Goal: Task Accomplishment & Management: Complete application form

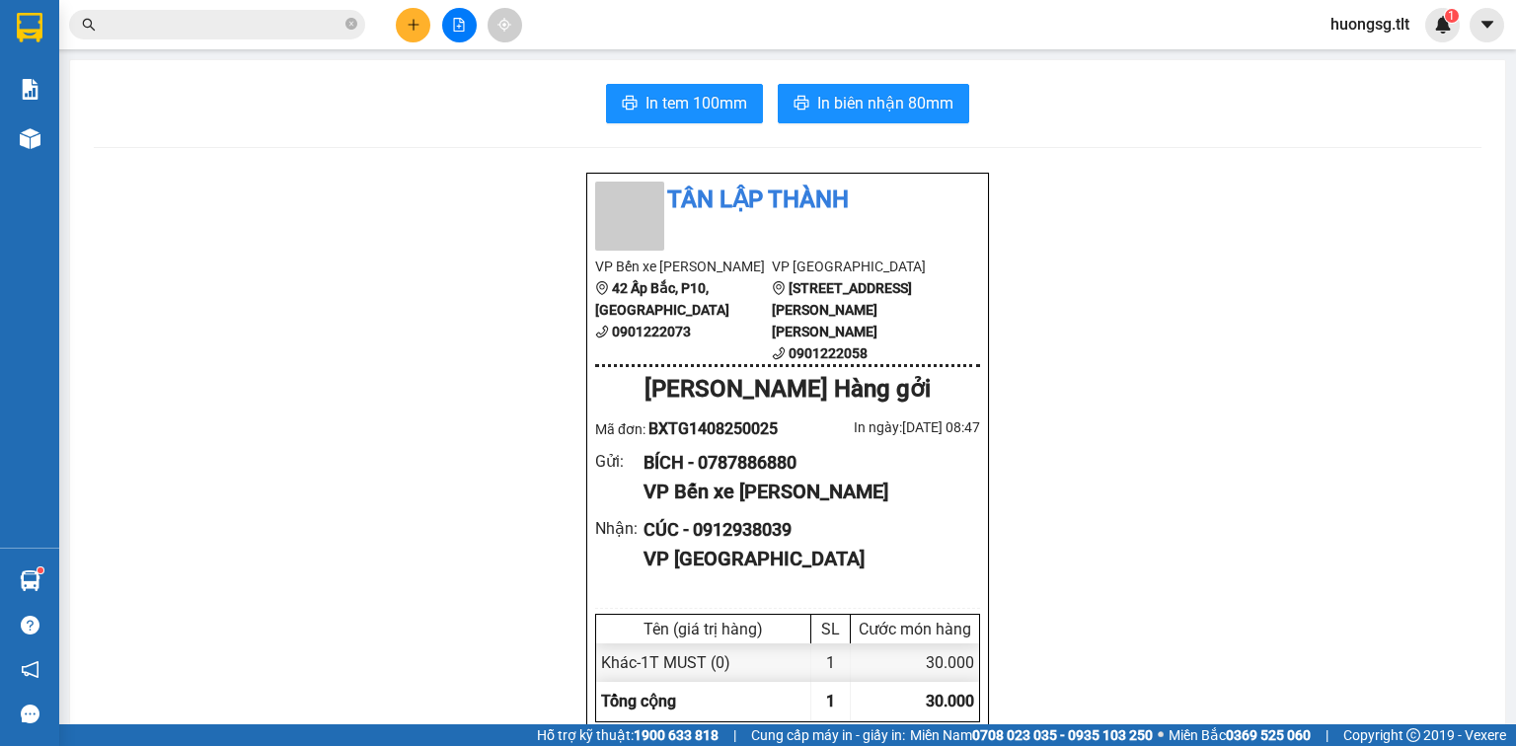
click at [206, 16] on input "text" at bounding box center [225, 25] width 233 height 22
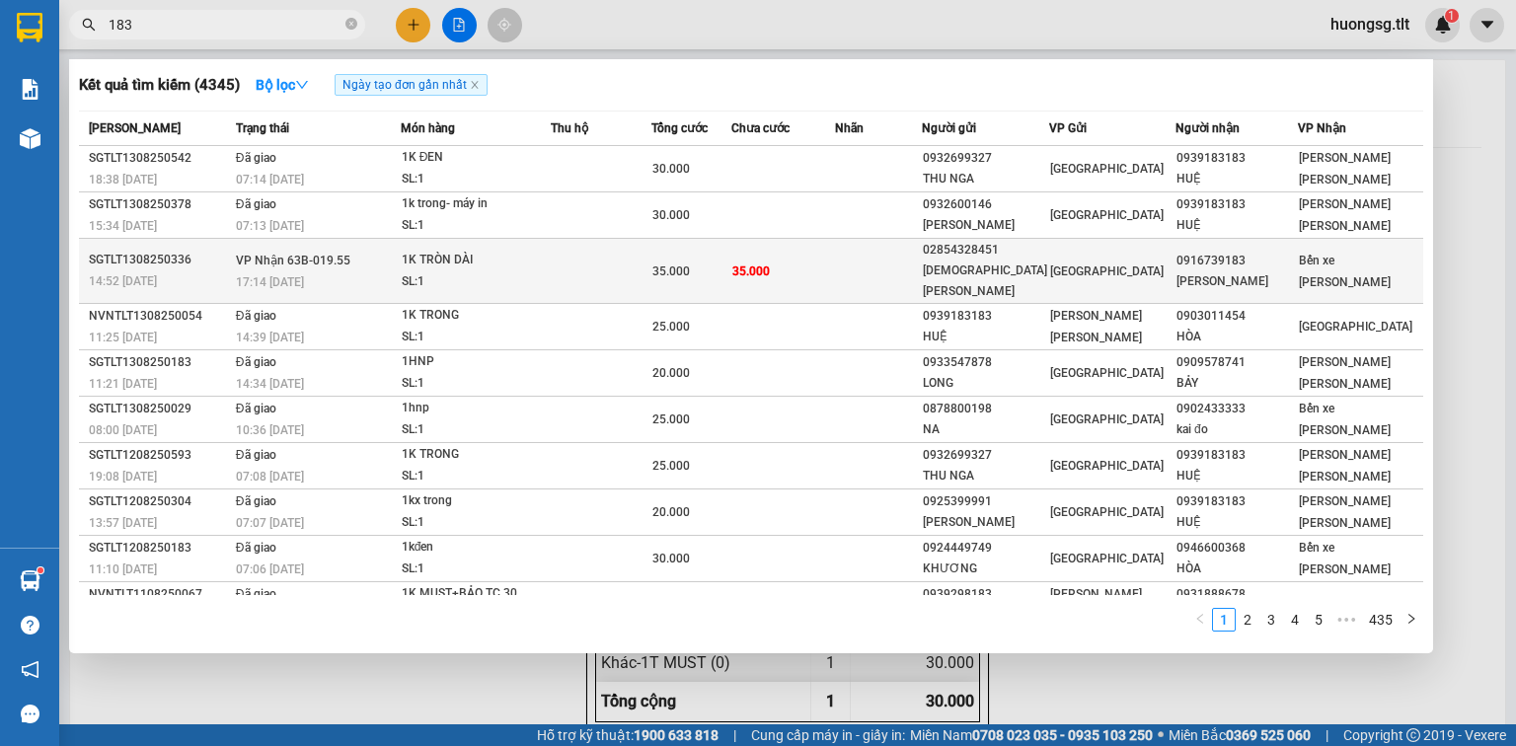
type input "183"
click at [881, 257] on td at bounding box center [878, 271] width 86 height 65
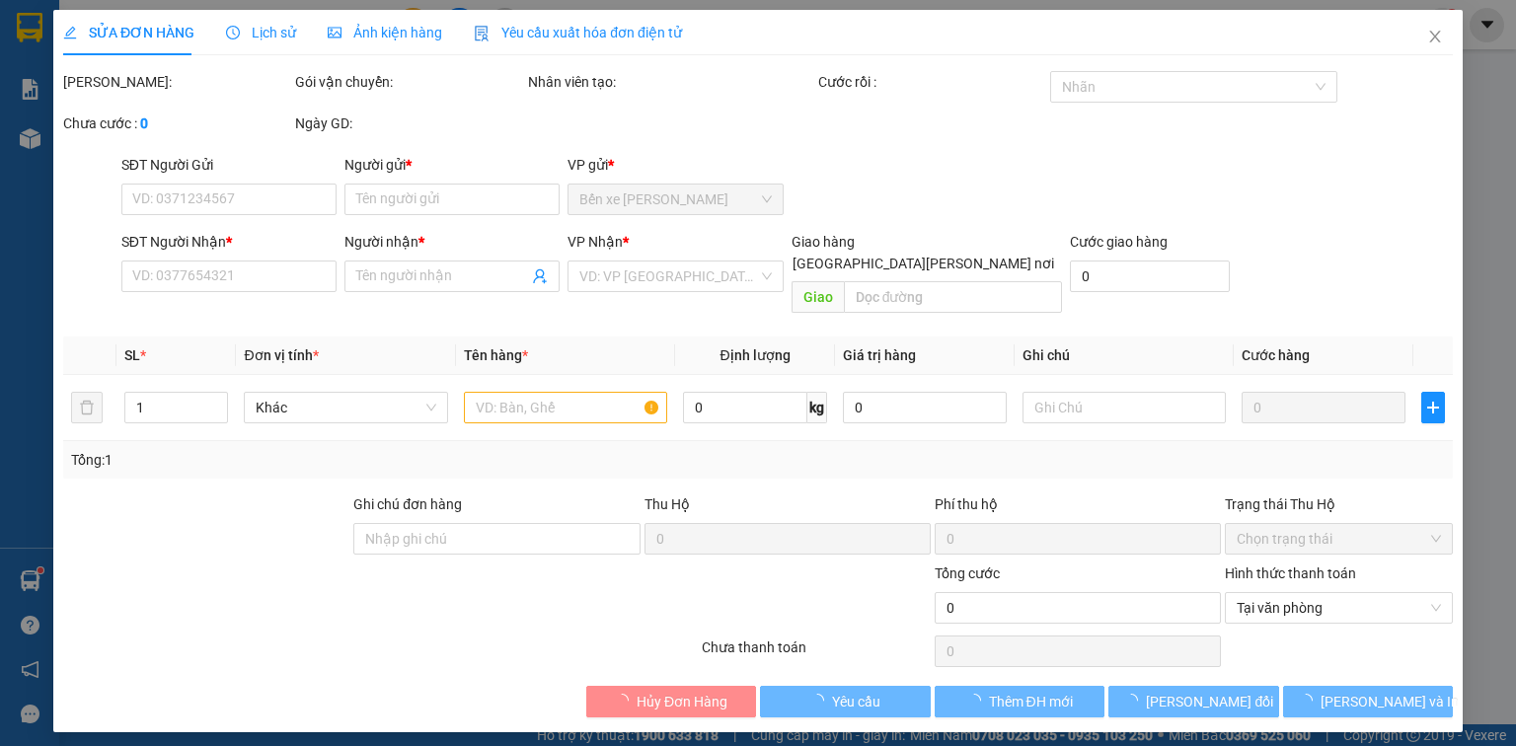
type input "02854328451"
type input "ĐỨC QUYỀN"
type input "0916739183"
type input "Linh"
type input "35.000"
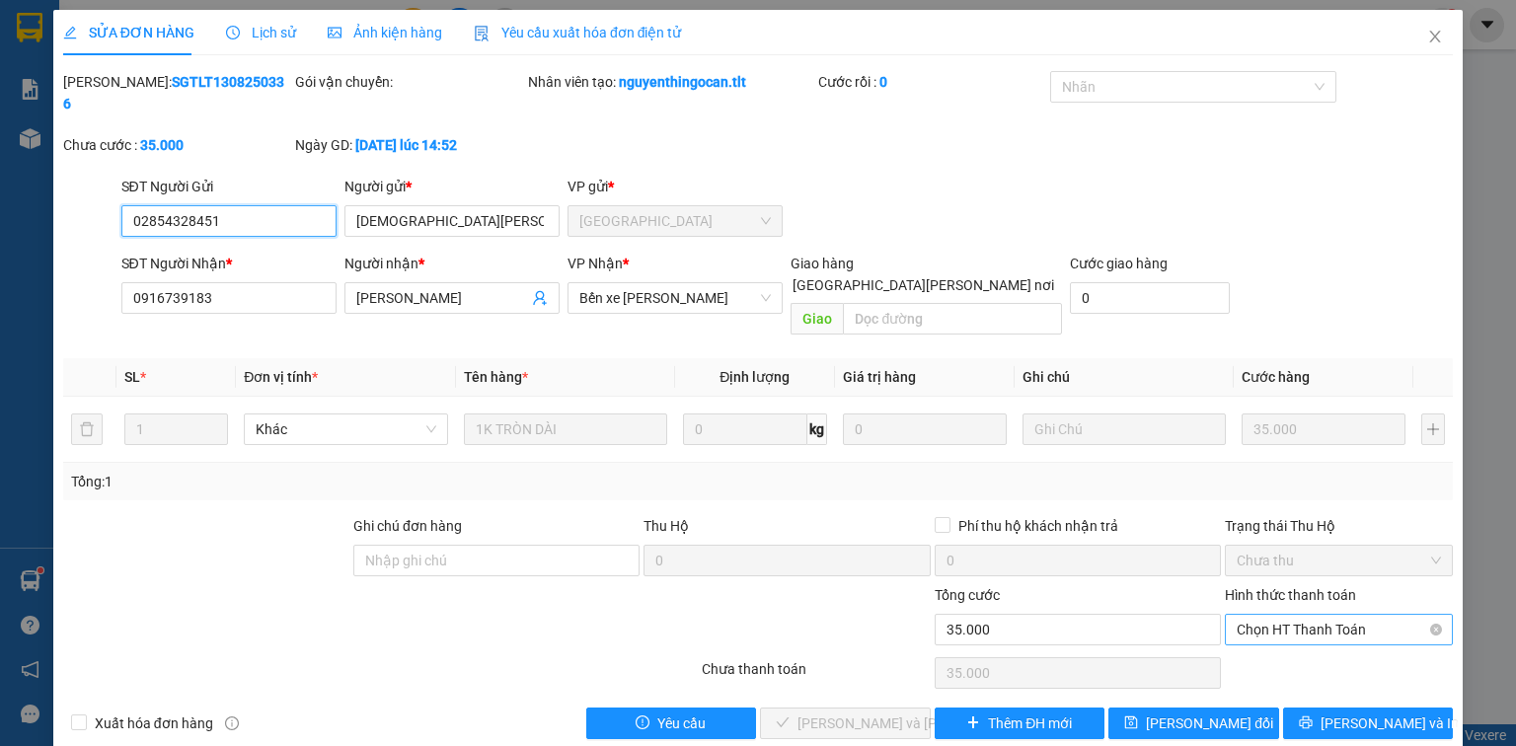
click at [1325, 615] on span "Chọn HT Thanh Toán" at bounding box center [1339, 630] width 204 height 30
click at [1303, 632] on div "Tại văn phòng" at bounding box center [1339, 625] width 228 height 32
type input "0"
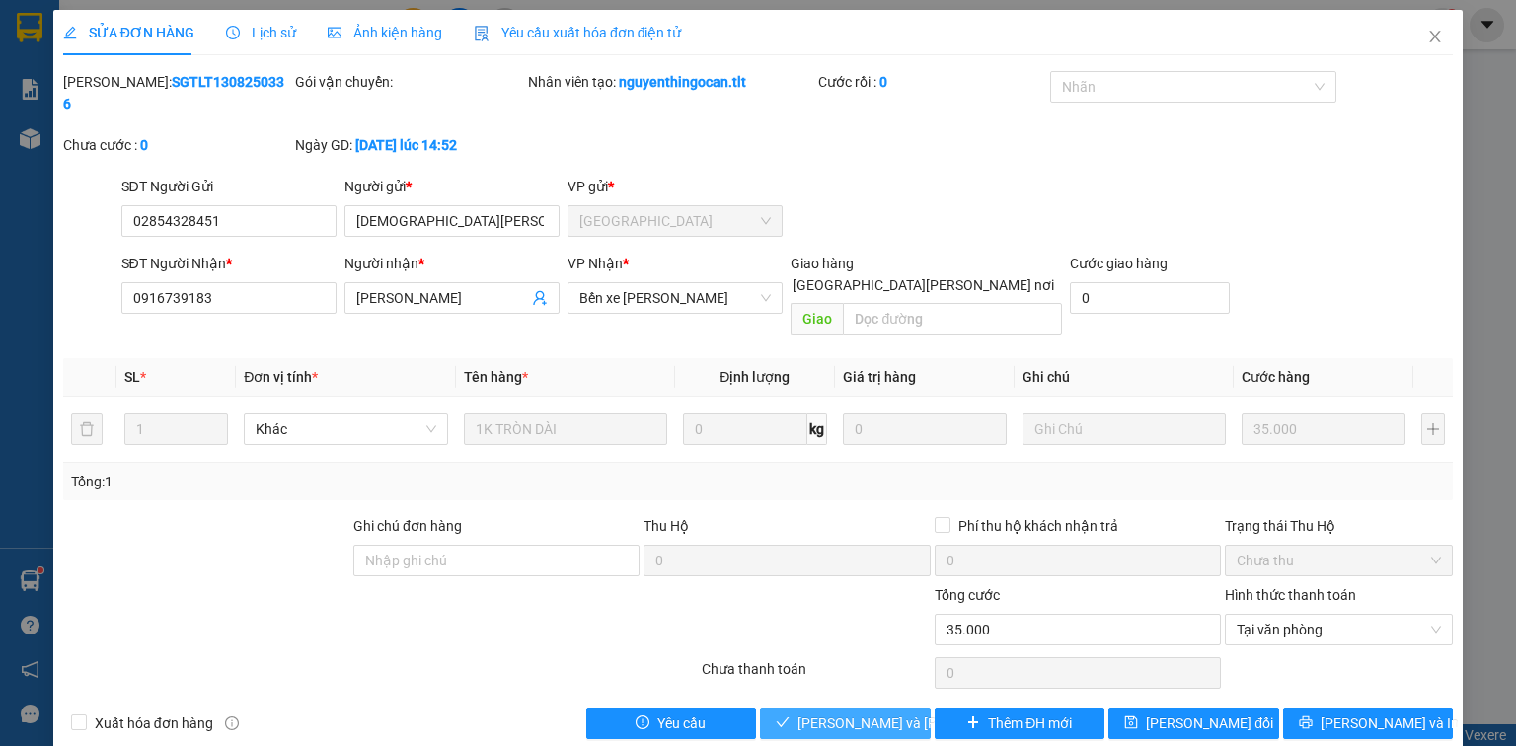
click at [847, 713] on span "[PERSON_NAME] và Giao hàng" at bounding box center [930, 724] width 266 height 22
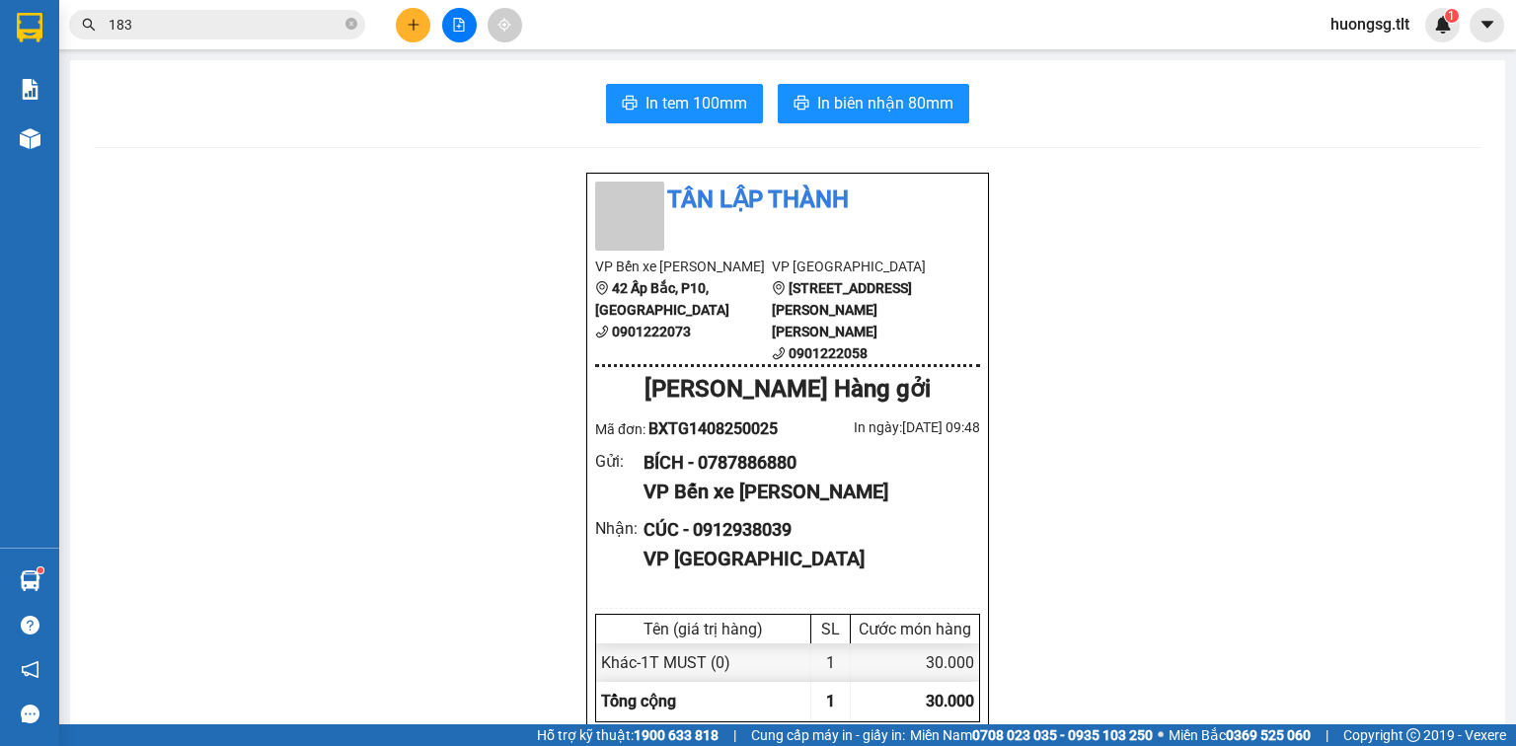
click at [235, 31] on input "183" at bounding box center [225, 25] width 233 height 22
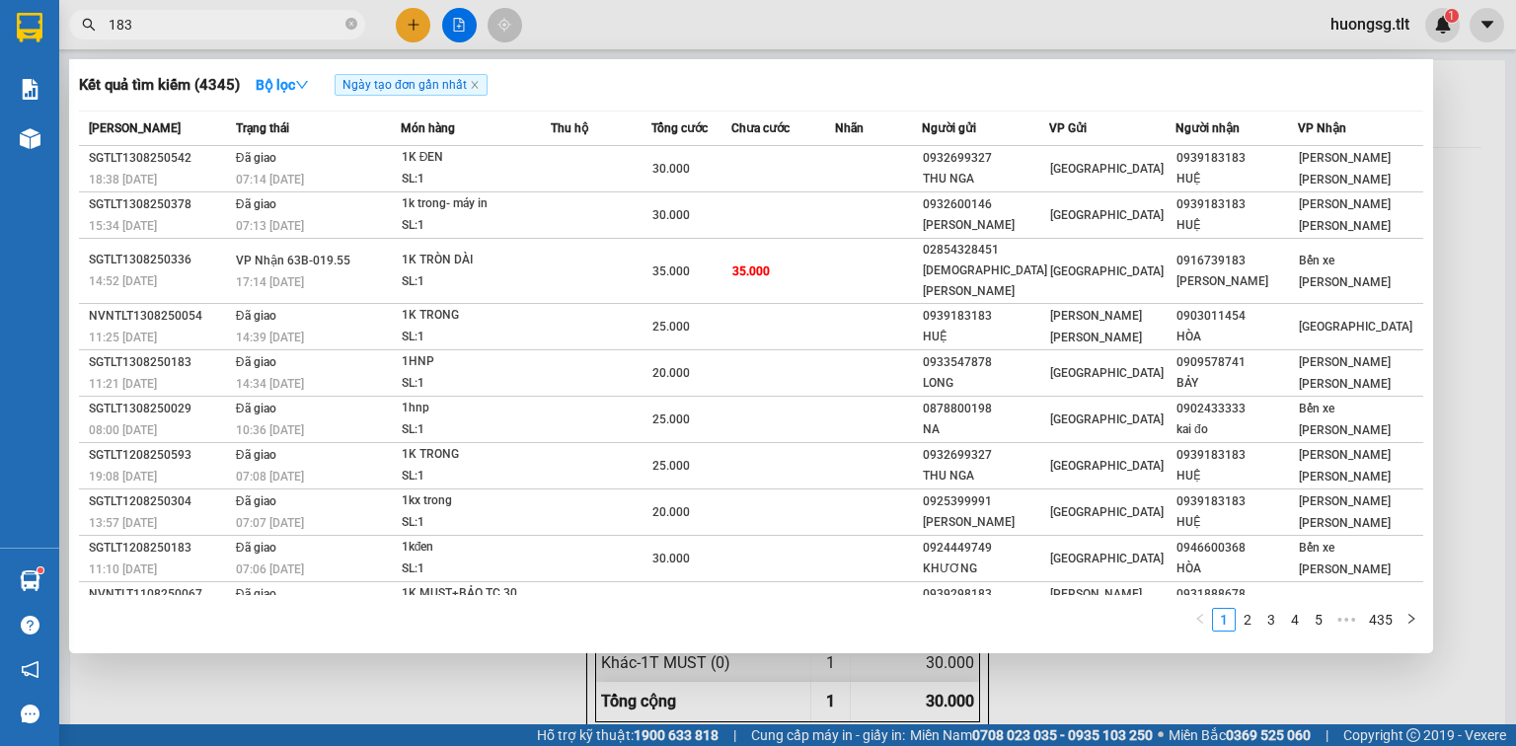
click at [256, 16] on input "183" at bounding box center [225, 25] width 233 height 22
type input "1"
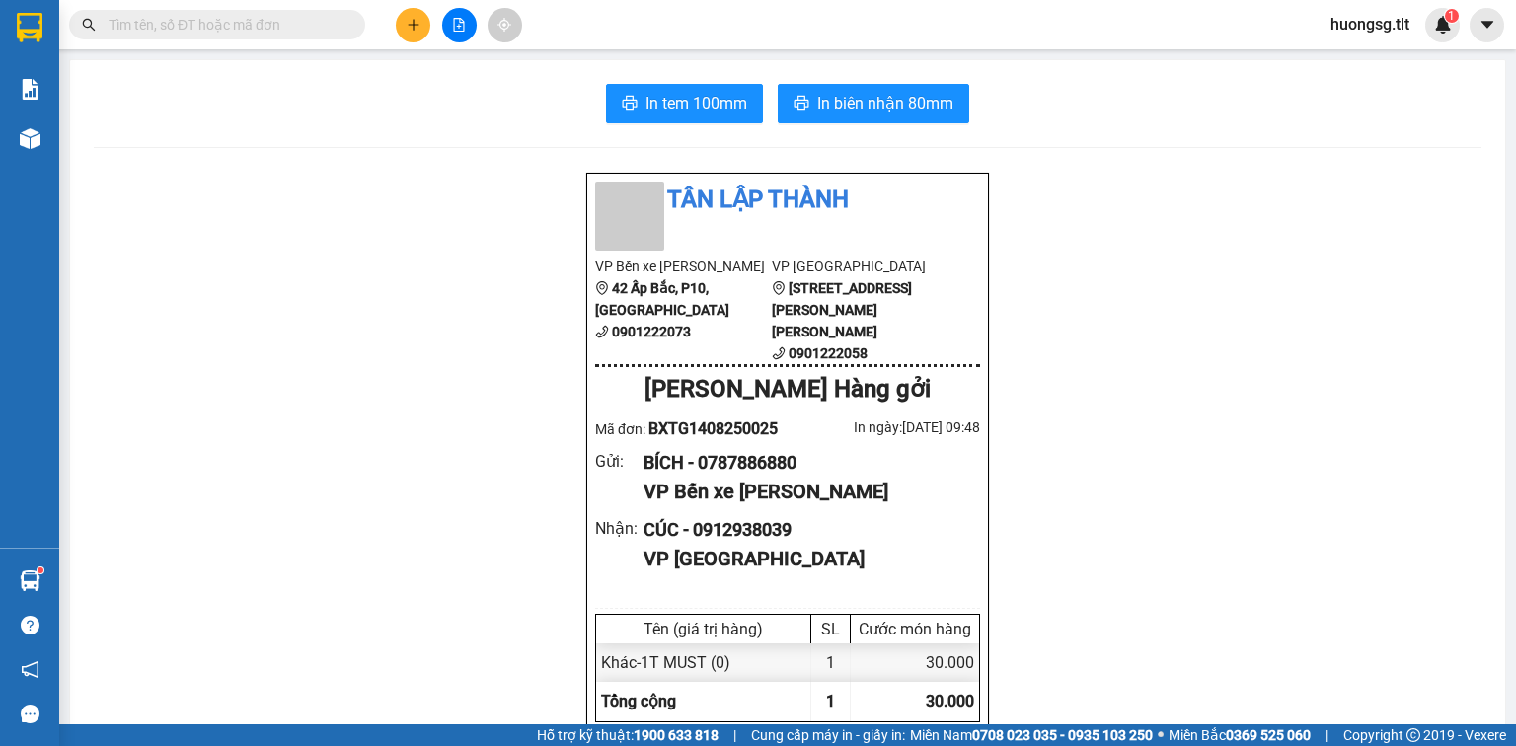
click at [208, 22] on input "text" at bounding box center [225, 25] width 233 height 22
click at [207, 22] on input "text" at bounding box center [225, 25] width 233 height 22
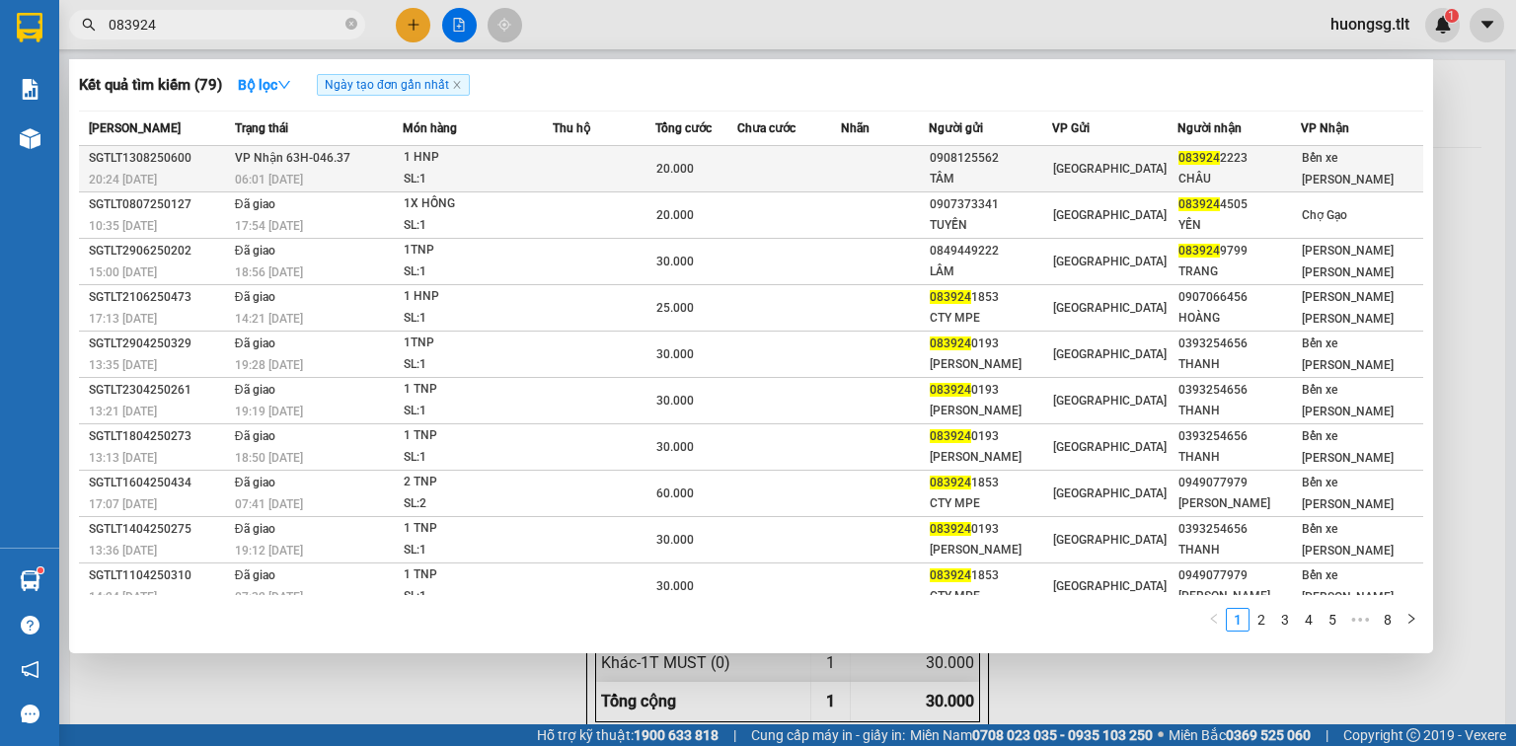
type input "083924"
click at [762, 167] on td at bounding box center [789, 169] width 105 height 46
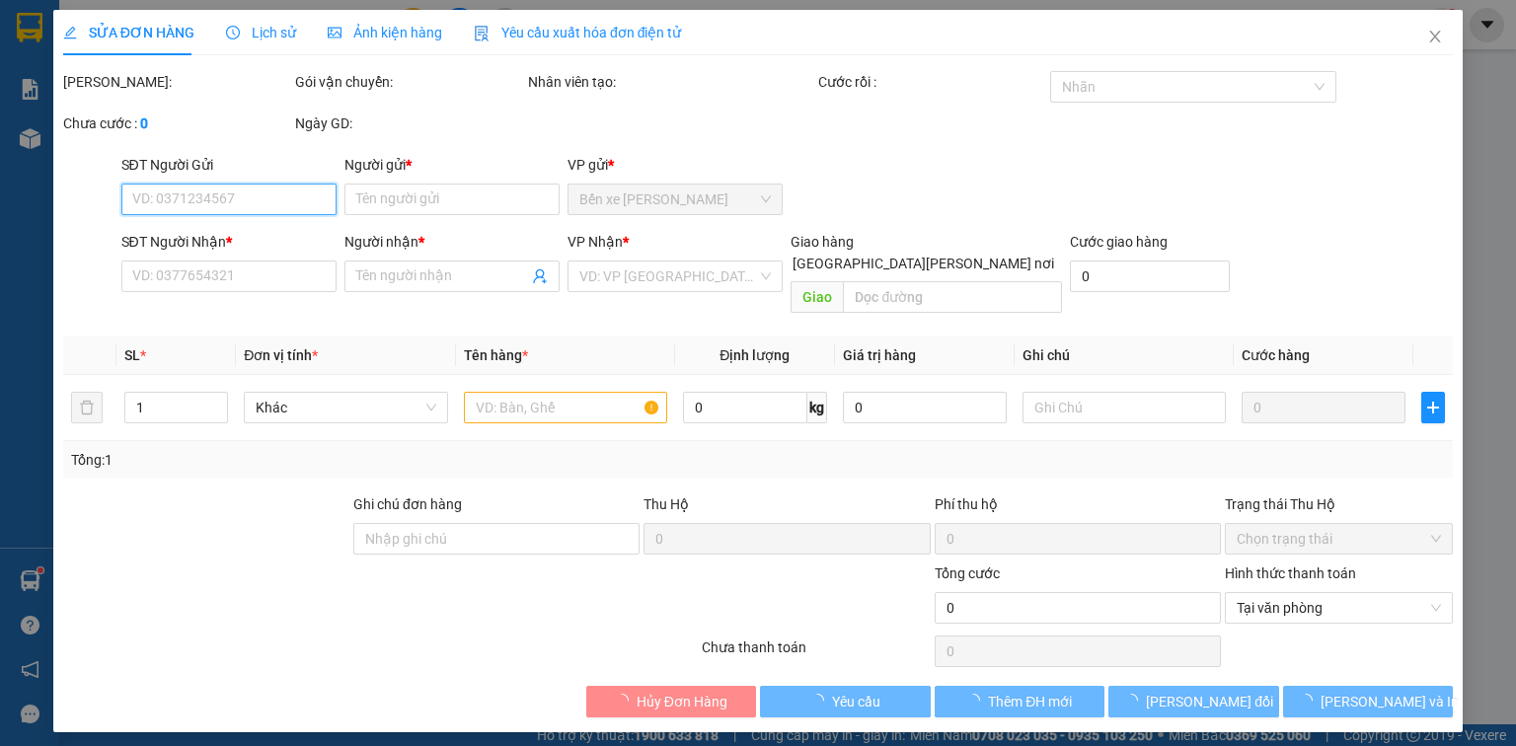
type input "0908125562"
type input "TÂM"
type input "0839242223"
type input "CHÂU"
type input "20.000"
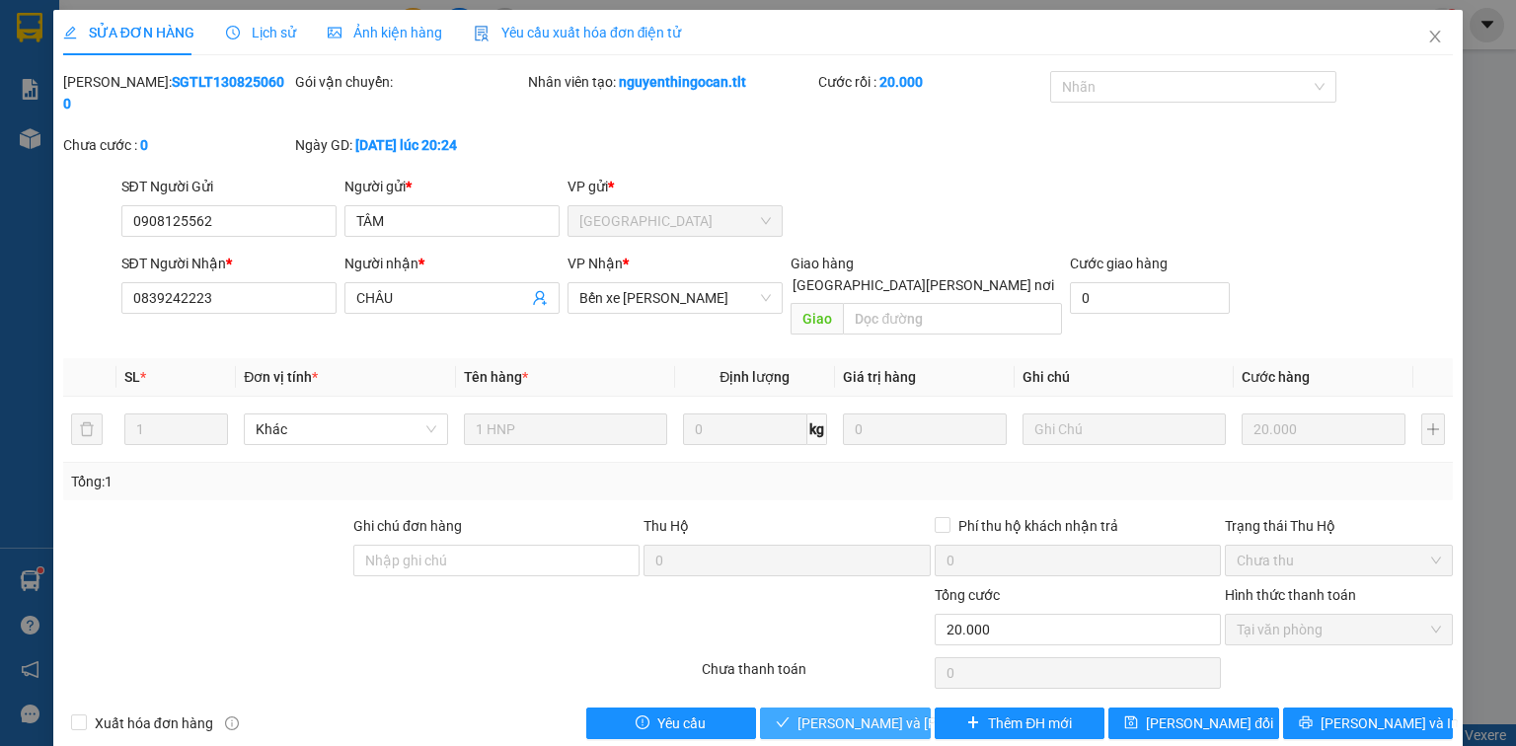
click at [895, 713] on span "[PERSON_NAME] và Giao hàng" at bounding box center [930, 724] width 266 height 22
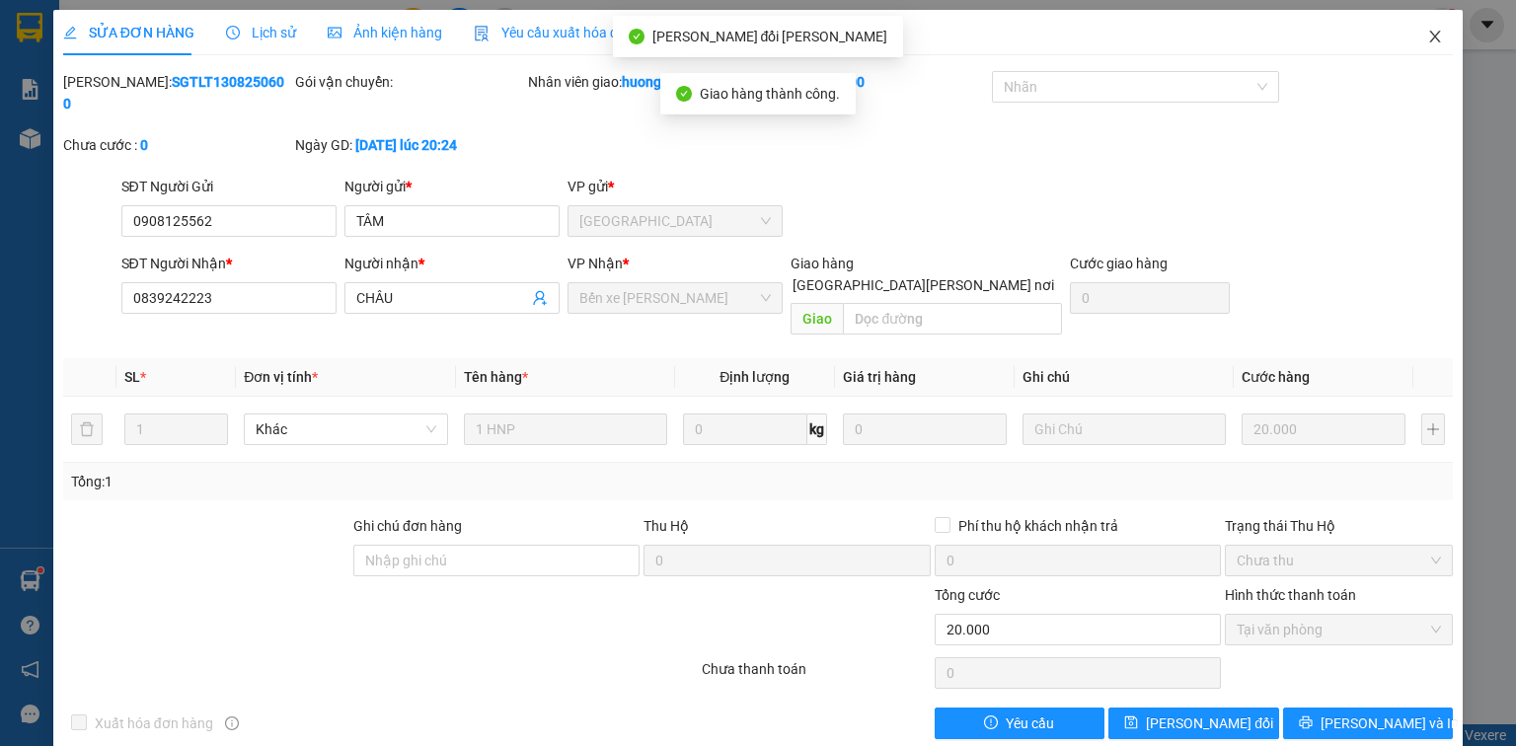
click at [1433, 31] on icon "close" at bounding box center [1435, 37] width 16 height 16
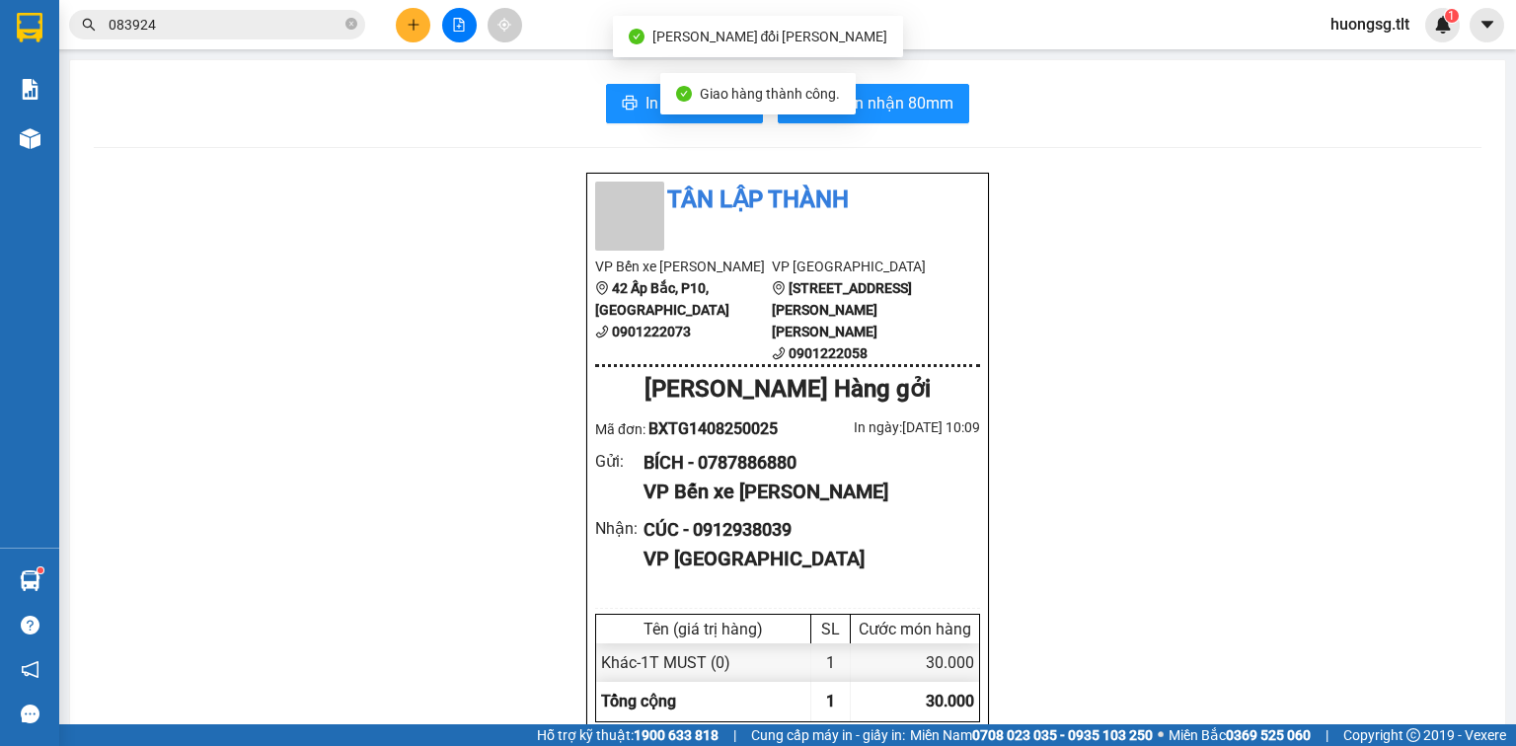
click at [307, 23] on input "083924" at bounding box center [225, 25] width 233 height 22
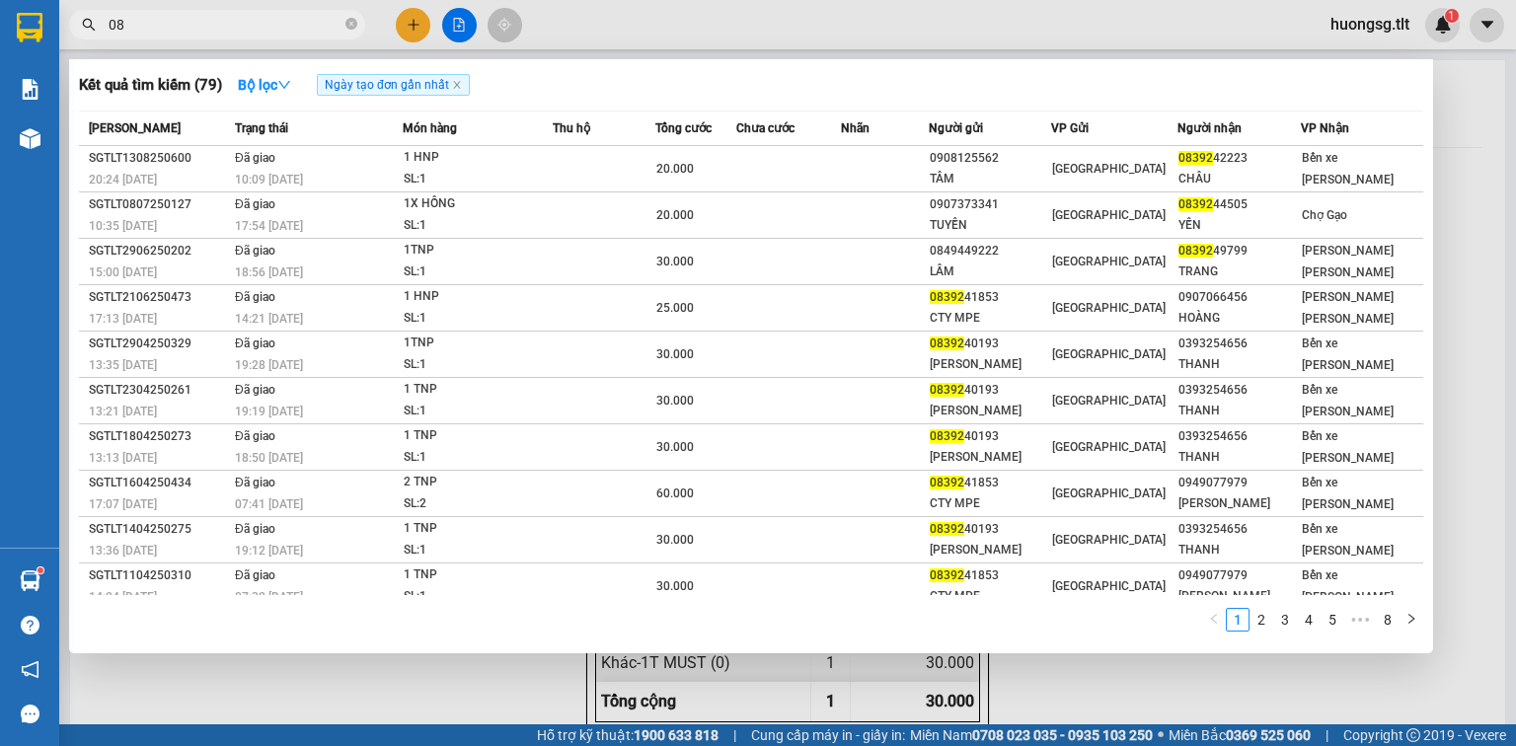
type input "0"
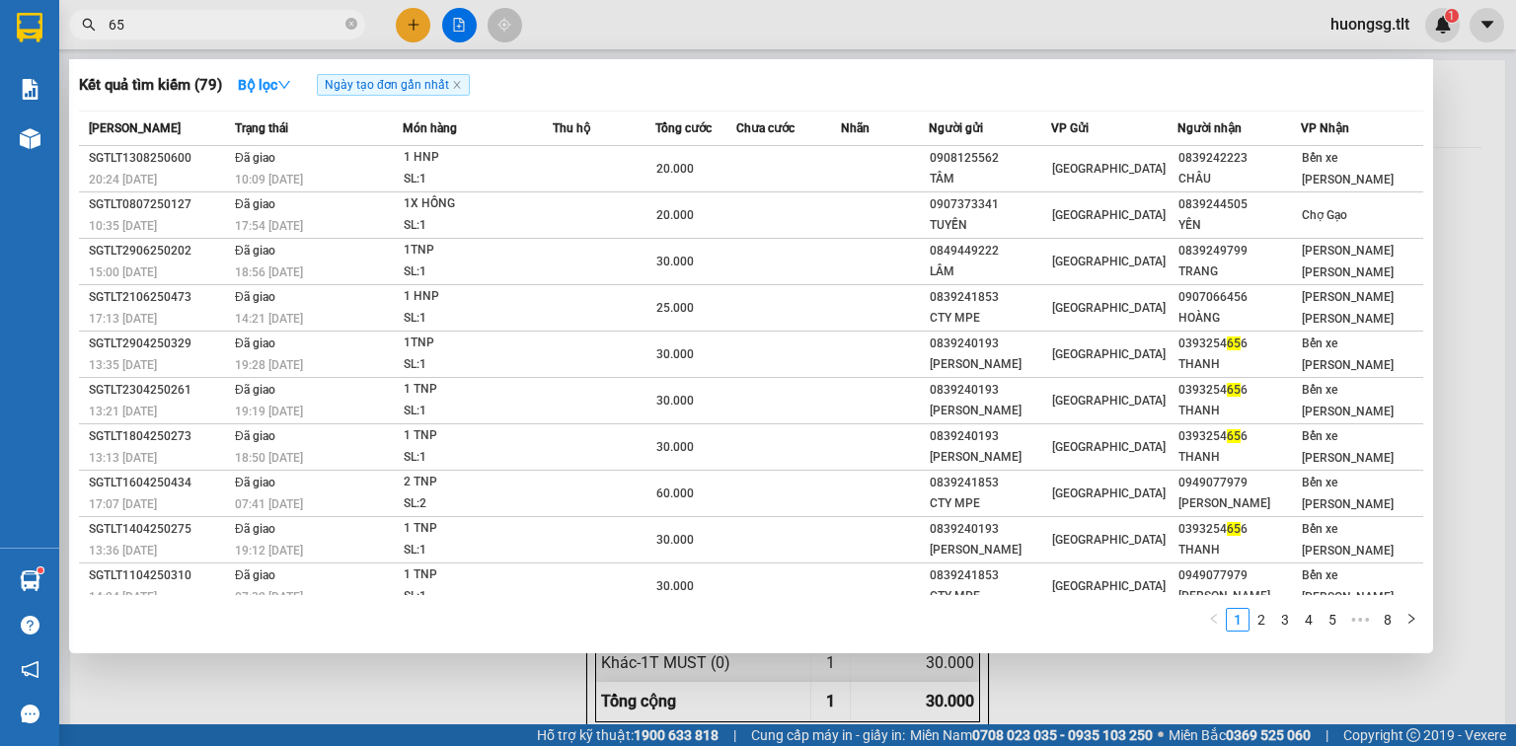
type input "6"
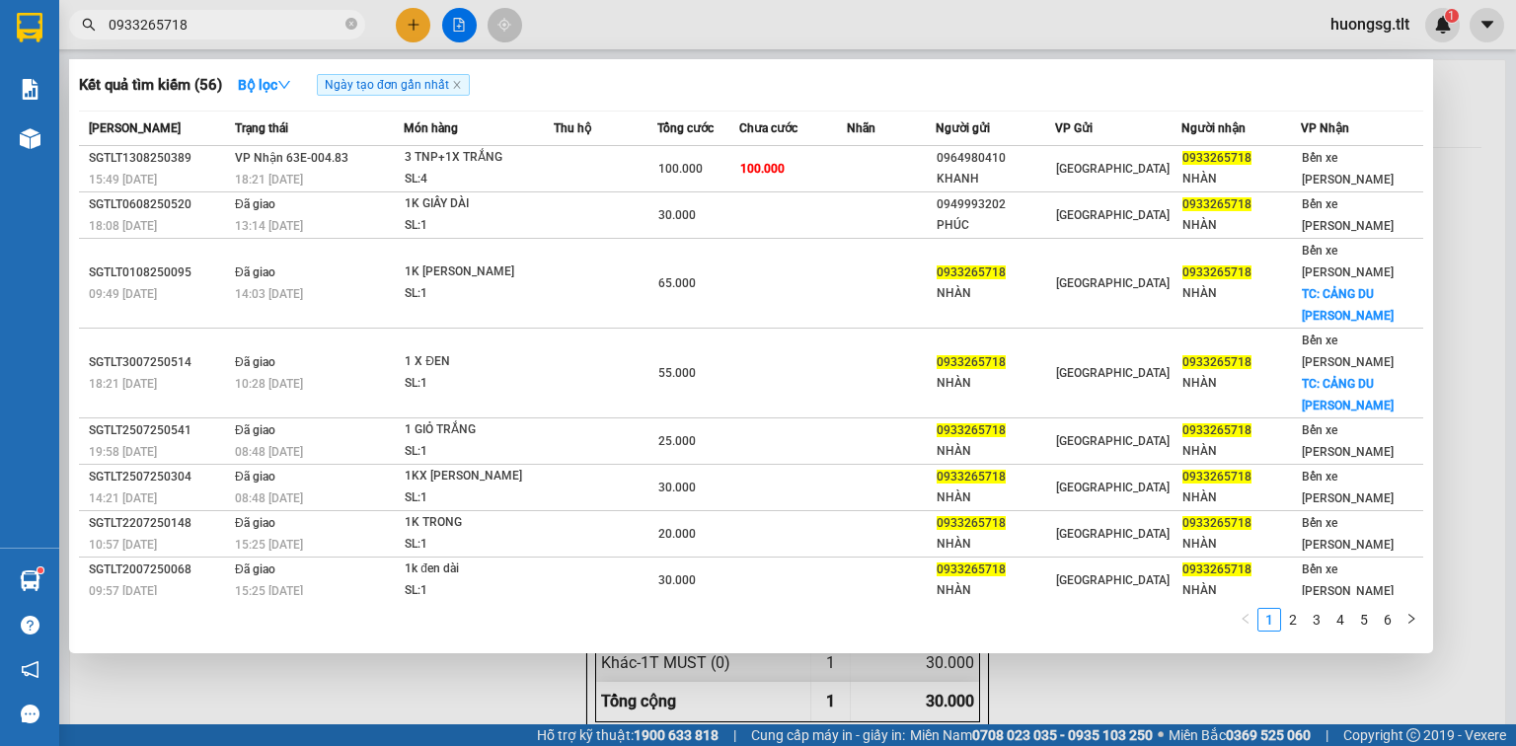
type input "0933265718"
click at [403, 17] on div at bounding box center [758, 373] width 1516 height 746
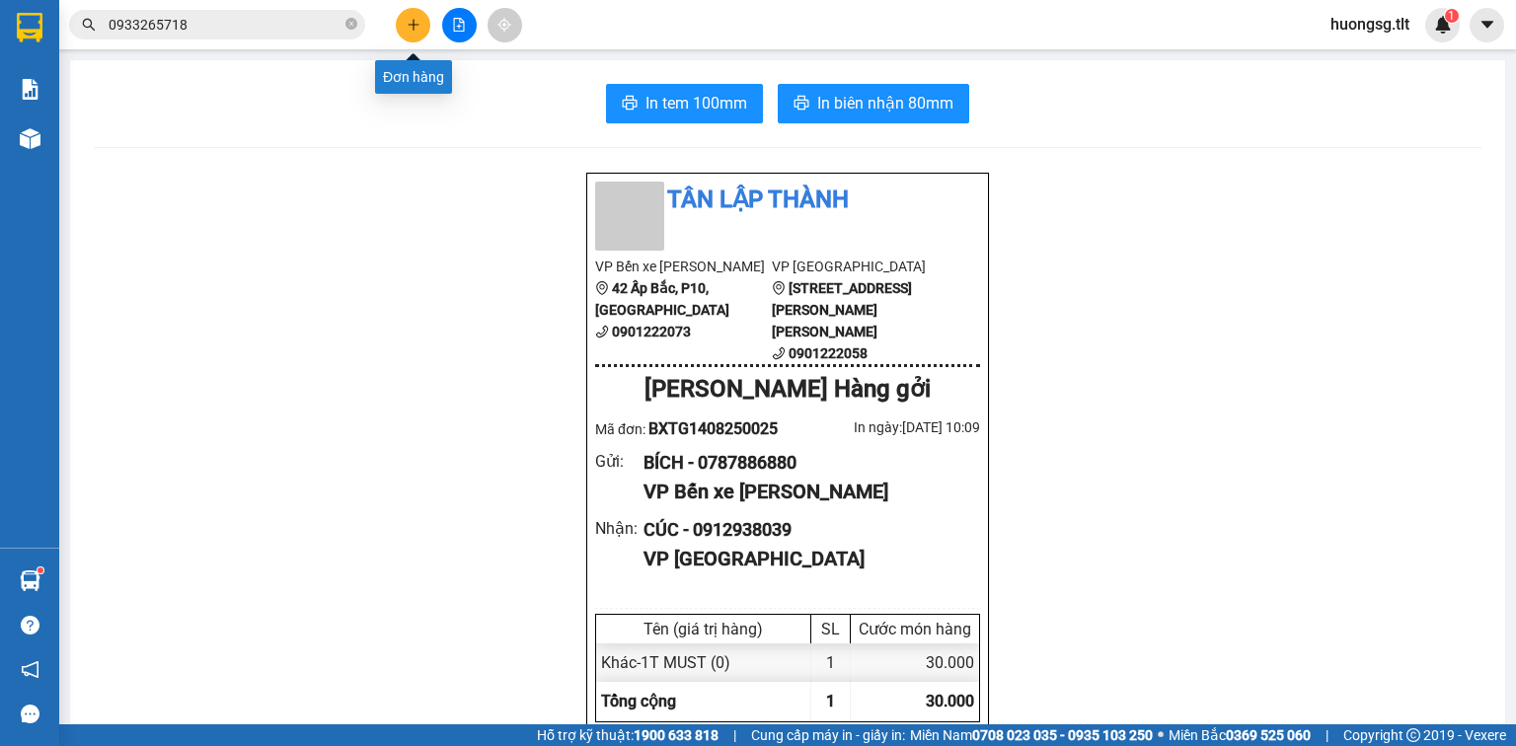
click at [407, 16] on button at bounding box center [413, 25] width 35 height 35
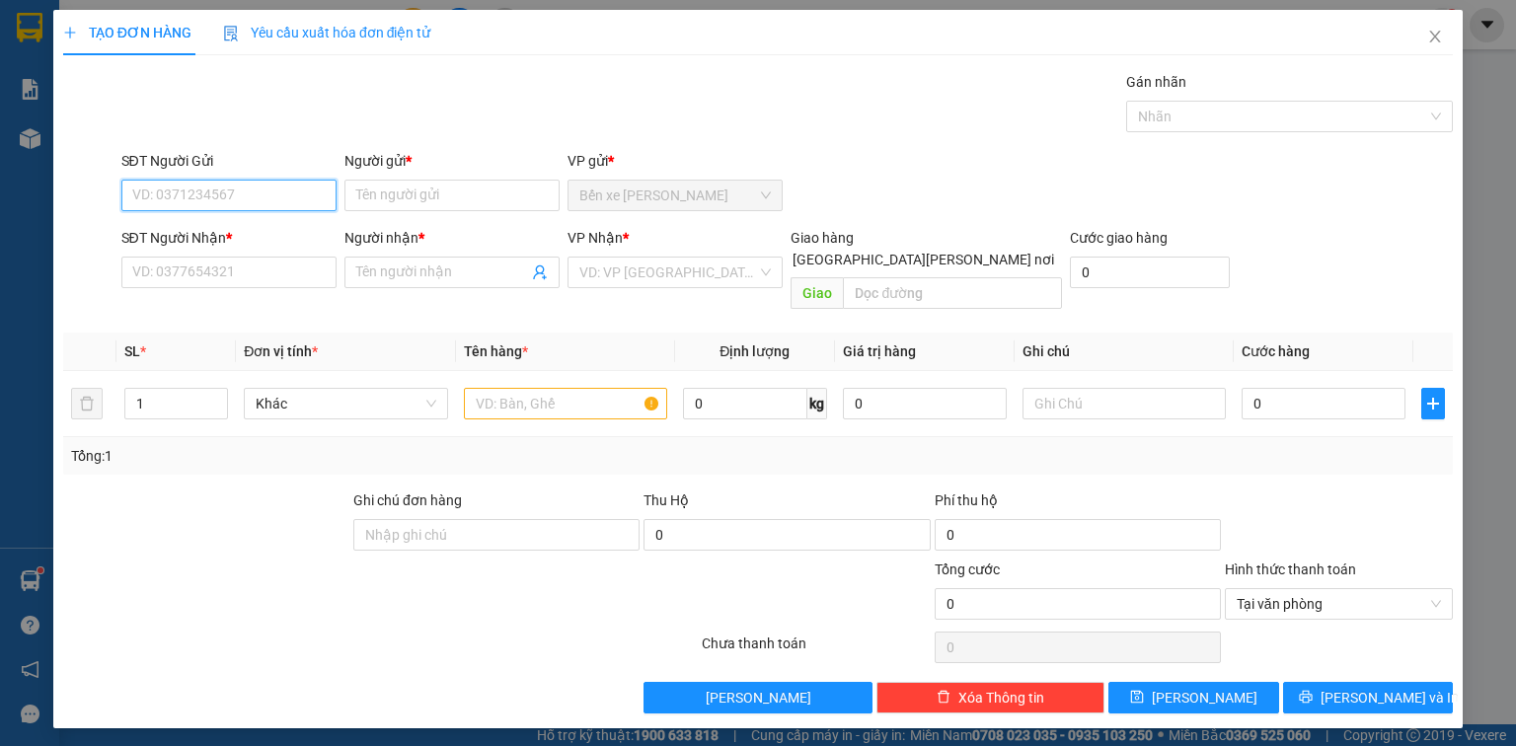
click at [313, 193] on input "SĐT Người Gửi" at bounding box center [228, 196] width 215 height 32
click at [298, 241] on div "0367819590 - lộc" at bounding box center [228, 234] width 191 height 22
type input "0367819590"
type input "lộc"
type input "0367819590"
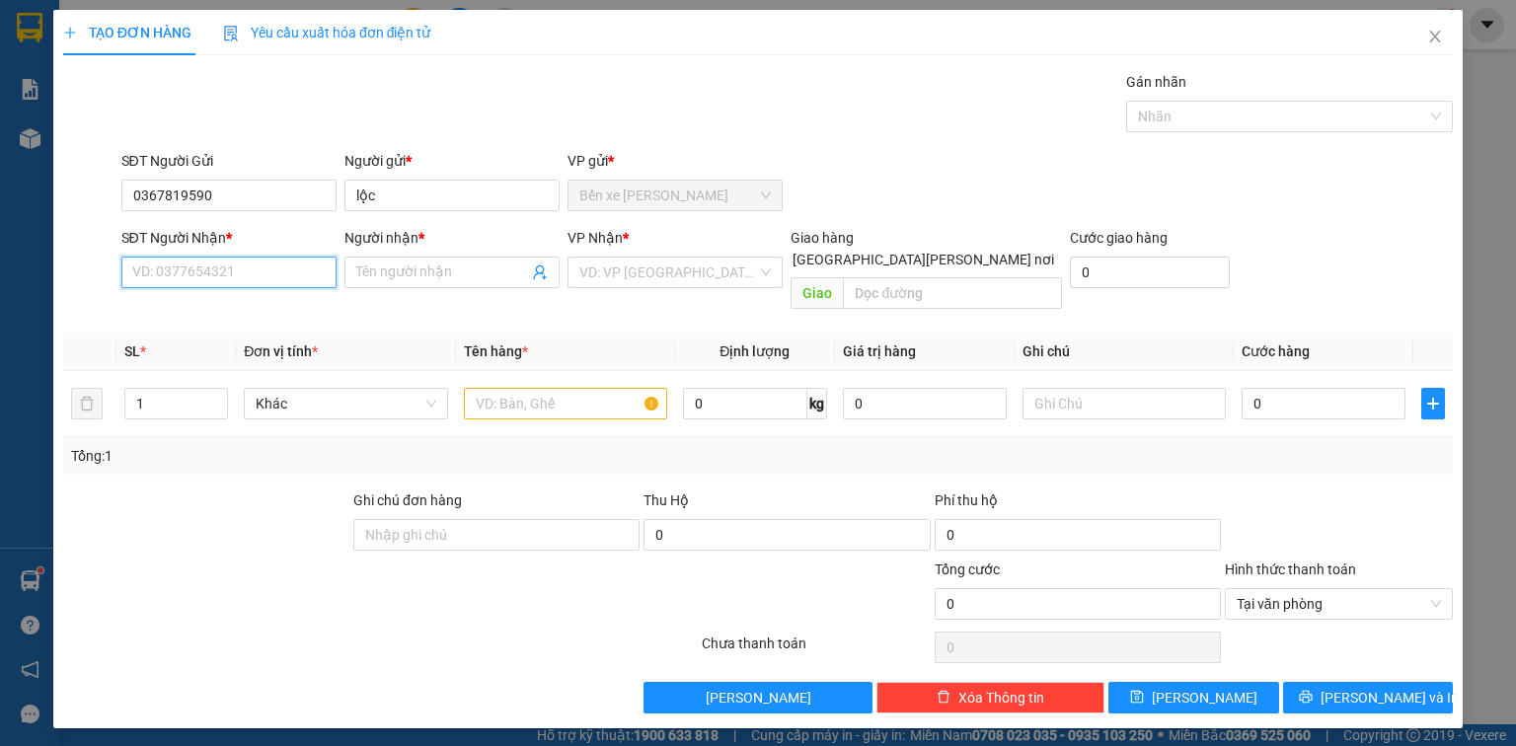
click at [287, 266] on input "SĐT Người Nhận *" at bounding box center [228, 273] width 215 height 32
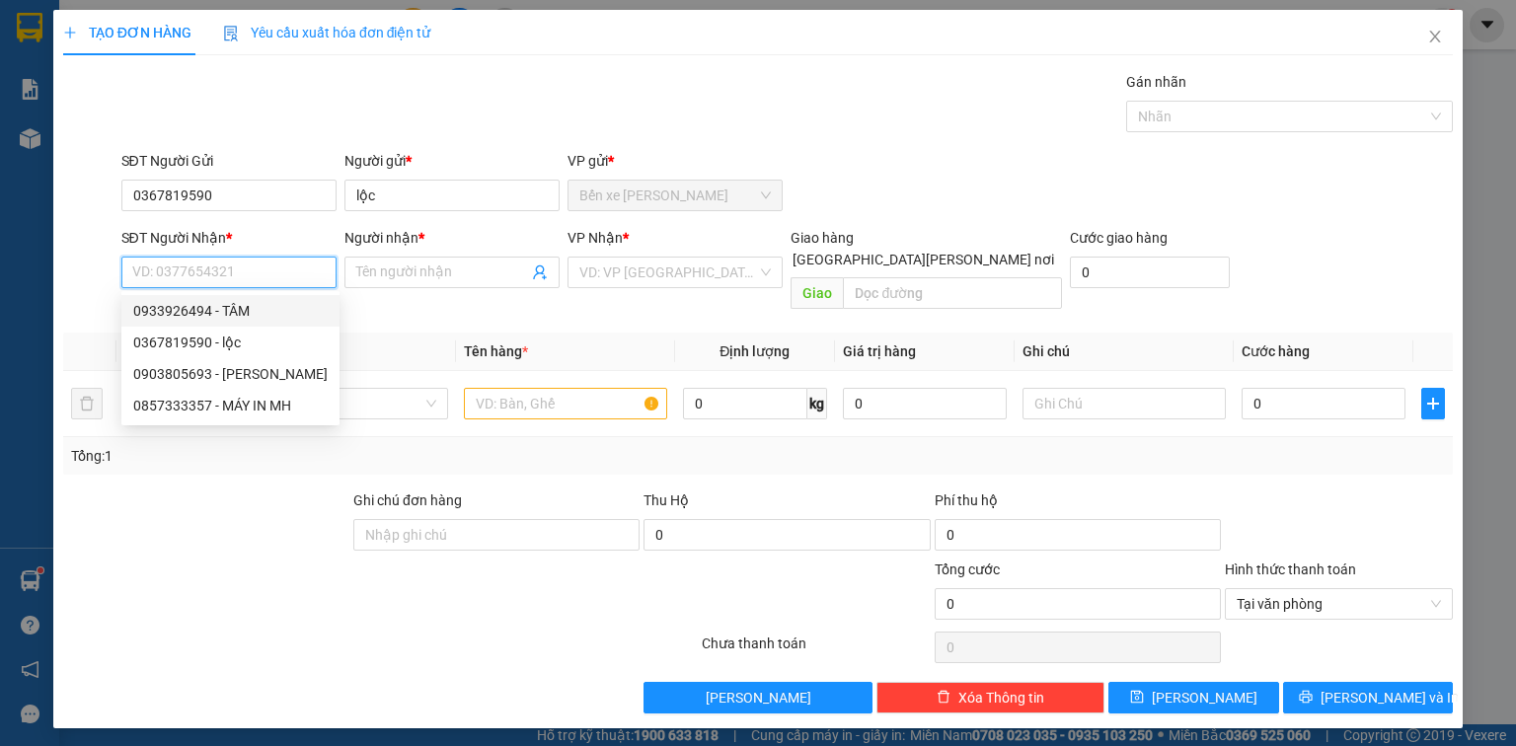
click at [270, 315] on div "0933926494 - TÂM" at bounding box center [230, 311] width 194 height 22
type input "0933926494"
type input "TÂM"
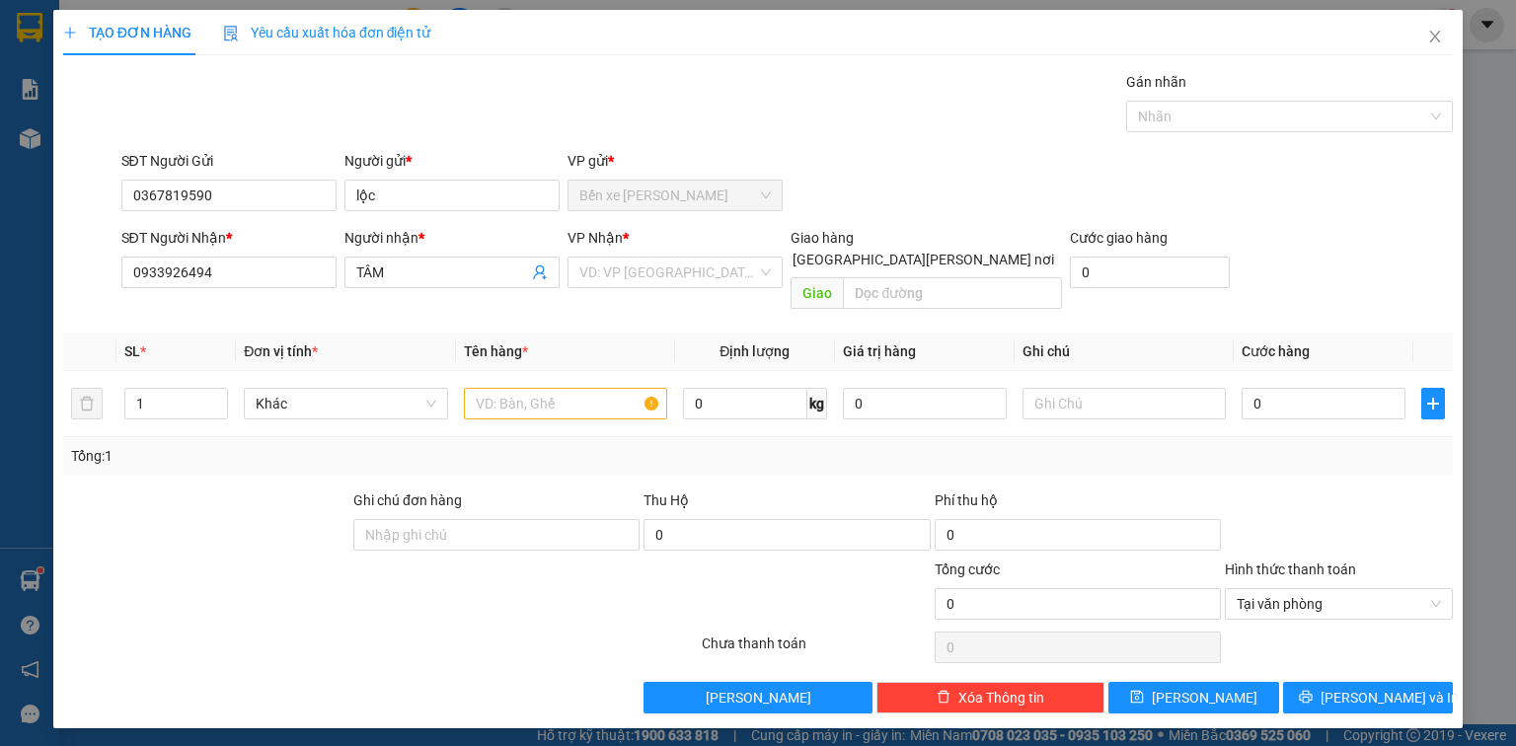
click at [598, 283] on input "search" at bounding box center [668, 273] width 178 height 30
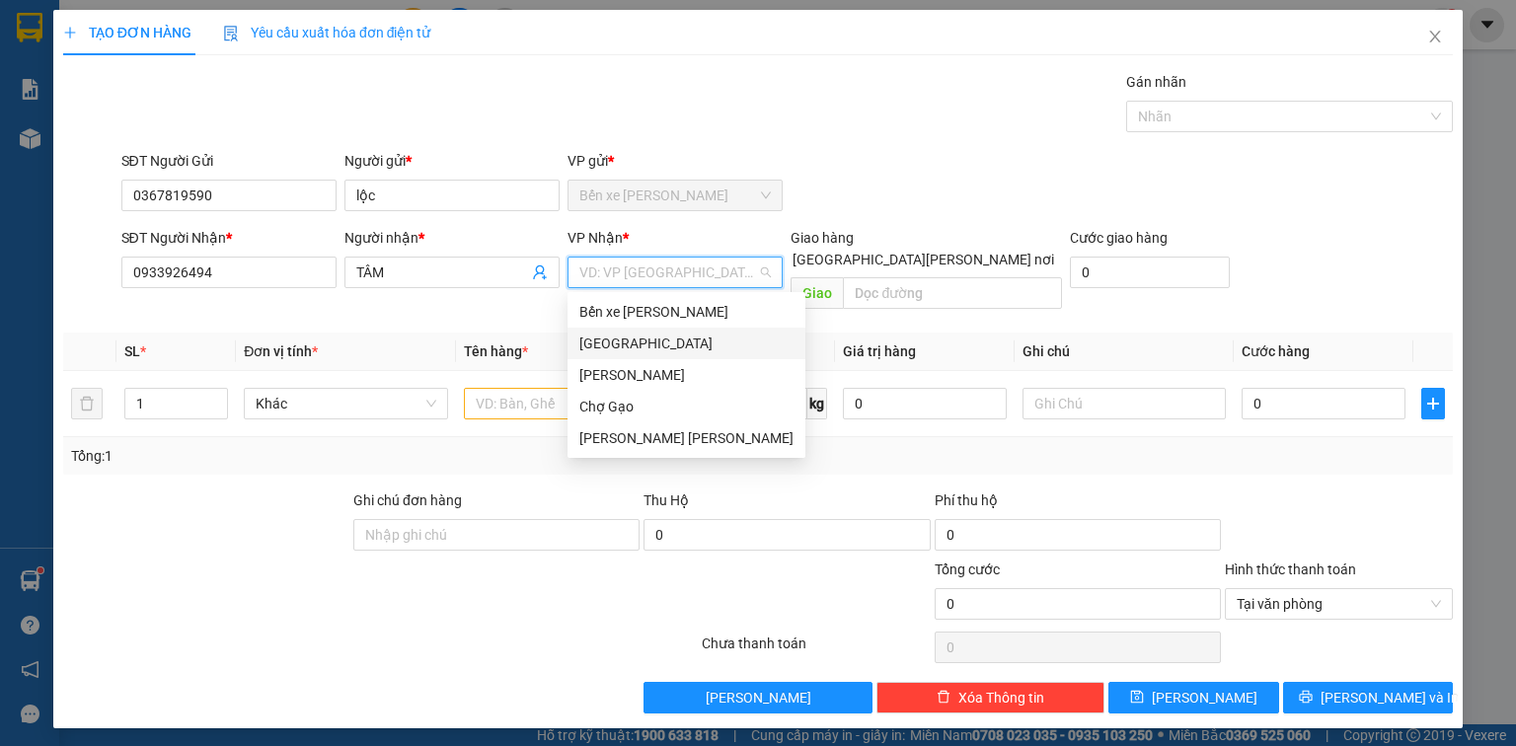
click at [607, 340] on div "[GEOGRAPHIC_DATA]" at bounding box center [686, 344] width 214 height 22
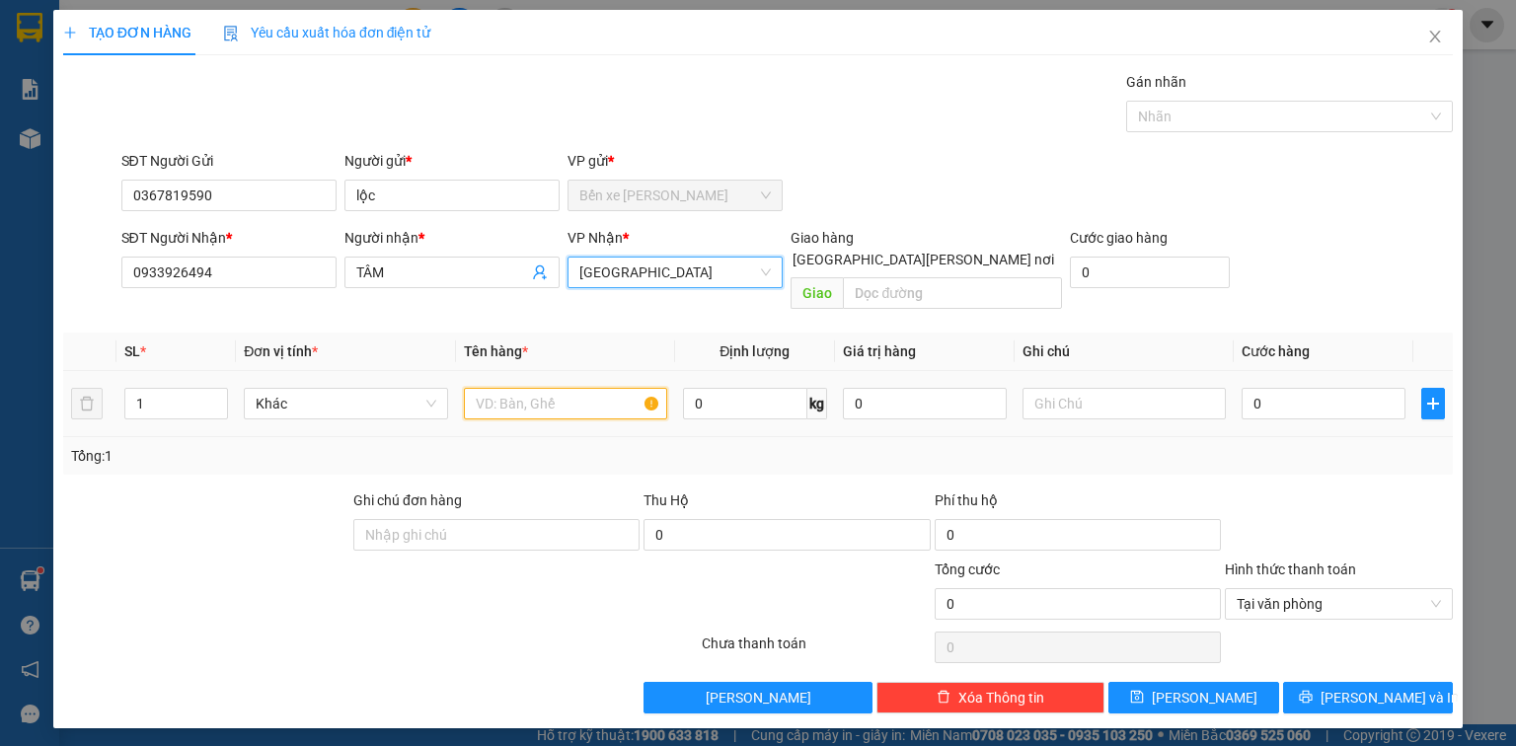
click at [544, 388] on input "text" at bounding box center [565, 404] width 203 height 32
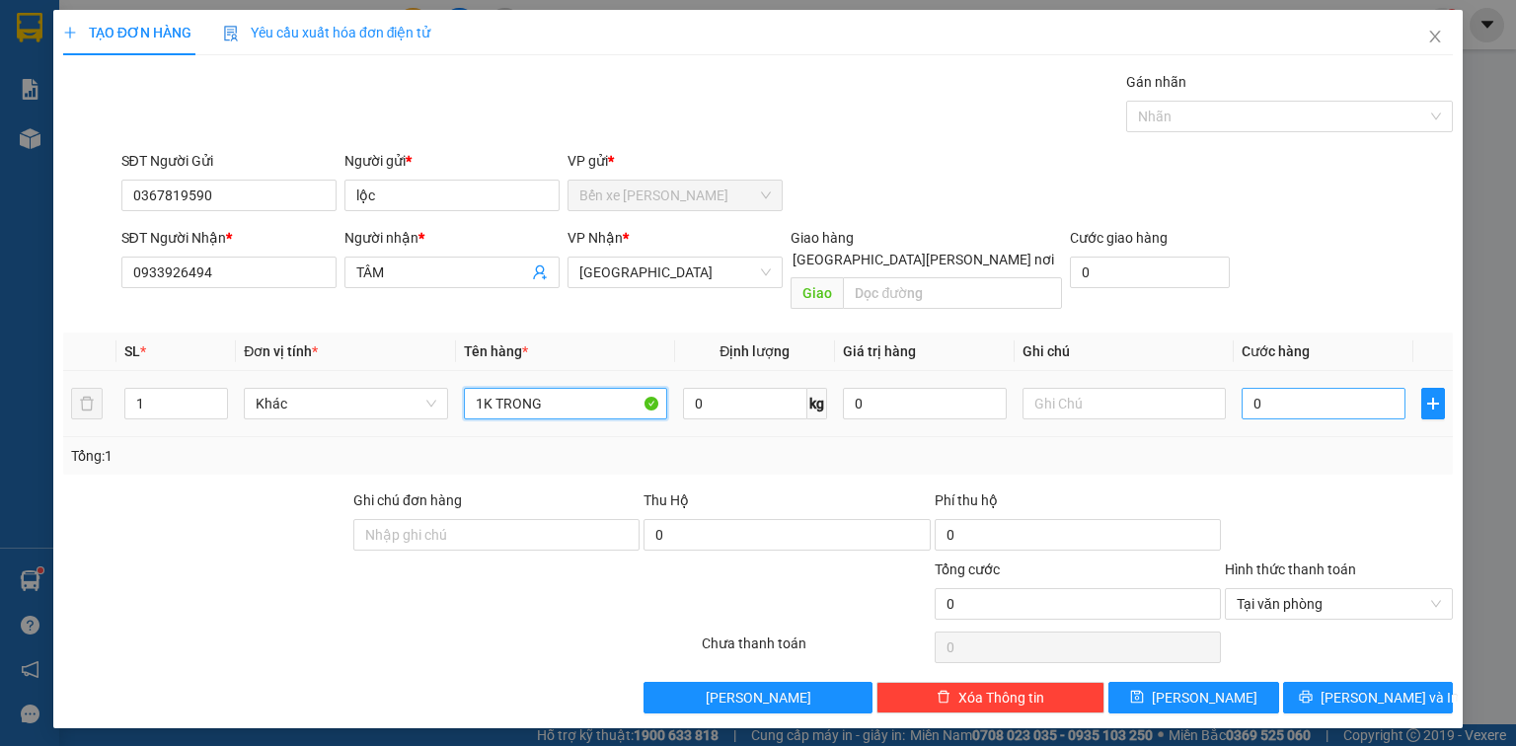
type input "1K TRONG"
click at [1261, 388] on input "0" at bounding box center [1324, 404] width 164 height 32
type input "2"
type input "20"
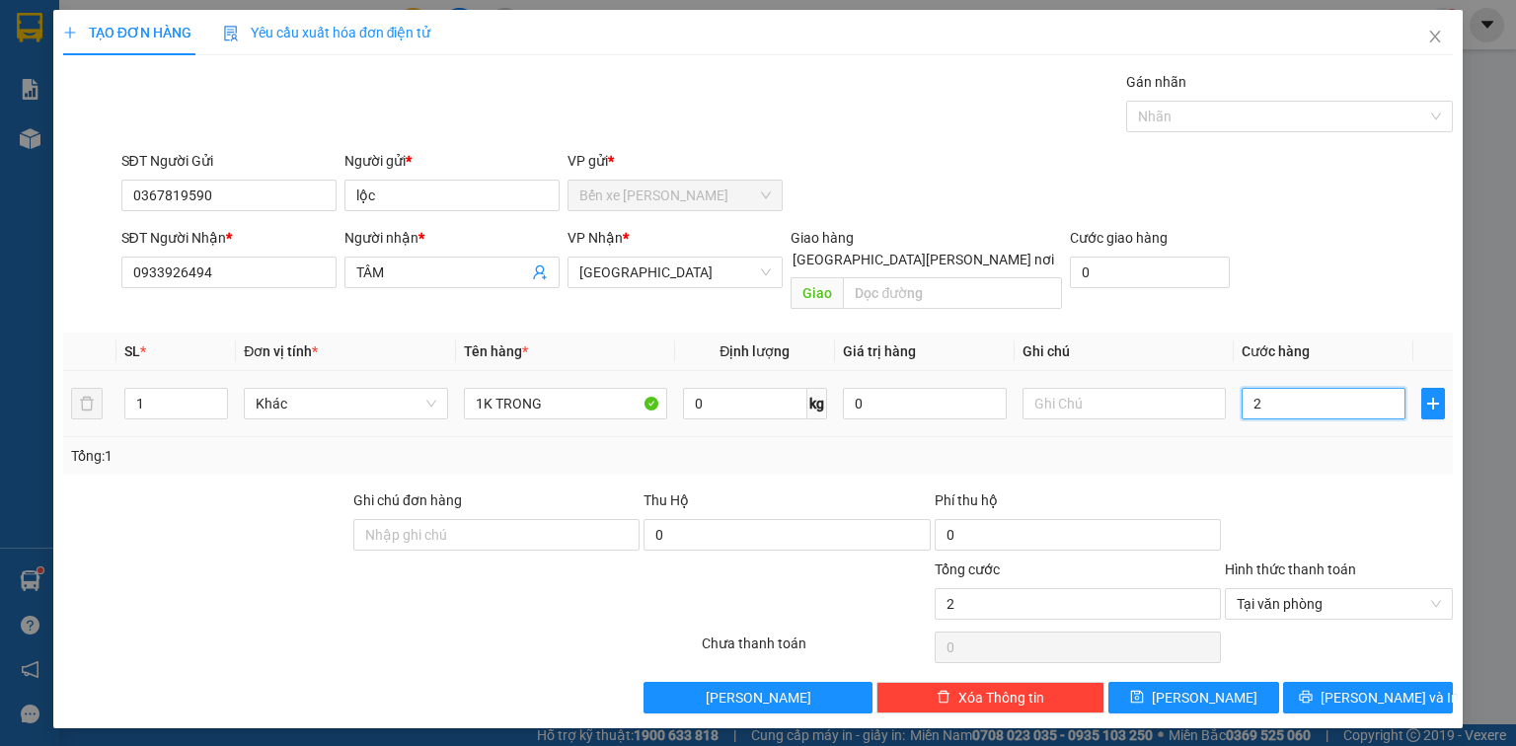
type input "20"
type input "20.000"
drag, startPoint x: 1407, startPoint y: 659, endPoint x: 1398, endPoint y: 642, distance: 20.3
click at [1408, 682] on button "[PERSON_NAME] và In" at bounding box center [1368, 698] width 171 height 32
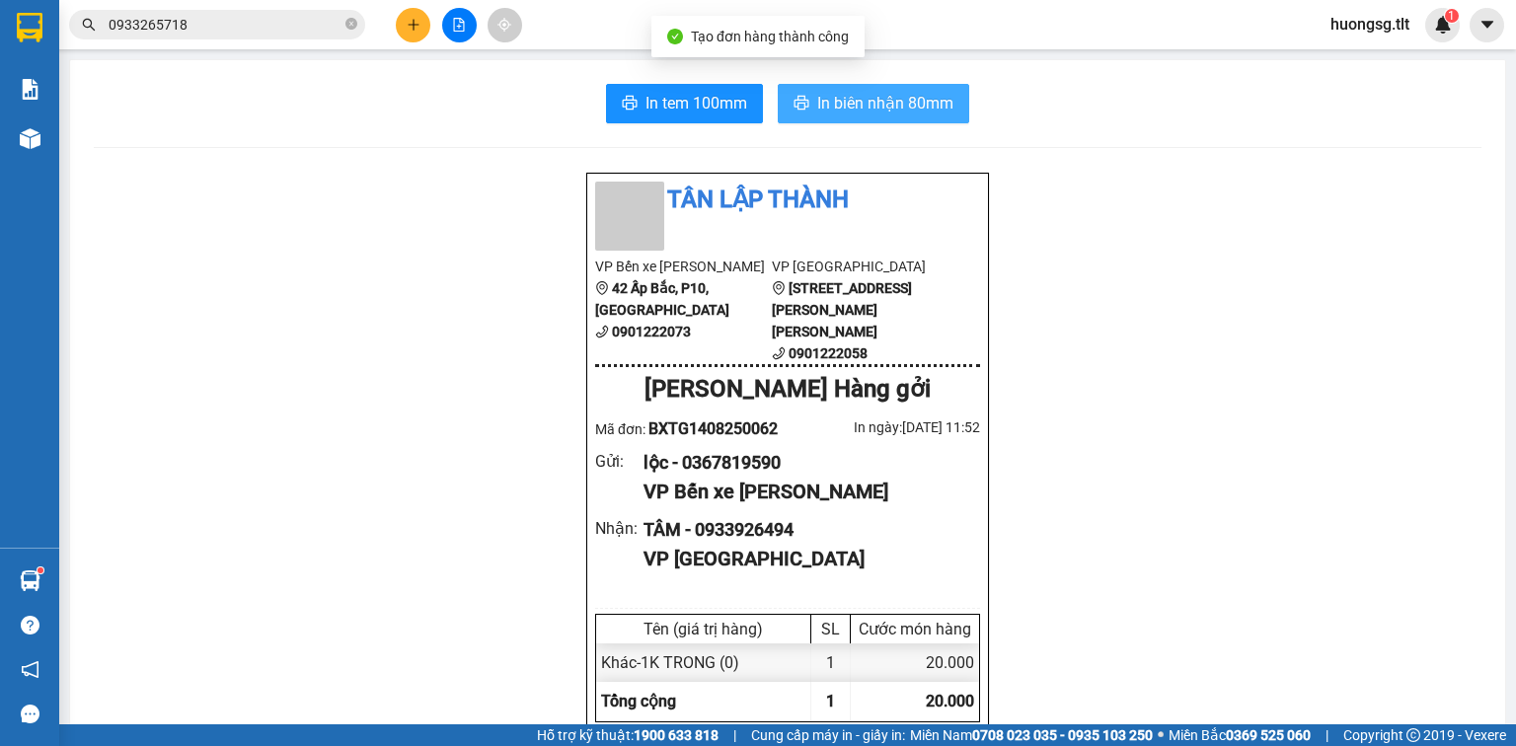
click at [923, 115] on button "In biên nhận 80mm" at bounding box center [873, 103] width 191 height 39
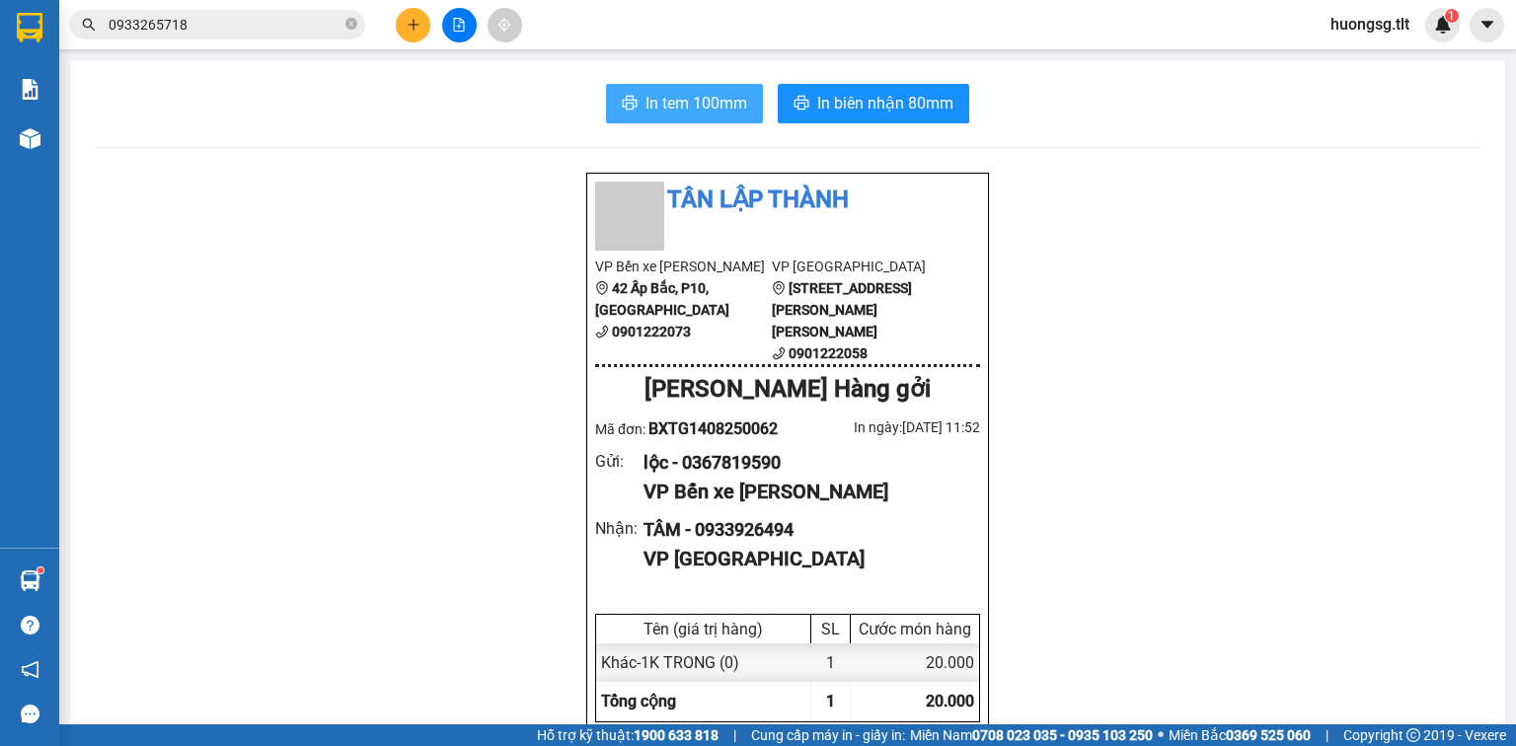
click at [713, 106] on span "In tem 100mm" at bounding box center [696, 103] width 102 height 25
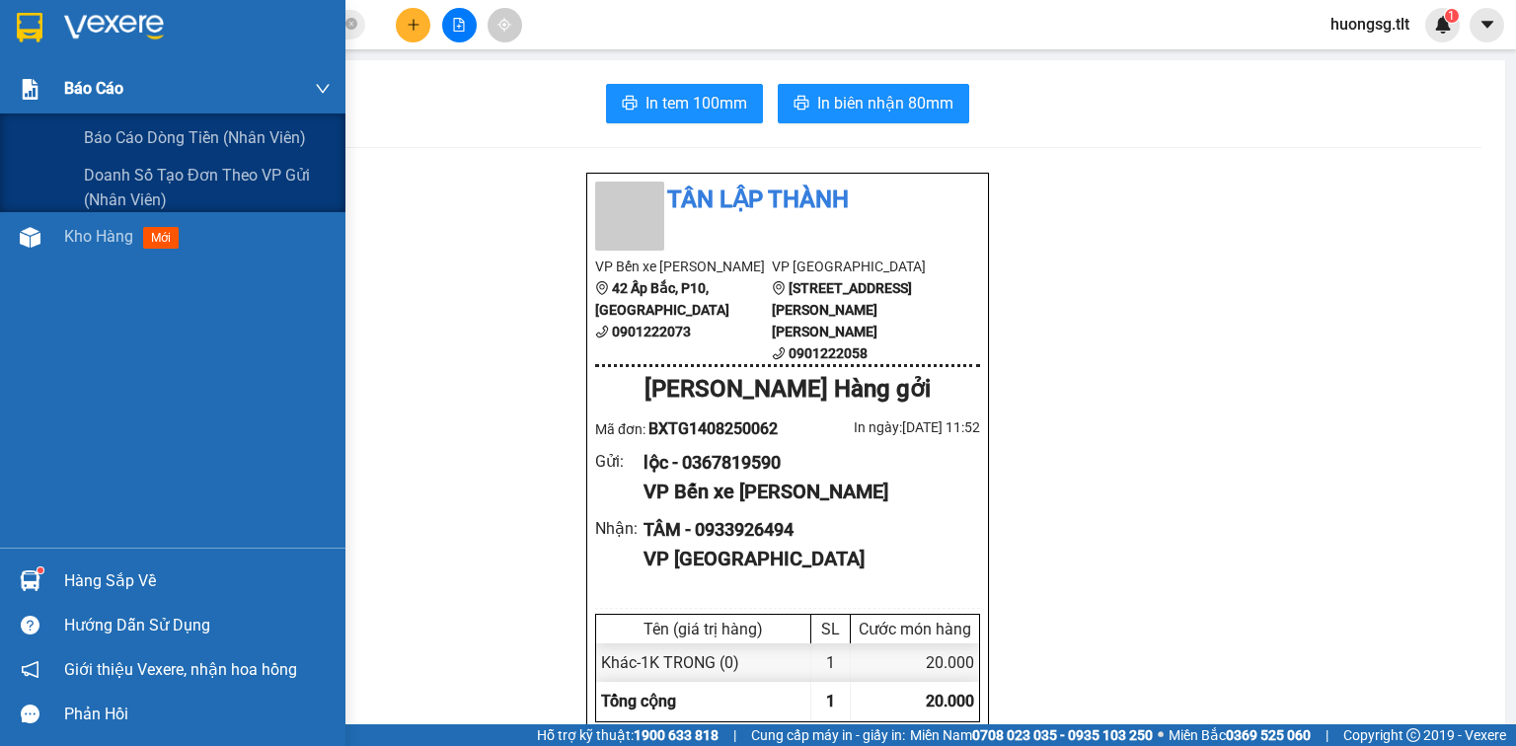
click at [59, 83] on div "Báo cáo" at bounding box center [172, 88] width 345 height 49
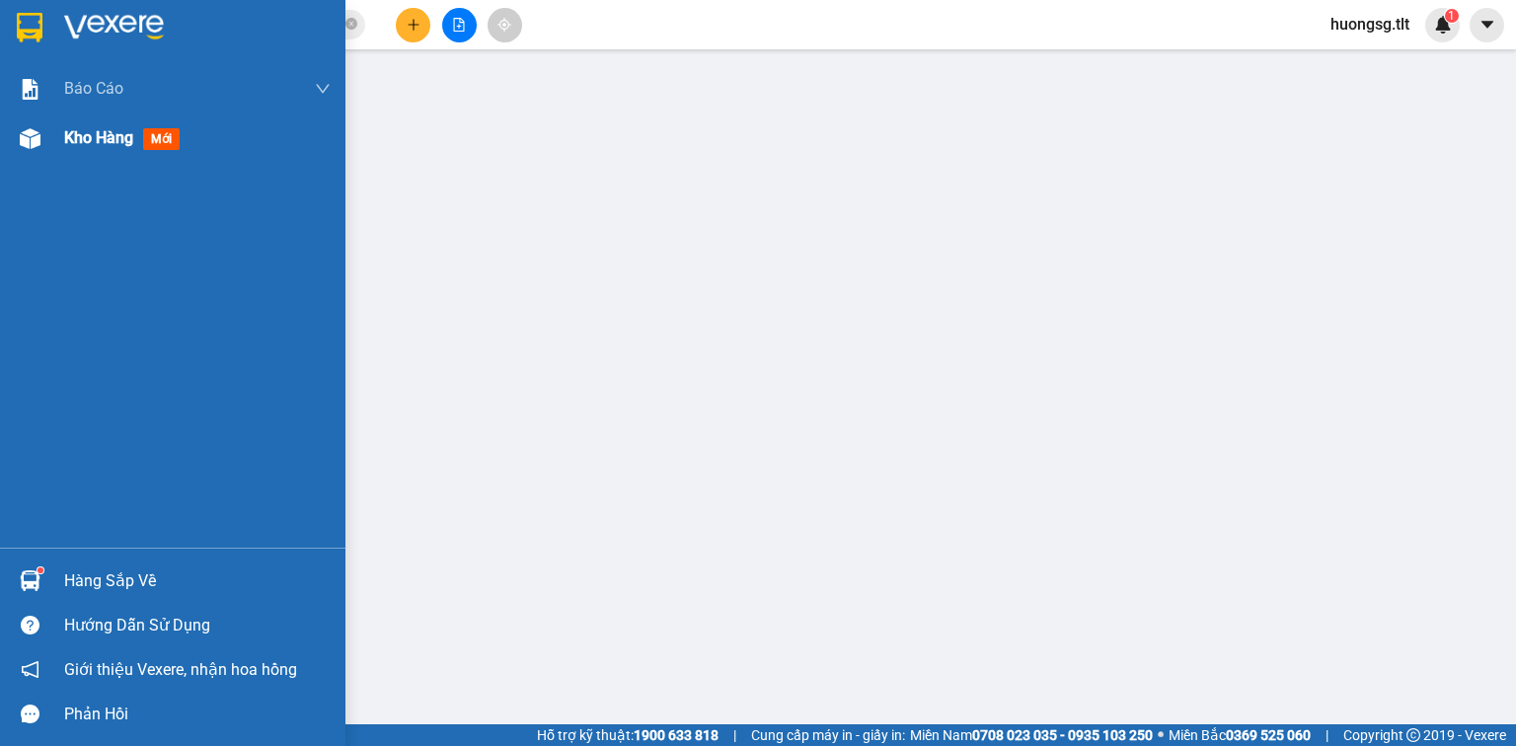
click at [95, 143] on span "Kho hàng" at bounding box center [98, 137] width 69 height 19
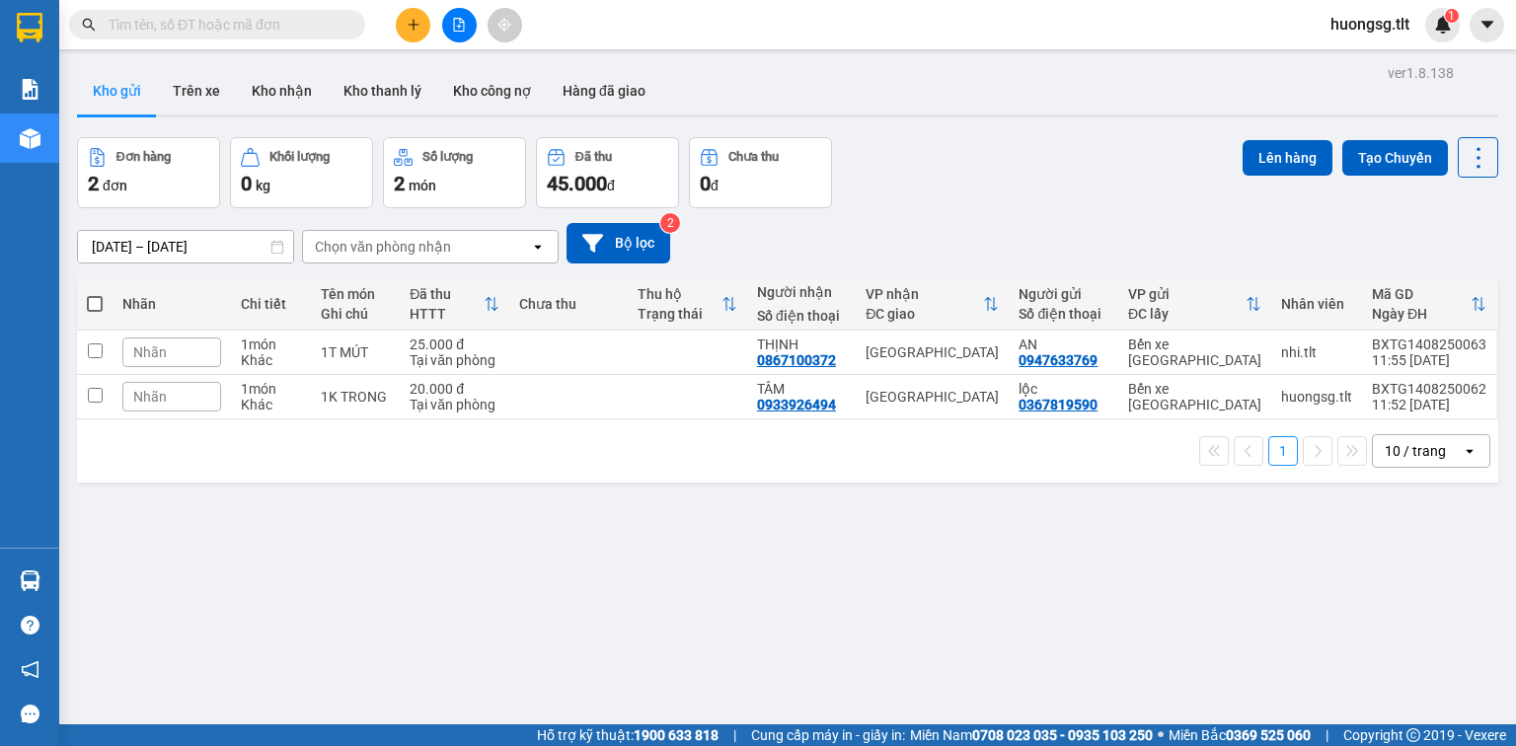
click at [461, 20] on icon "file-add" at bounding box center [459, 25] width 14 height 14
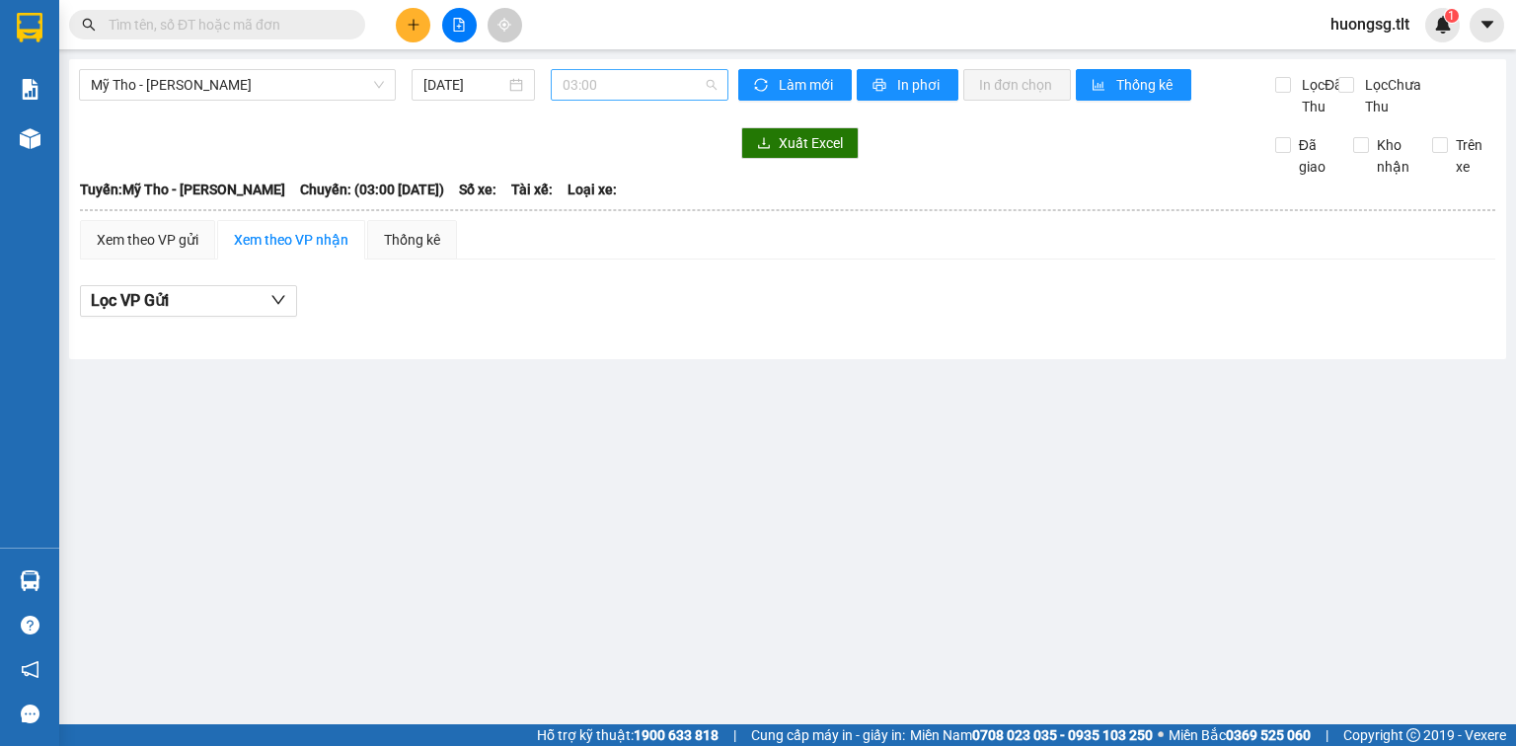
click at [689, 87] on span "03:00" at bounding box center [640, 85] width 155 height 30
click at [785, 85] on span "Làm mới" at bounding box center [807, 85] width 57 height 22
click at [783, 85] on span "Làm mới" at bounding box center [807, 85] width 57 height 22
click at [770, 86] on span "sync" at bounding box center [762, 86] width 17 height 16
click at [694, 74] on span "03:00" at bounding box center [640, 85] width 155 height 30
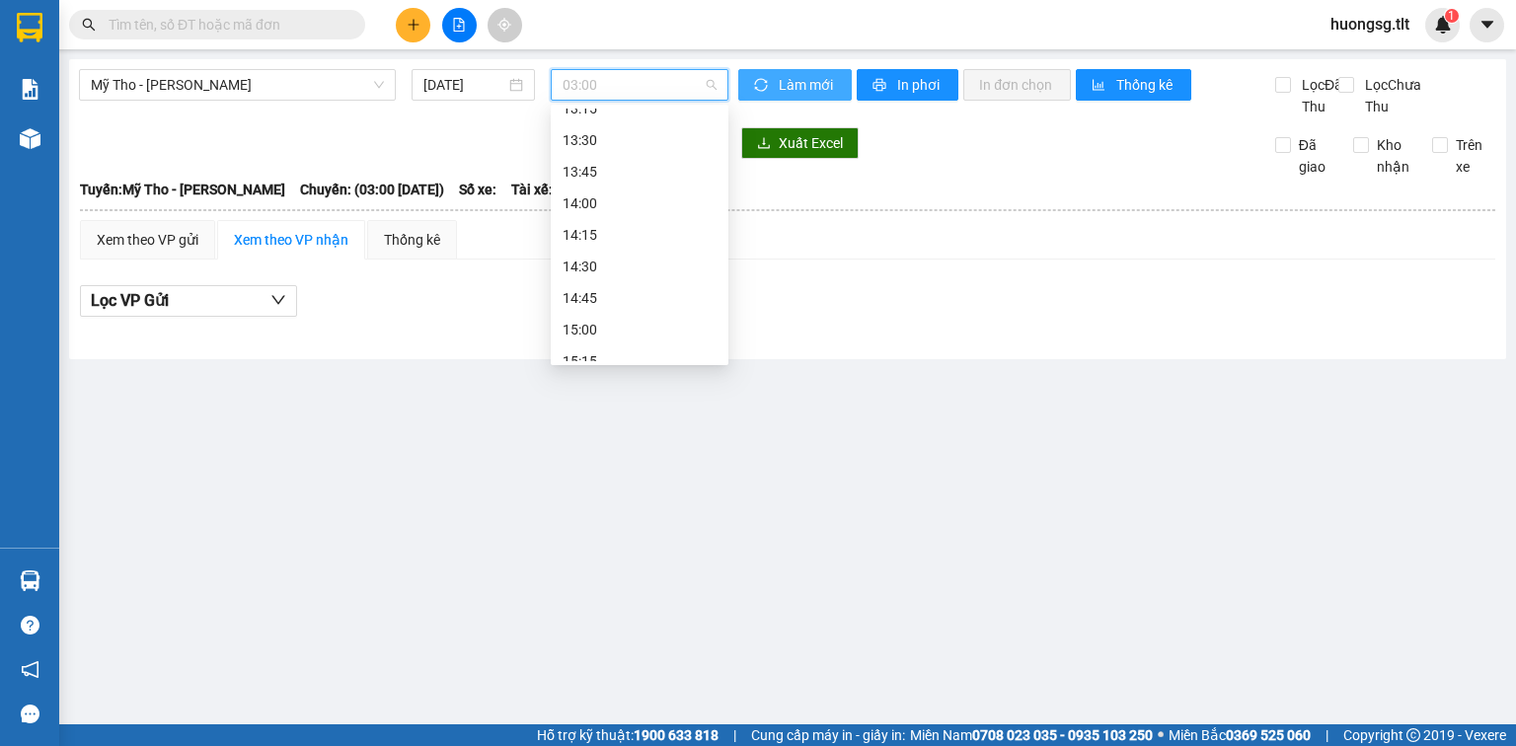
scroll to position [1421, 0]
click at [664, 164] on div "11:45 - 63F-002.12" at bounding box center [640, 156] width 154 height 22
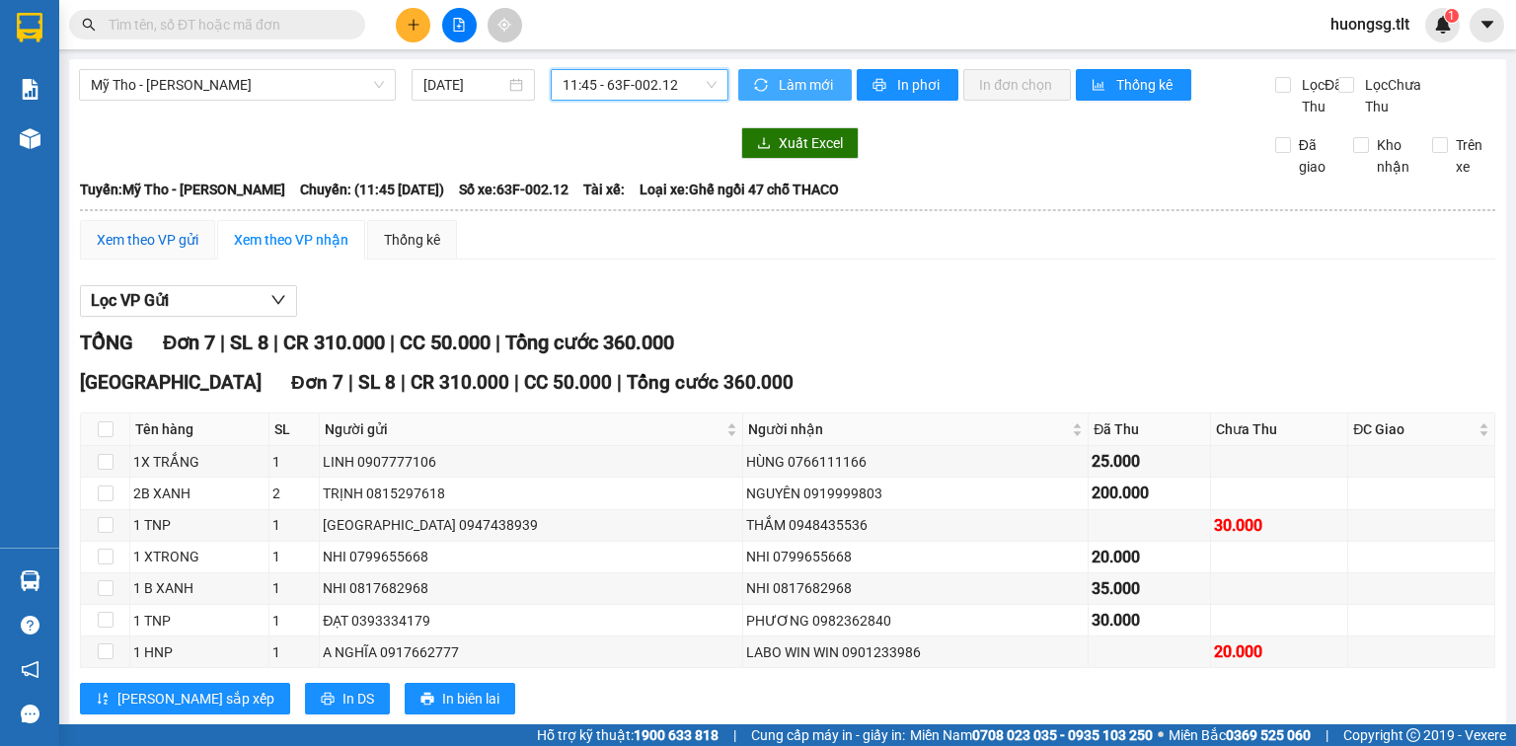
click at [159, 251] on div "Xem theo VP gửi" at bounding box center [148, 240] width 102 height 22
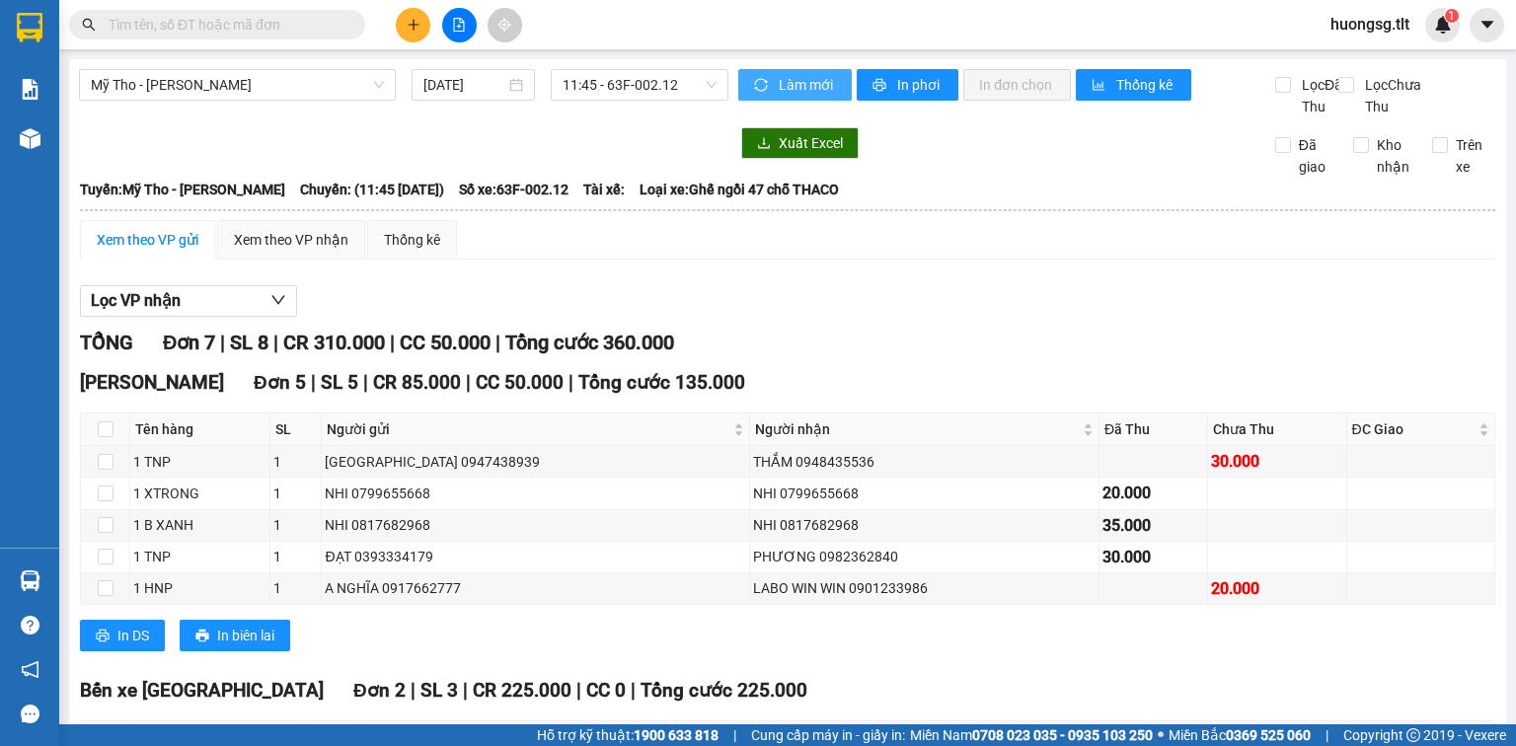
click at [665, 103] on div "Mỹ Tho - Hồ Chí Minh 14/08/2025 11:45 - 63F-002.12" at bounding box center [403, 93] width 649 height 48
click at [653, 95] on span "11:45 - 63F-002.12" at bounding box center [640, 85] width 155 height 30
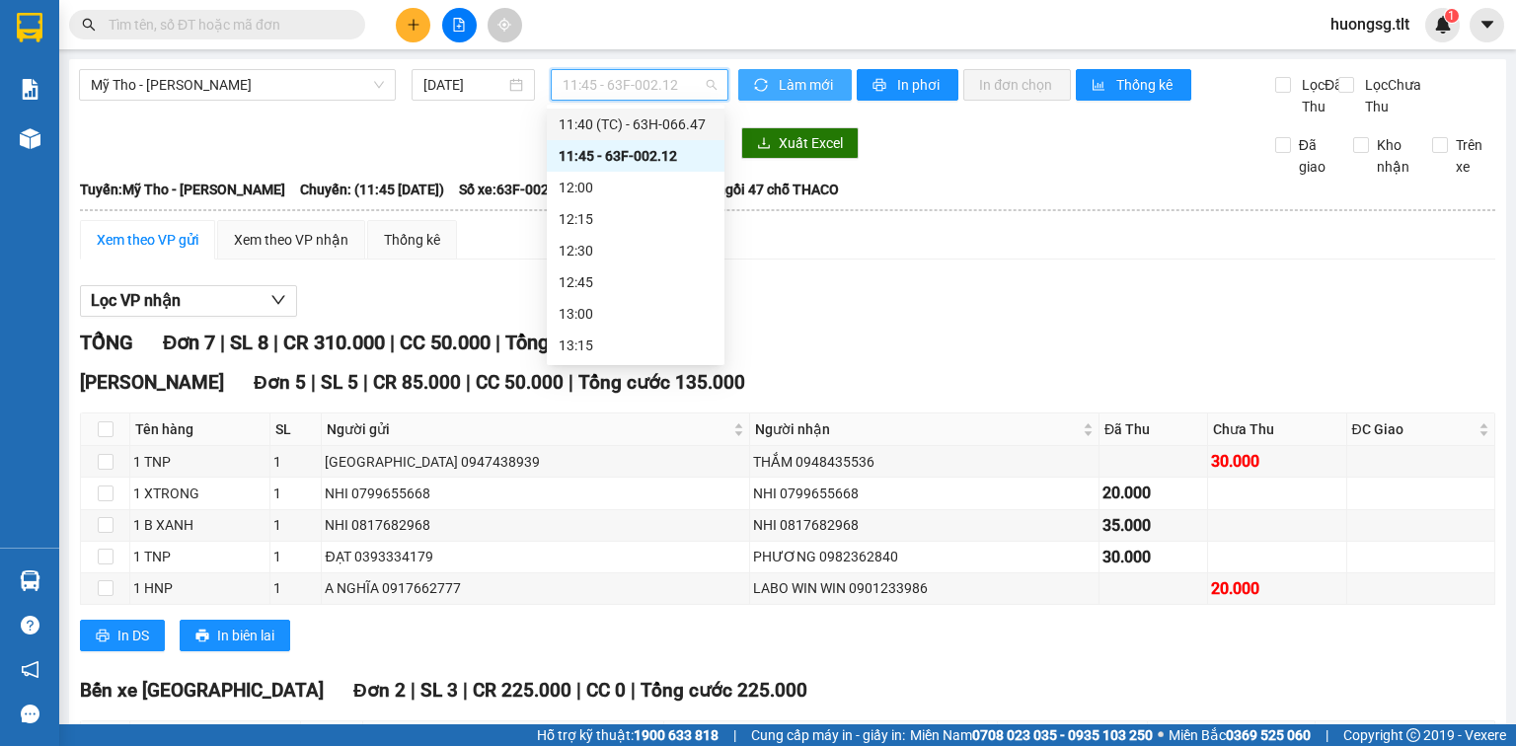
click at [669, 115] on div "11:40 (TC) - 63H-066.47" at bounding box center [636, 125] width 154 height 22
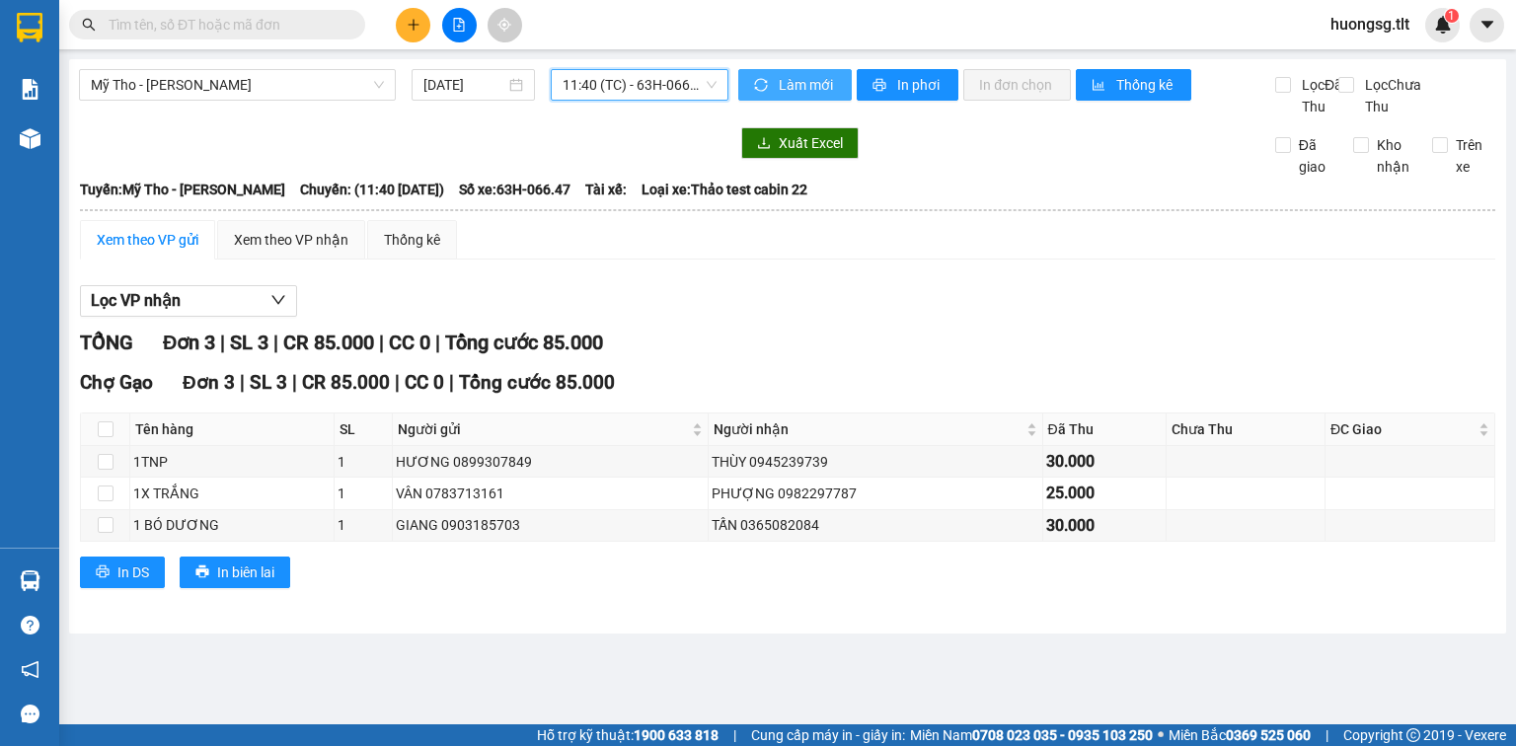
click at [651, 77] on span "11:40 (TC) - 63H-066.47" at bounding box center [640, 85] width 155 height 30
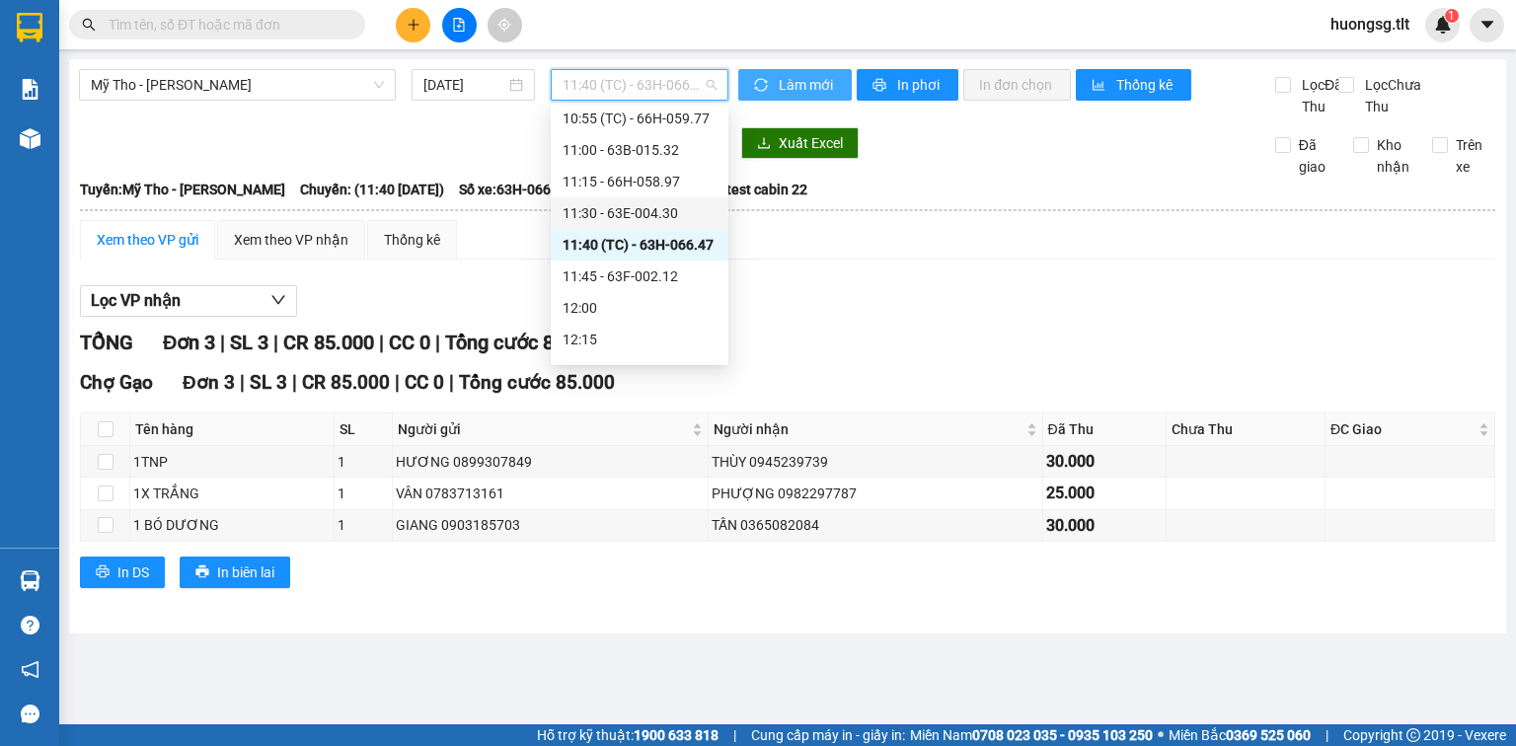
scroll to position [1263, 0]
click at [620, 218] on div "11:15 - 66H-058.97" at bounding box center [640, 219] width 154 height 22
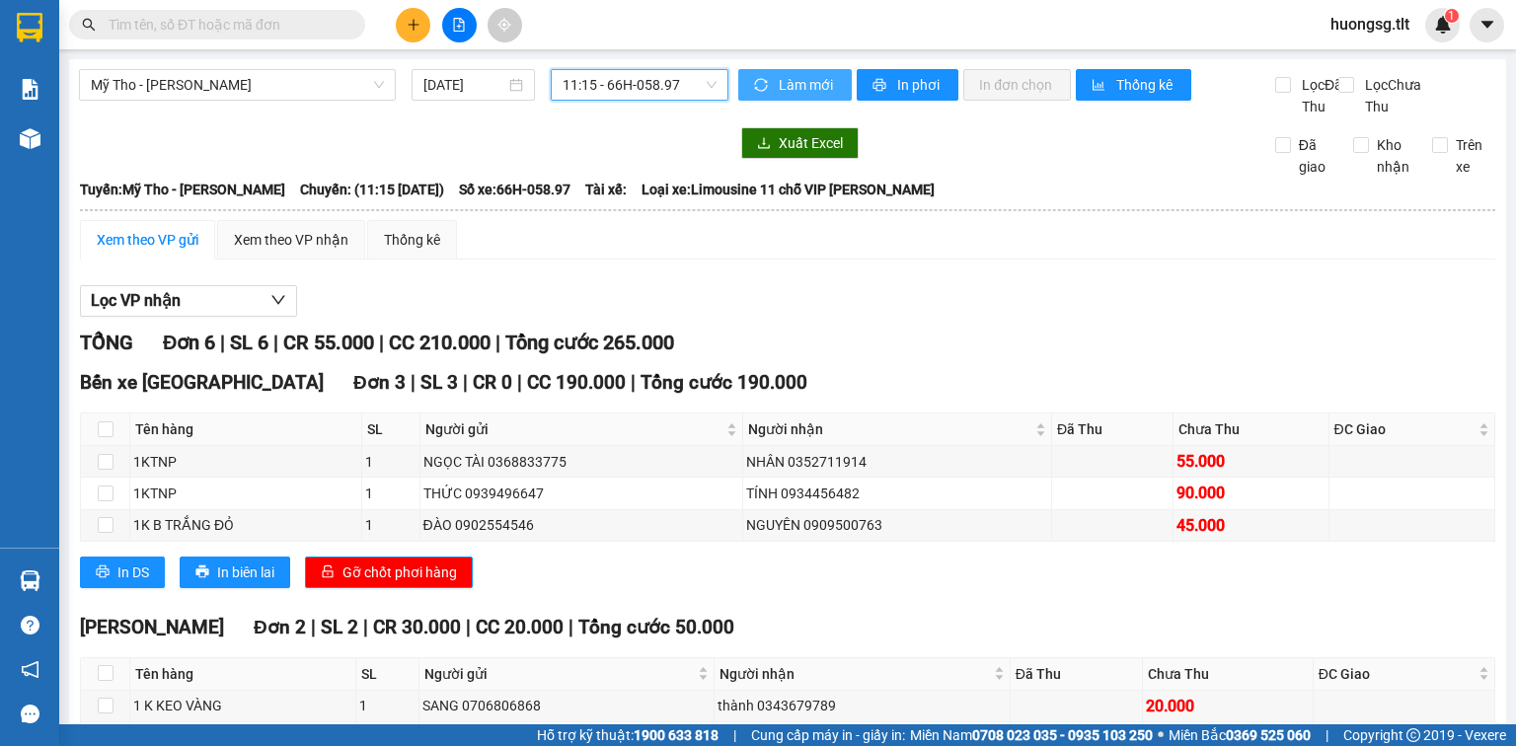
click at [636, 93] on span "11:15 - 66H-058.97" at bounding box center [640, 85] width 155 height 30
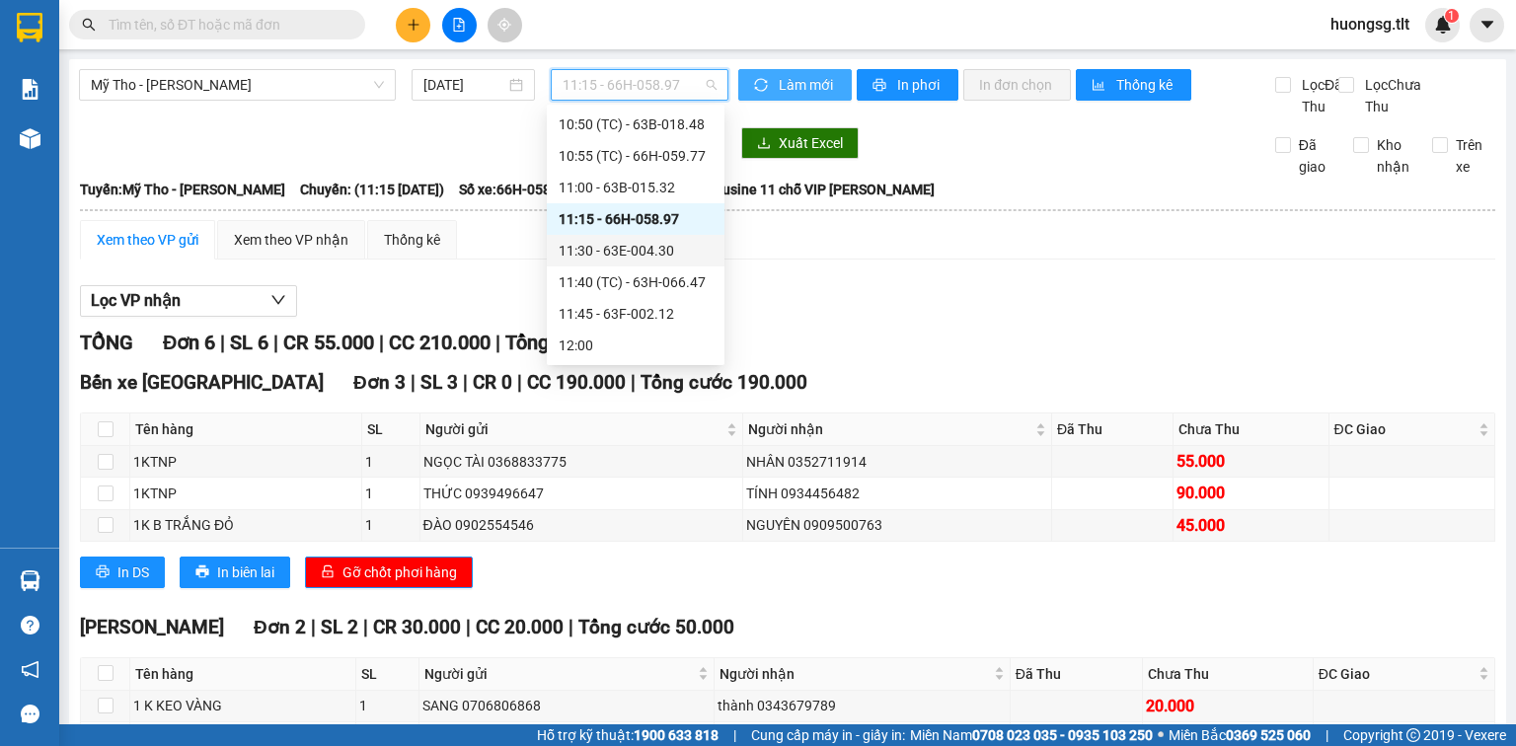
click at [644, 243] on div "11:30 - 63E-004.30" at bounding box center [636, 251] width 154 height 22
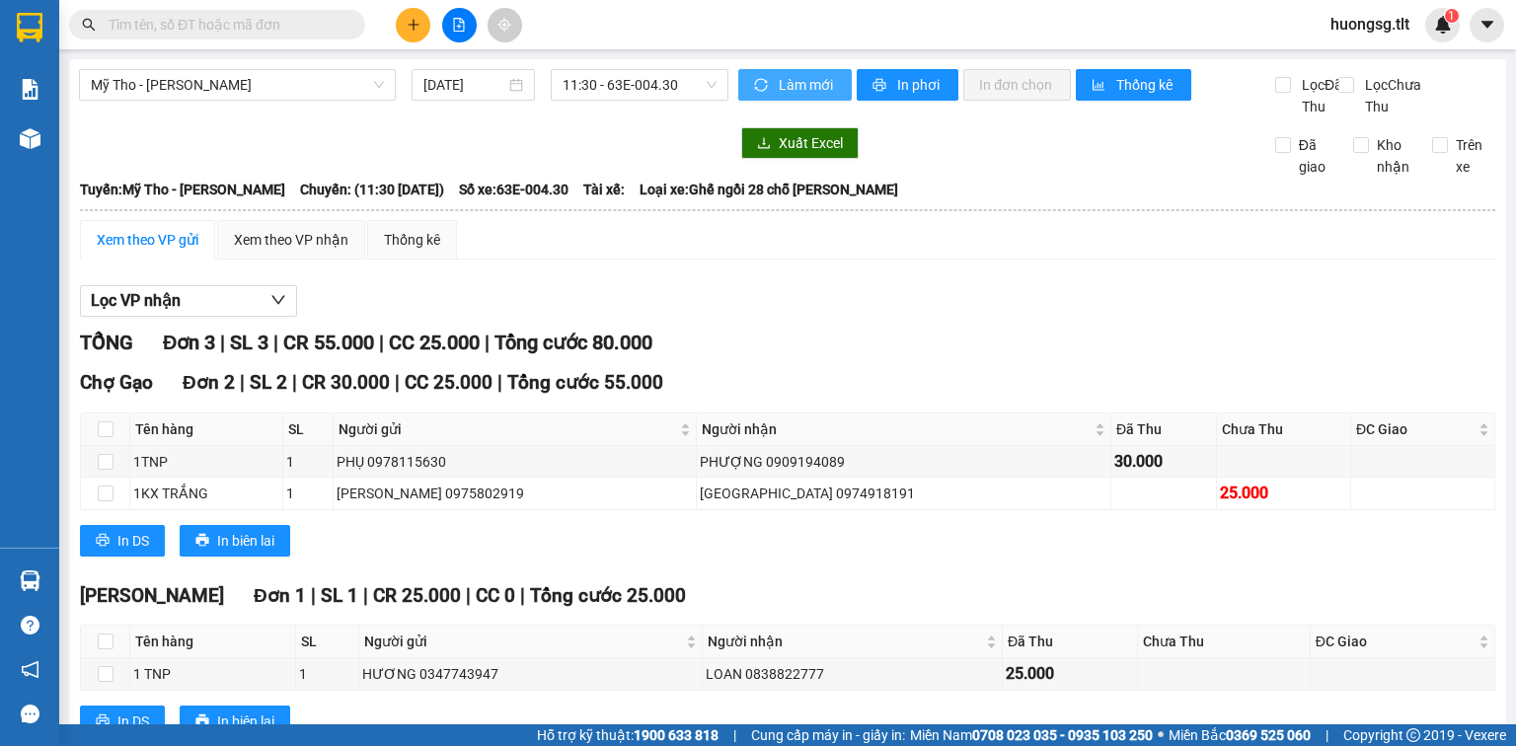
click at [640, 61] on div "Mỹ Tho - Hồ Chí Minh 14/08/2025 11:30 - 63E-004.30 Làm mới In phơi In đơn chọn …" at bounding box center [787, 420] width 1437 height 723
click at [644, 82] on span "11:30 - 63E-004.30" at bounding box center [640, 85] width 155 height 30
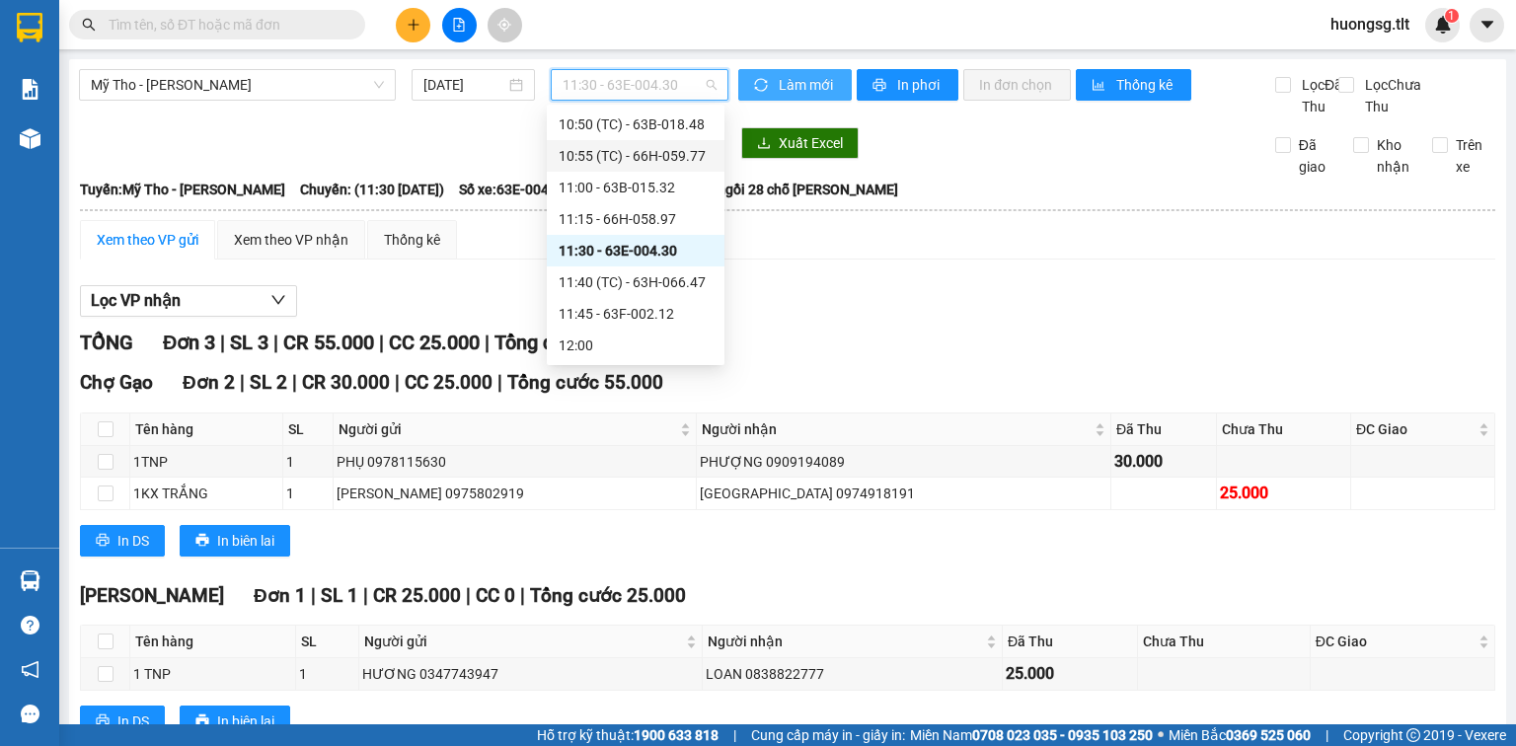
scroll to position [1184, 0]
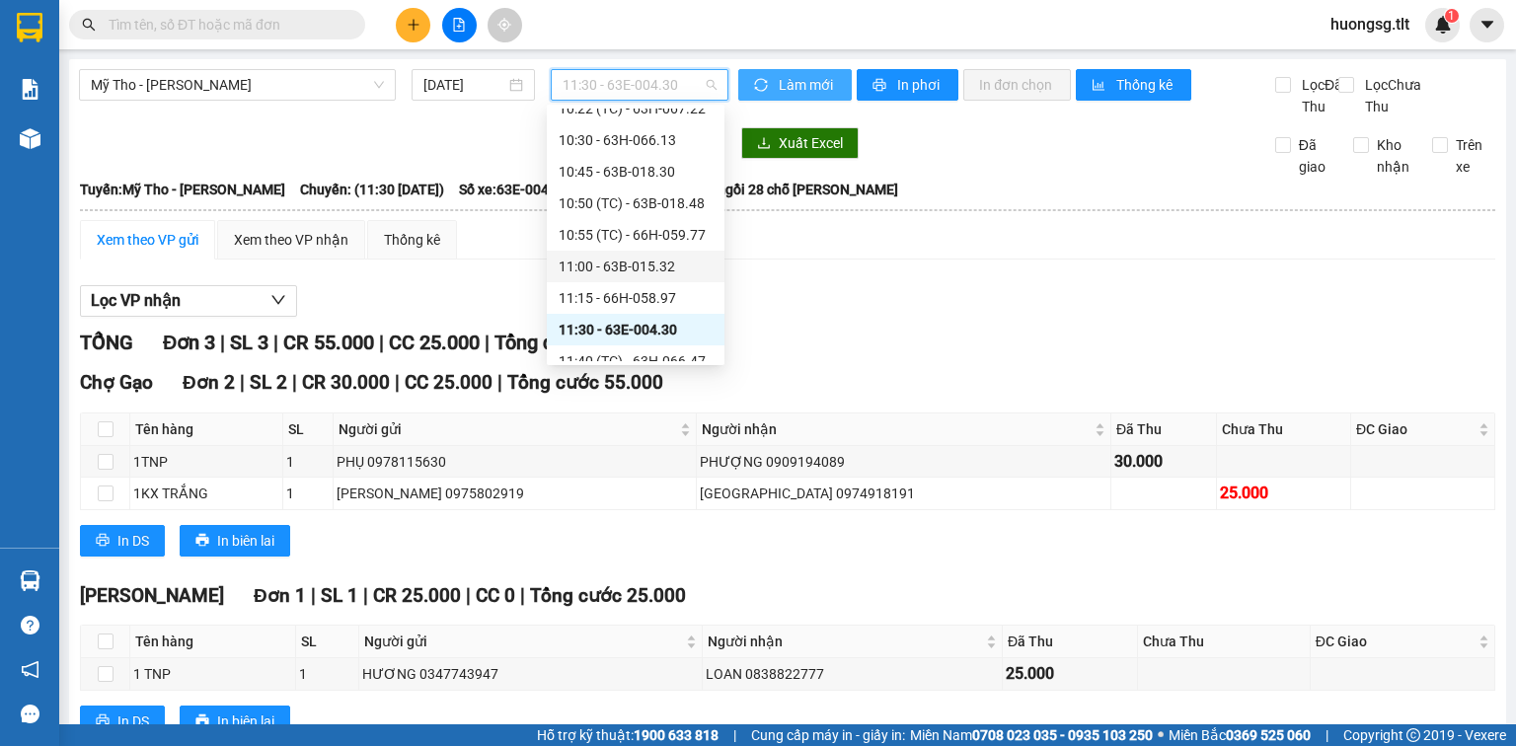
click at [655, 265] on div "11:00 - 63B-015.32" at bounding box center [636, 267] width 154 height 22
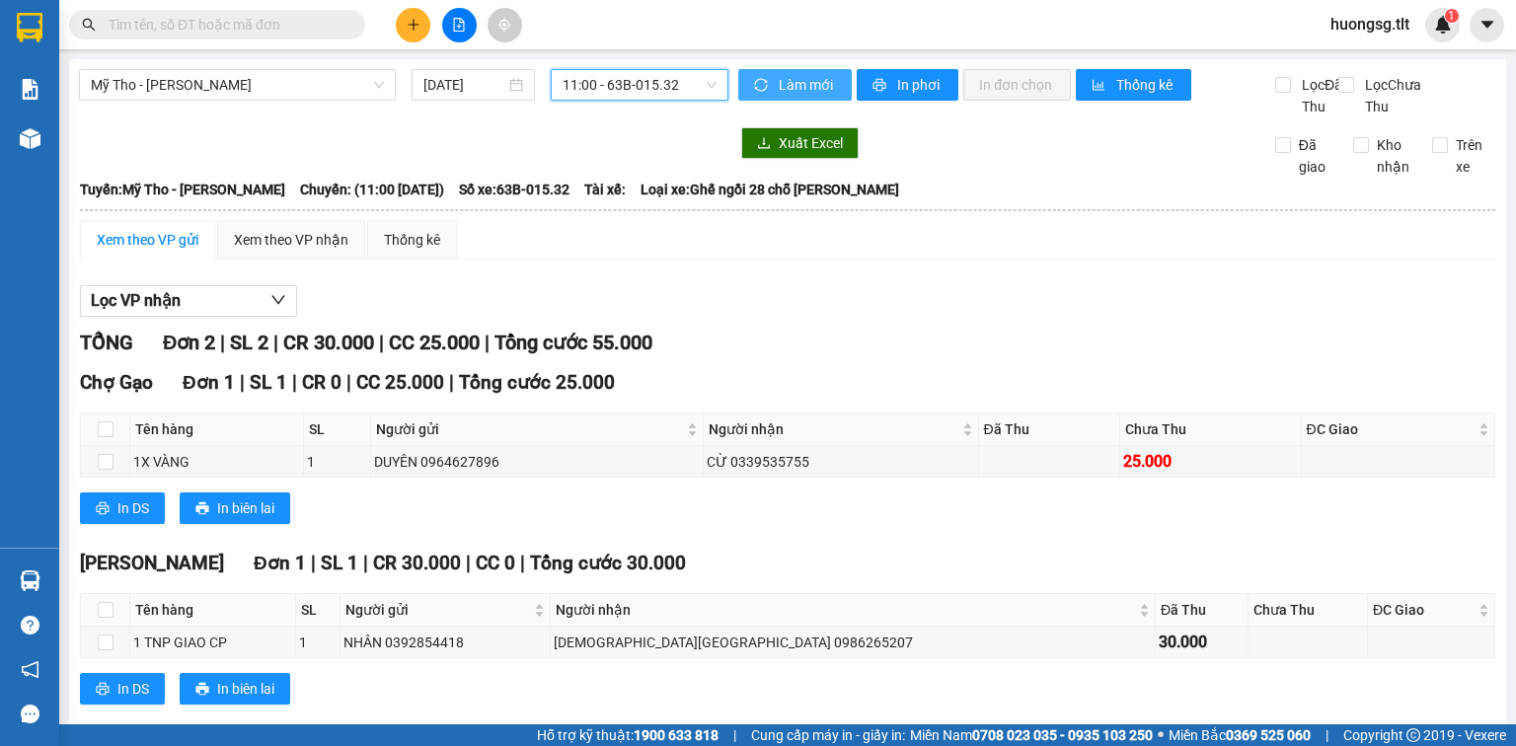
click at [661, 94] on span "11:00 - 63B-015.32" at bounding box center [640, 85] width 155 height 30
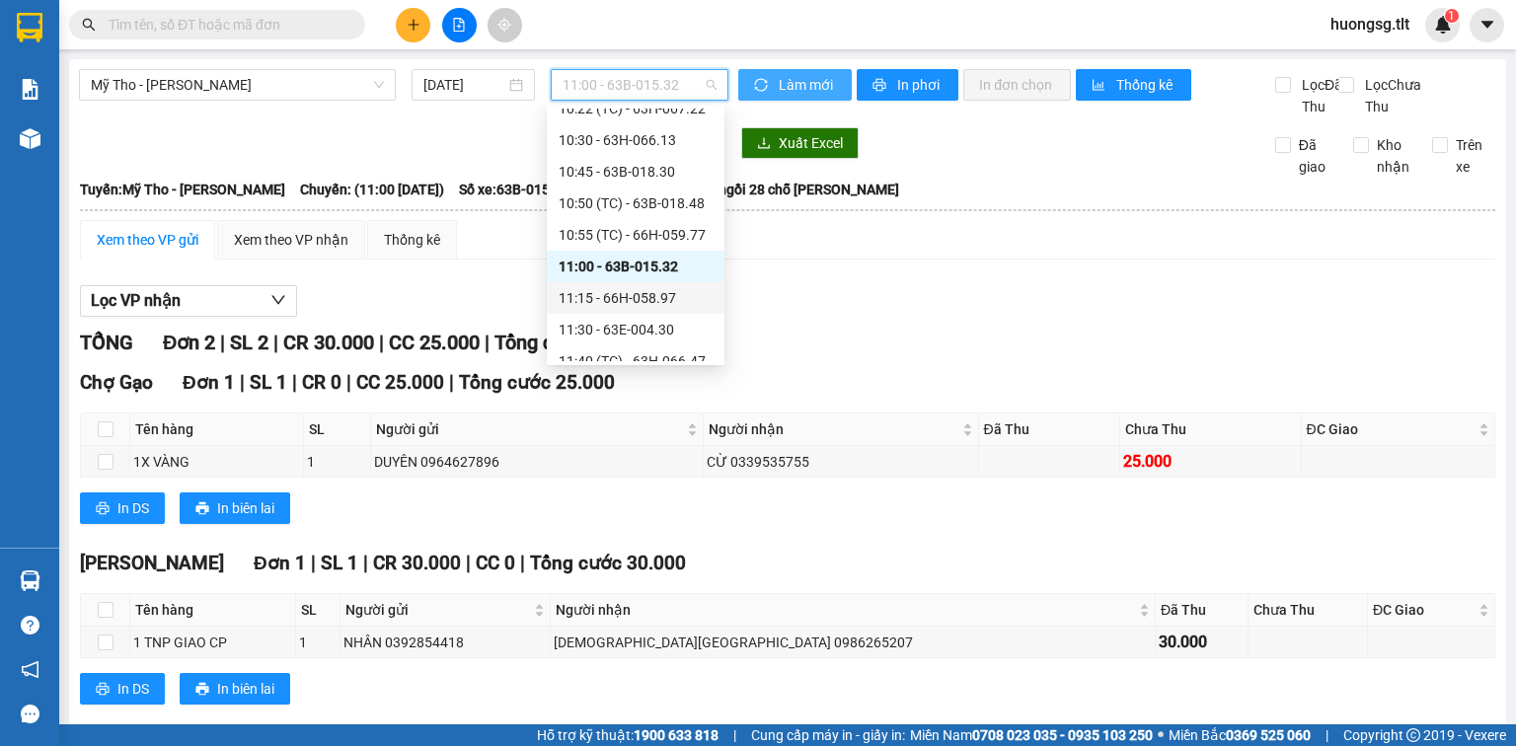
click at [647, 295] on div "11:15 - 66H-058.97" at bounding box center [636, 298] width 154 height 22
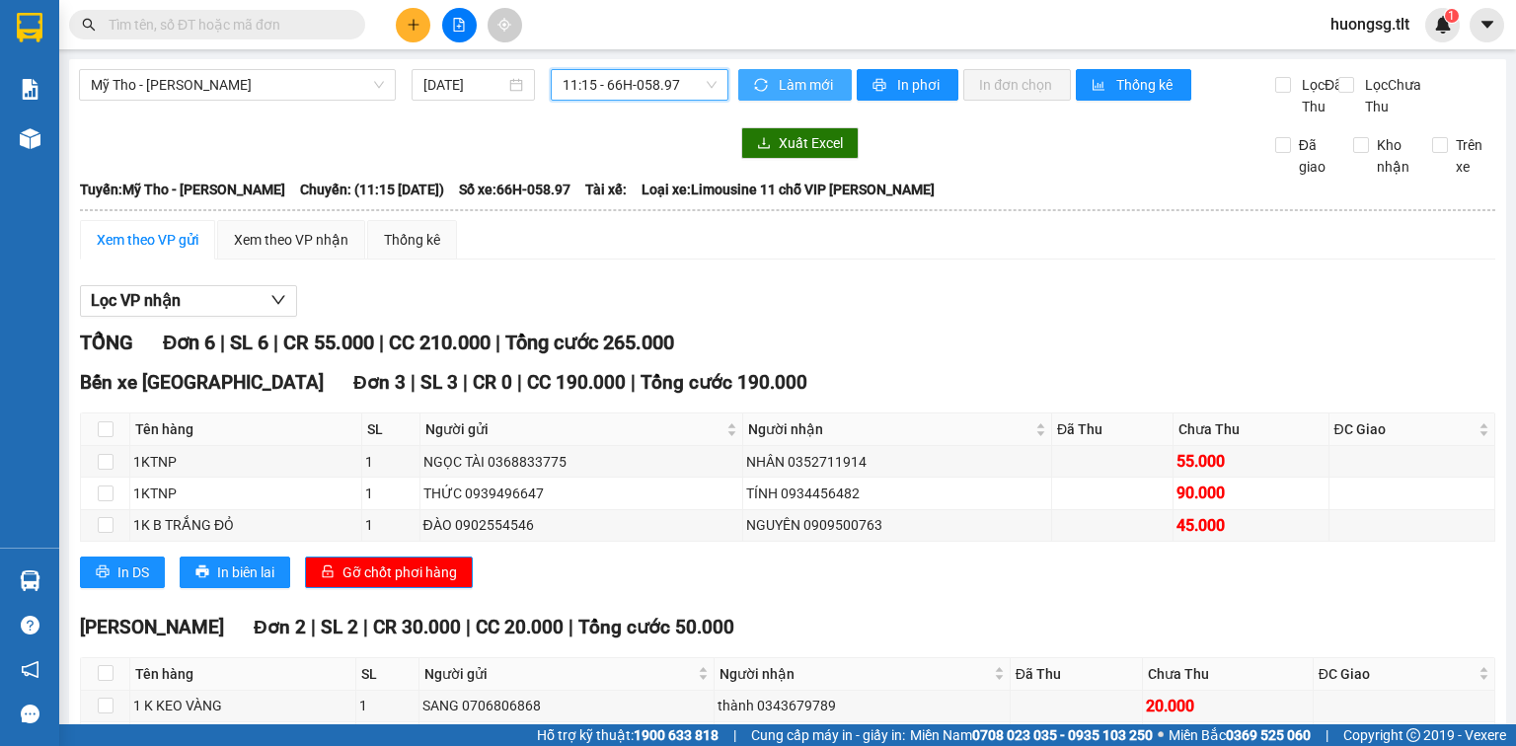
click at [656, 75] on span "11:15 - 66H-058.97" at bounding box center [640, 85] width 155 height 30
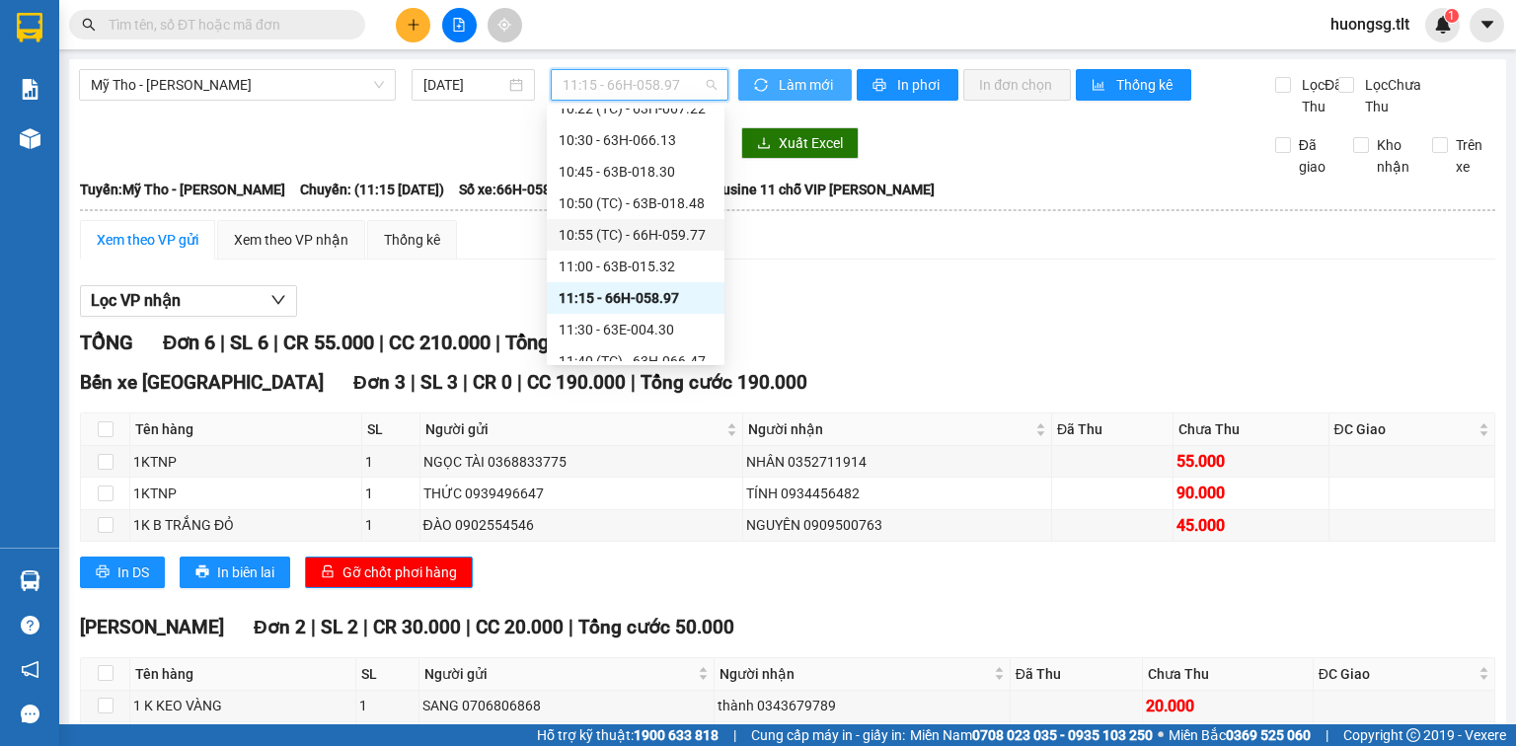
click at [670, 224] on div "10:55 (TC) - 66H-059.77" at bounding box center [636, 235] width 154 height 22
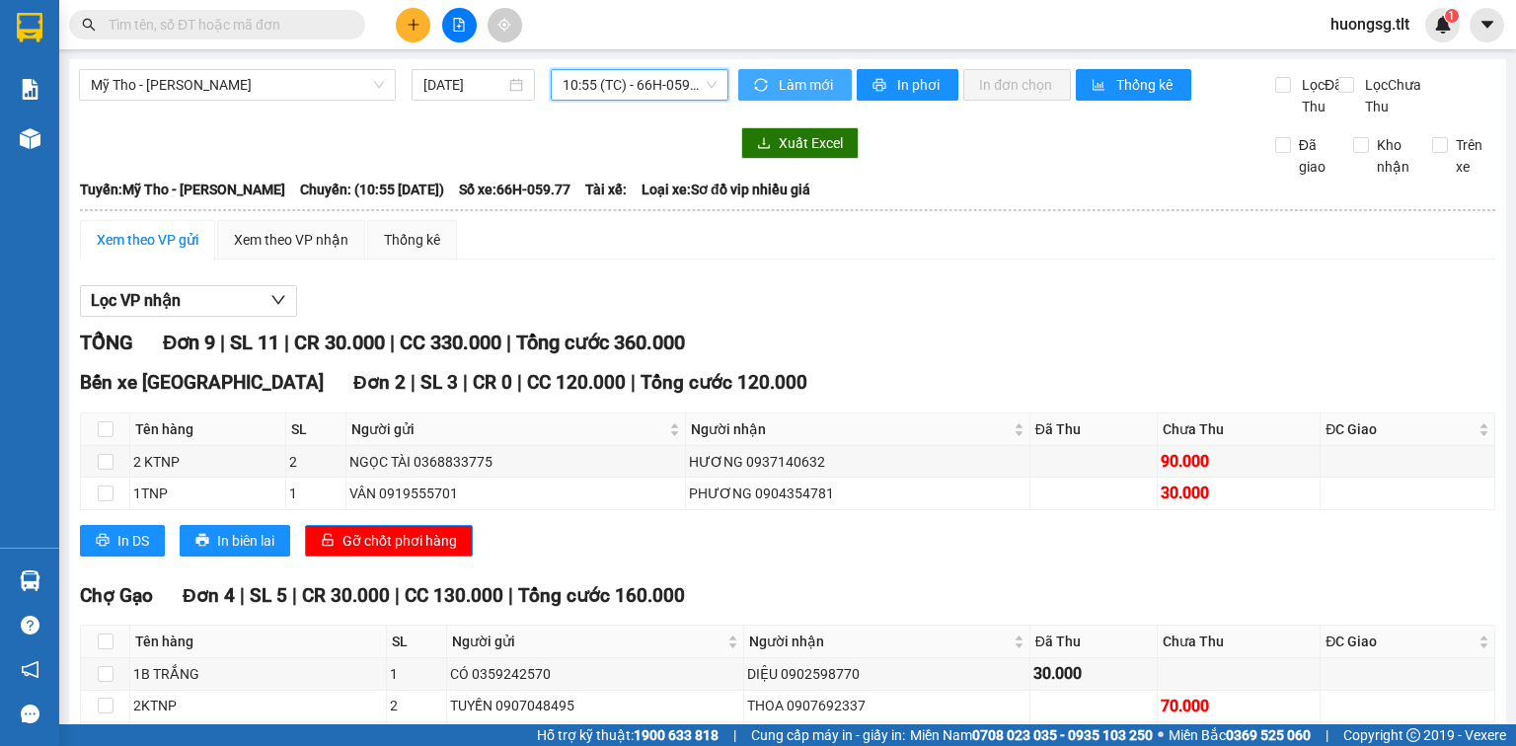
click at [660, 83] on span "10:55 (TC) - 66H-059.77" at bounding box center [640, 85] width 155 height 30
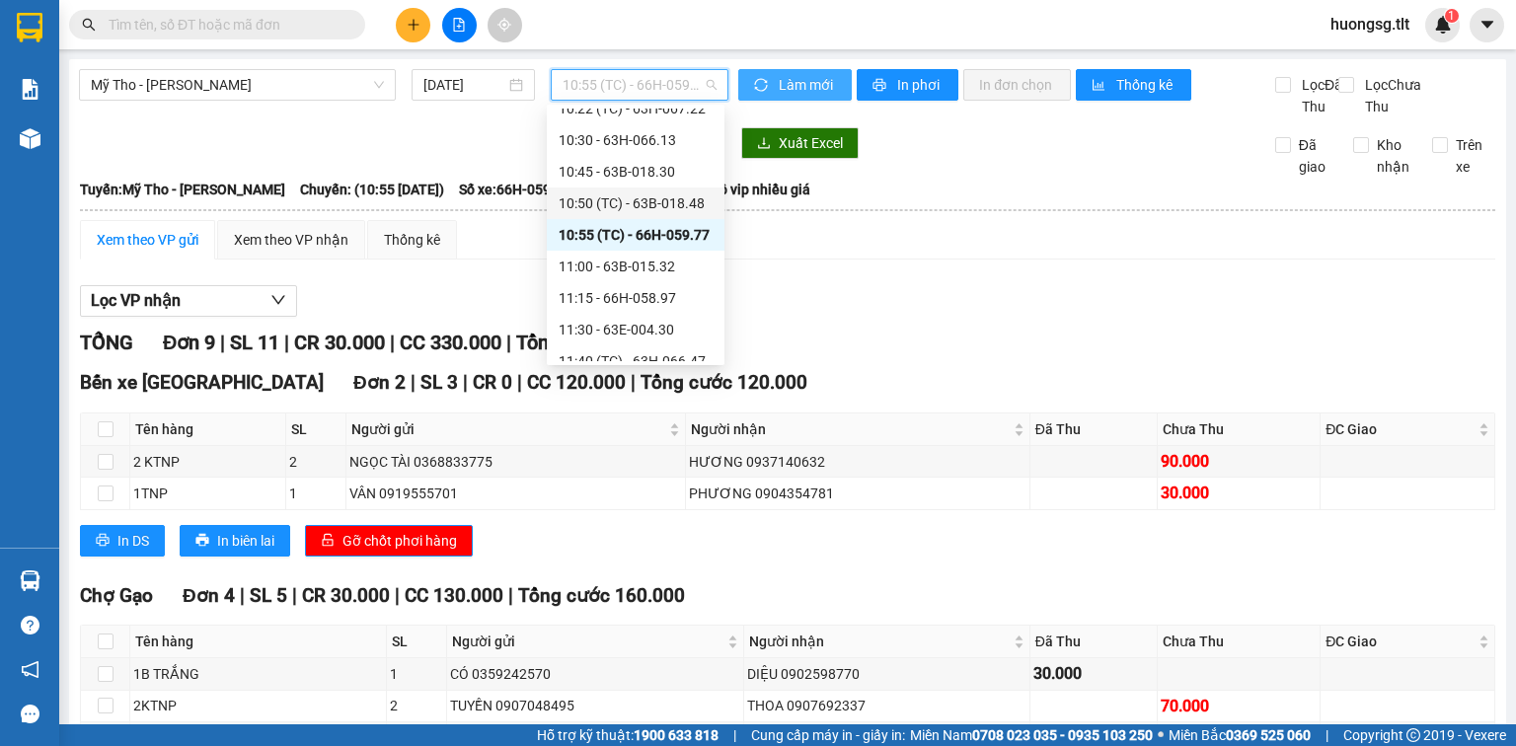
click at [670, 210] on div "10:50 (TC) - 63B-018.48" at bounding box center [636, 203] width 154 height 22
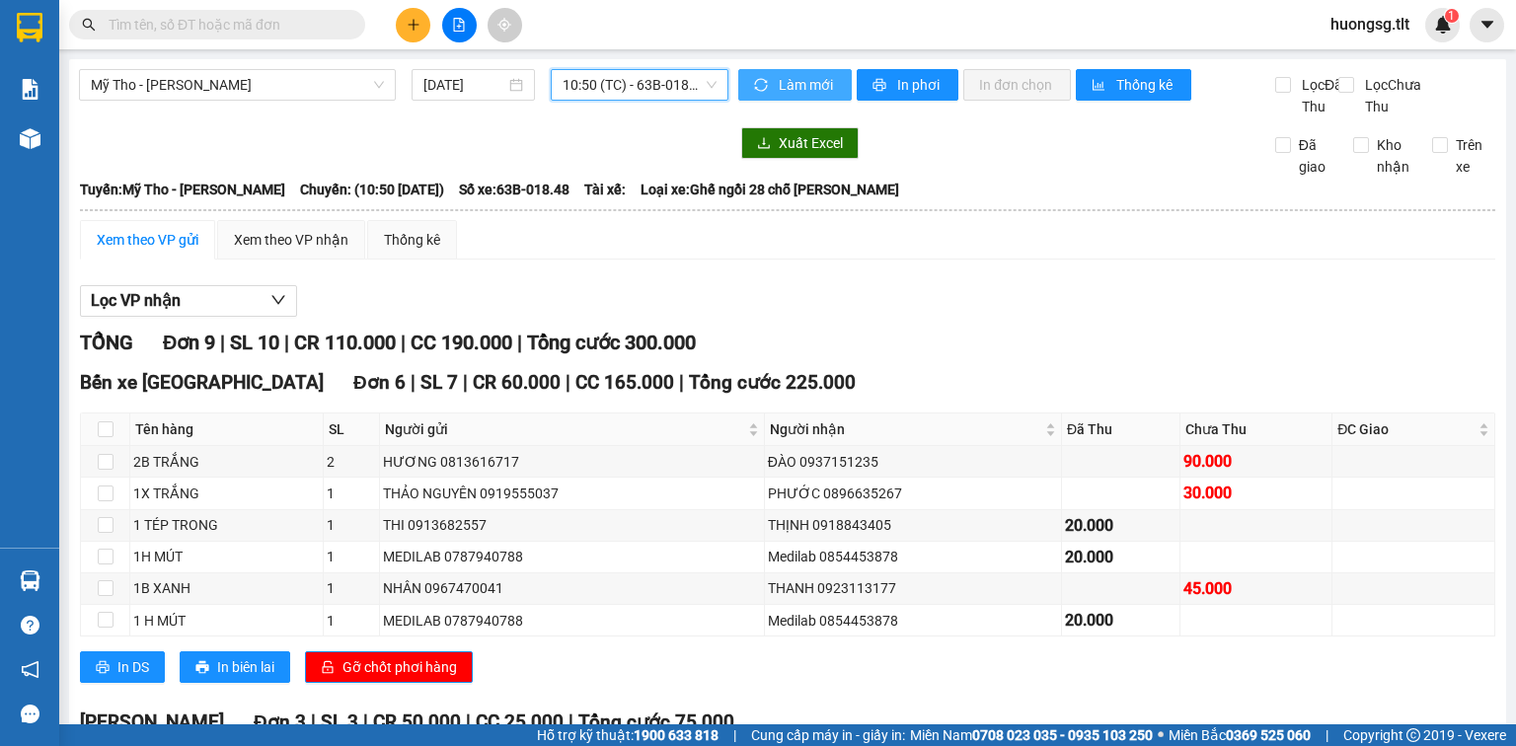
click at [687, 83] on span "10:50 (TC) - 63B-018.48" at bounding box center [640, 85] width 155 height 30
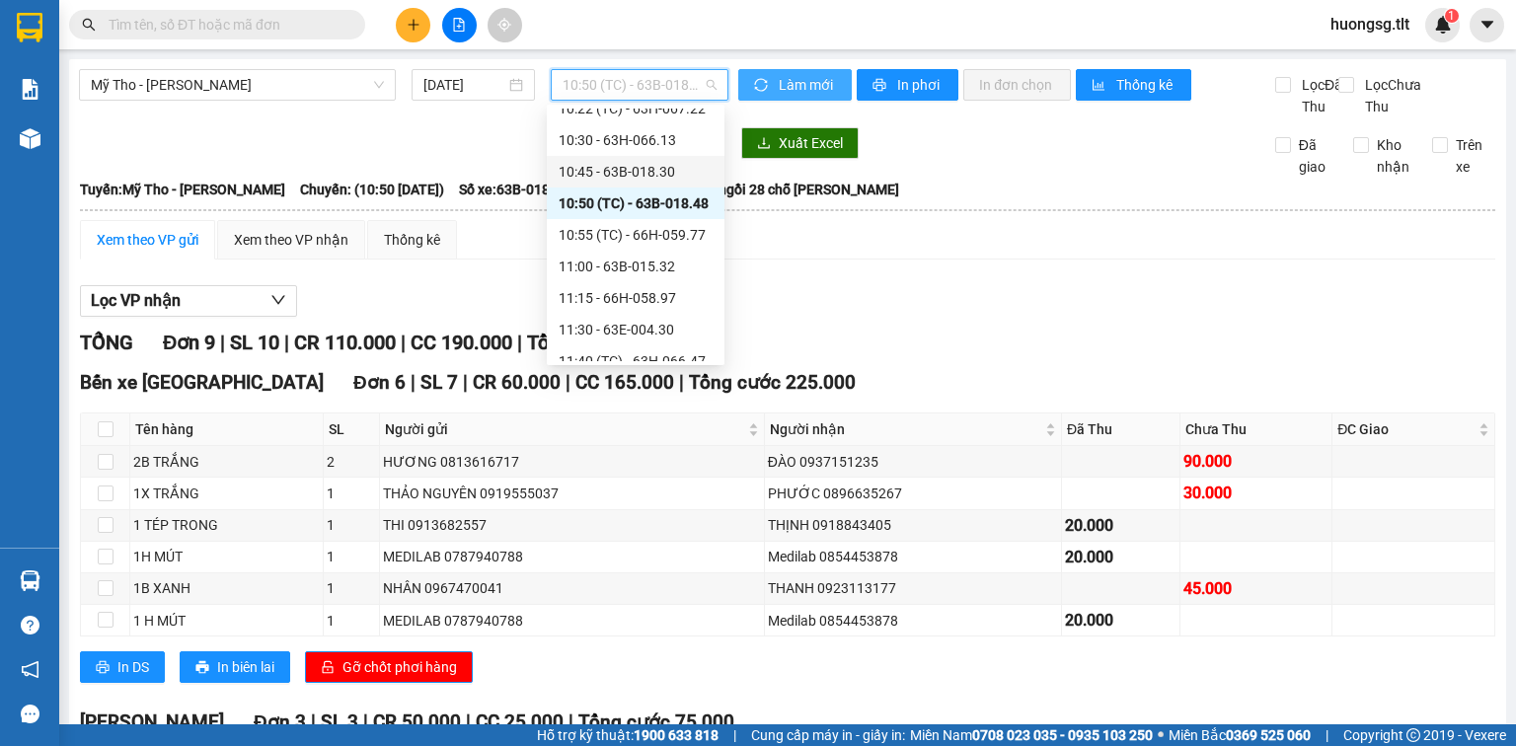
click at [688, 174] on div "10:45 - 63B-018.30" at bounding box center [636, 172] width 154 height 22
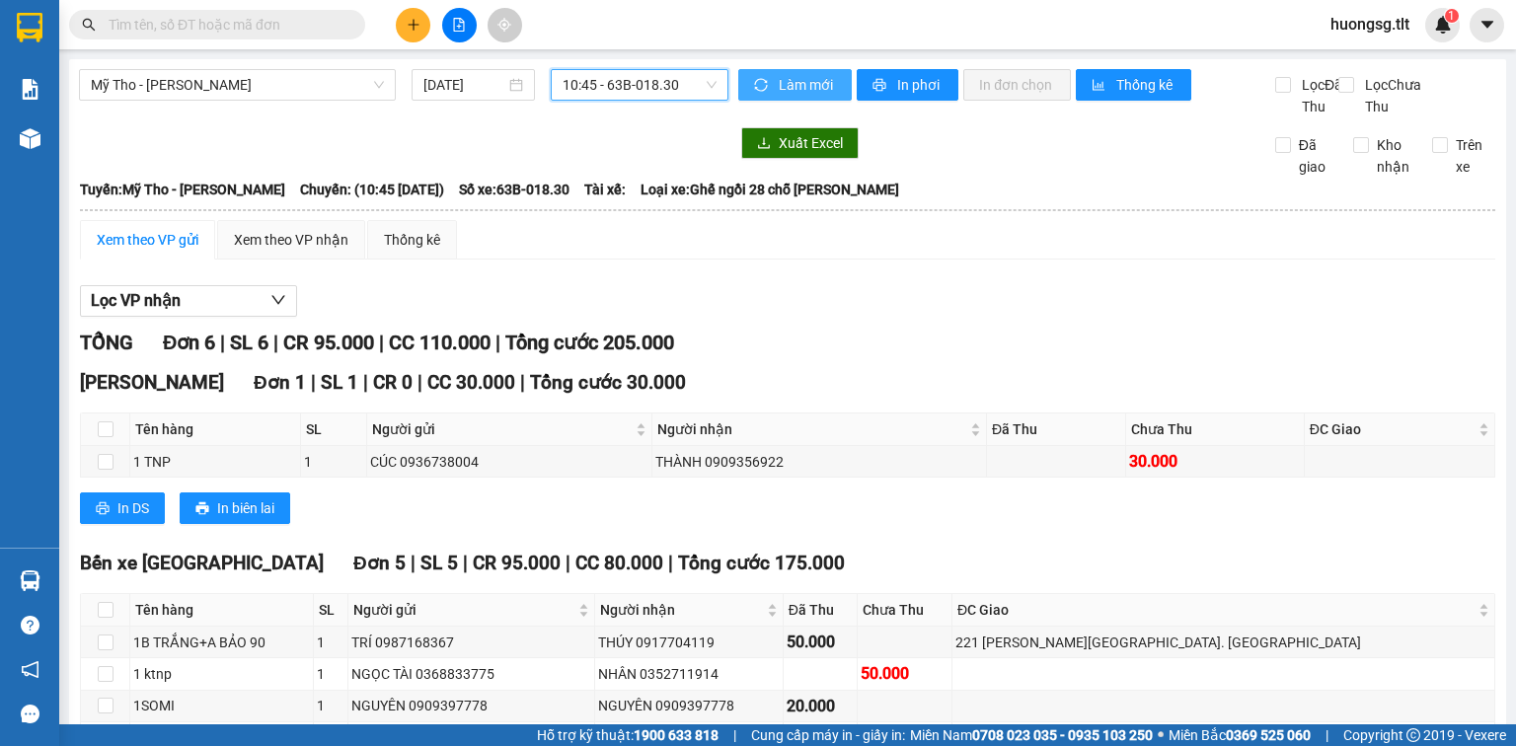
click at [615, 87] on span "10:45 - 63B-018.30" at bounding box center [640, 85] width 155 height 30
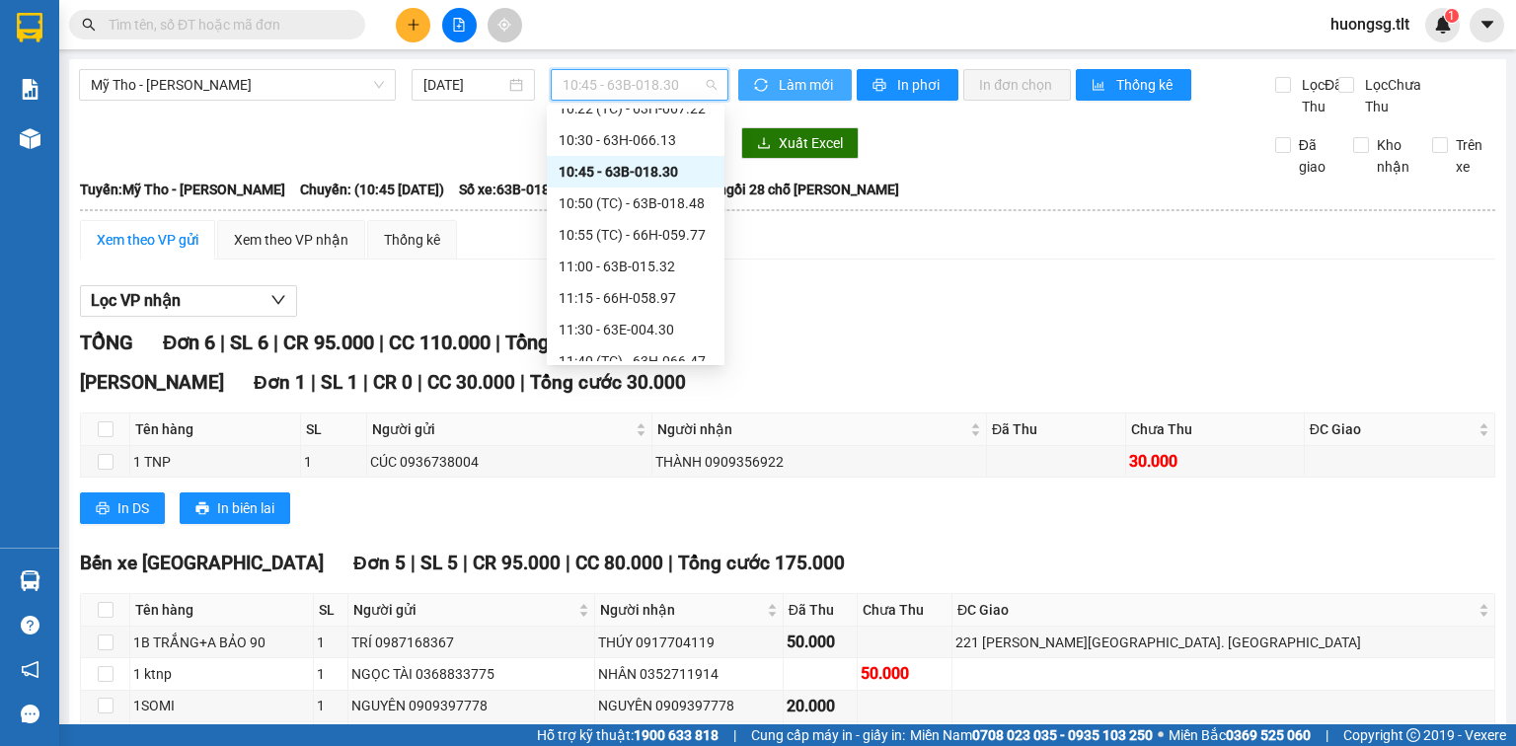
scroll to position [1105, 0]
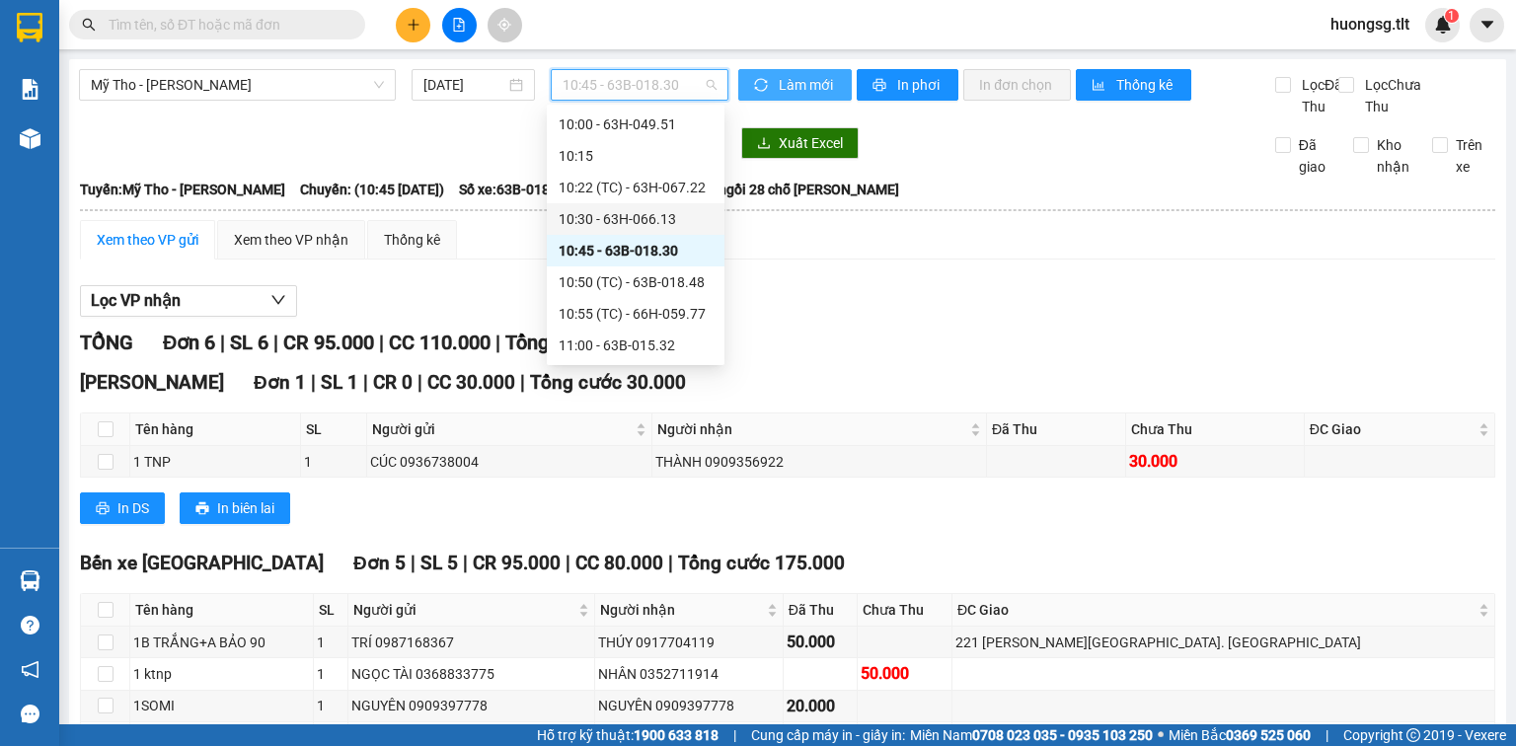
click at [651, 209] on div "10:30 - 63H-066.13" at bounding box center [636, 219] width 154 height 22
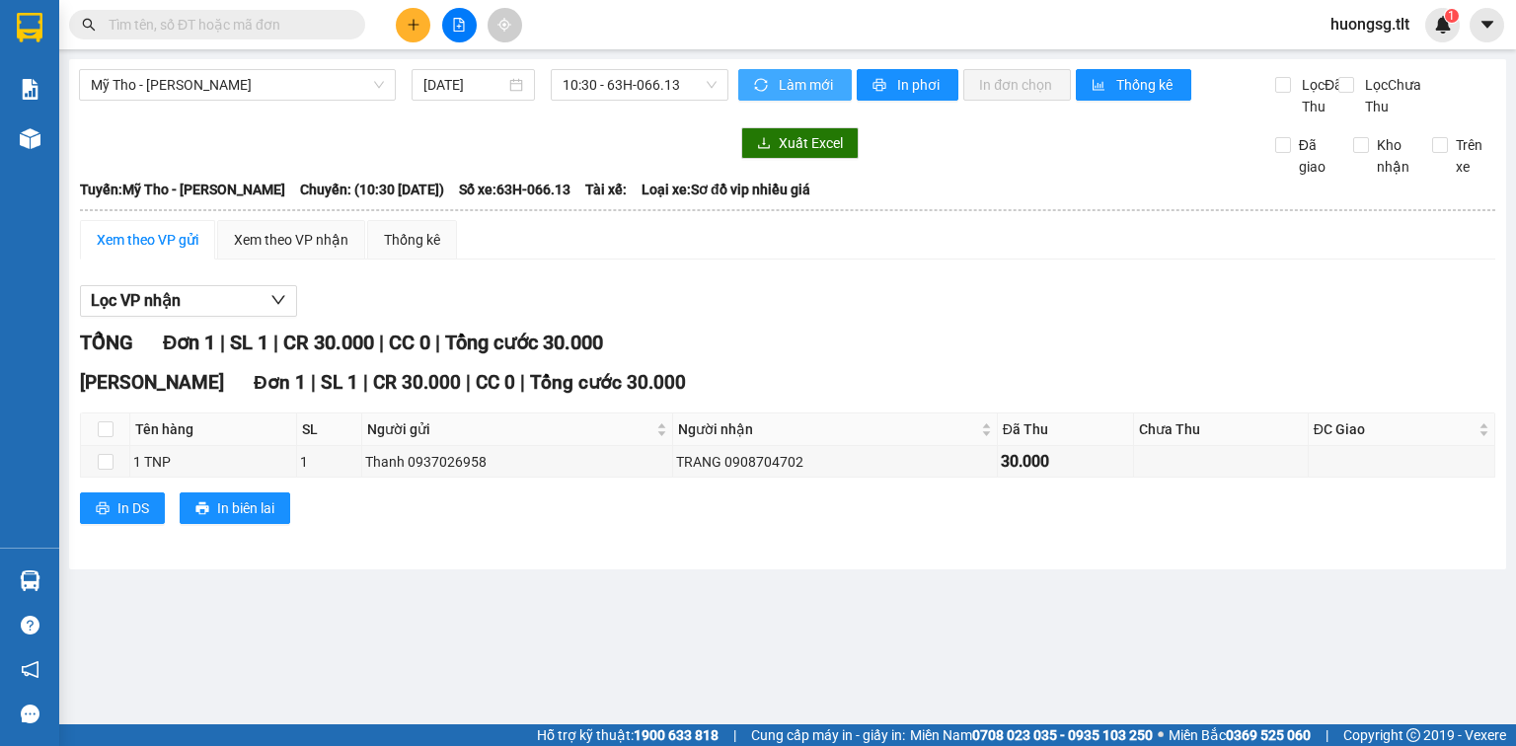
click at [613, 65] on div "Mỹ Tho - Hồ Chí Minh 14/08/2025 10:30 - 63H-066.13 Làm mới In phơi In đơn chọn …" at bounding box center [787, 314] width 1437 height 510
click at [636, 103] on div "Mỹ Tho - Hồ Chí Minh 14/08/2025 10:30 - 63H-066.13" at bounding box center [403, 93] width 649 height 48
click at [636, 98] on span "10:30 - 63H-066.13" at bounding box center [640, 85] width 155 height 30
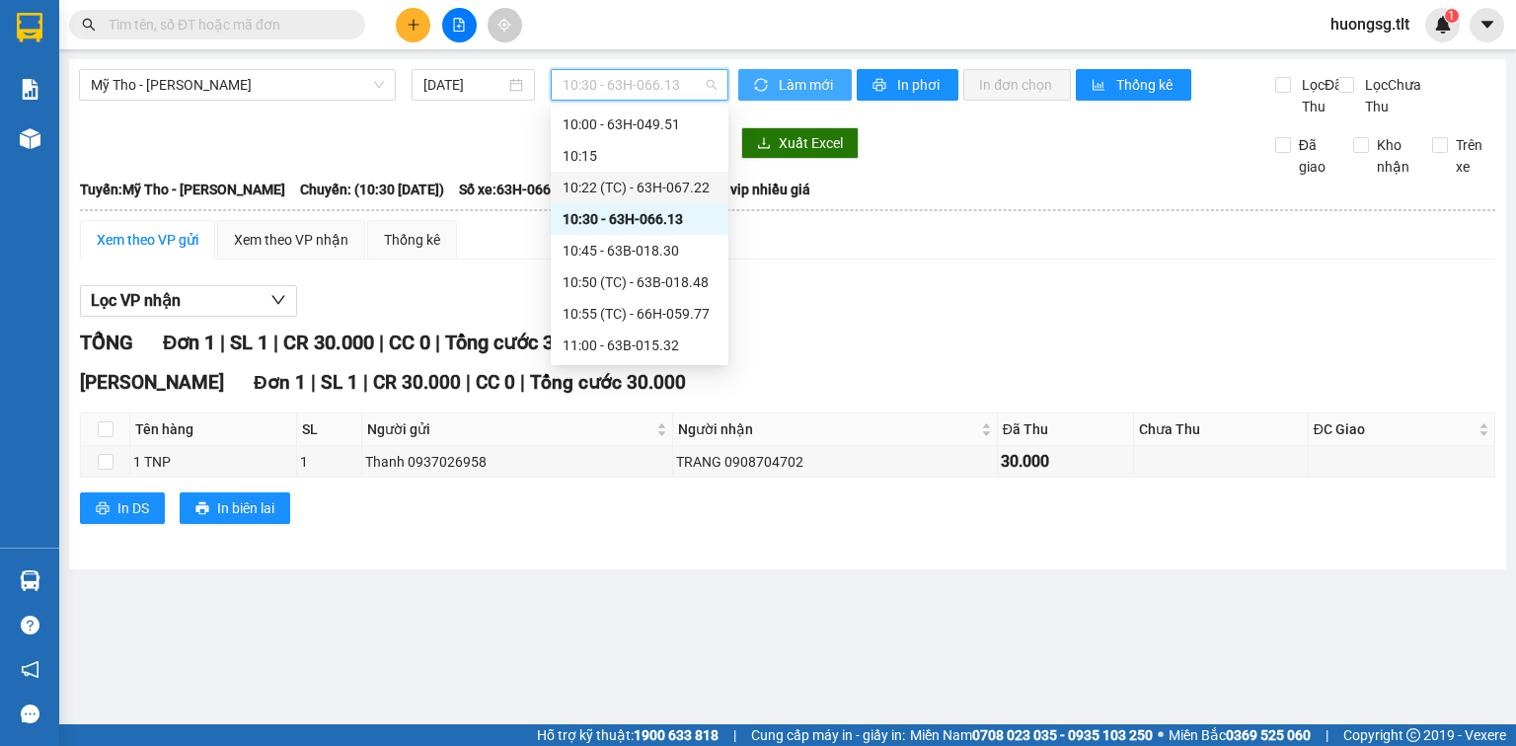
click at [674, 179] on div "10:22 (TC) - 63H-067.22" at bounding box center [640, 188] width 154 height 22
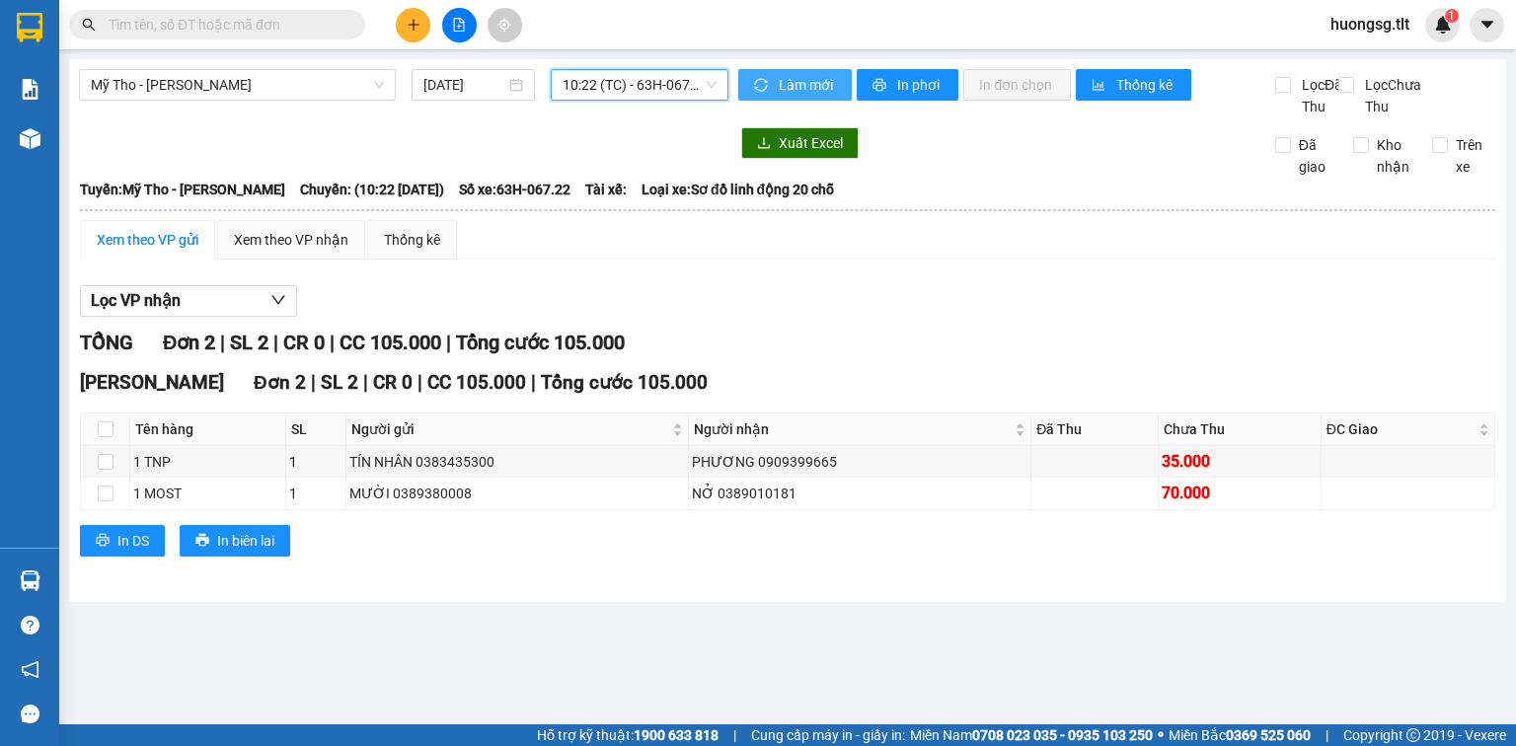
click at [667, 79] on span "10:22 (TC) - 63H-067.22" at bounding box center [640, 85] width 155 height 30
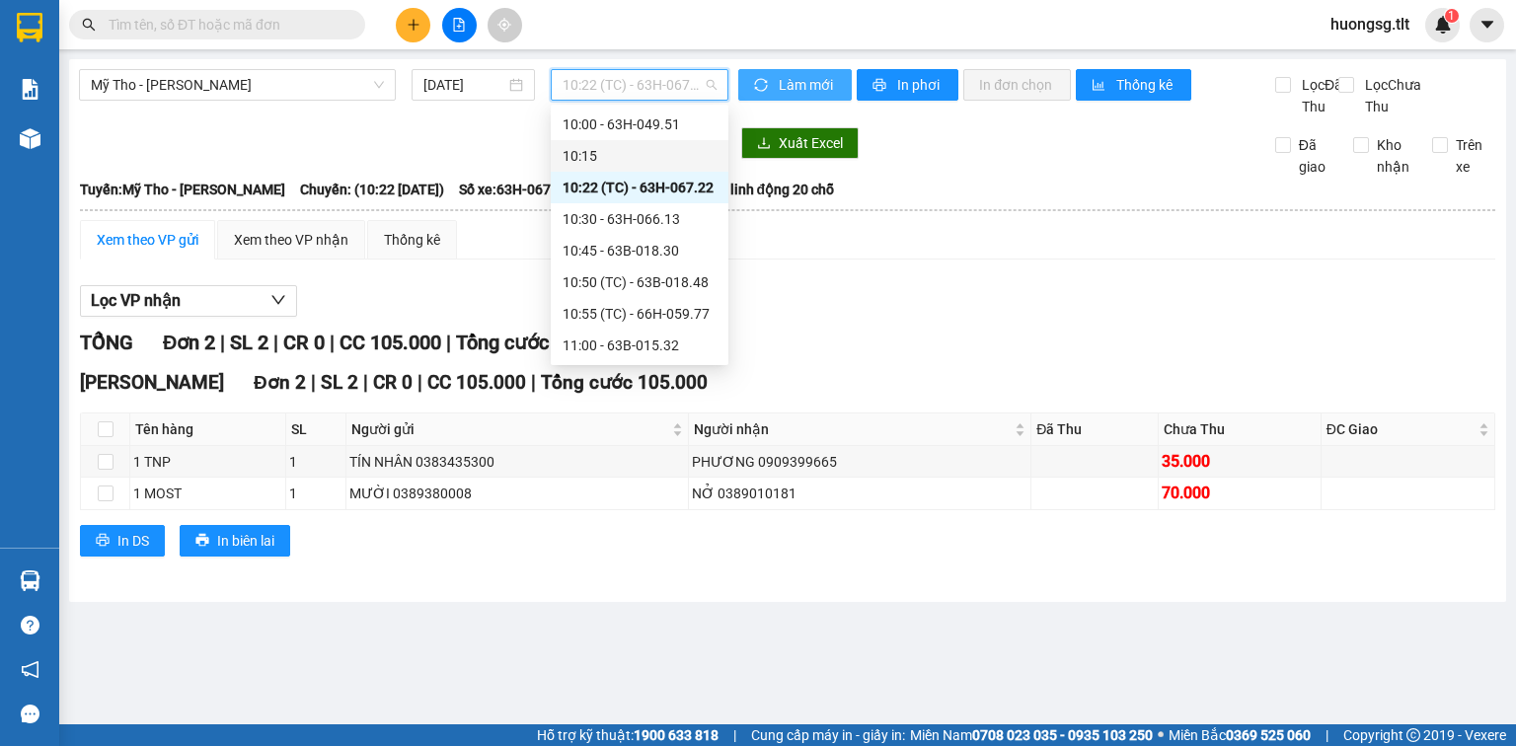
click at [632, 140] on div "10:15" at bounding box center [640, 156] width 178 height 32
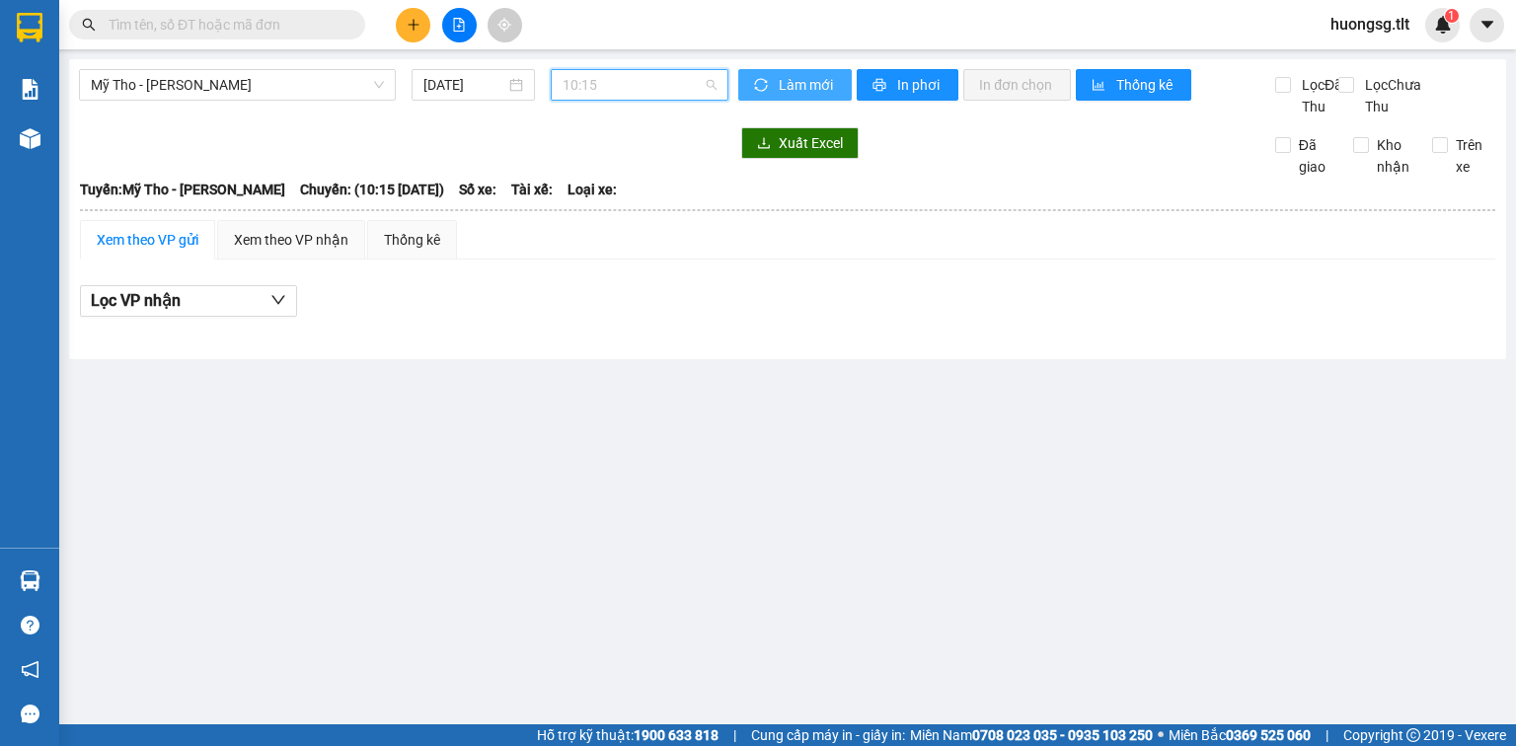
click at [644, 80] on span "10:15" at bounding box center [640, 85] width 155 height 30
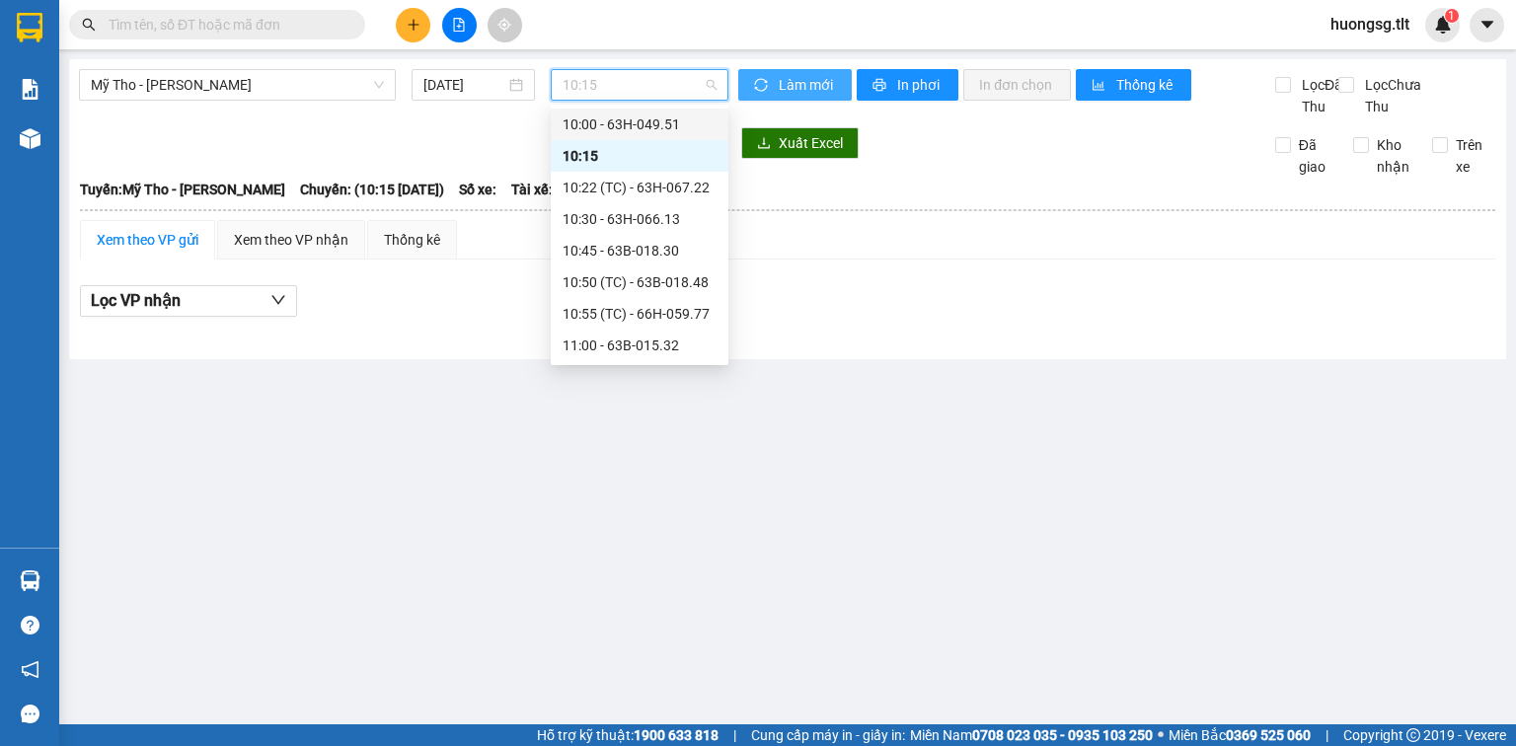
click at [654, 121] on div "10:00 - 63H-049.51" at bounding box center [640, 125] width 154 height 22
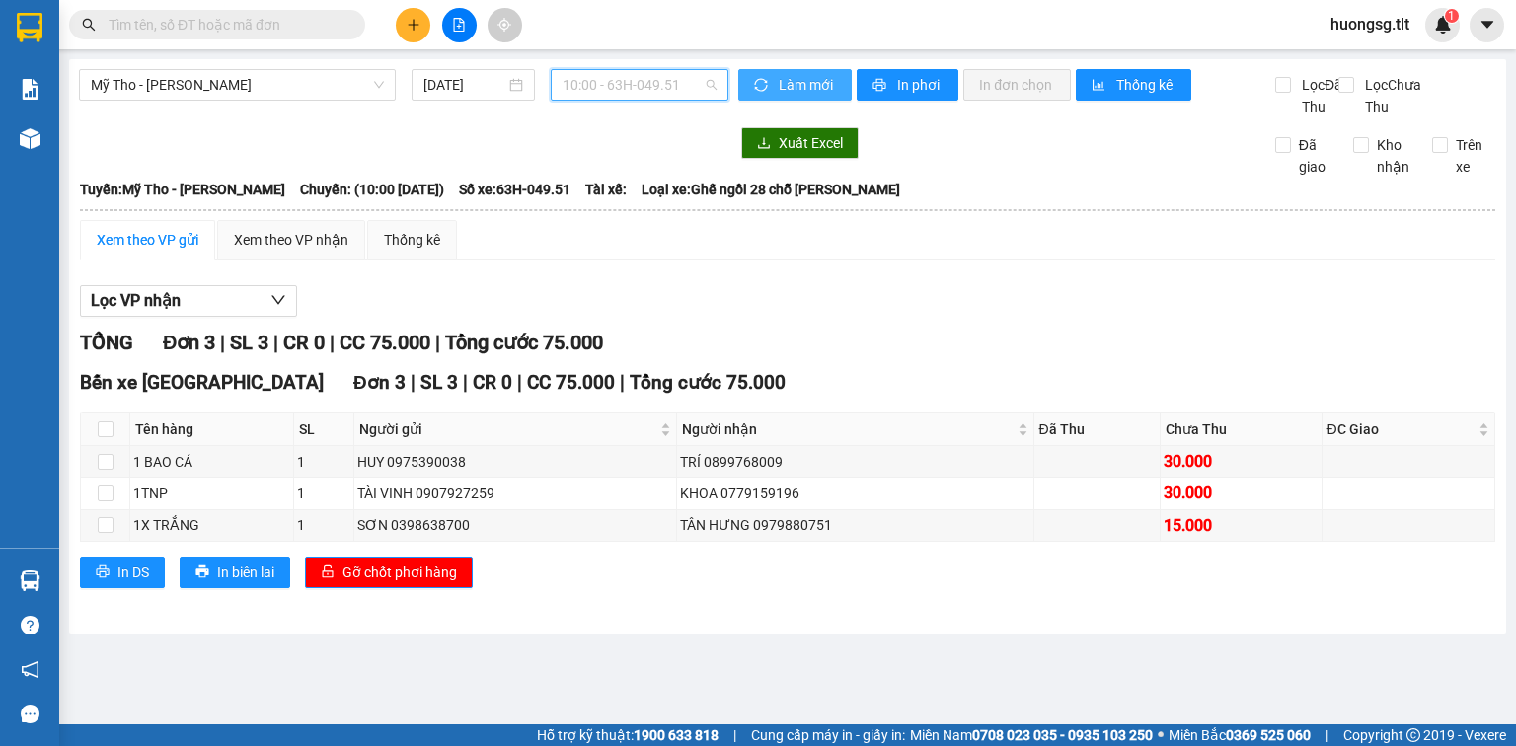
click at [663, 82] on span "10:00 - 63H-049.51" at bounding box center [640, 85] width 155 height 30
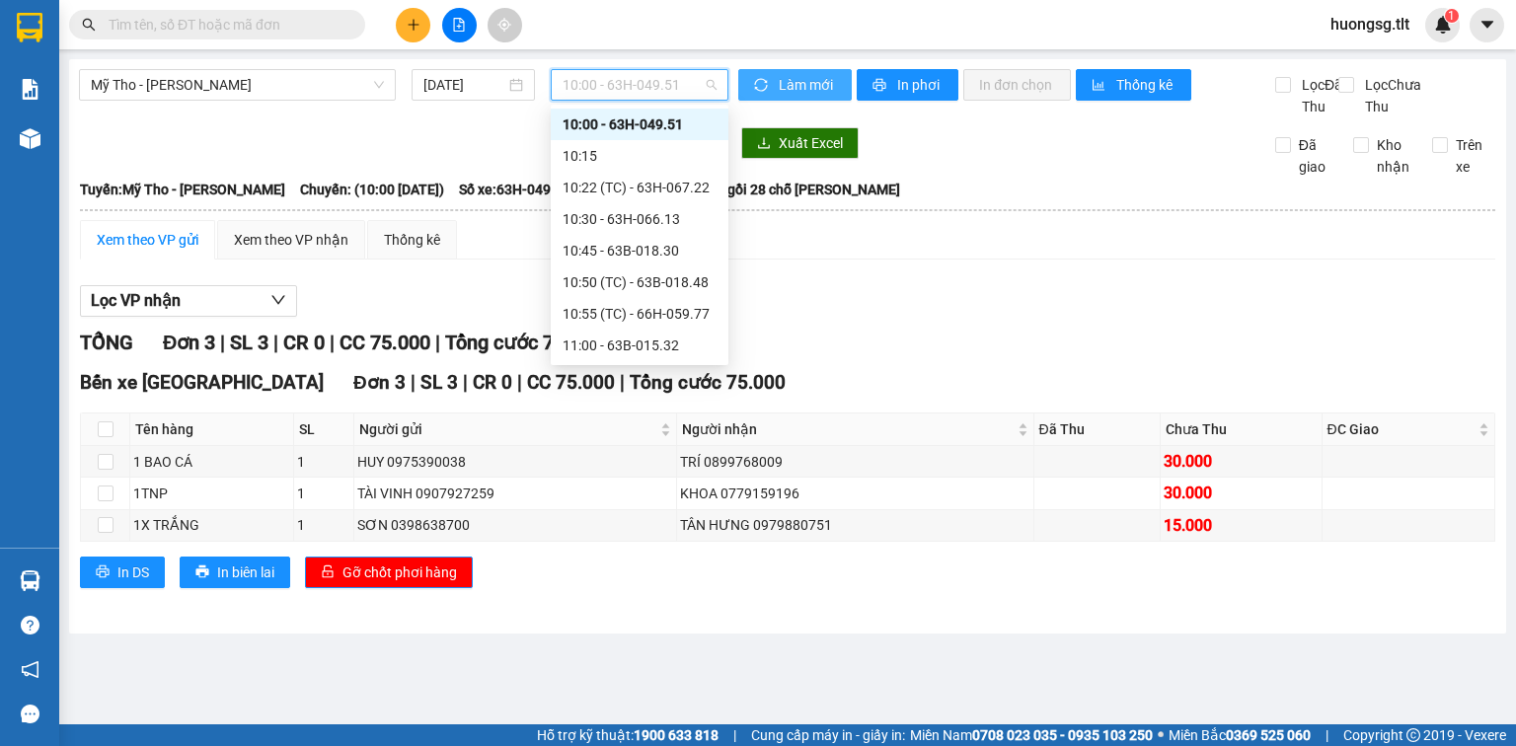
scroll to position [1026, 0]
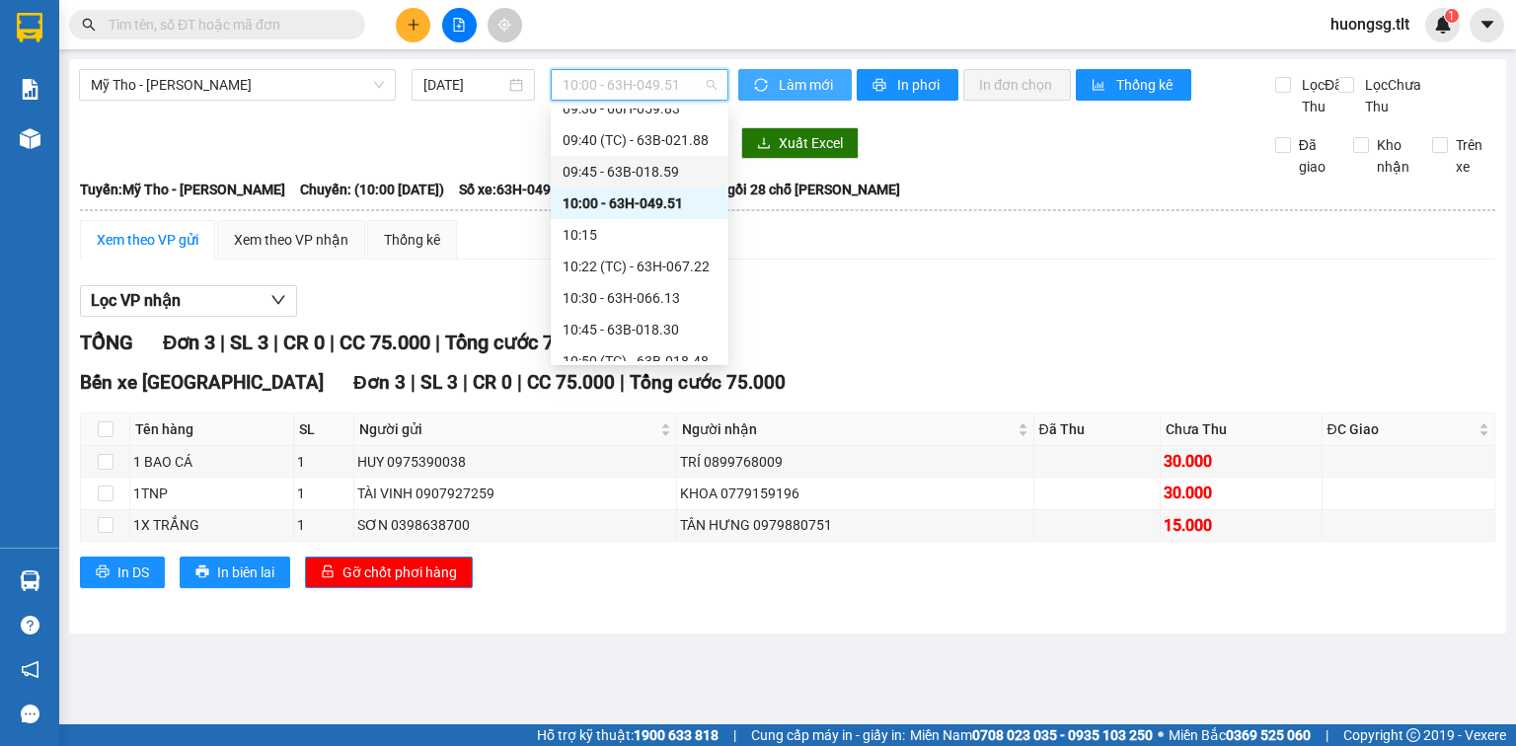
click at [672, 163] on div "09:45 - 63B-018.59" at bounding box center [640, 172] width 154 height 22
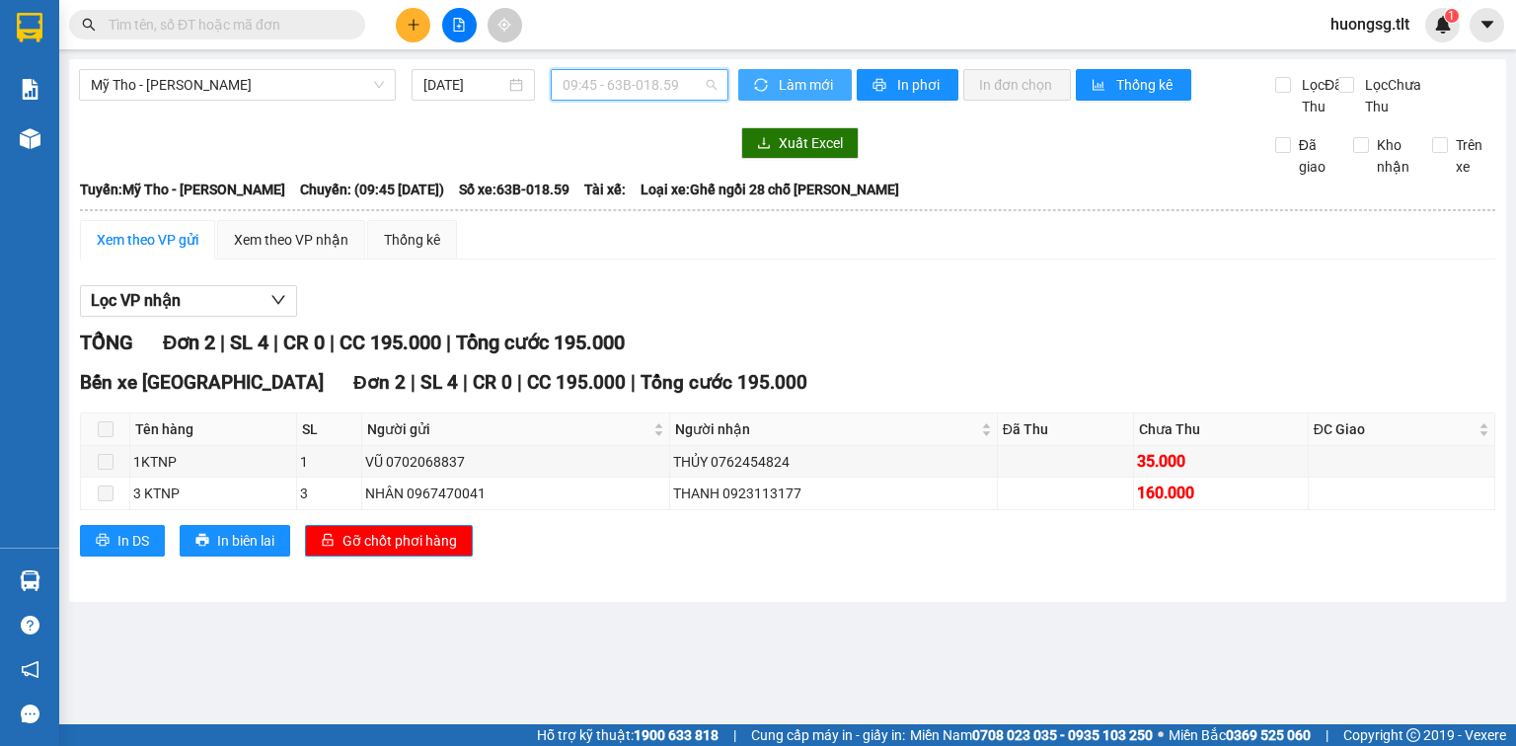
click at [647, 93] on span "09:45 - 63B-018.59" at bounding box center [640, 85] width 155 height 30
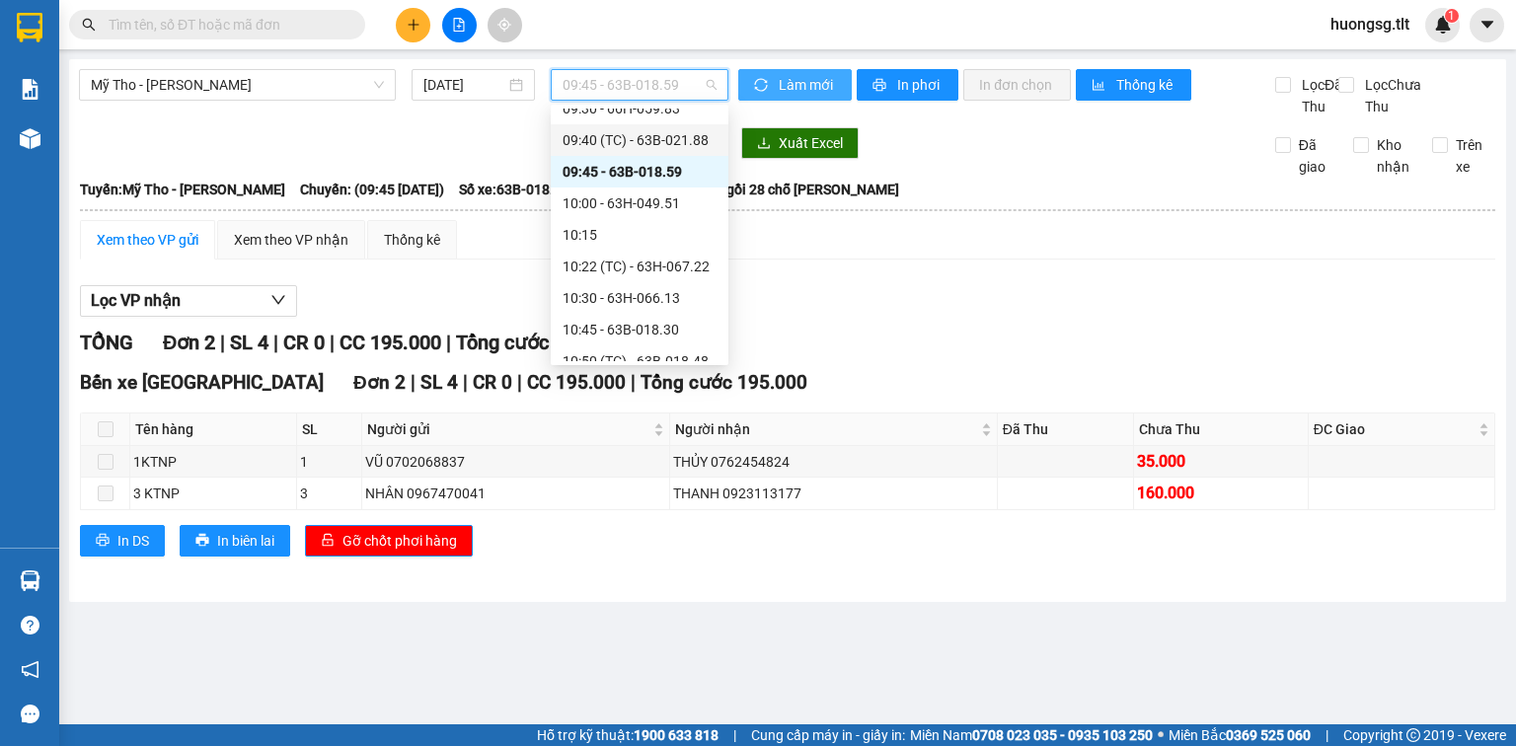
click at [667, 127] on div "09:40 (TC) - 63B-021.88" at bounding box center [640, 140] width 178 height 32
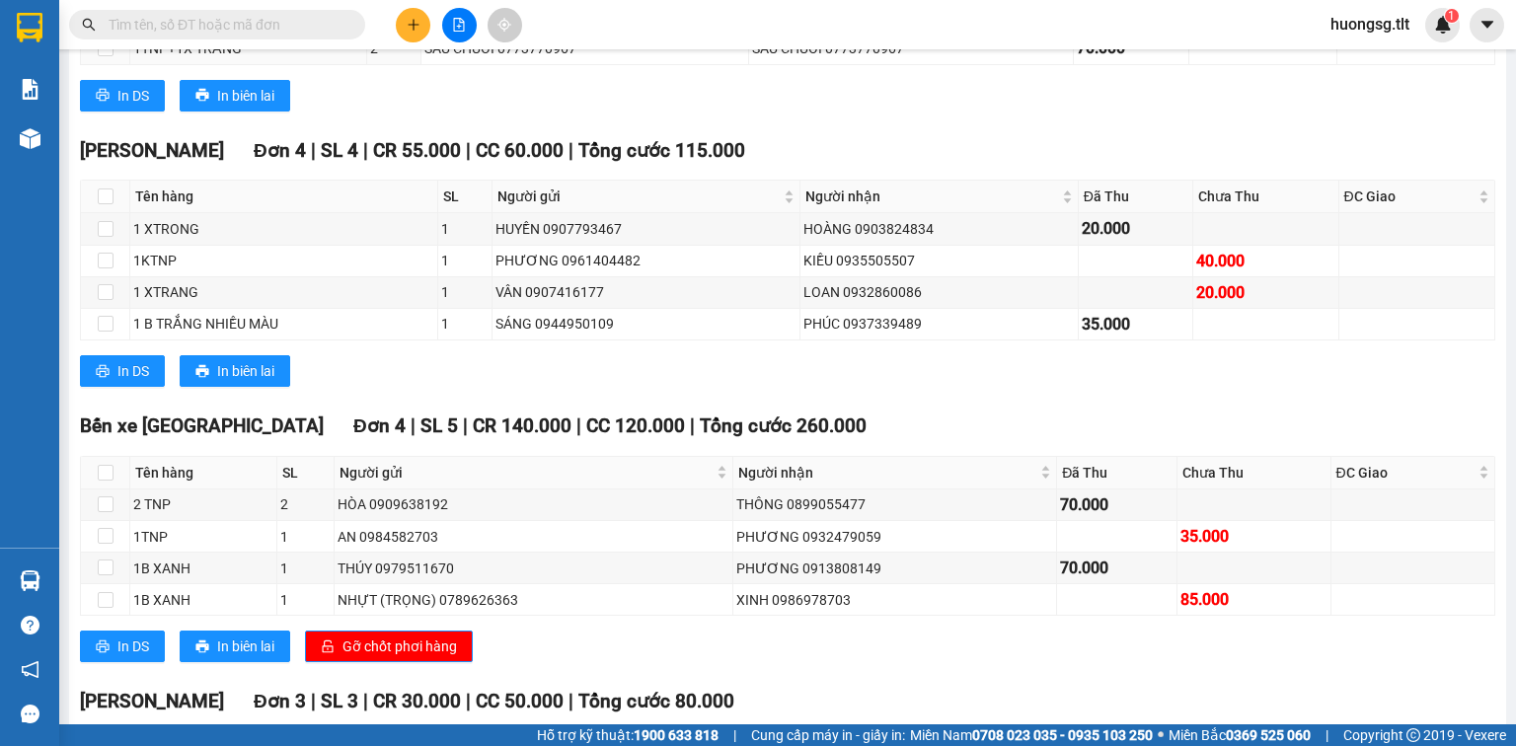
scroll to position [474, 0]
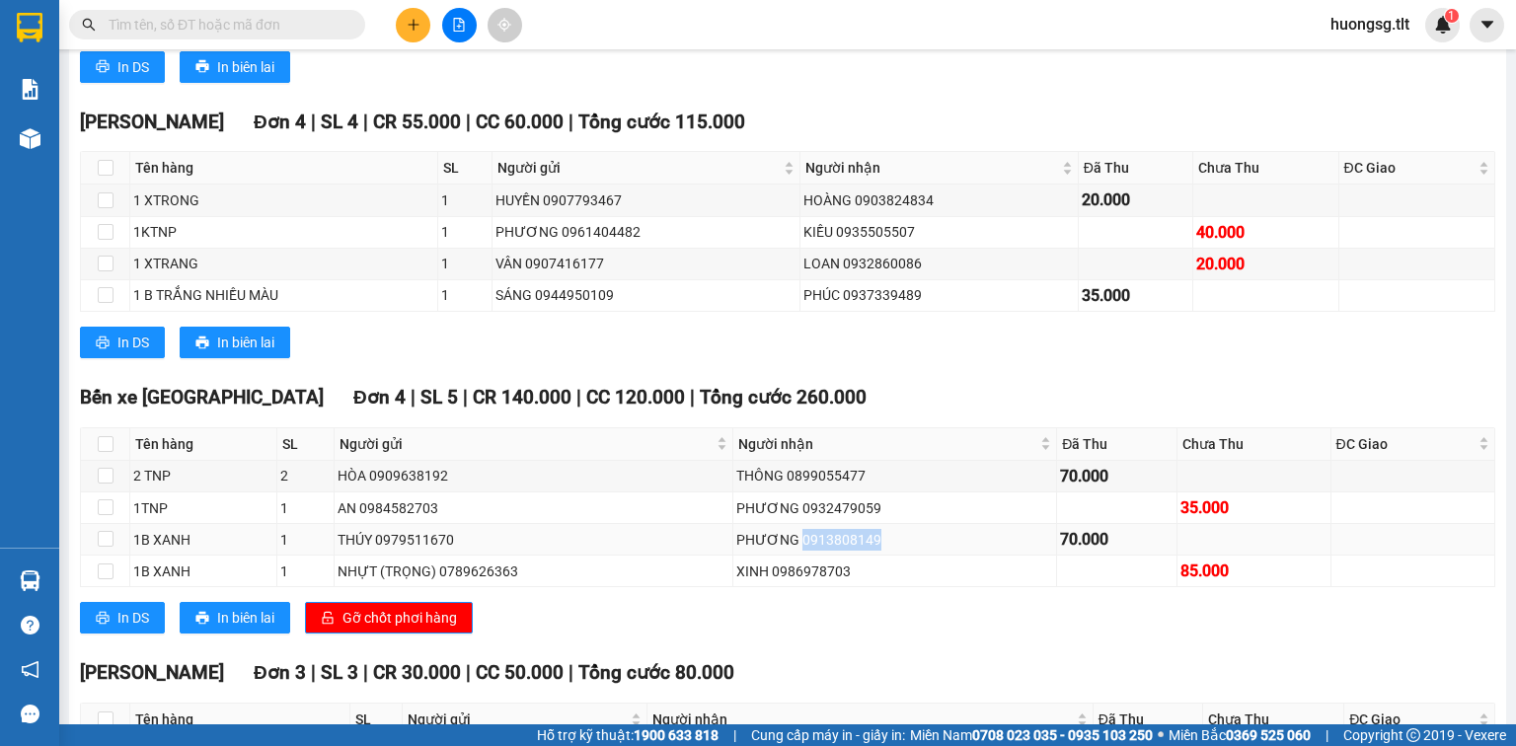
drag, startPoint x: 861, startPoint y: 557, endPoint x: 803, endPoint y: 556, distance: 57.3
click at [792, 551] on div "PHƯƠNG 0913808149" at bounding box center [894, 540] width 317 height 22
copy div "0913808149"
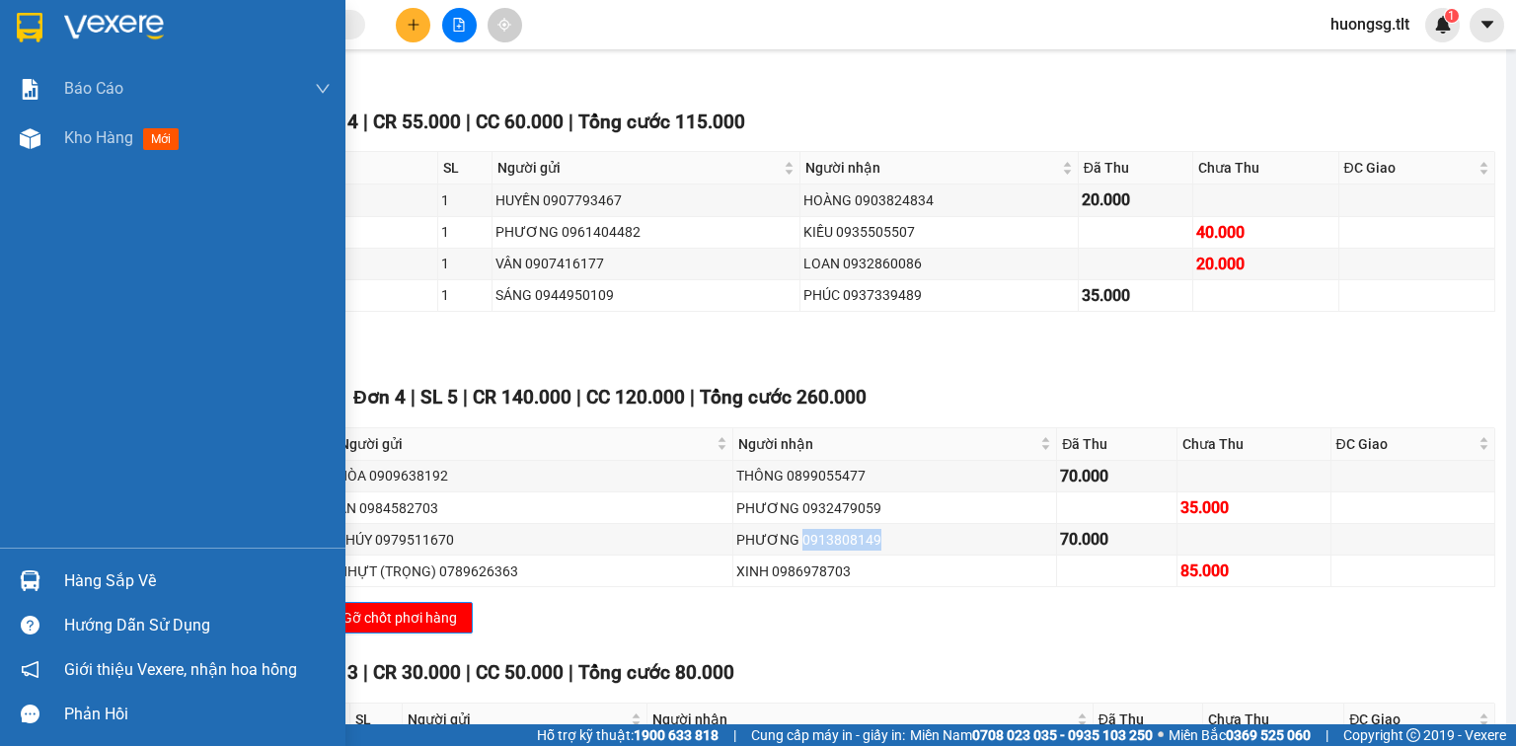
click at [121, 575] on div "Hàng sắp về" at bounding box center [197, 582] width 266 height 30
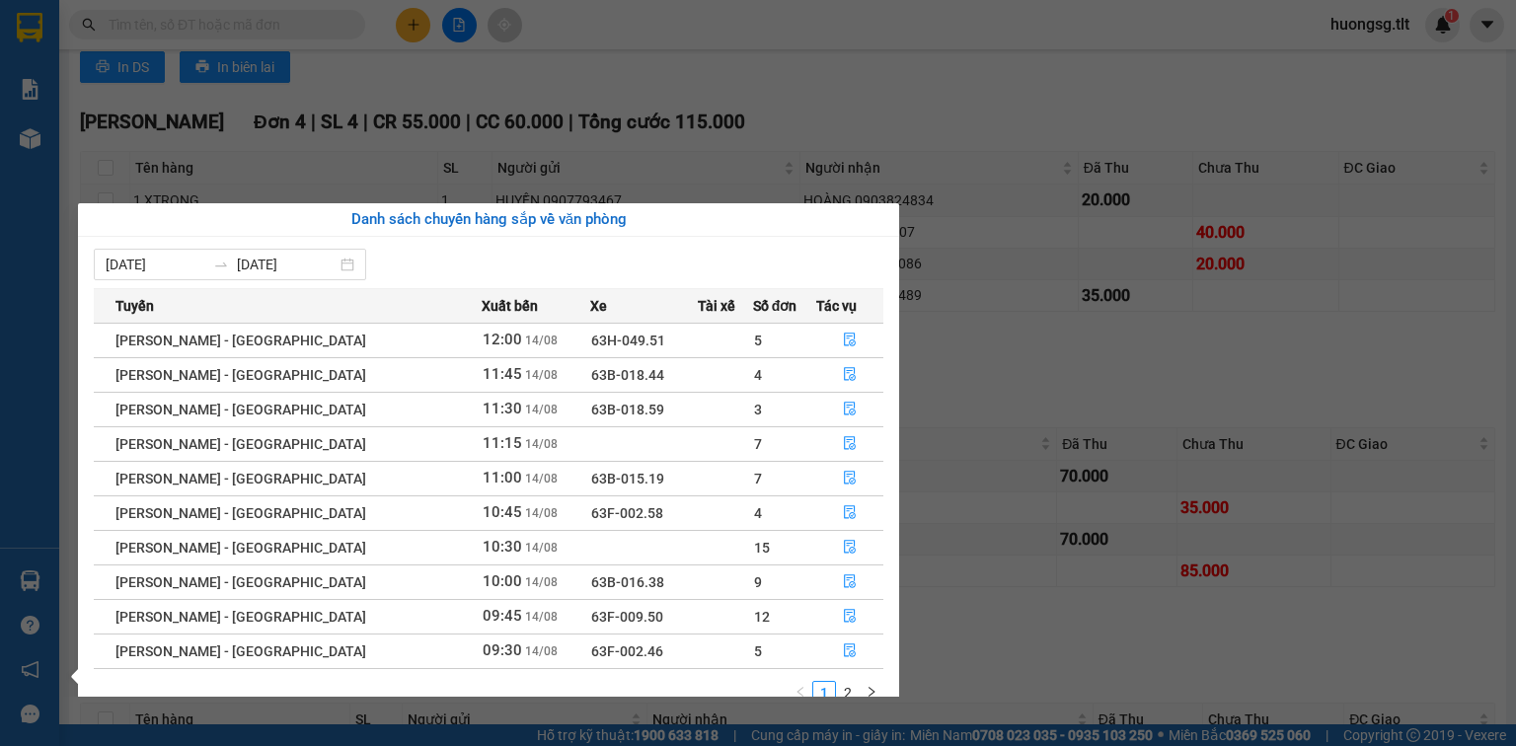
click at [782, 106] on section "Kết quả tìm kiếm ( 0 ) Bộ lọc Ngày tạo đơn gần nhất No Data huongsg.tlt 1 Báo c…" at bounding box center [758, 373] width 1516 height 746
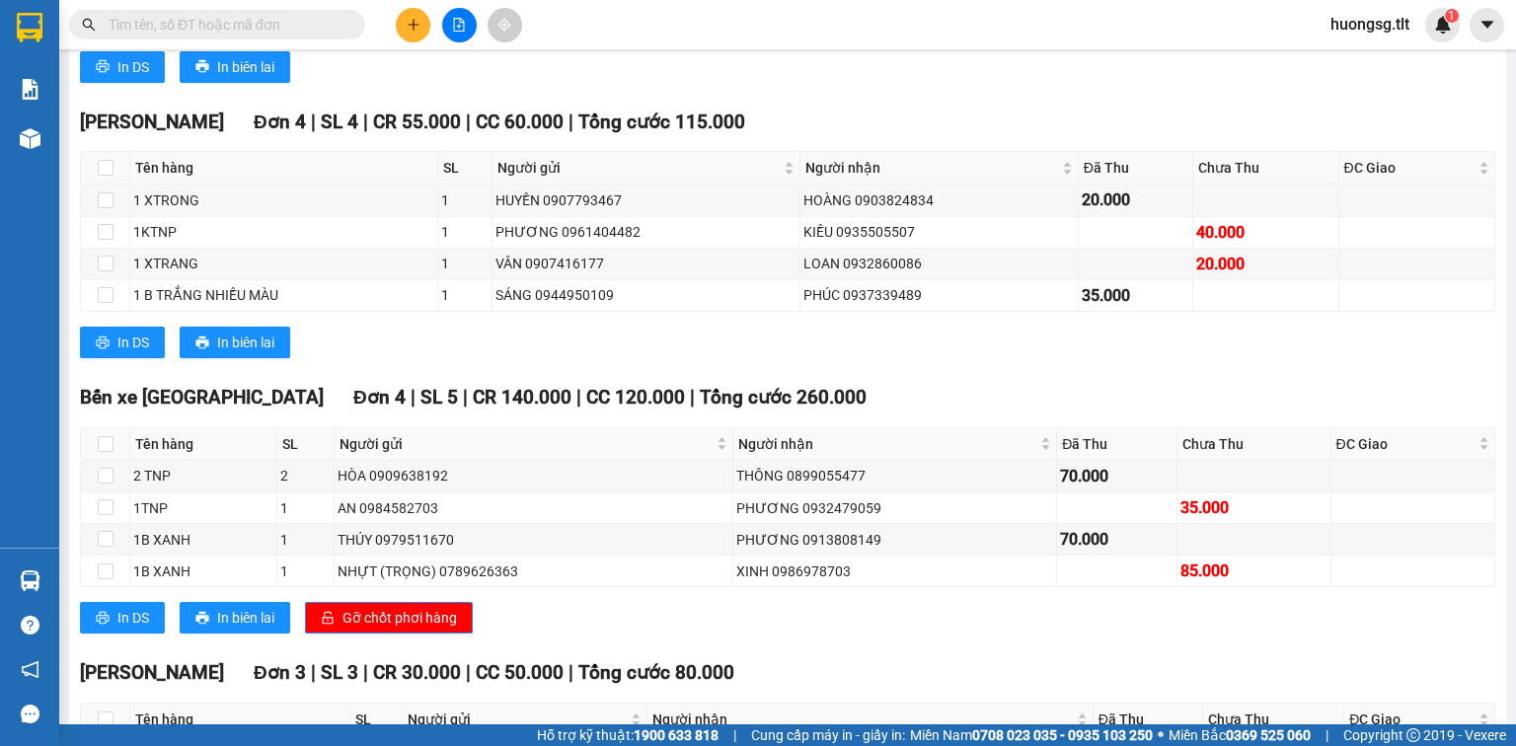
click at [407, 20] on icon "plus" at bounding box center [414, 25] width 14 height 14
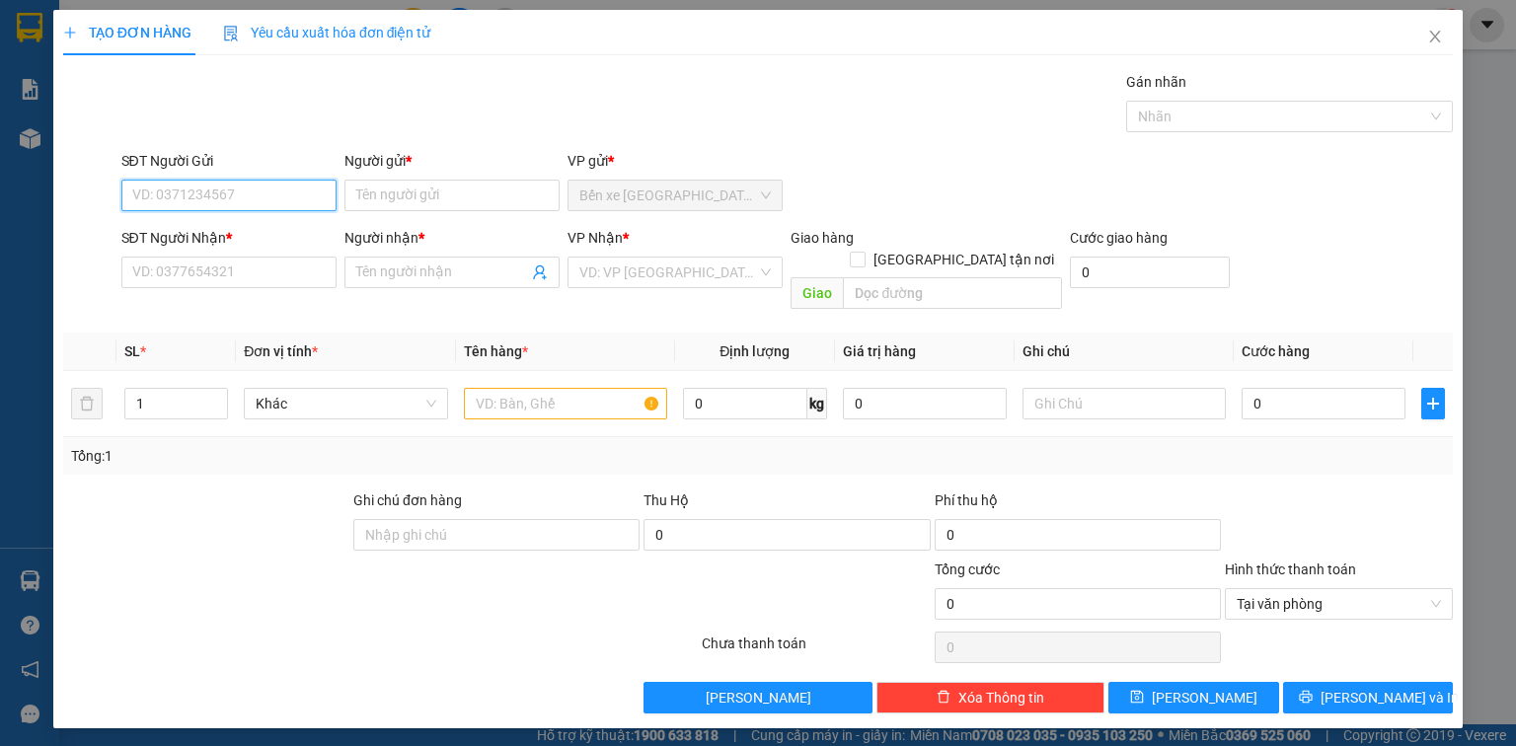
click at [265, 181] on input "SĐT Người Gửi" at bounding box center [228, 196] width 215 height 32
click at [253, 241] on div "0888723872 - KHÔI" at bounding box center [228, 234] width 191 height 22
type input "0888723872"
type input "KHÔI"
type input "0888723872"
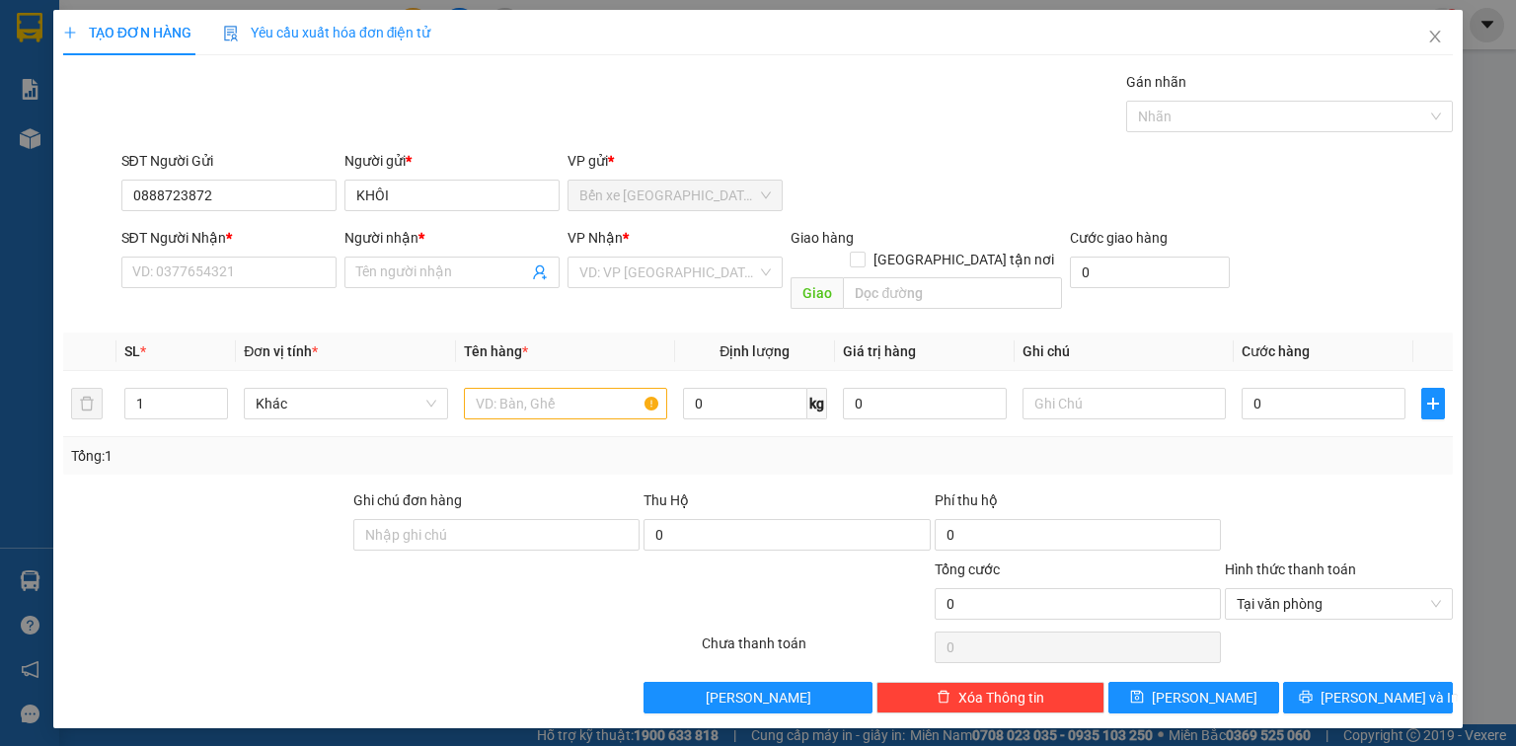
click at [209, 291] on div "SĐT Người Nhận * VD: 0377654321" at bounding box center [228, 261] width 215 height 69
click at [217, 277] on input "SĐT Người Nhận *" at bounding box center [228, 273] width 215 height 32
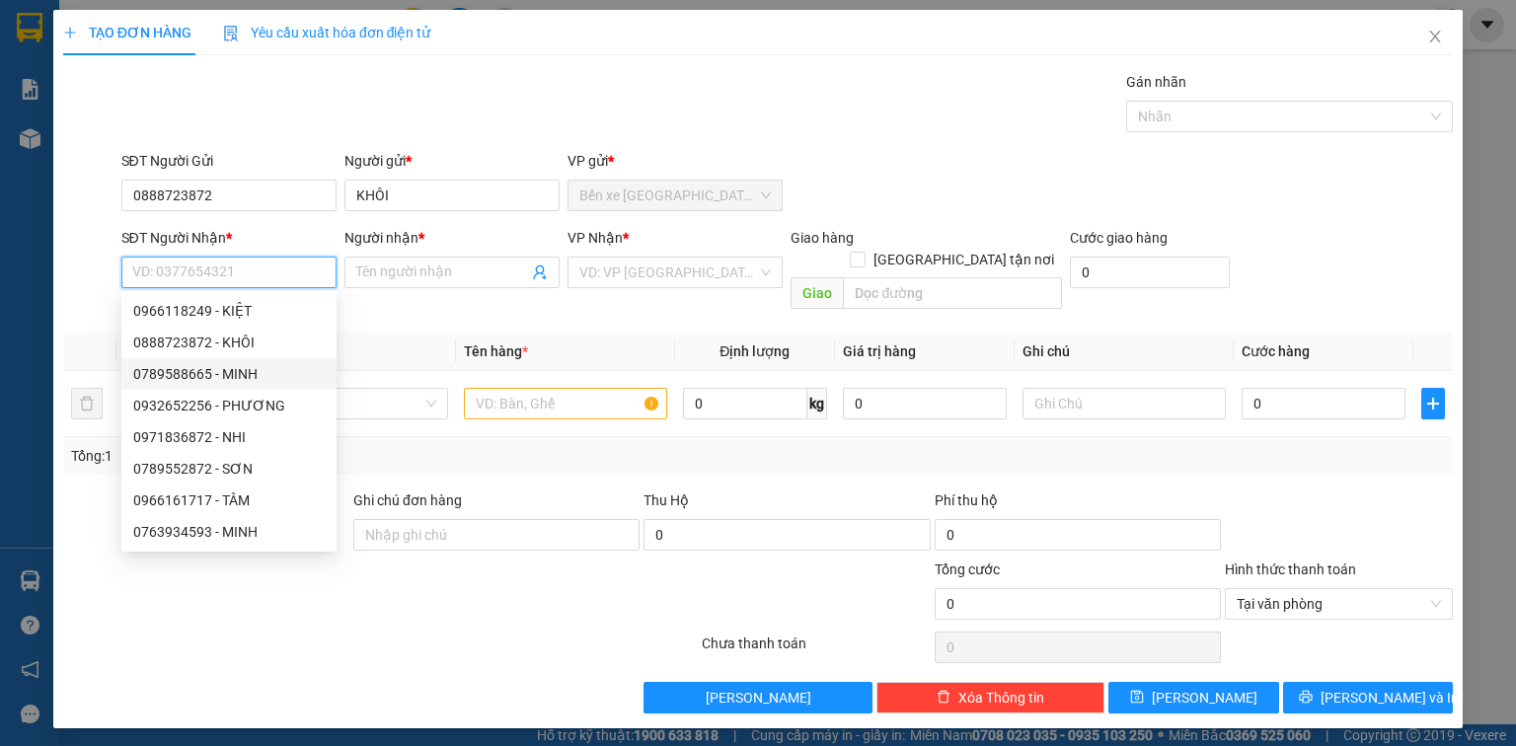
click at [278, 370] on div "0789588665 - MINH" at bounding box center [228, 374] width 191 height 22
type input "0789588665"
type input "MINH"
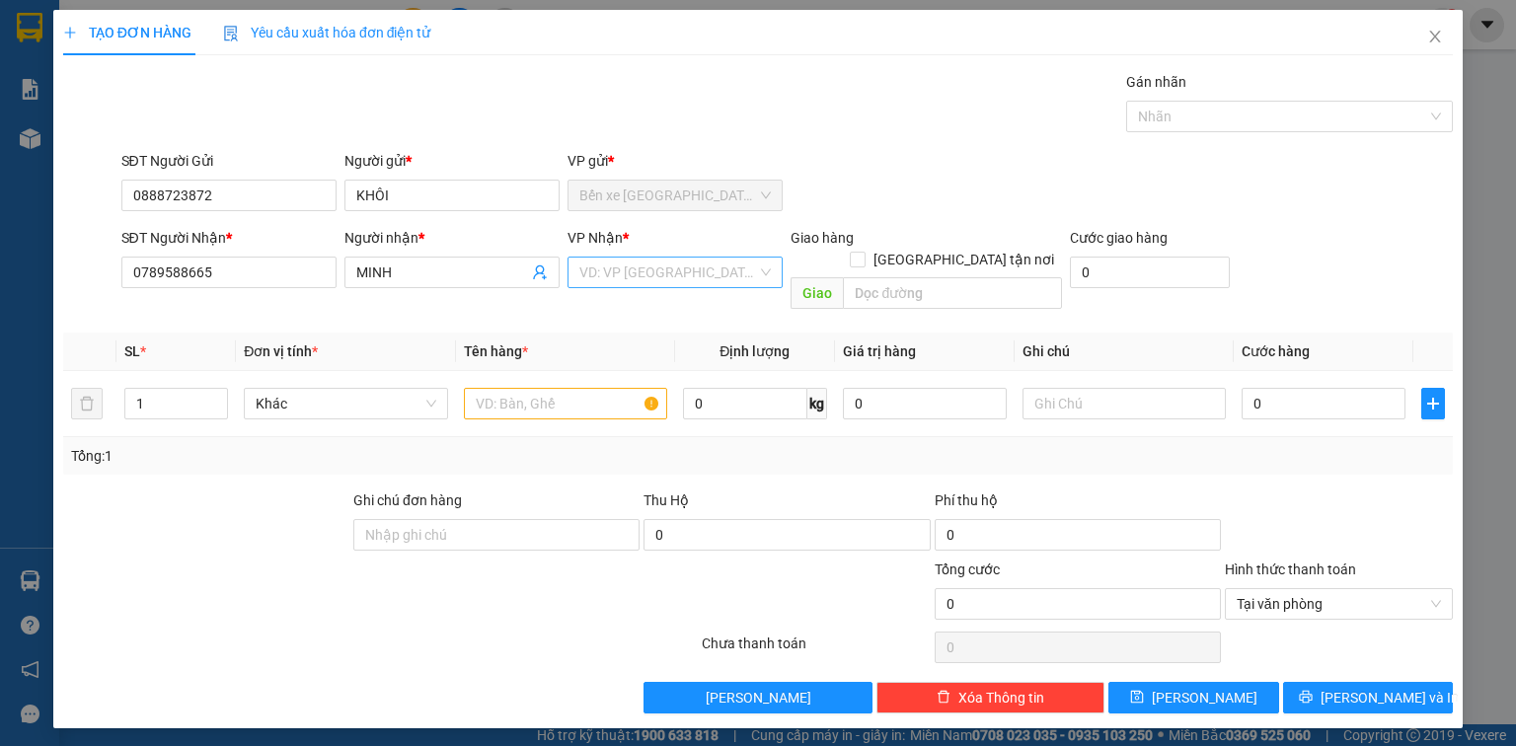
click at [653, 282] on input "search" at bounding box center [668, 273] width 178 height 30
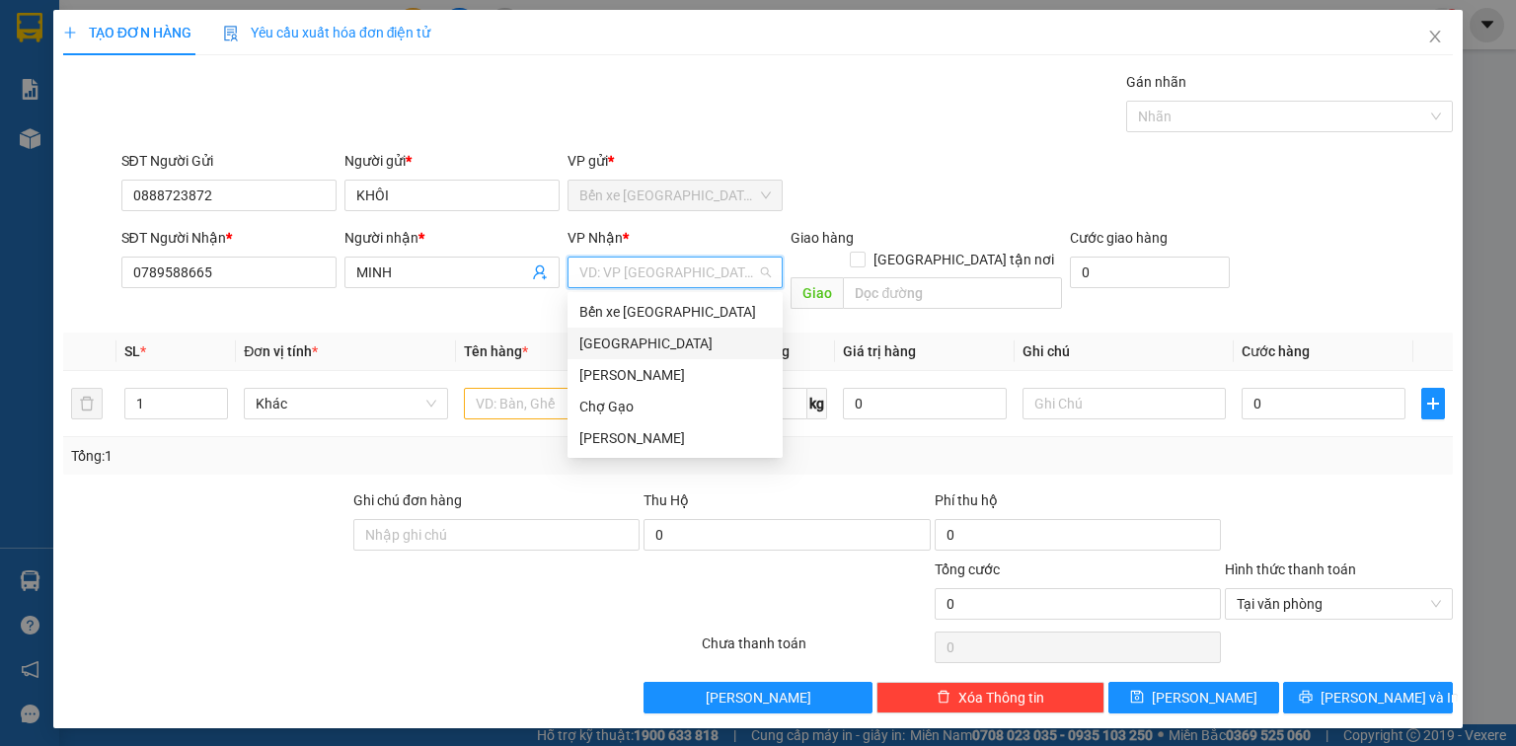
click at [651, 340] on div "[GEOGRAPHIC_DATA]" at bounding box center [674, 344] width 191 height 22
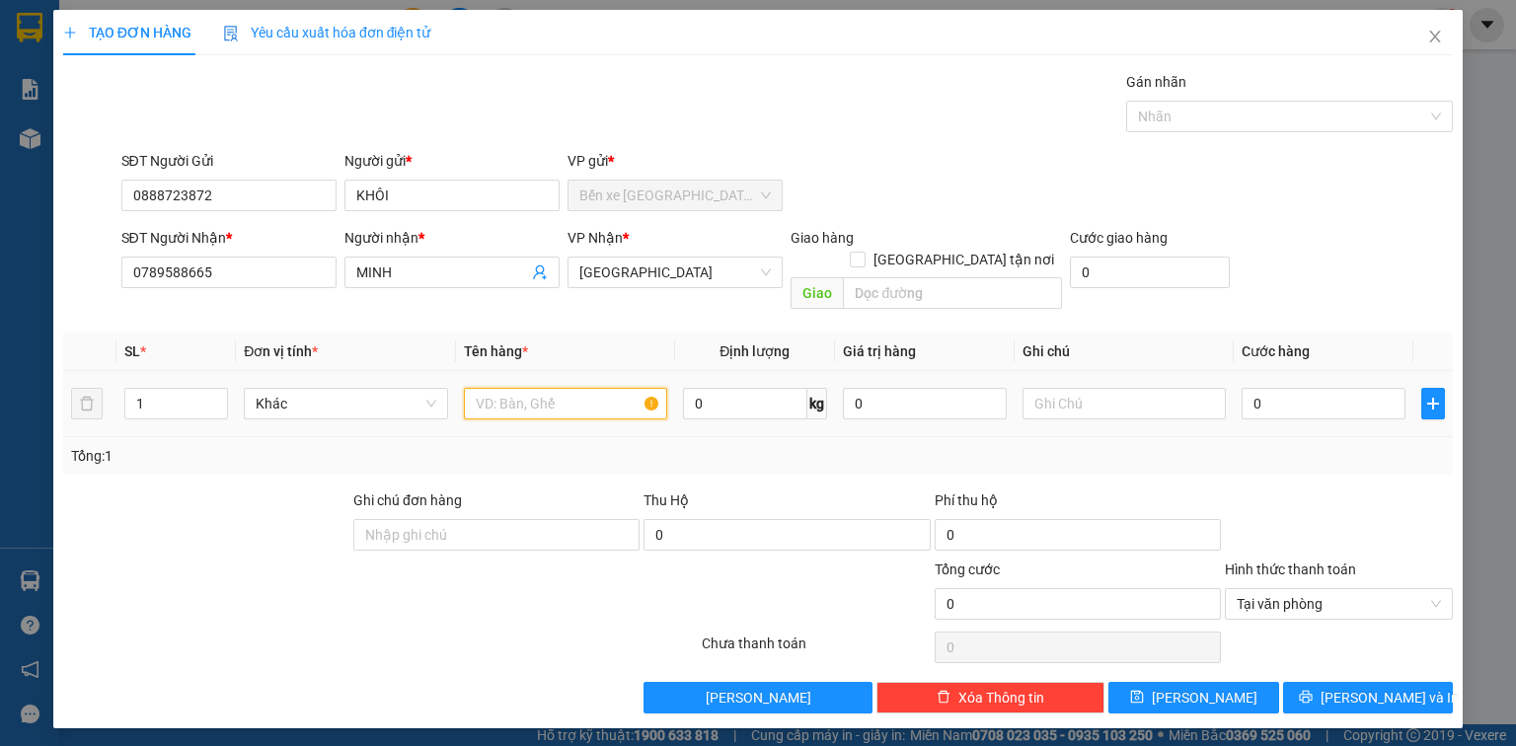
click at [549, 388] on input "text" at bounding box center [565, 404] width 203 height 32
type input "1 K MUT"
click at [1289, 391] on input "0" at bounding box center [1324, 404] width 164 height 32
type input "2"
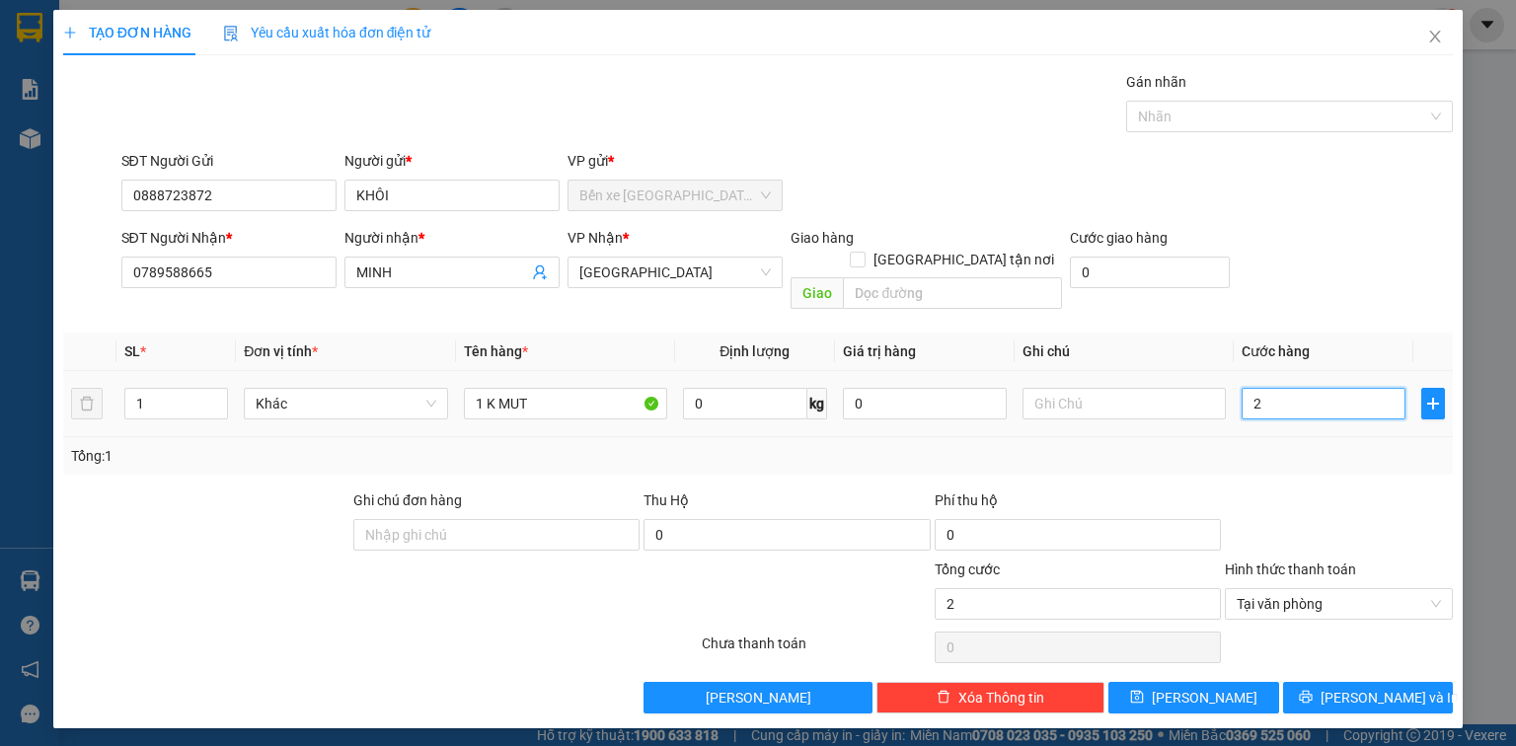
type input "25"
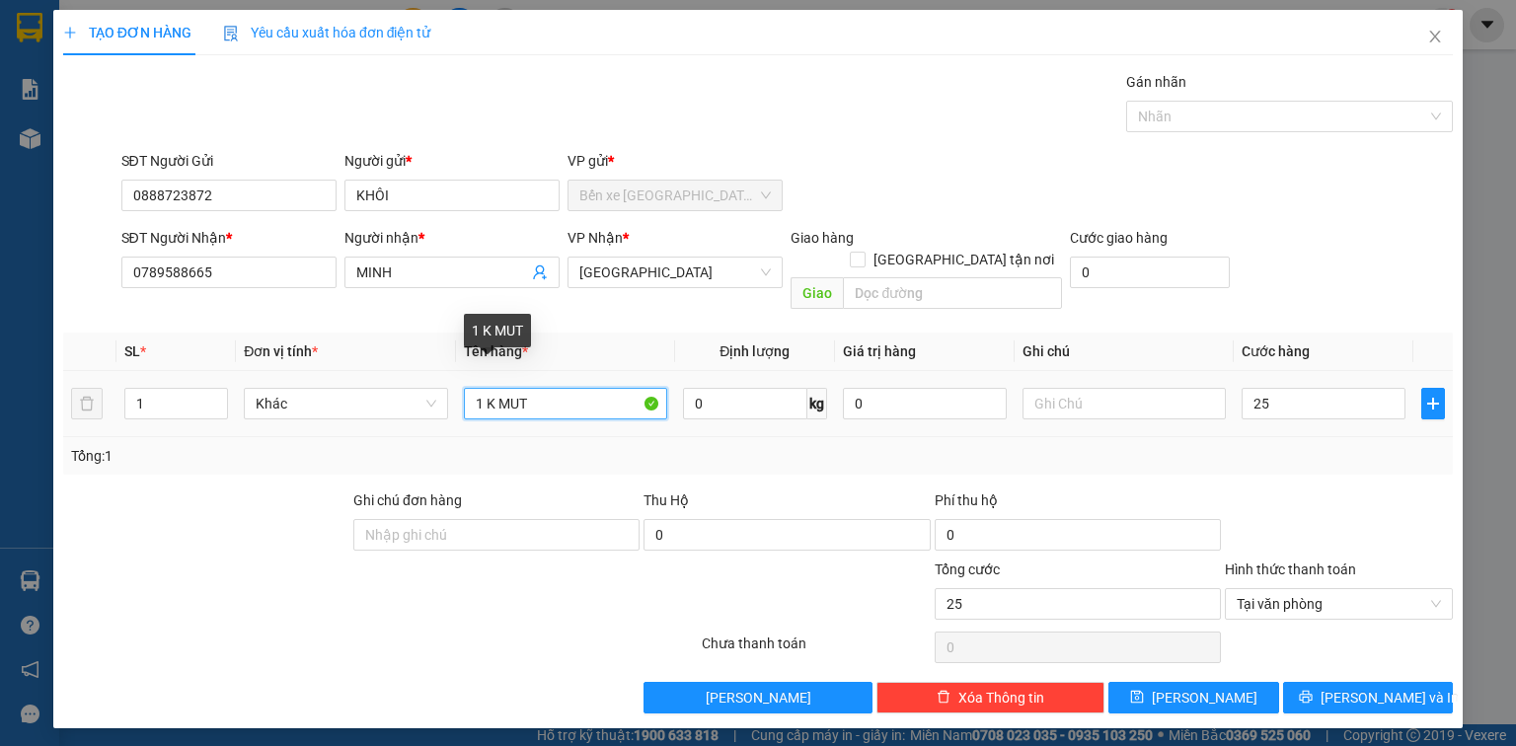
type input "25.000"
click at [575, 388] on input "1 K MUT" at bounding box center [565, 404] width 203 height 32
type input "1 K MUT"
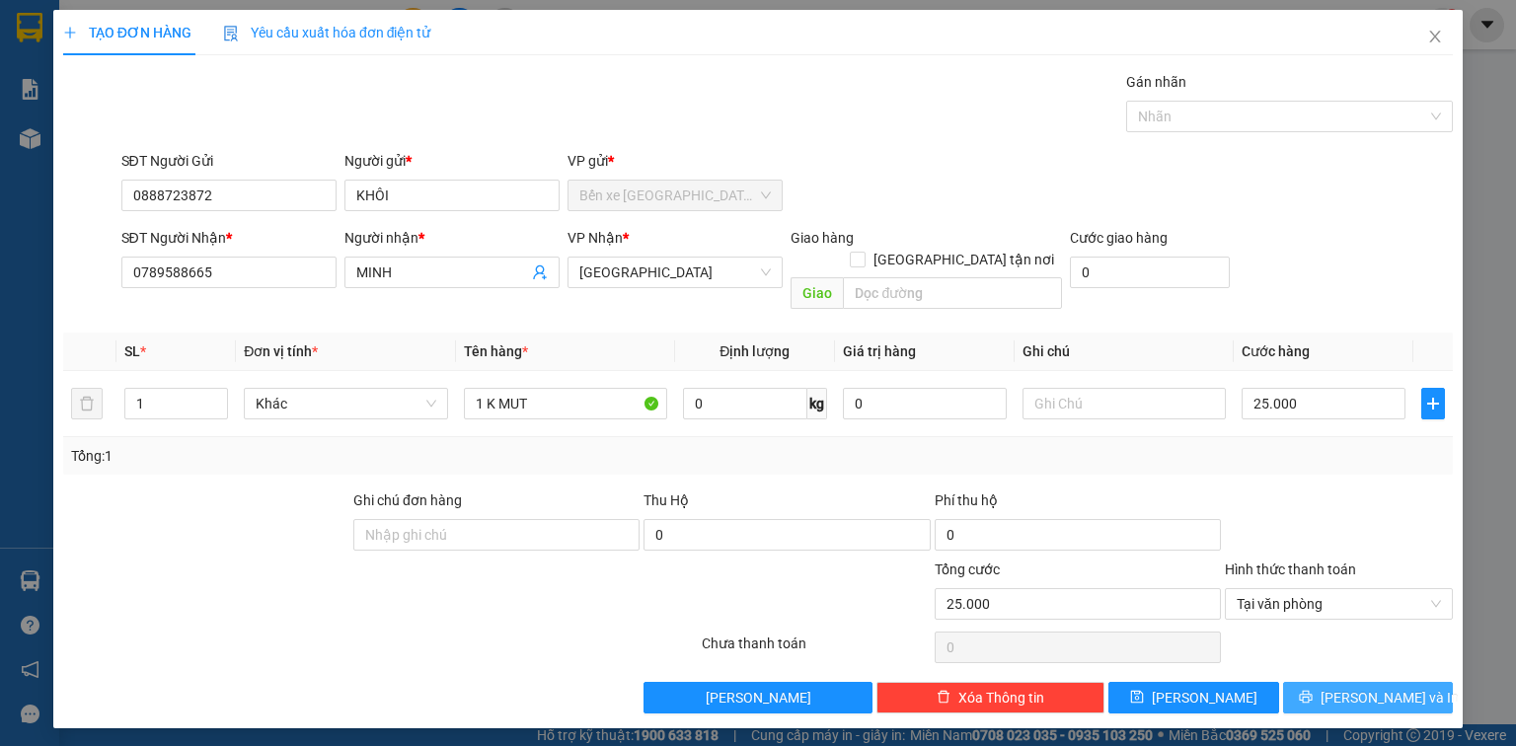
click at [1387, 687] on span "Lưu và In" at bounding box center [1390, 698] width 138 height 22
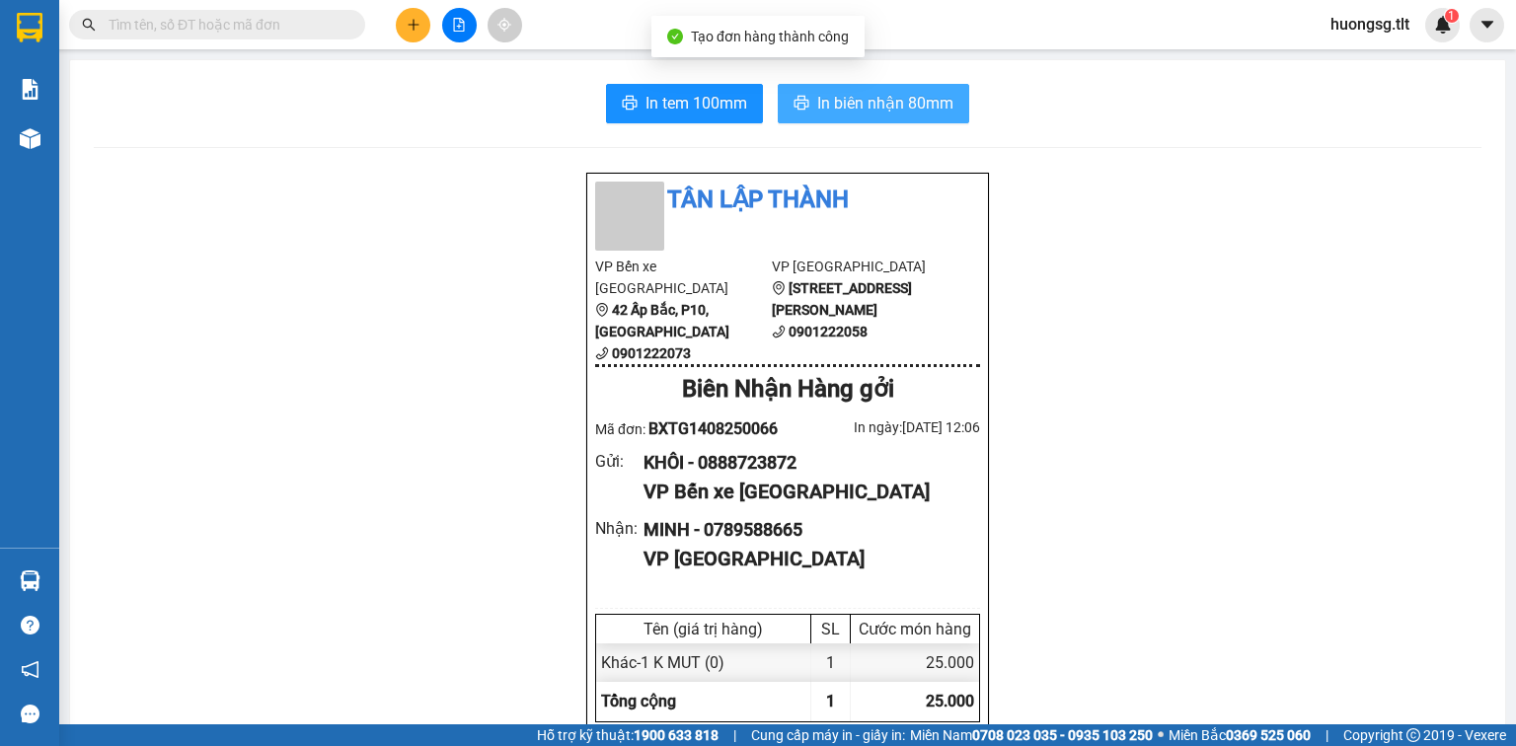
click at [854, 99] on span "In biên nhận 80mm" at bounding box center [885, 103] width 136 height 25
click at [695, 103] on span "In tem 100mm" at bounding box center [696, 103] width 102 height 25
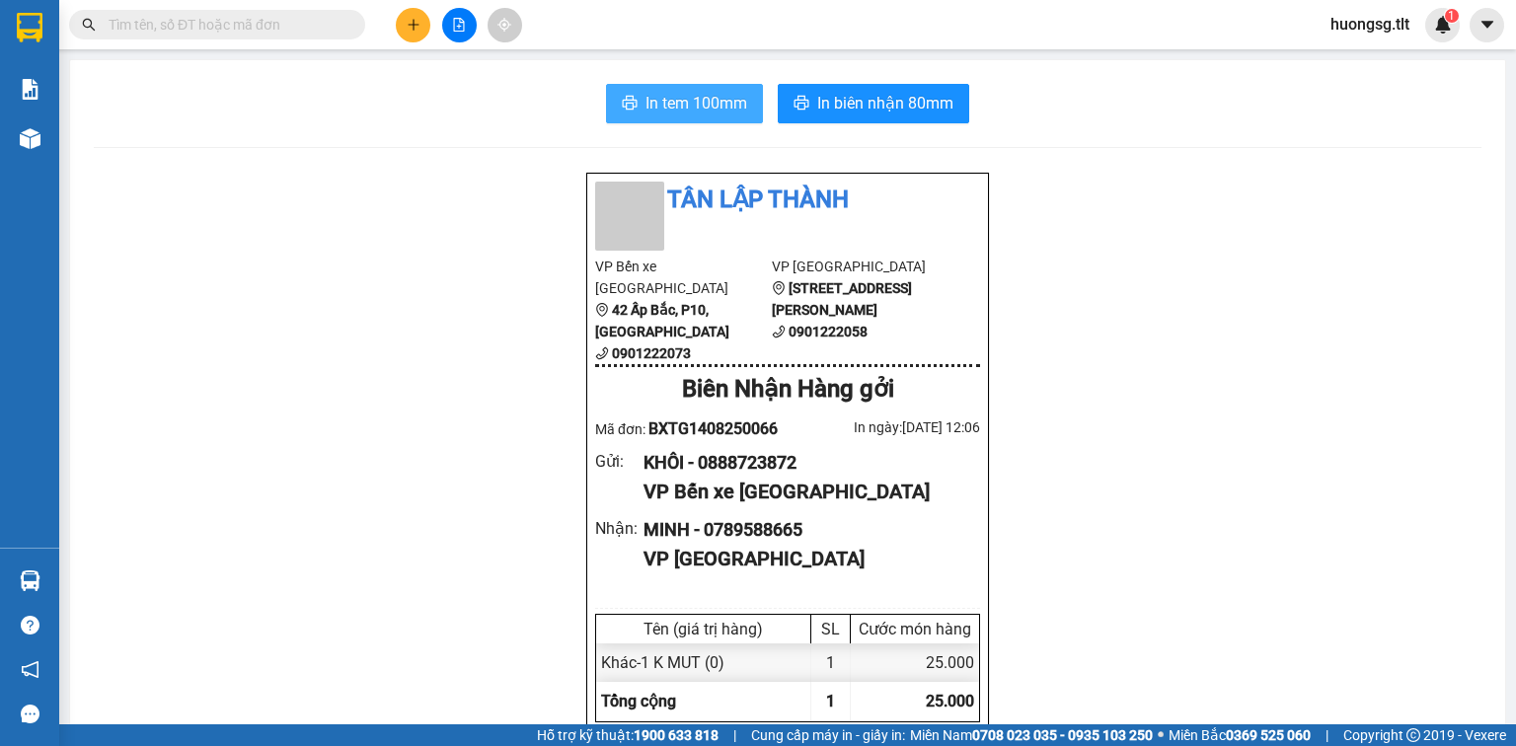
click at [695, 104] on span "In tem 100mm" at bounding box center [696, 103] width 102 height 25
click at [403, 25] on button at bounding box center [413, 25] width 35 height 35
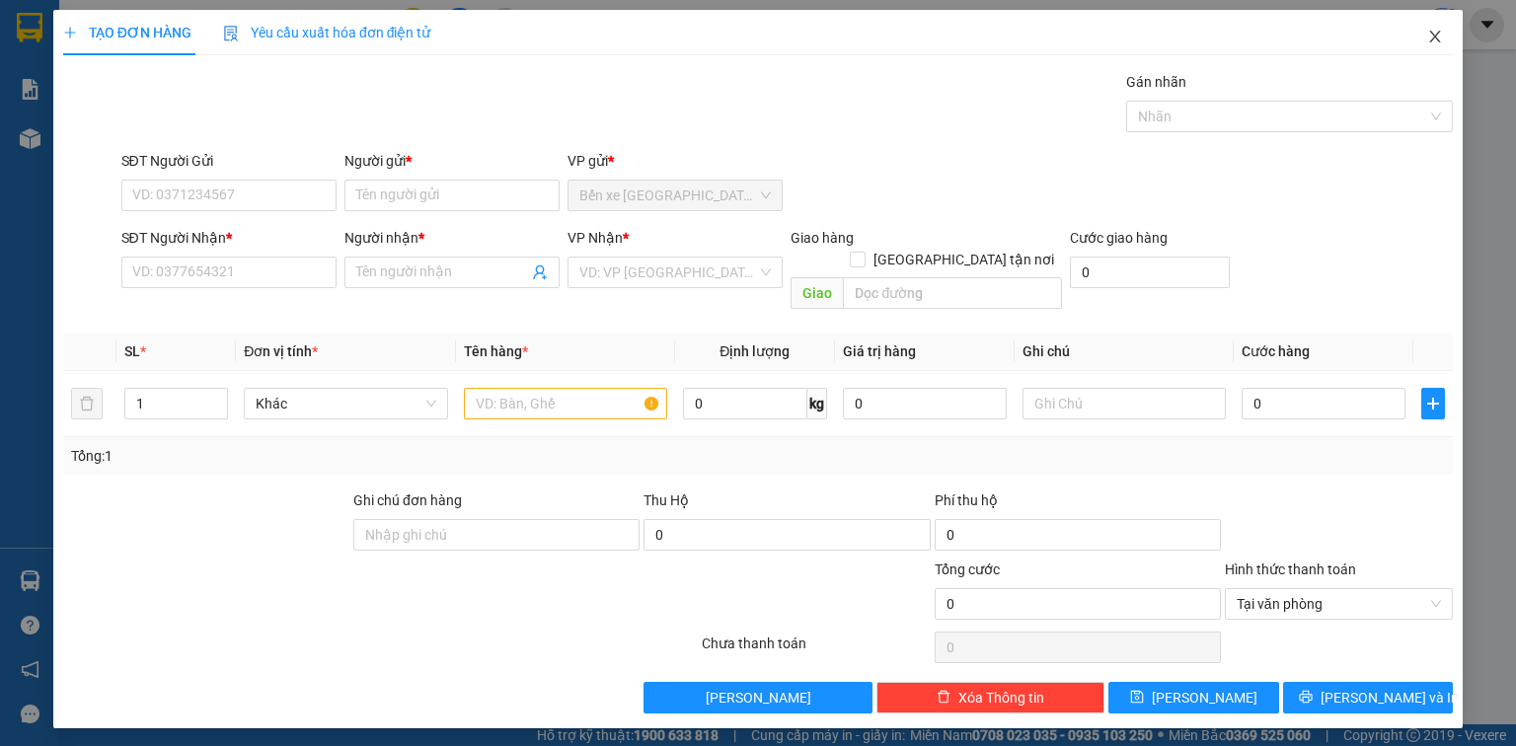
click at [1445, 40] on span "Close" at bounding box center [1434, 37] width 55 height 55
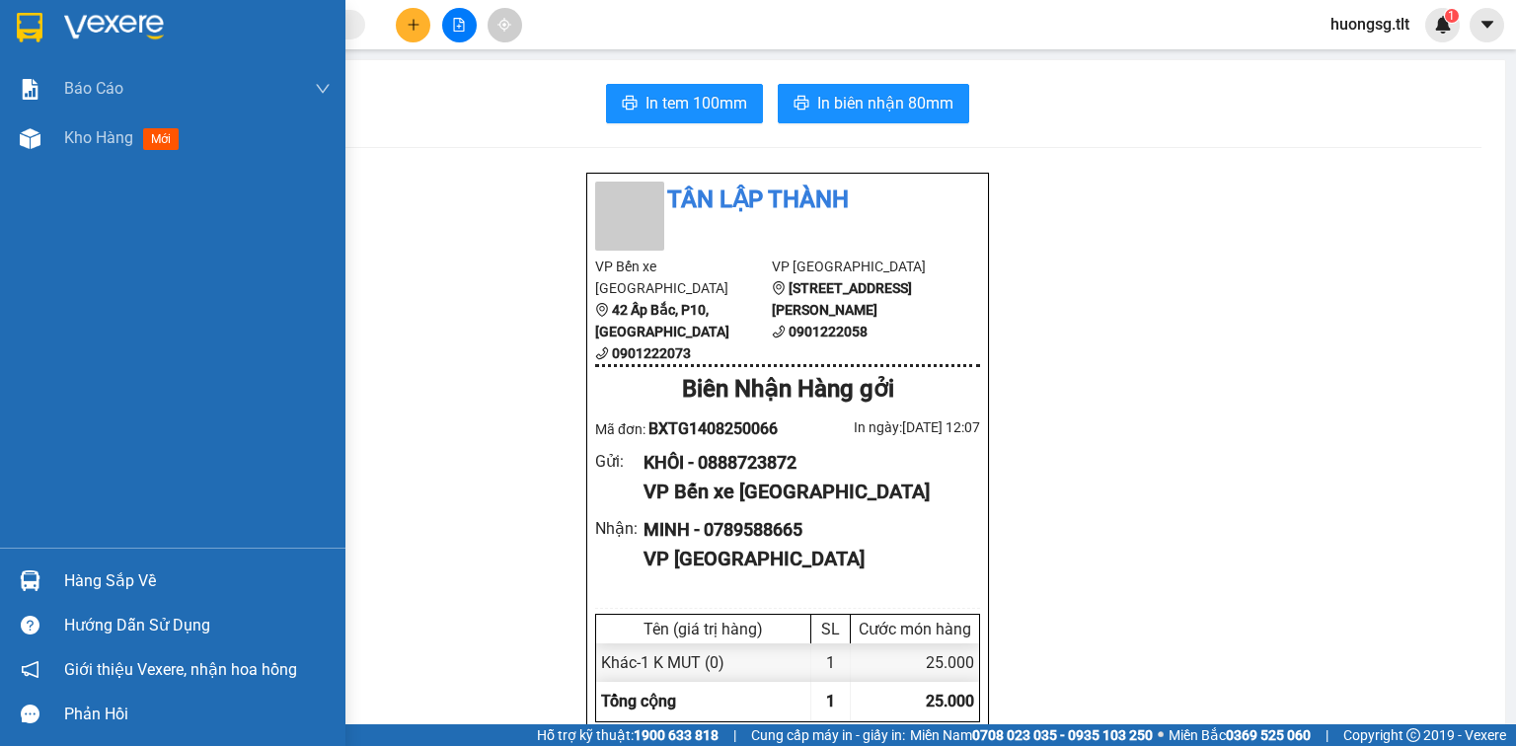
click at [161, 562] on div "Hàng sắp về" at bounding box center [172, 581] width 345 height 44
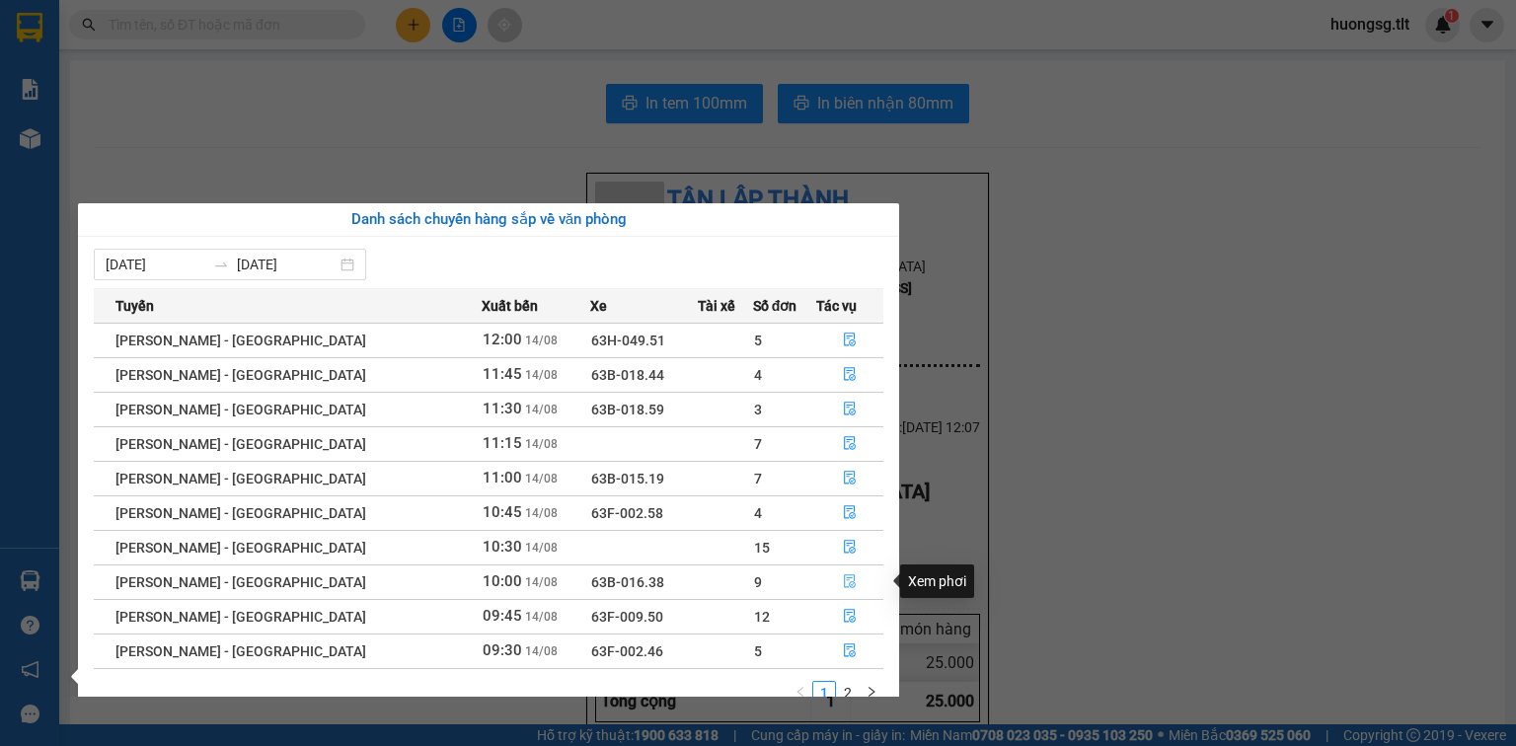
scroll to position [32, 0]
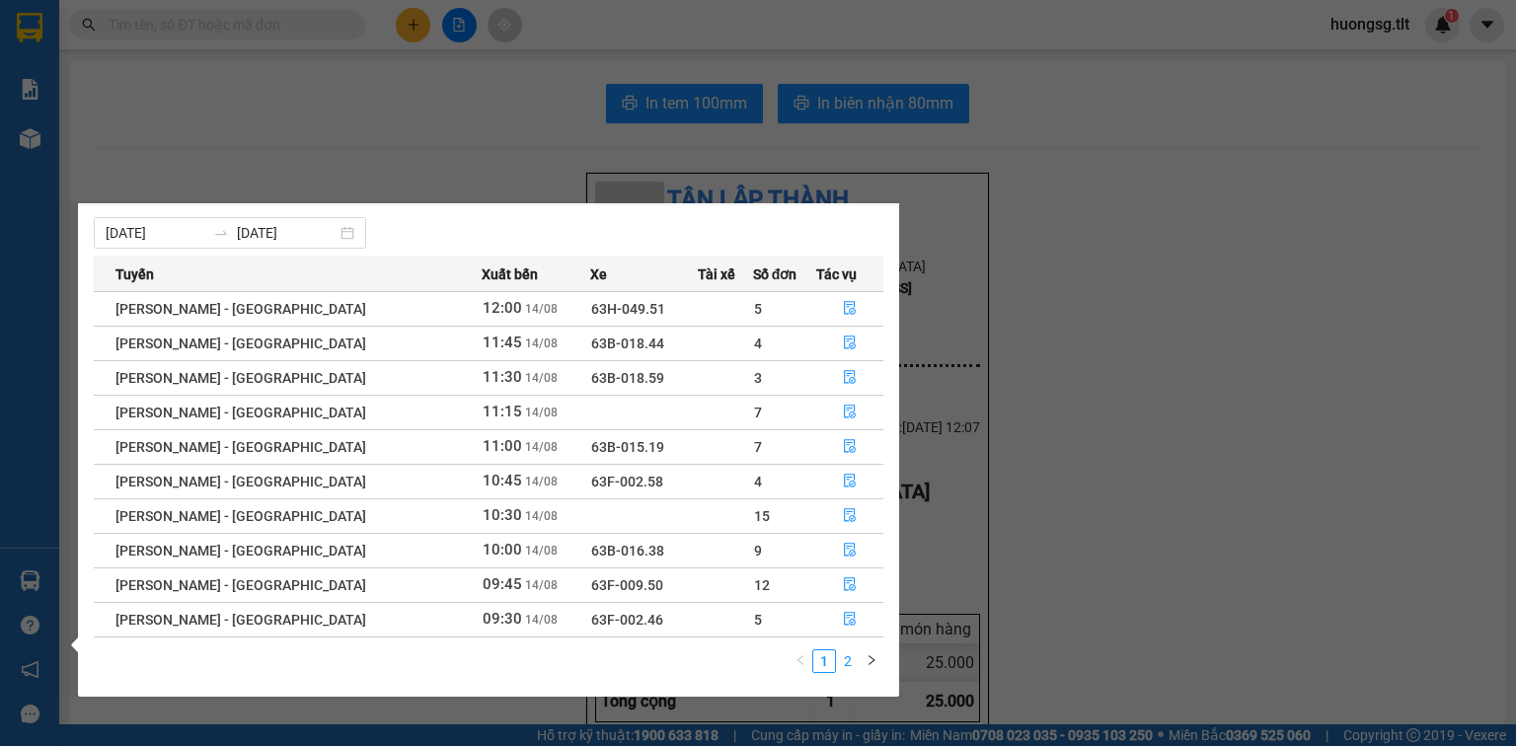
click at [842, 656] on link "2" at bounding box center [848, 661] width 22 height 22
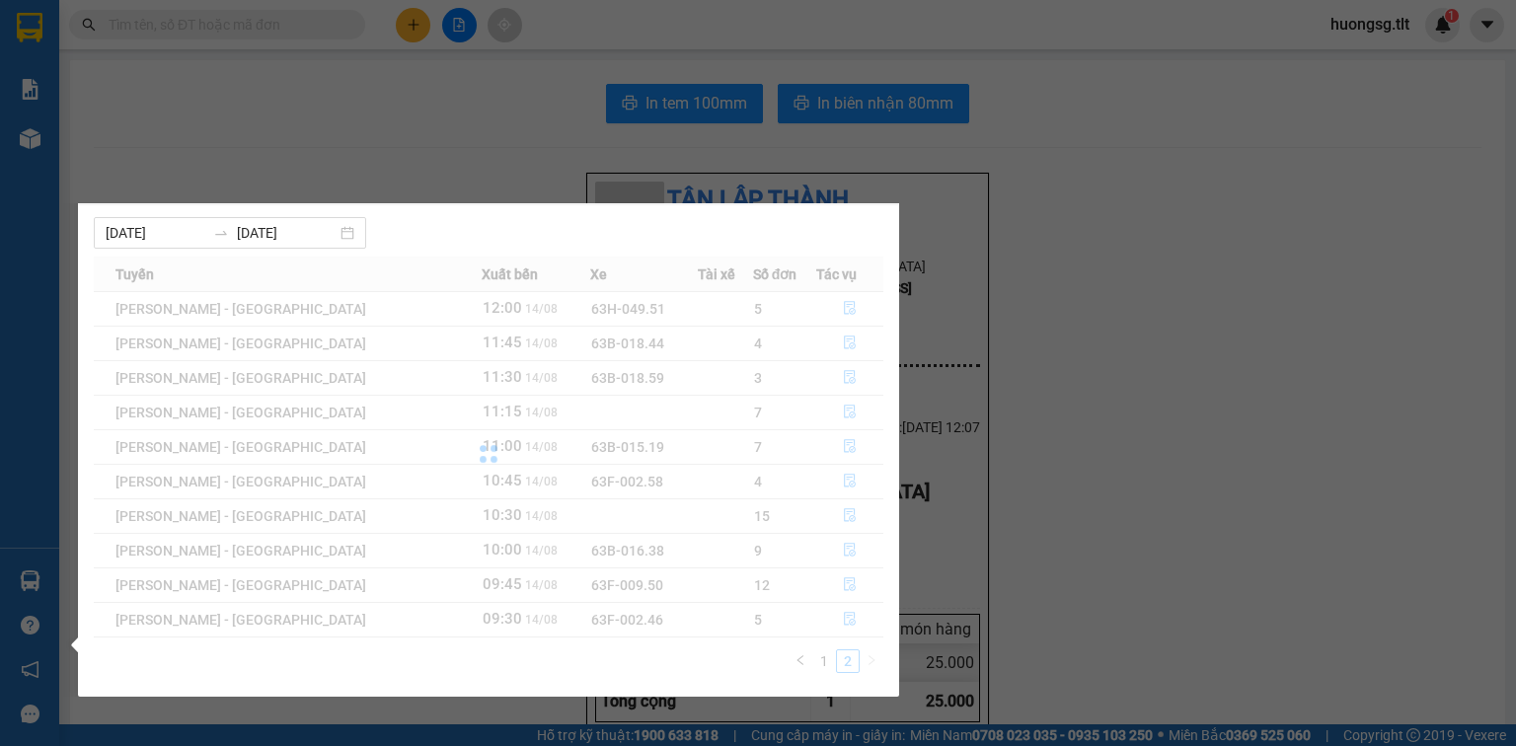
scroll to position [0, 0]
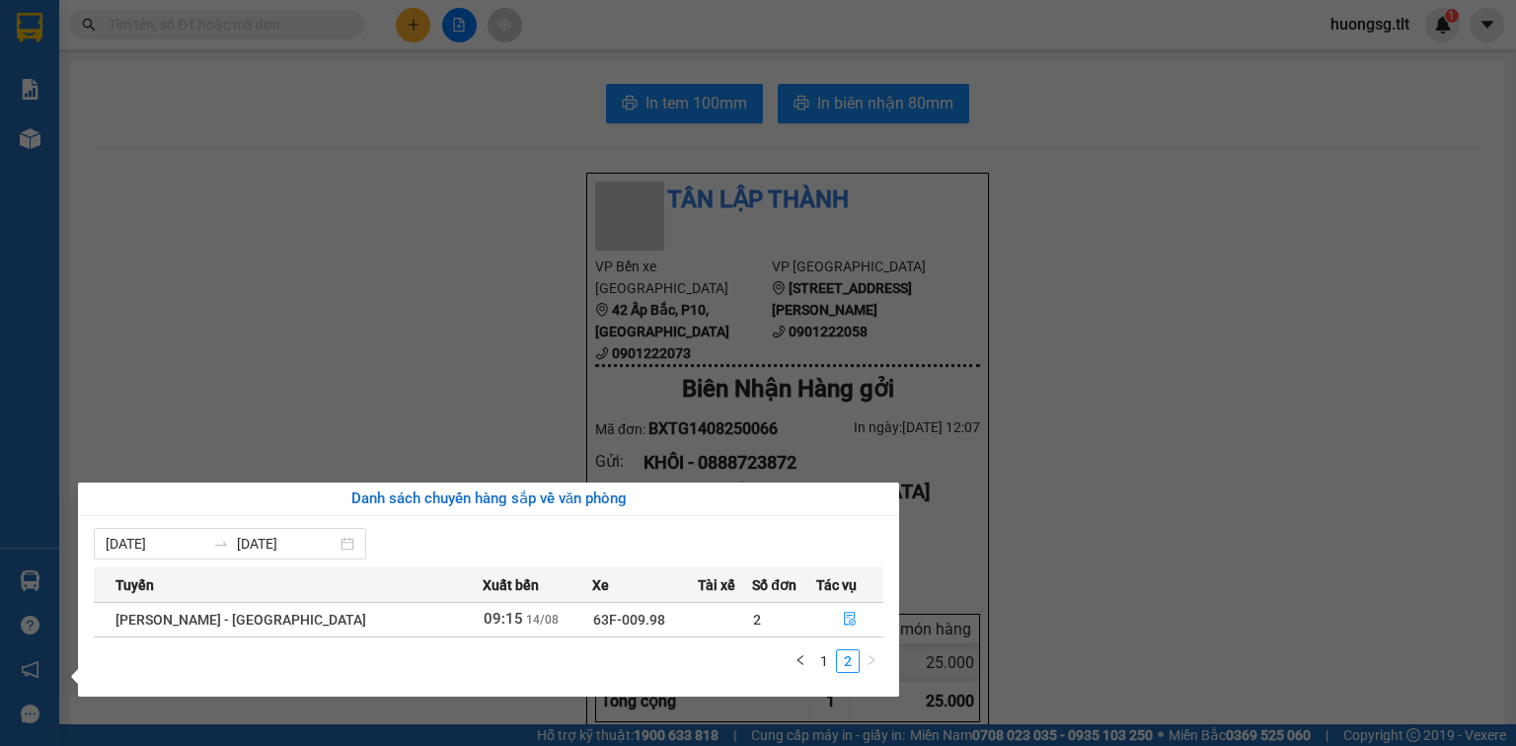
click at [398, 383] on section "Kết quả tìm kiếm ( 0 ) Bộ lọc Ngày tạo đơn gần nhất No Data huongsg.tlt 1 Báo c…" at bounding box center [758, 373] width 1516 height 746
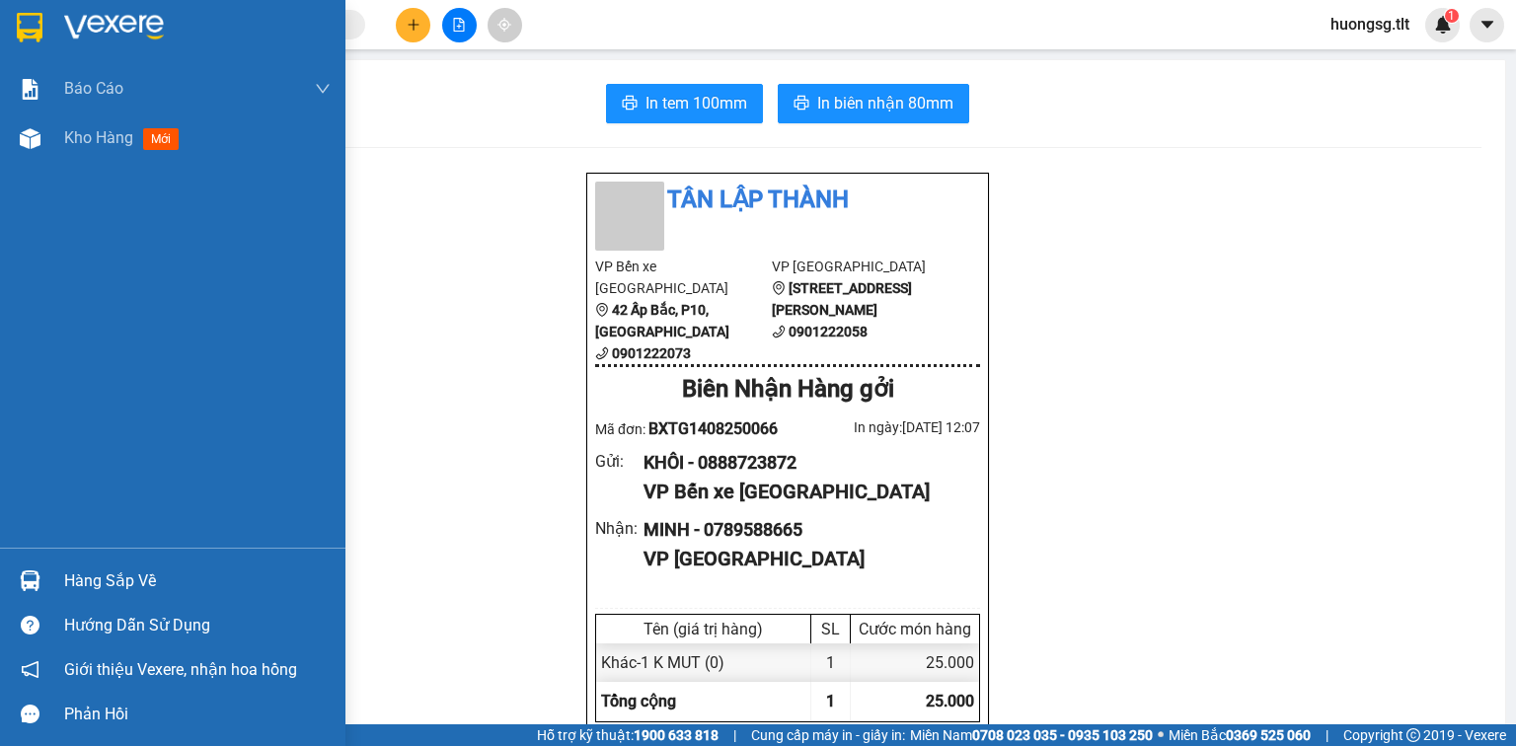
click at [116, 583] on div "Hàng sắp về" at bounding box center [197, 582] width 266 height 30
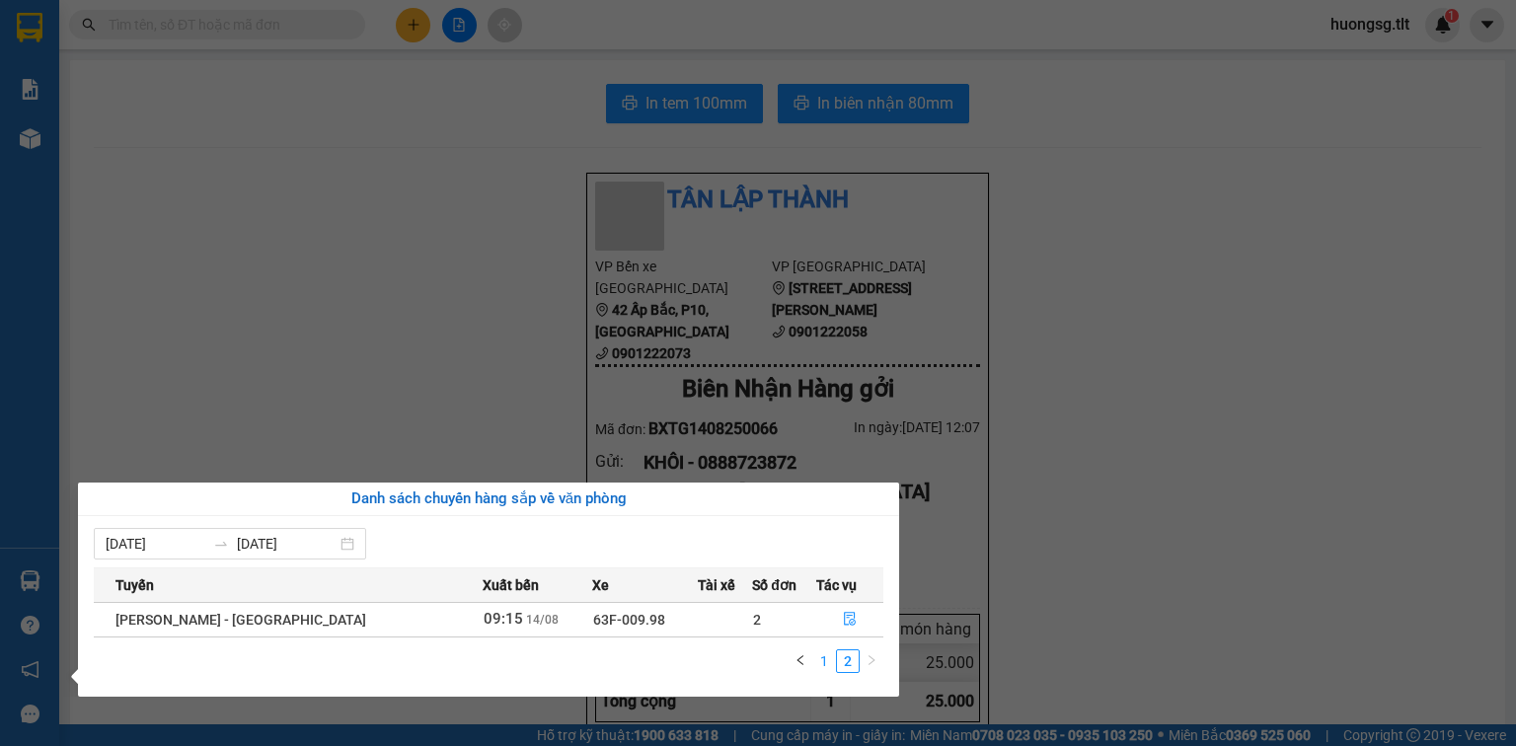
click at [822, 656] on link "1" at bounding box center [824, 661] width 22 height 22
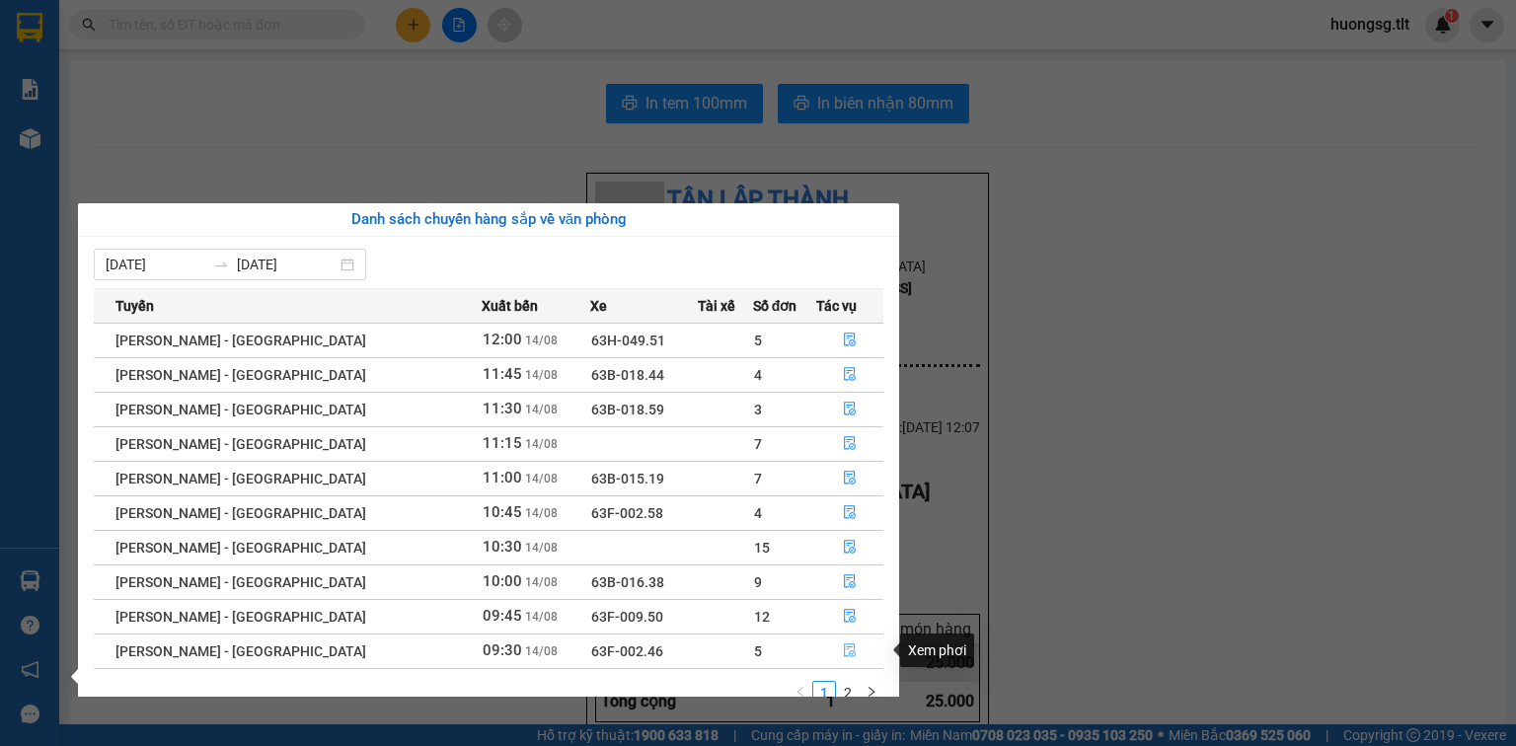
click at [844, 647] on icon "file-done" at bounding box center [850, 652] width 12 height 14
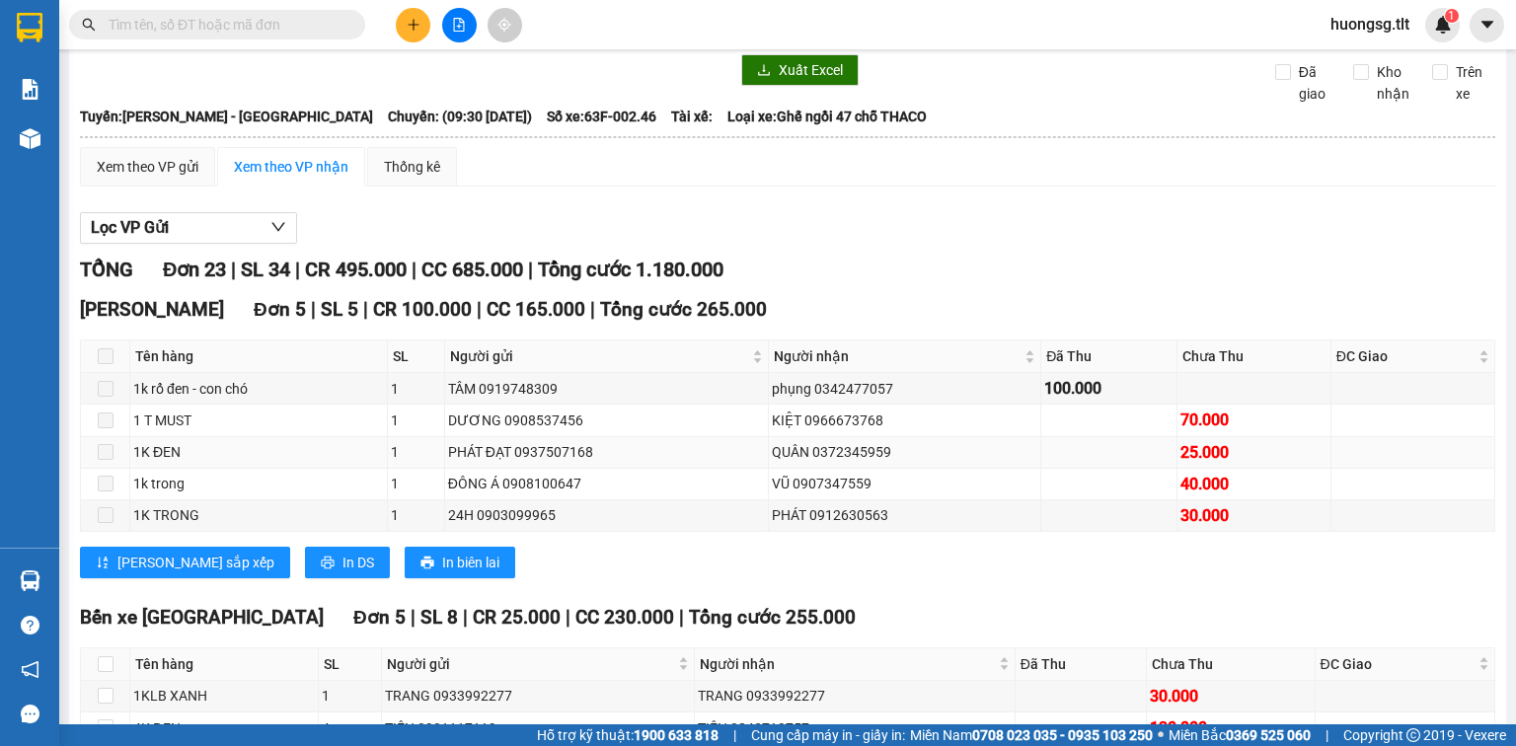
scroll to position [237, 0]
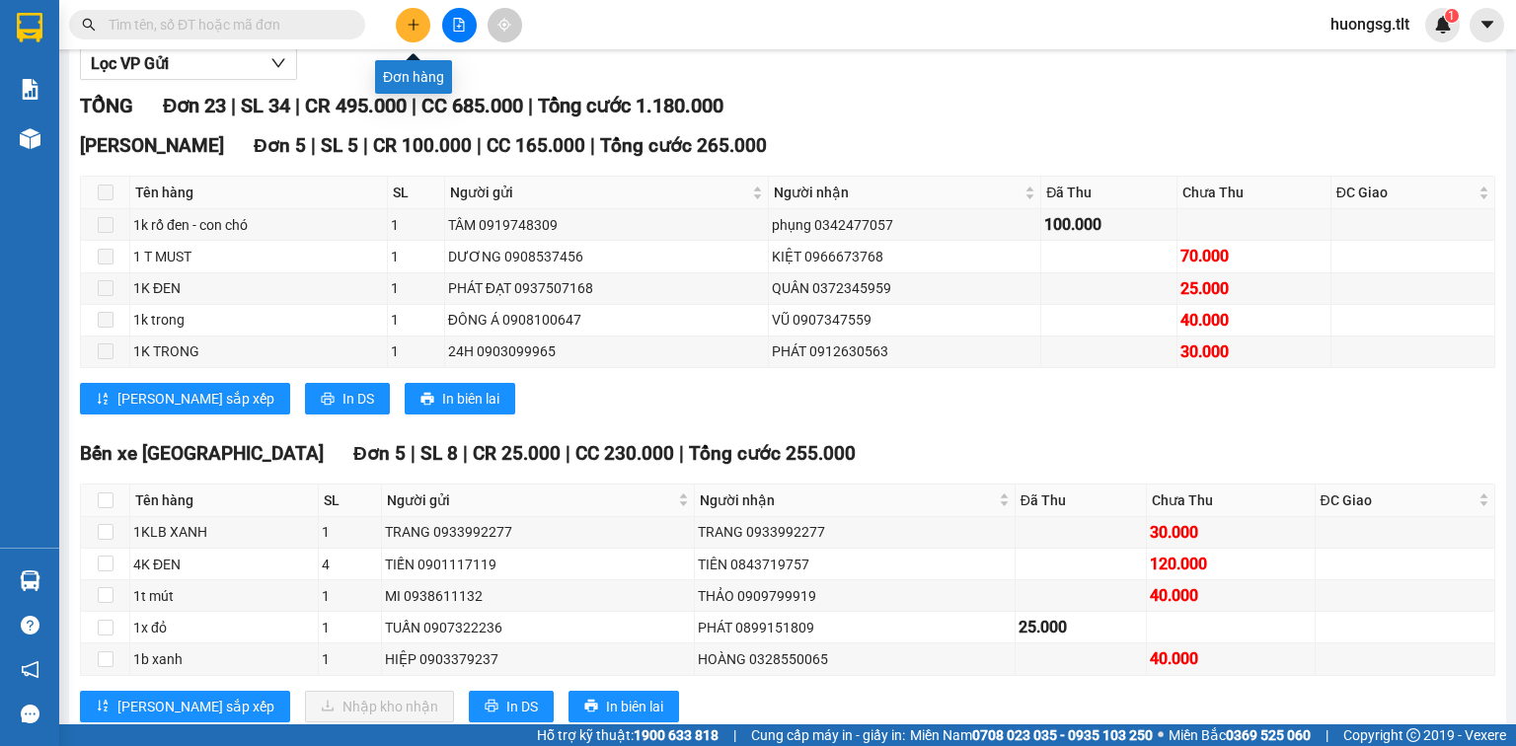
click at [411, 20] on icon "plus" at bounding box center [414, 25] width 14 height 14
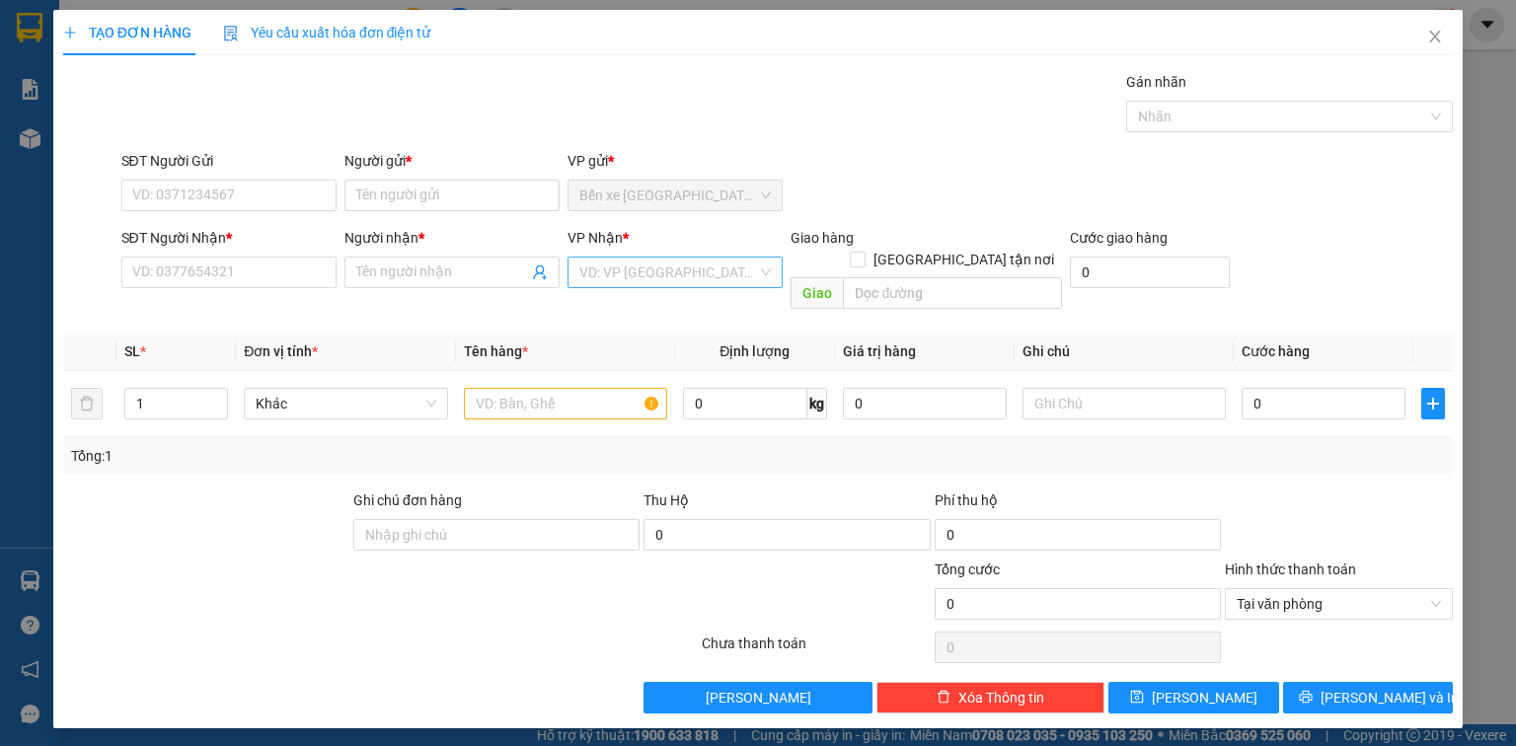
click at [611, 270] on input "search" at bounding box center [668, 273] width 178 height 30
click at [248, 206] on input "SĐT Người Gửi" at bounding box center [228, 196] width 215 height 32
drag, startPoint x: 45, startPoint y: 542, endPoint x: 66, endPoint y: 536, distance: 21.6
click at [48, 542] on div "TẠO ĐƠN HÀNG Yêu cầu xuất hóa đơn điện tử Transit Pickup Surcharge Ids Transit …" at bounding box center [758, 373] width 1516 height 746
click at [1441, 37] on icon "close" at bounding box center [1435, 37] width 16 height 16
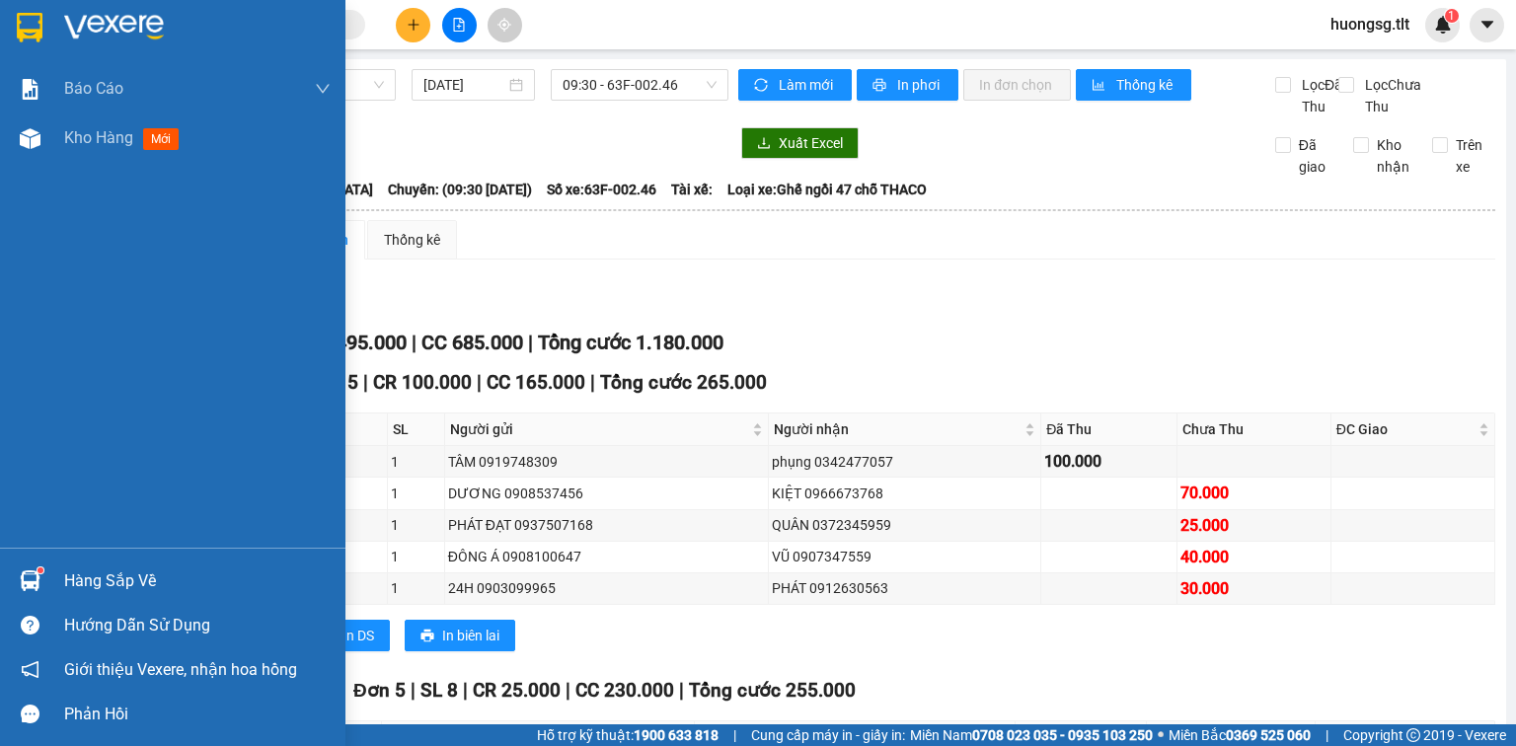
click at [99, 572] on div "Hàng sắp về" at bounding box center [197, 582] width 266 height 30
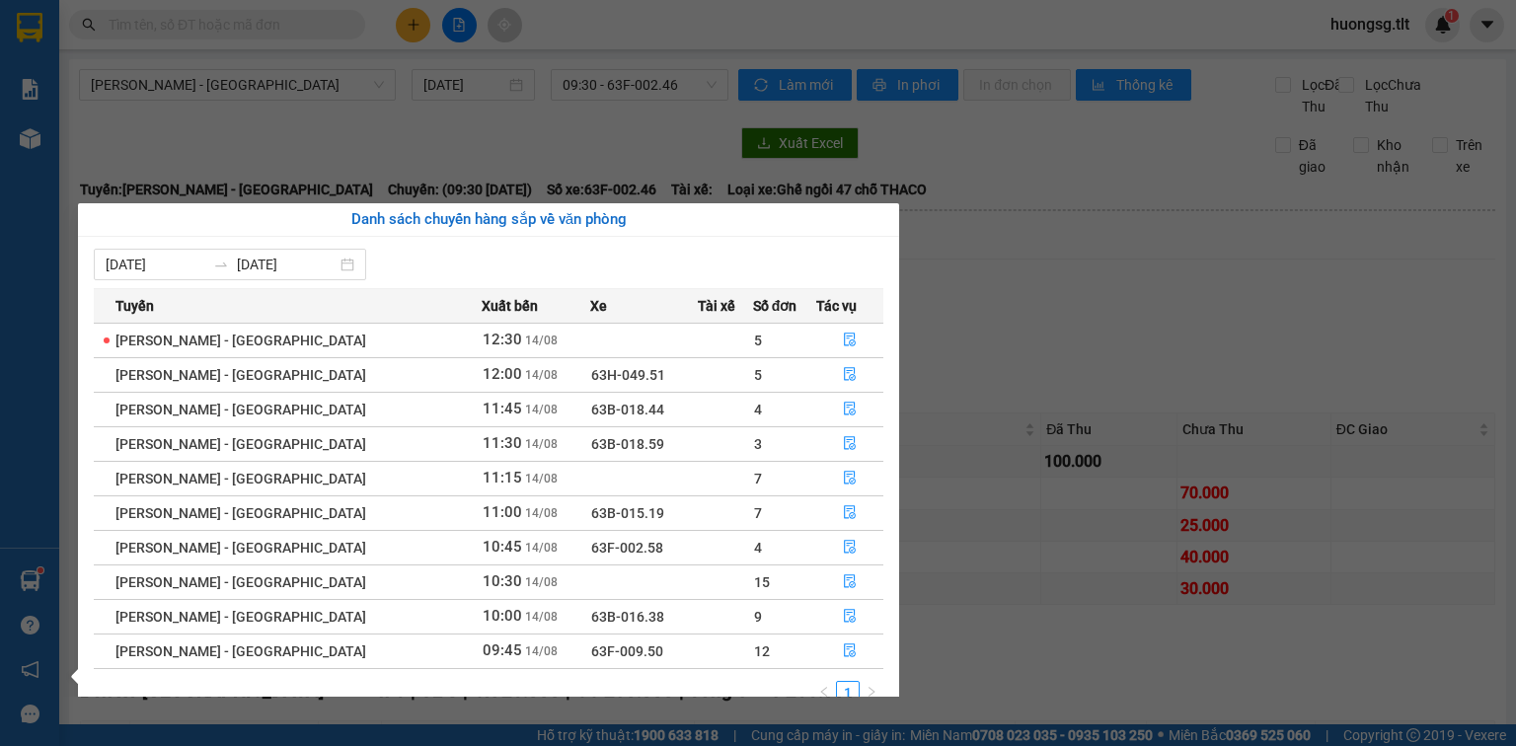
click at [875, 699] on section "Kết quả tìm kiếm ( 0 ) Bộ lọc Ngày tạo đơn gần nhất No Data huongsg.tlt 1 Báo c…" at bounding box center [758, 373] width 1516 height 746
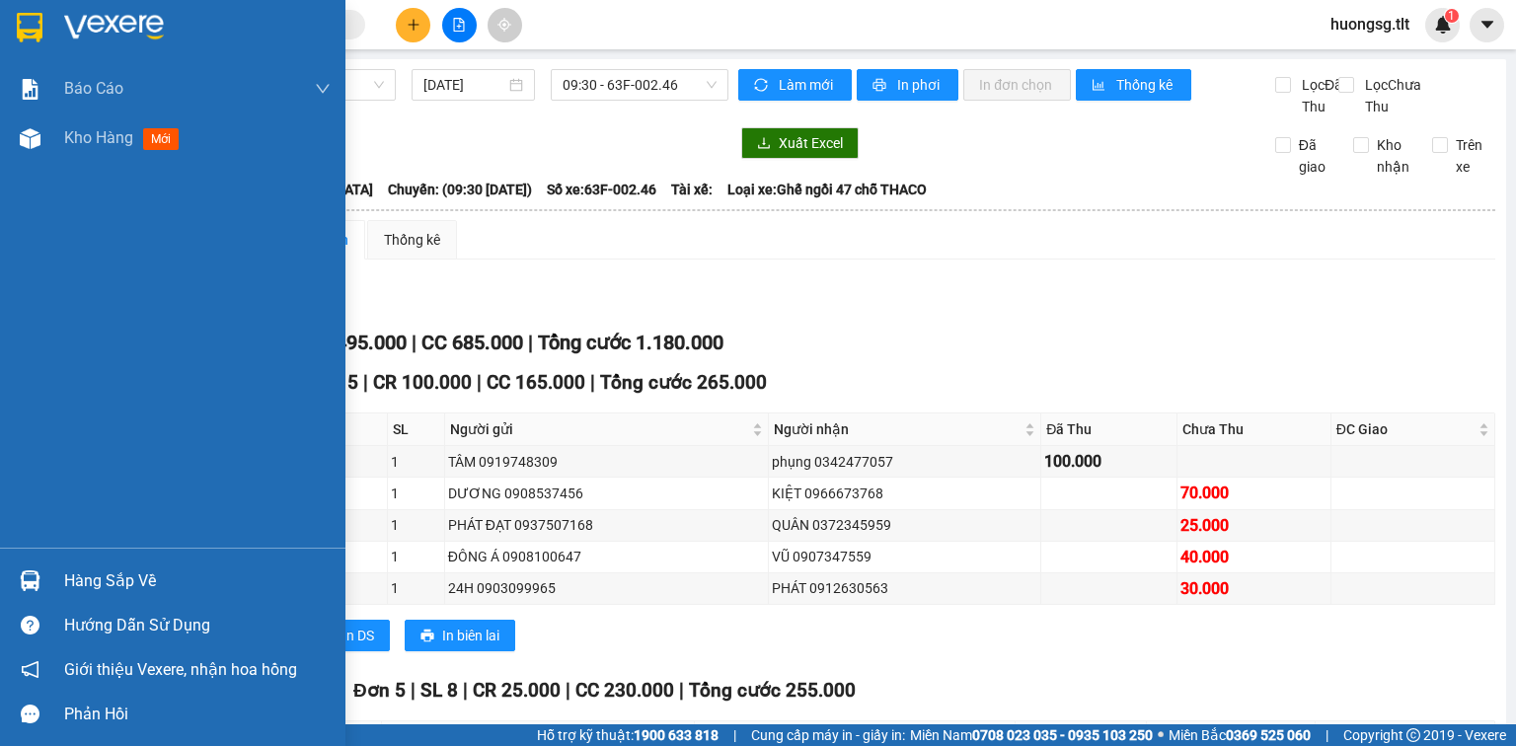
drag, startPoint x: 95, startPoint y: 560, endPoint x: 318, endPoint y: 570, distance: 223.3
click at [96, 560] on div "Hàng sắp về" at bounding box center [172, 581] width 345 height 44
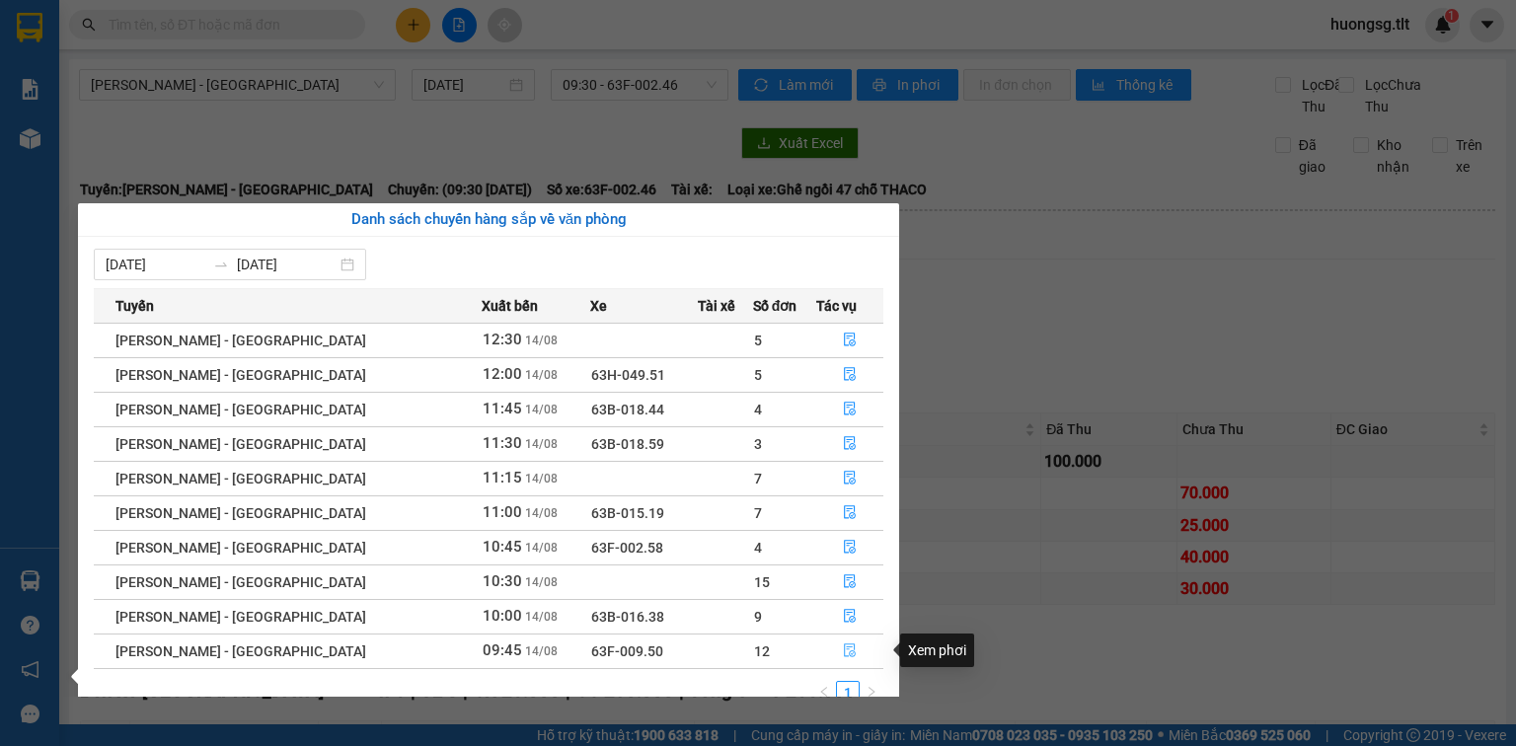
drag, startPoint x: 841, startPoint y: 650, endPoint x: 857, endPoint y: 661, distance: 19.2
click at [843, 651] on icon "file-done" at bounding box center [850, 651] width 14 height 14
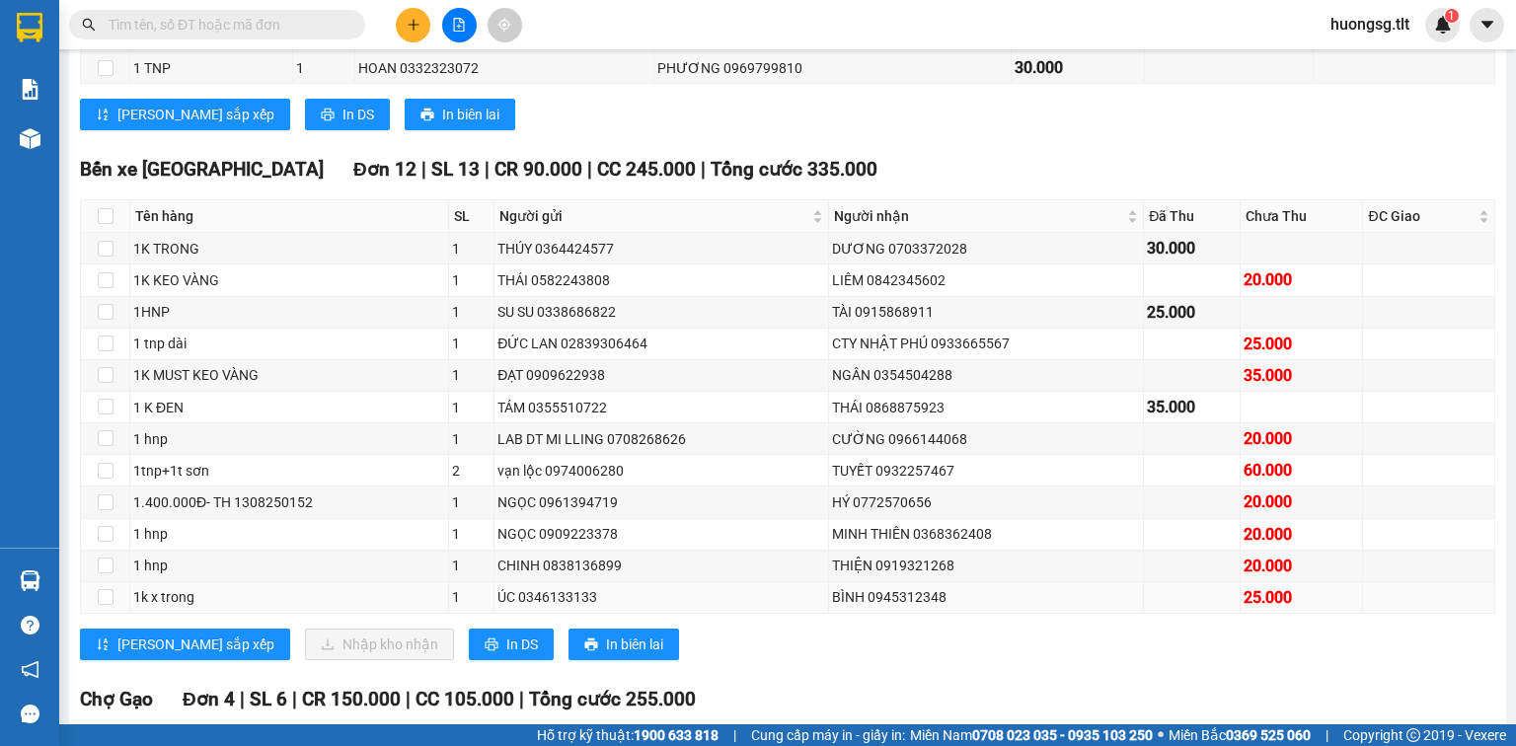
scroll to position [395, 0]
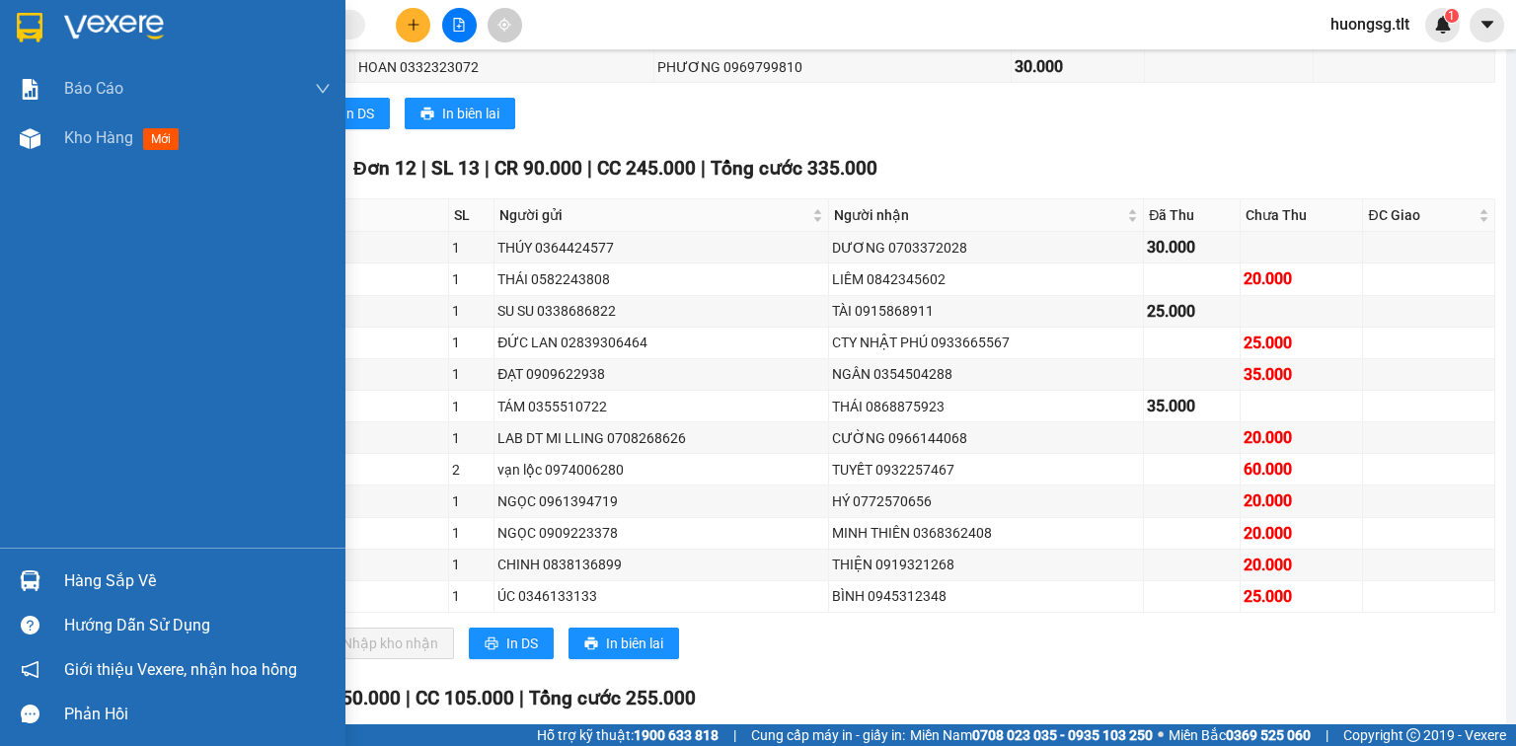
click at [111, 564] on div "Hàng sắp về" at bounding box center [172, 581] width 345 height 44
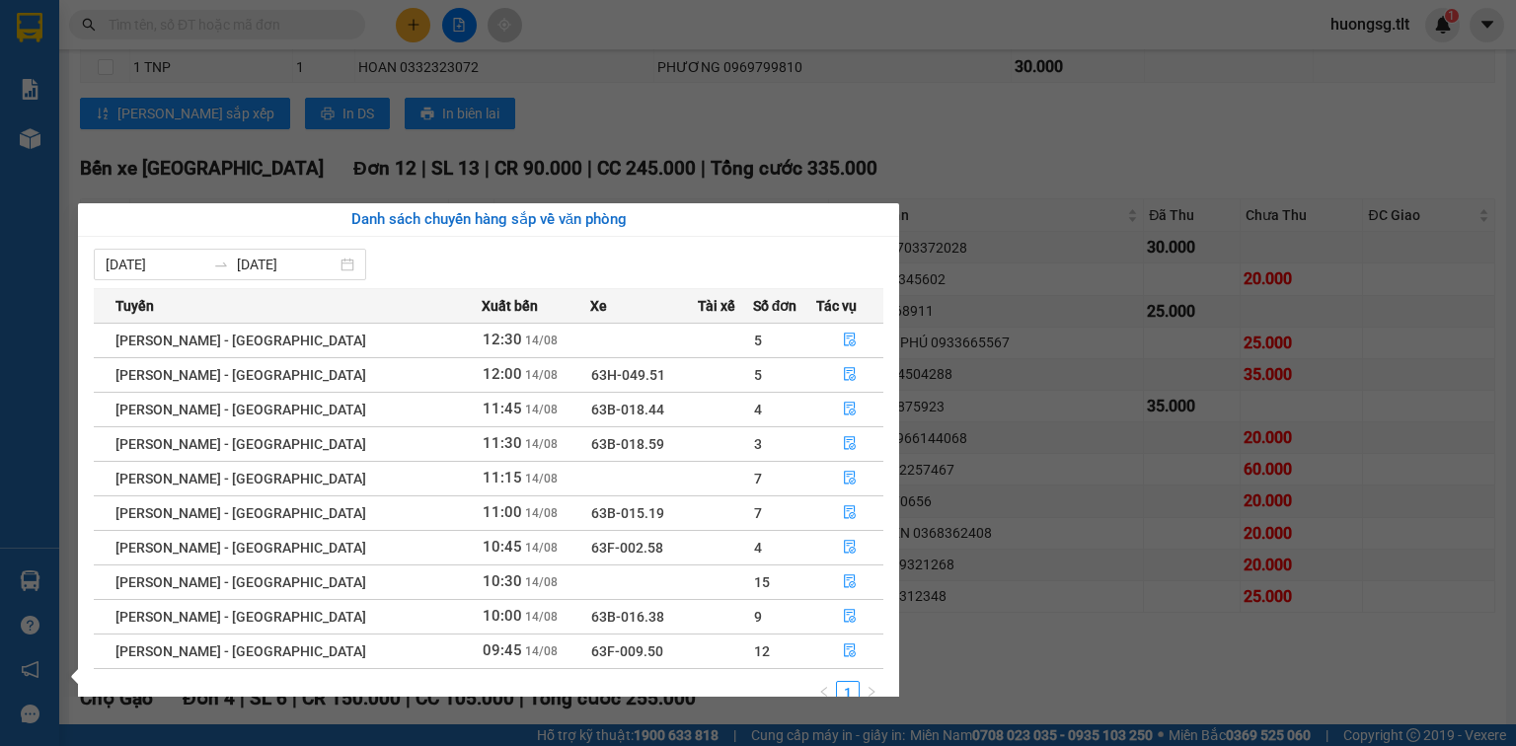
drag, startPoint x: 596, startPoint y: 124, endPoint x: 570, endPoint y: 126, distance: 25.7
click at [596, 124] on section "Kết quả tìm kiếm ( 0 ) Bộ lọc Ngày tạo đơn gần nhất No Data huongsg.tlt 1 Báo c…" at bounding box center [758, 373] width 1516 height 746
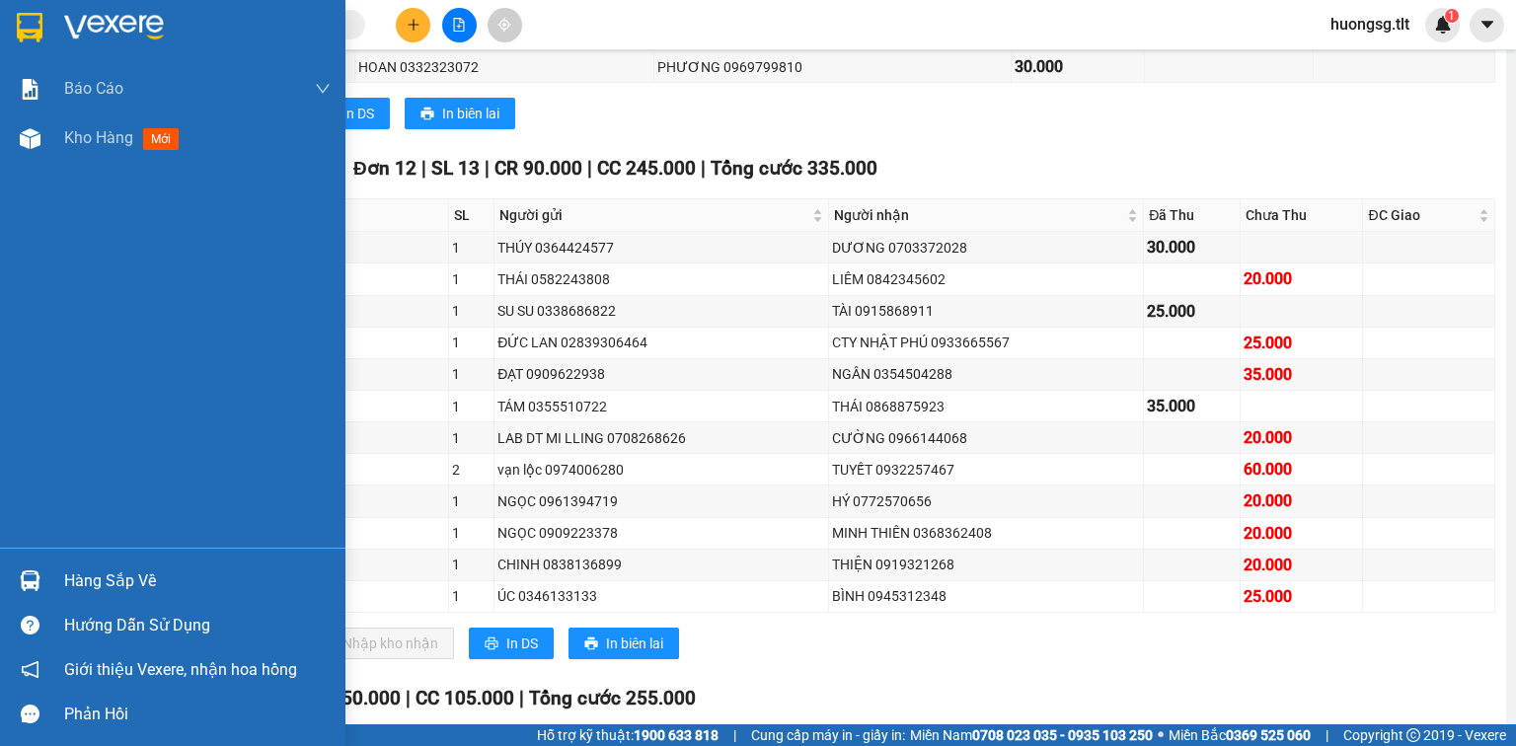
drag, startPoint x: 68, startPoint y: 576, endPoint x: 308, endPoint y: 572, distance: 239.9
click at [69, 576] on div "Hàng sắp về" at bounding box center [197, 582] width 266 height 30
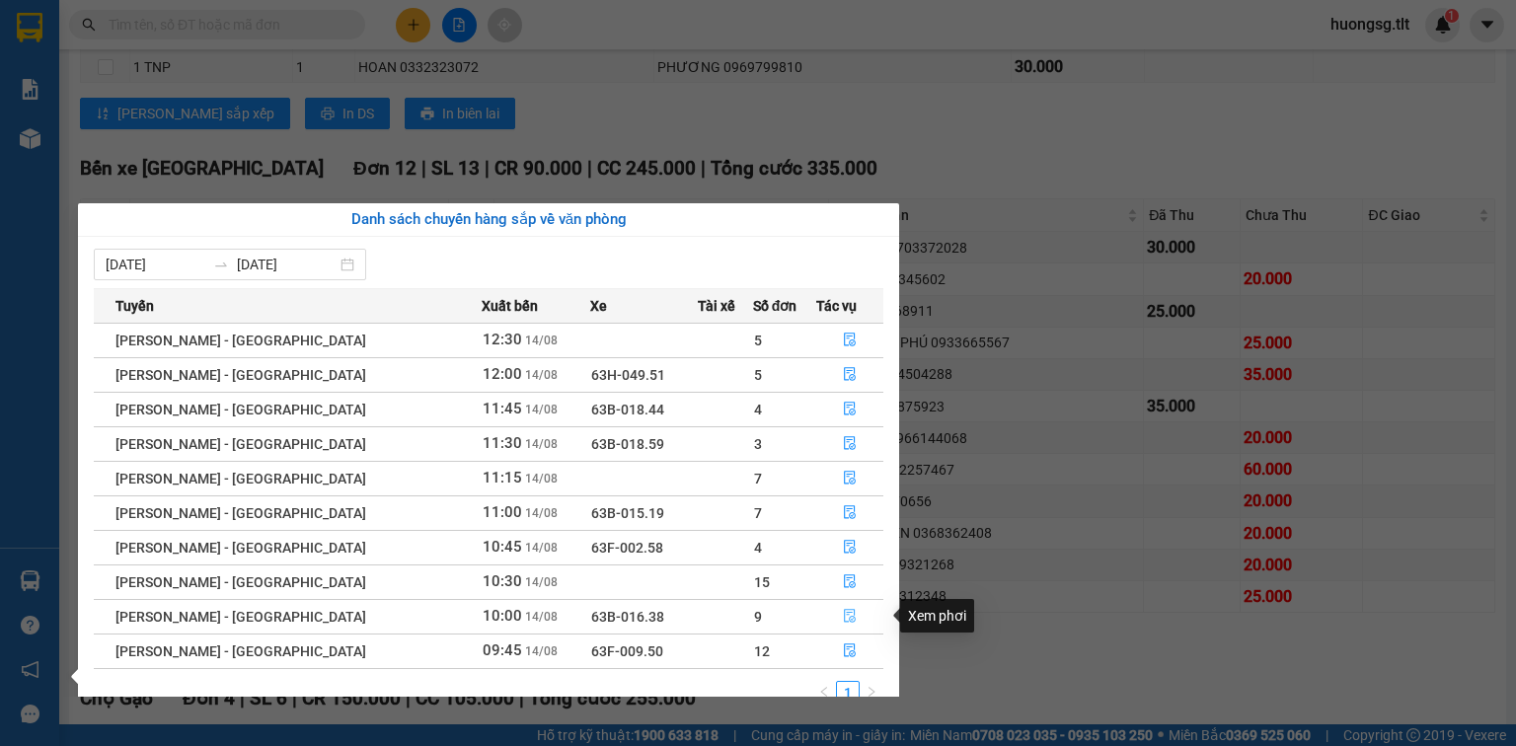
click at [852, 623] on button "button" at bounding box center [849, 617] width 65 height 32
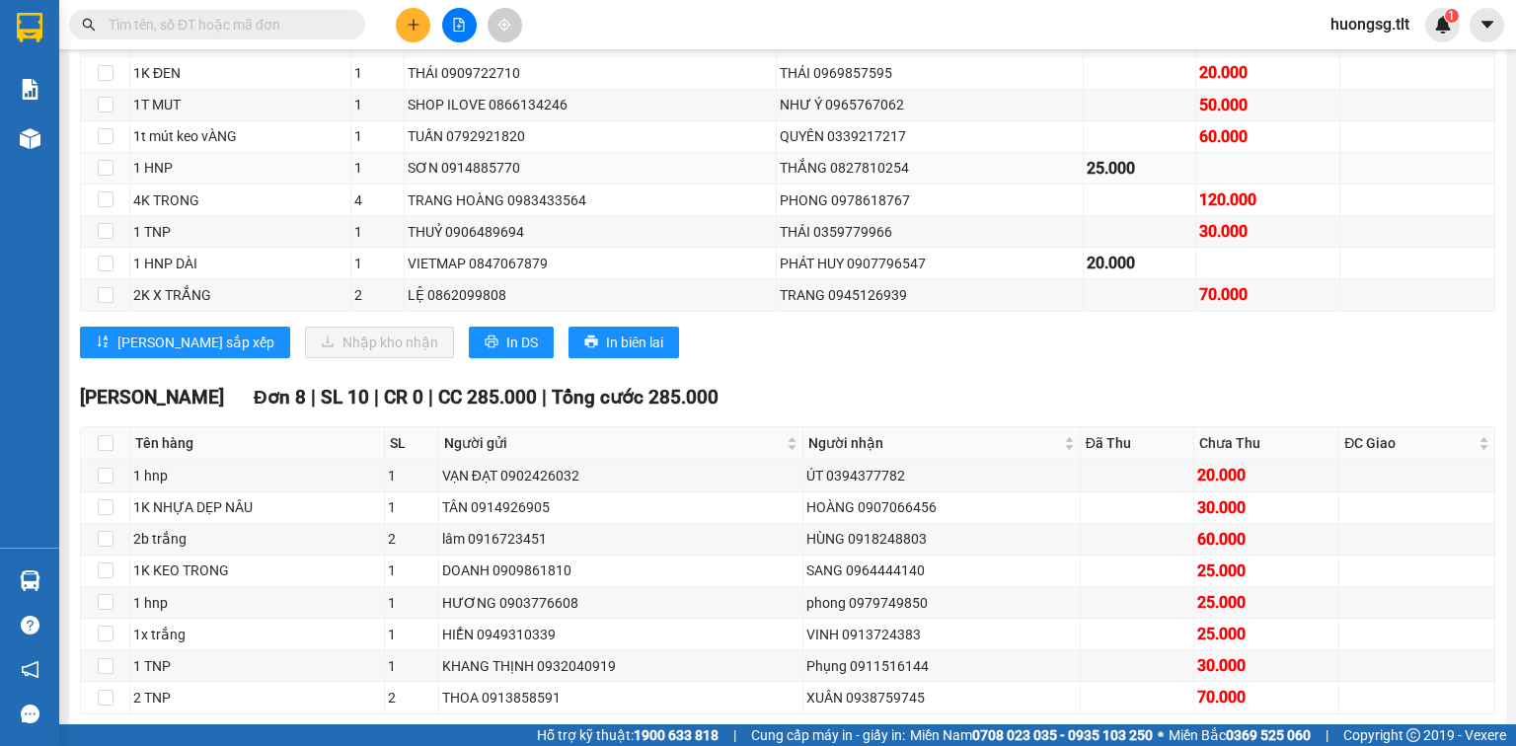
scroll to position [205, 0]
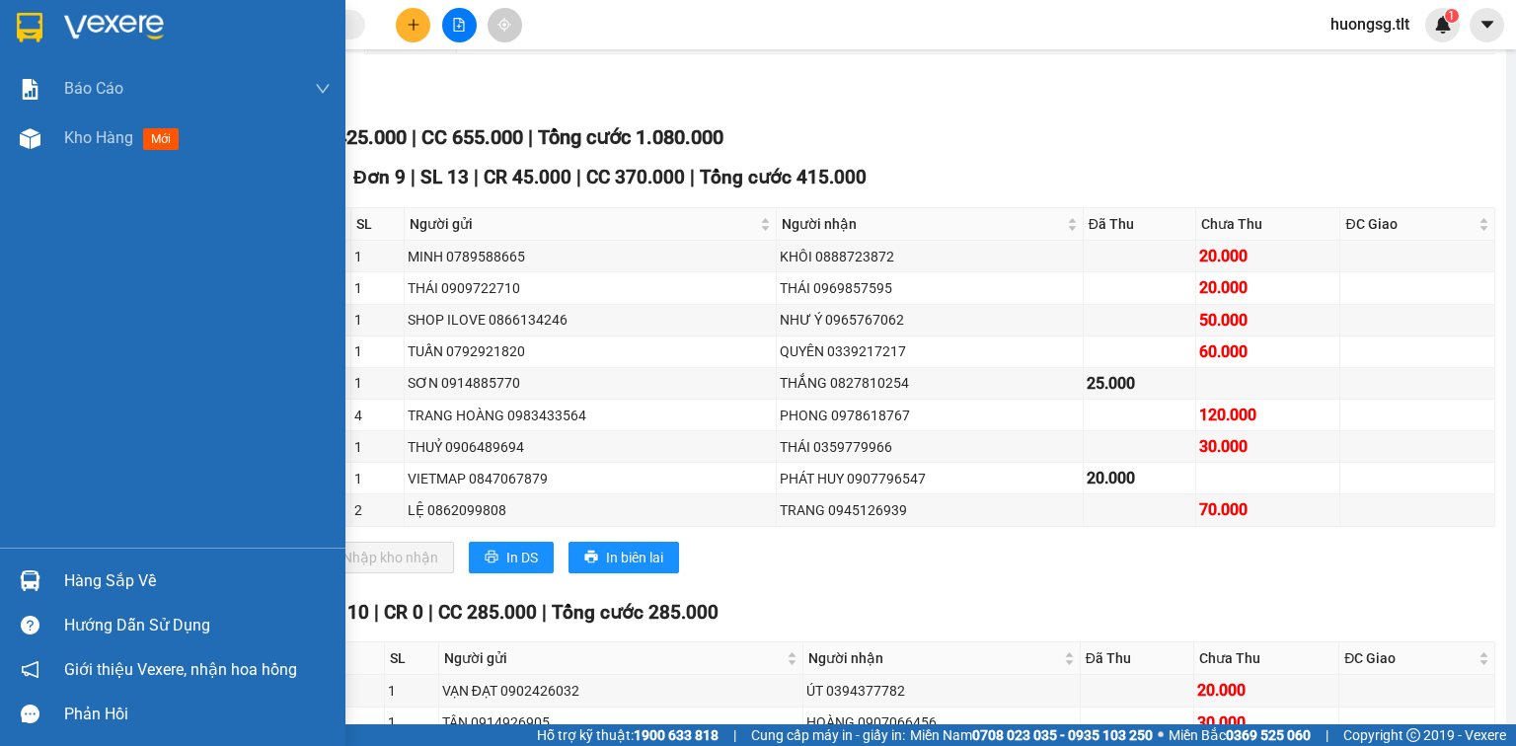
drag, startPoint x: 142, startPoint y: 592, endPoint x: 269, endPoint y: 574, distance: 128.6
click at [142, 592] on div "Hàng sắp về" at bounding box center [197, 582] width 266 height 30
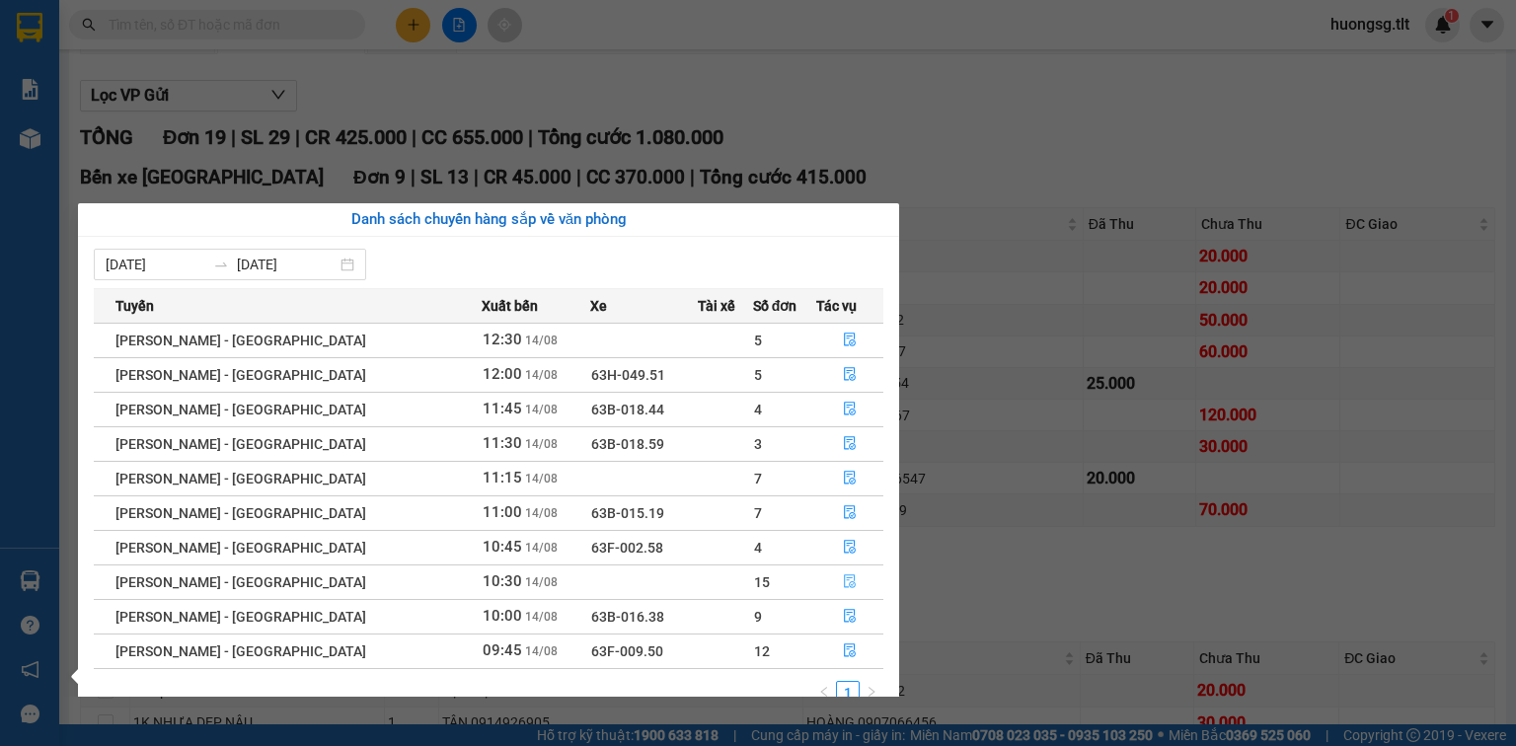
click at [855, 576] on button "button" at bounding box center [849, 583] width 65 height 32
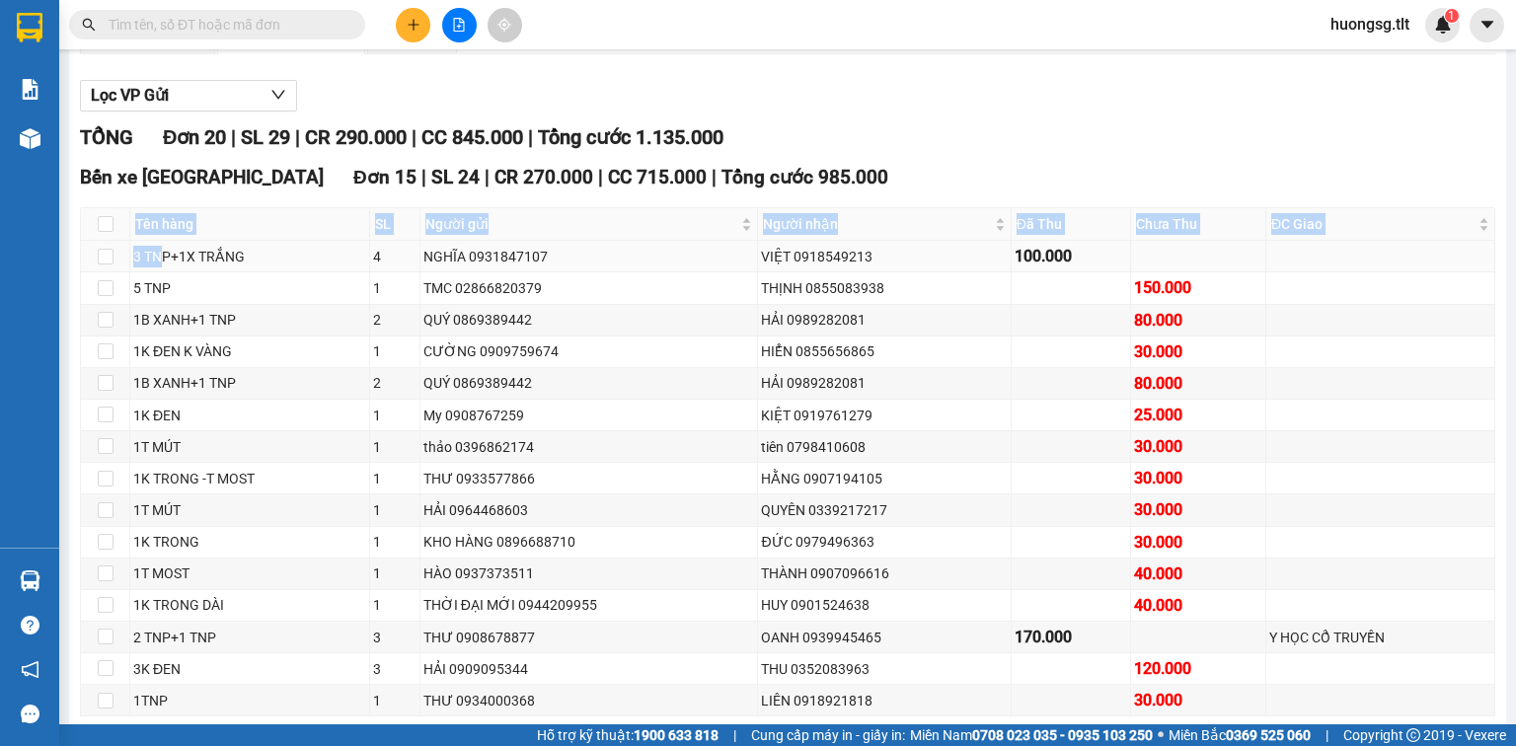
drag, startPoint x: 136, startPoint y: 237, endPoint x: 162, endPoint y: 265, distance: 37.7
click at [162, 265] on table "Tên hàng SL Người gửi Người nhận Đã Thu Chưa Thu ĐC Giao Ký nhận 3 TNP+1X TRẮNG…" at bounding box center [788, 461] width 1414 height 509
click at [242, 299] on div "5 TNP" at bounding box center [249, 288] width 233 height 22
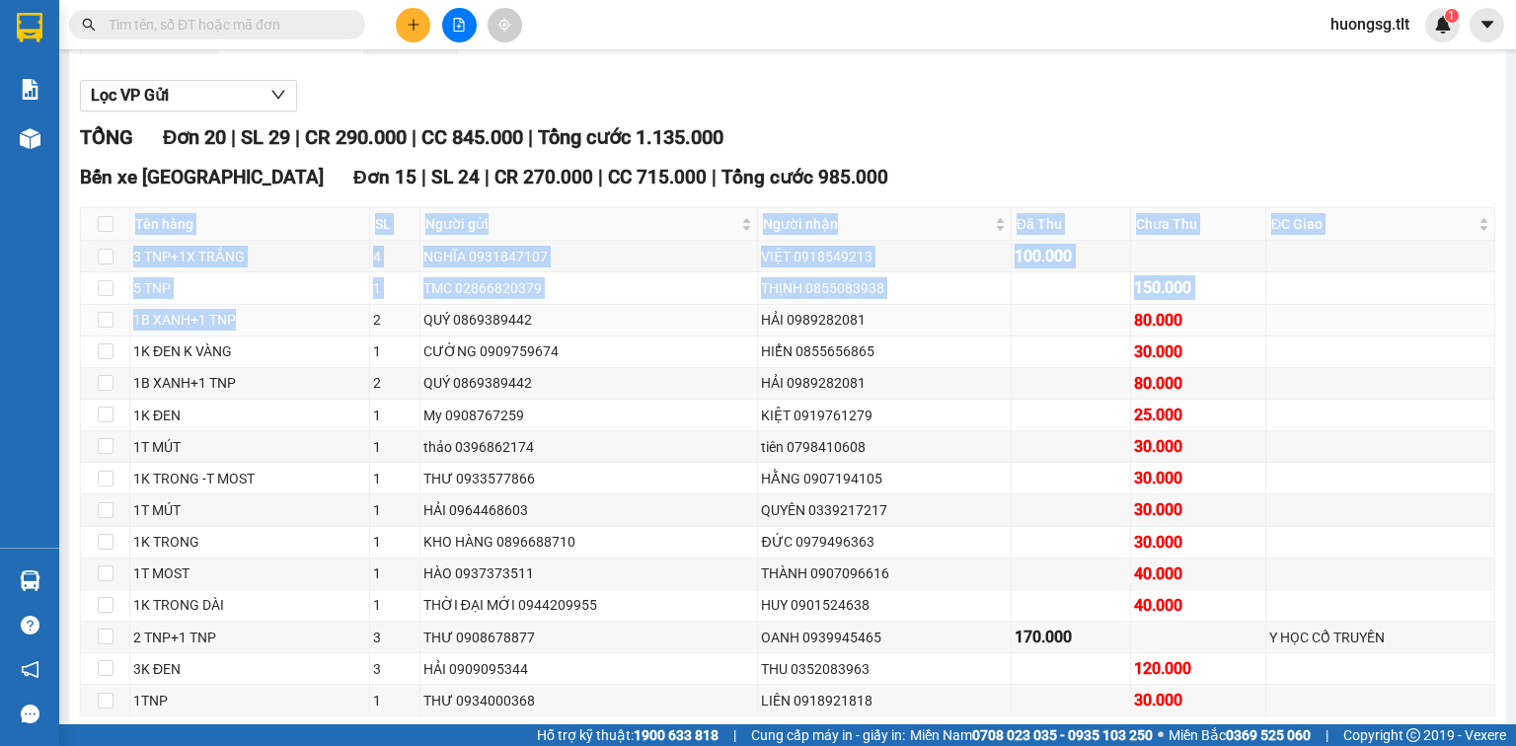
drag, startPoint x: 125, startPoint y: 227, endPoint x: 253, endPoint y: 345, distance: 173.9
click at [253, 345] on div "Bến xe Tiền Giang Đơn 15 | SL 24 | CR 270.000 | CC 715.000 | Tổng cước 985.000 …" at bounding box center [787, 470] width 1415 height 615
click at [234, 225] on div "Bến xe Tiền Giang Đơn 15 | SL 24 | CR 270.000 | CC 715.000 | Tổng cước 985.000 …" at bounding box center [787, 470] width 1415 height 615
drag, startPoint x: 134, startPoint y: 231, endPoint x: 235, endPoint y: 379, distance: 179.0
click at [235, 379] on table "Tên hàng SL Người gửi Người nhận Đã Thu Chưa Thu ĐC Giao Ký nhận 3 TNP+1X TRẮNG…" at bounding box center [788, 461] width 1414 height 509
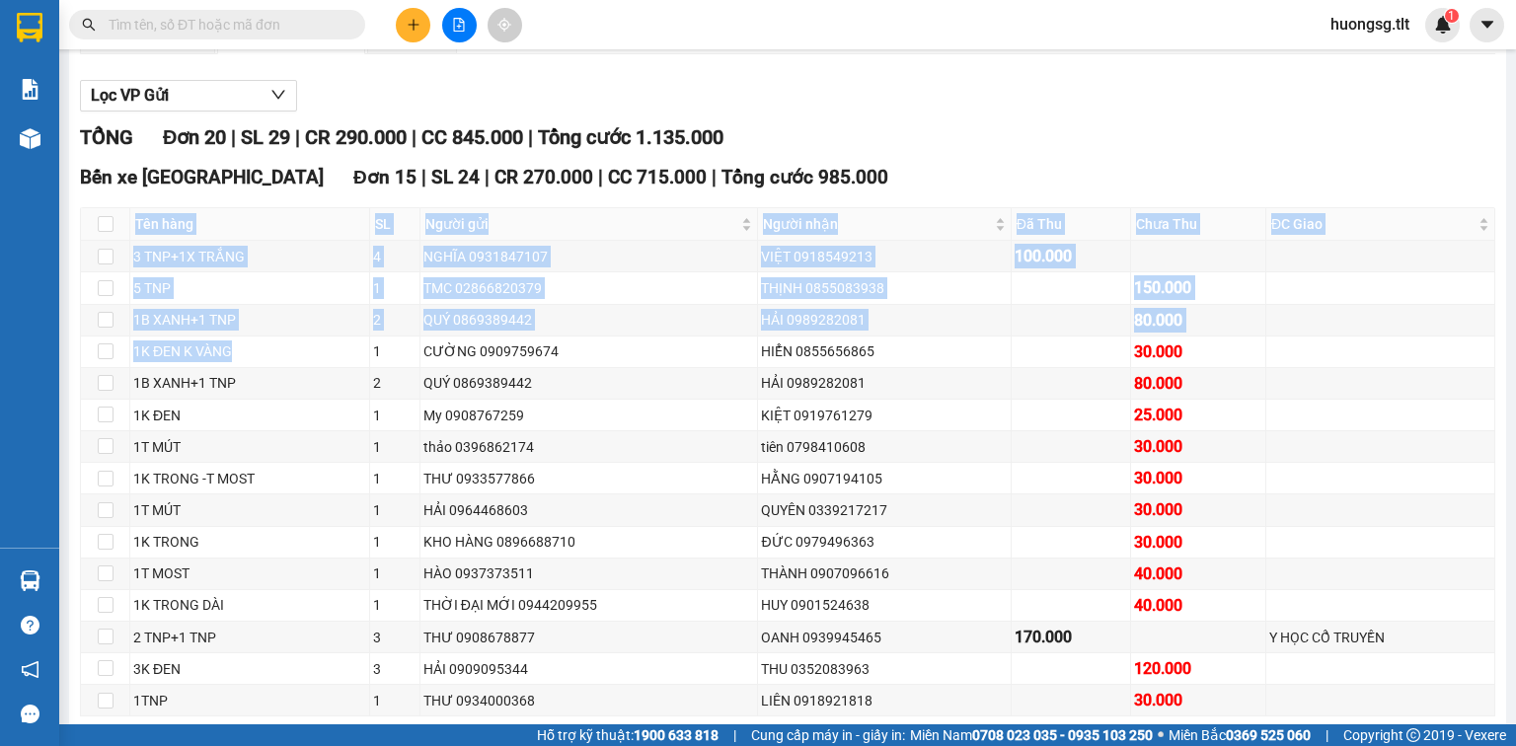
drag, startPoint x: 272, startPoint y: 257, endPoint x: 261, endPoint y: 253, distance: 12.5
click at [272, 241] on th "Tên hàng" at bounding box center [250, 224] width 240 height 33
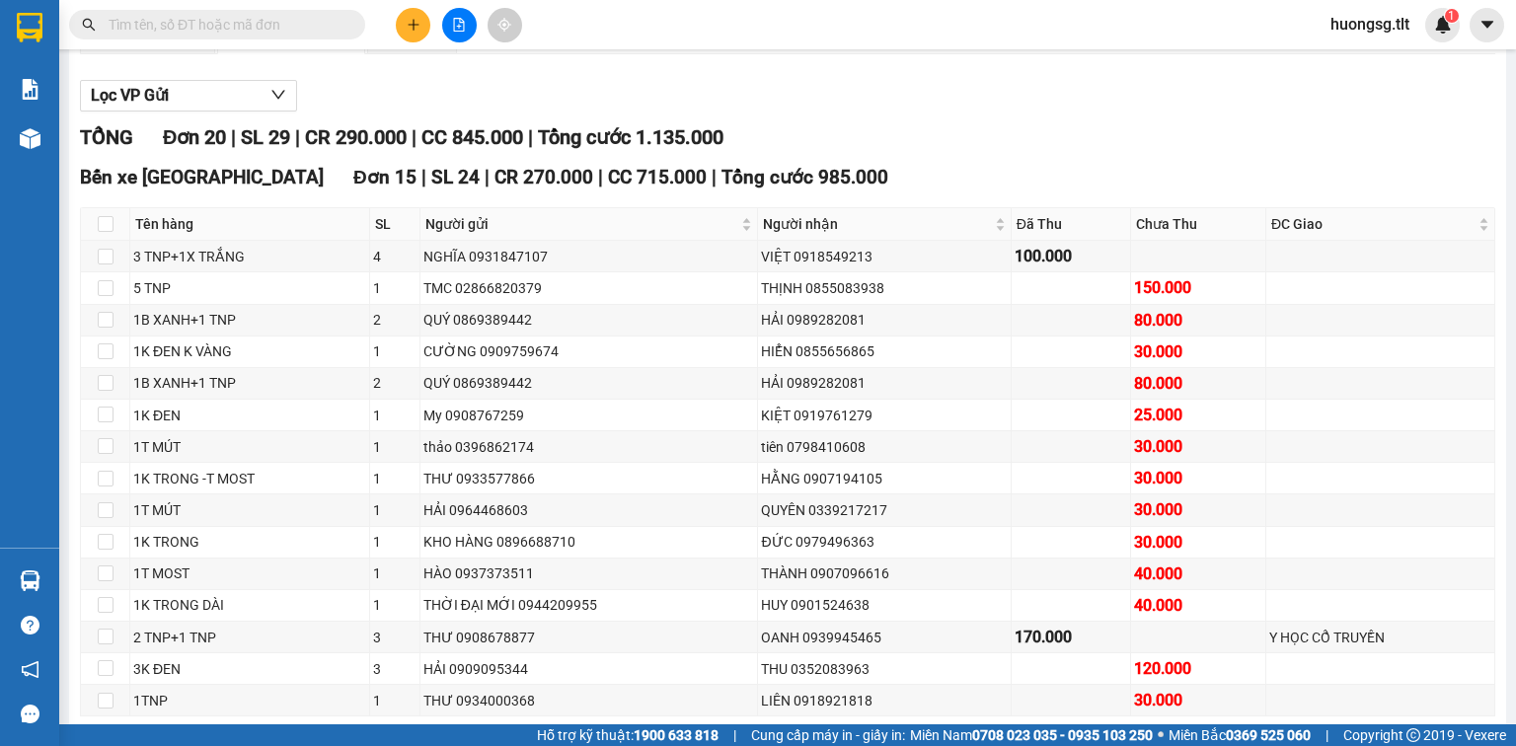
click at [213, 216] on div "Bến xe Tiền Giang Đơn 15 | SL 24 | CR 270.000 | CC 715.000 | Tổng cước 985.000 …" at bounding box center [787, 470] width 1415 height 615
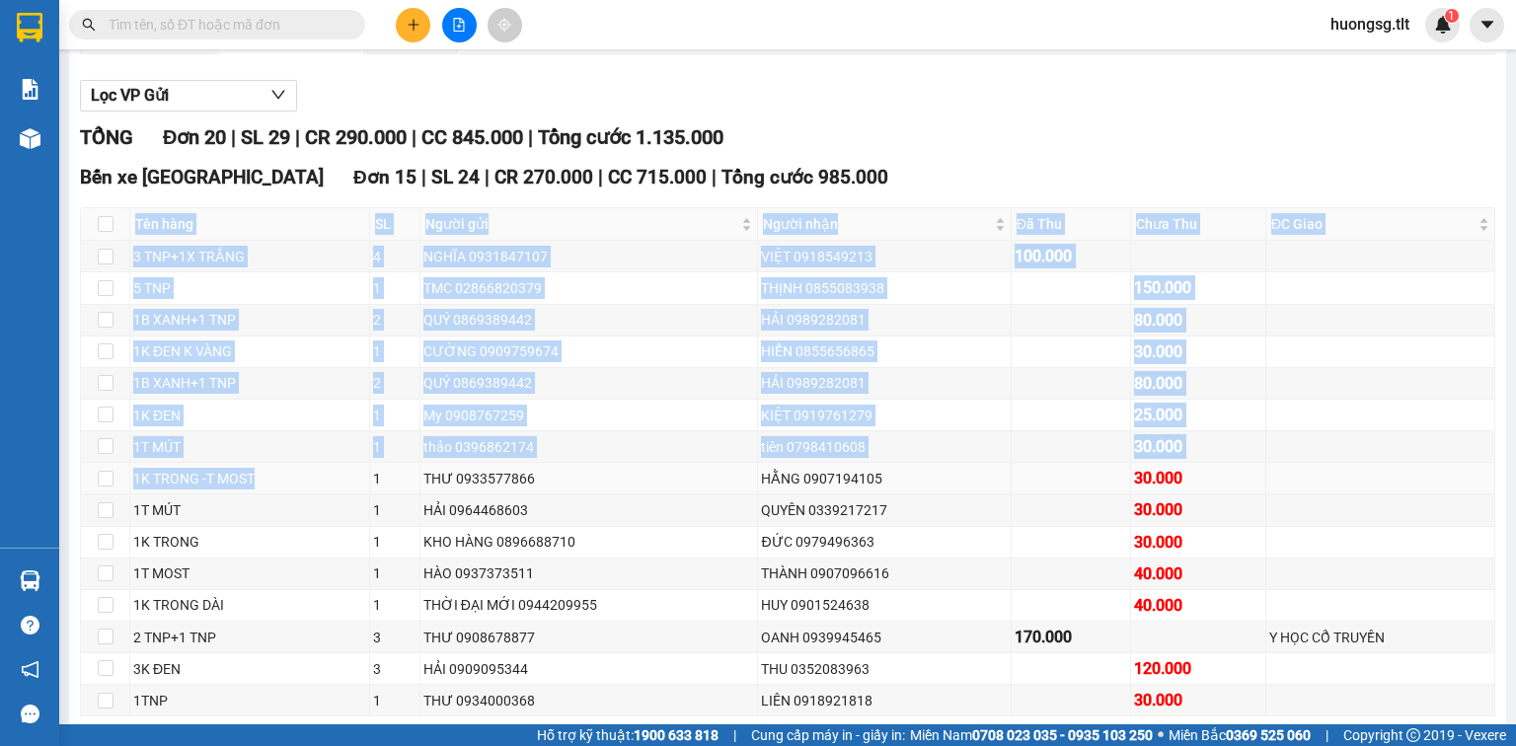
drag, startPoint x: 110, startPoint y: 230, endPoint x: 331, endPoint y: 505, distance: 353.1
click at [322, 488] on table "Tên hàng SL Người gửi Người nhận Đã Thu Chưa Thu ĐC Giao Ký nhận 3 TNP+1X TRẮNG…" at bounding box center [788, 461] width 1414 height 509
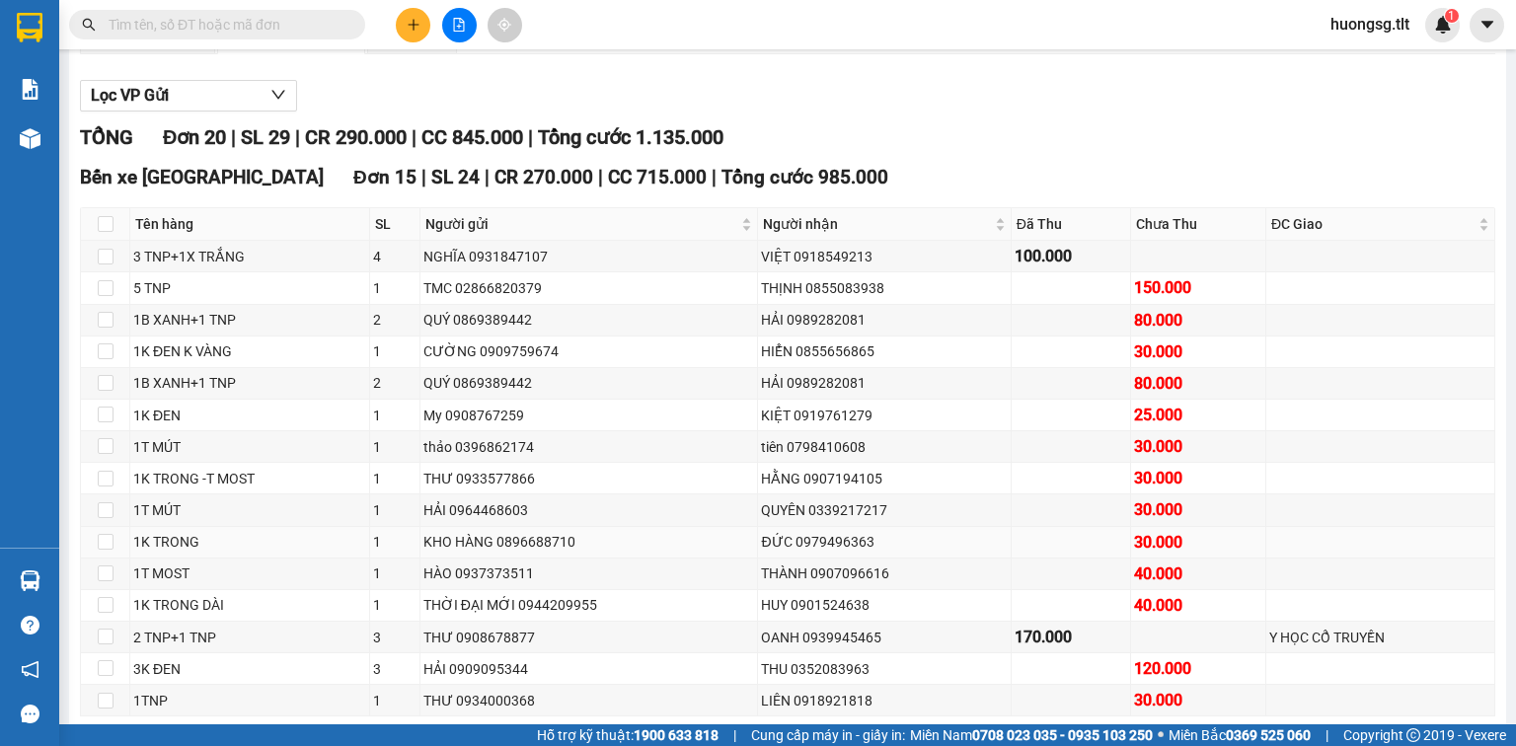
click at [370, 559] on td "1K TRONG" at bounding box center [250, 543] width 240 height 32
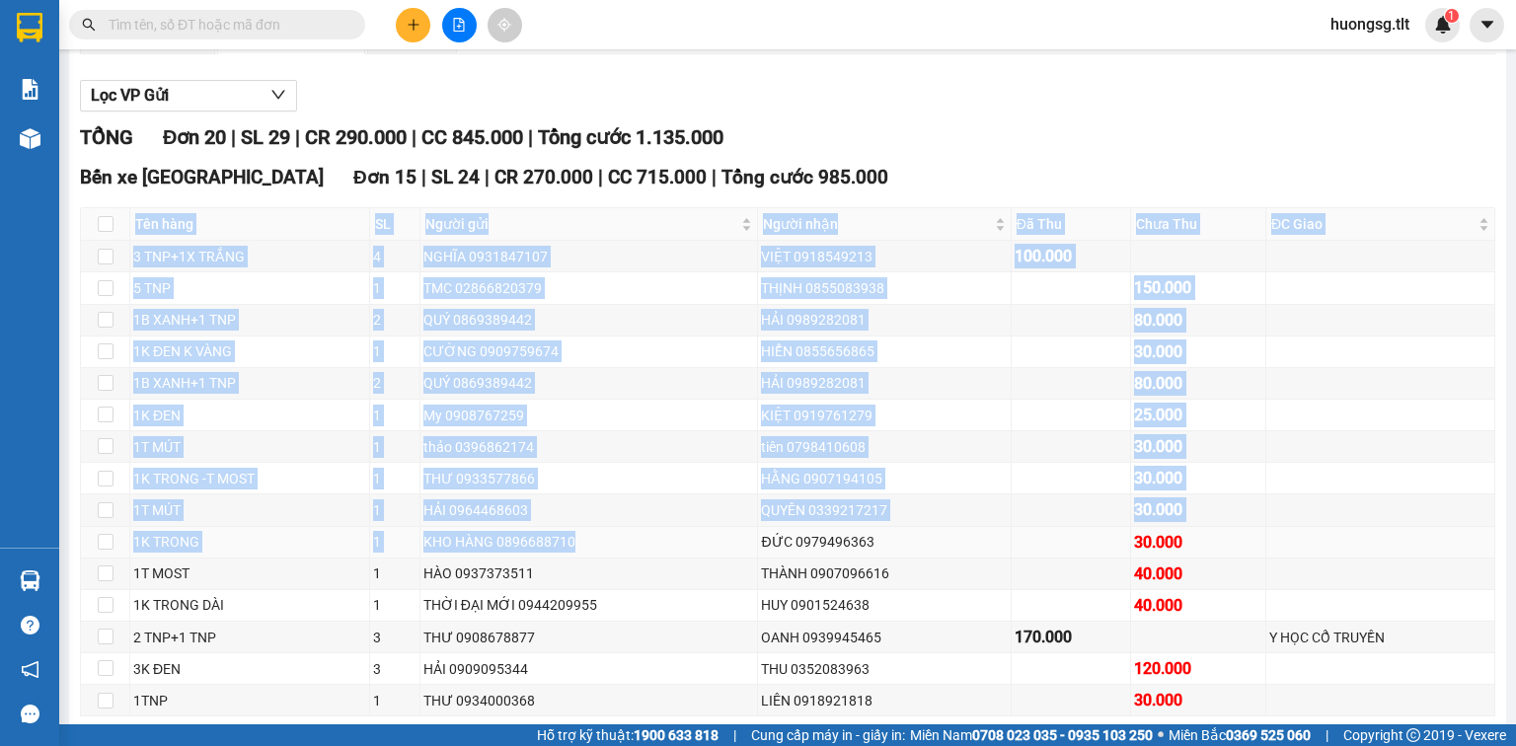
drag, startPoint x: 130, startPoint y: 226, endPoint x: 613, endPoint y: 546, distance: 579.0
click at [613, 546] on div "Bến xe Tiền Giang Đơn 15 | SL 24 | CR 270.000 | CC 715.000 | Tổng cước 985.000 …" at bounding box center [787, 470] width 1415 height 615
click at [612, 526] on td "HẢI 0964468603" at bounding box center [589, 510] width 339 height 32
click at [568, 482] on td "THƯ 0933577866" at bounding box center [589, 479] width 339 height 32
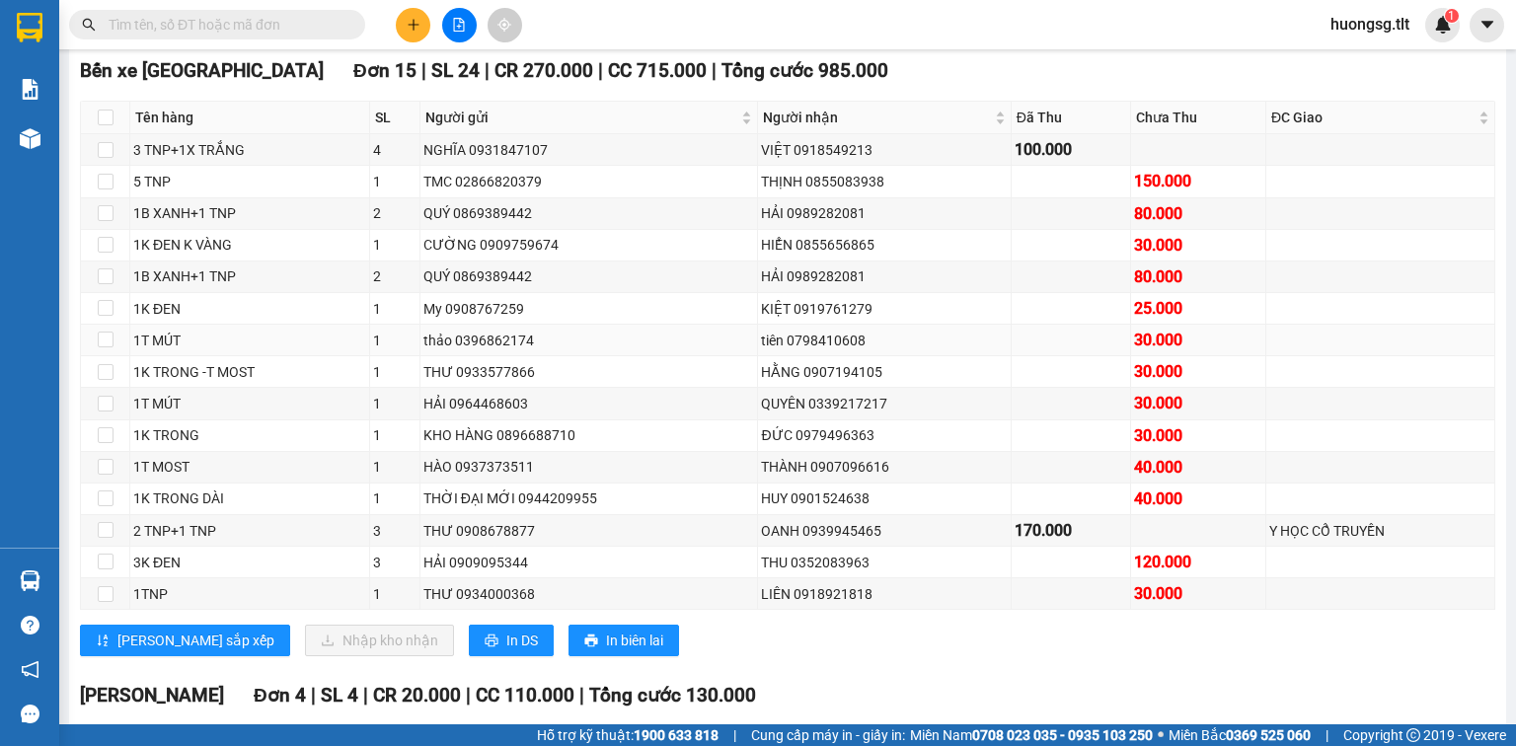
scroll to position [284, 0]
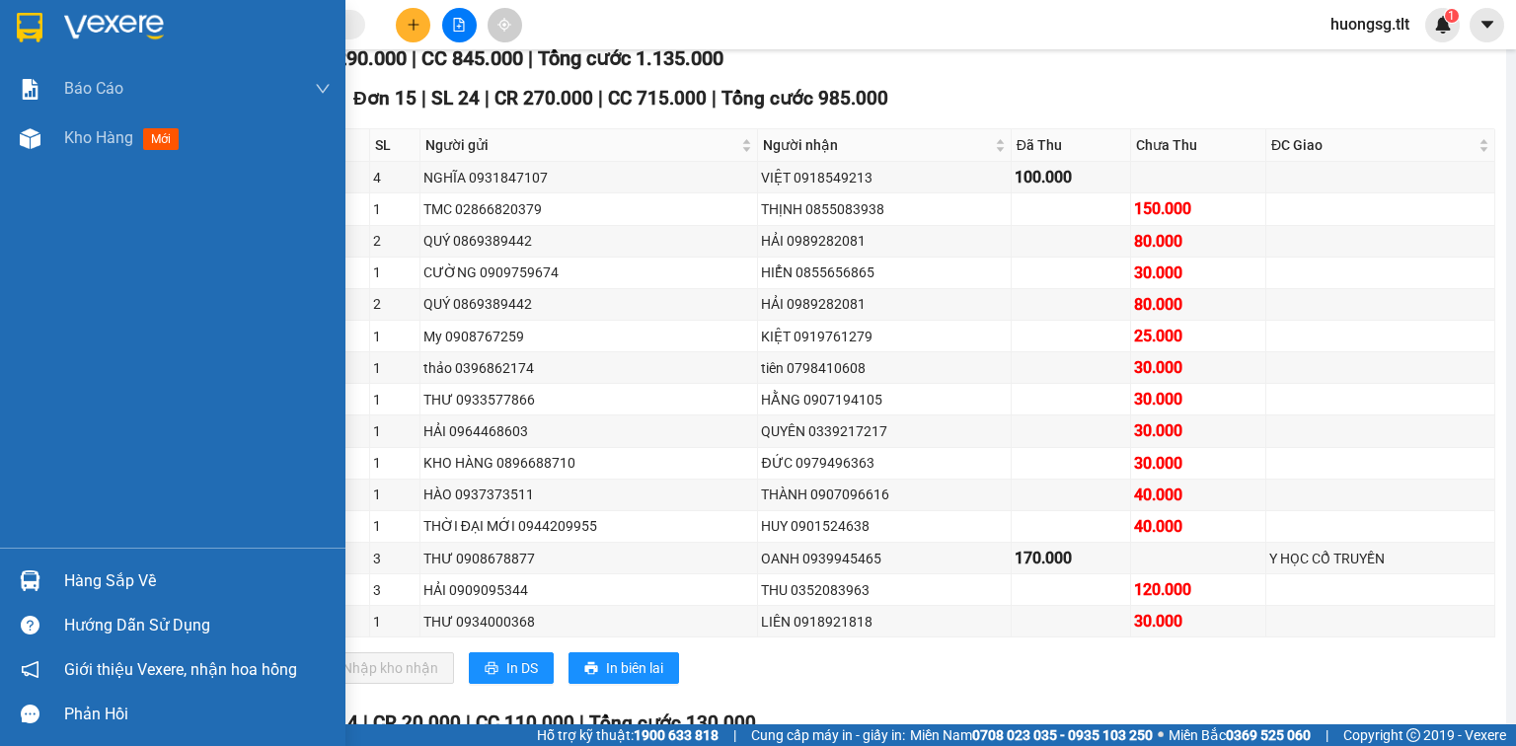
click at [114, 578] on div "Hàng sắp về" at bounding box center [197, 582] width 266 height 30
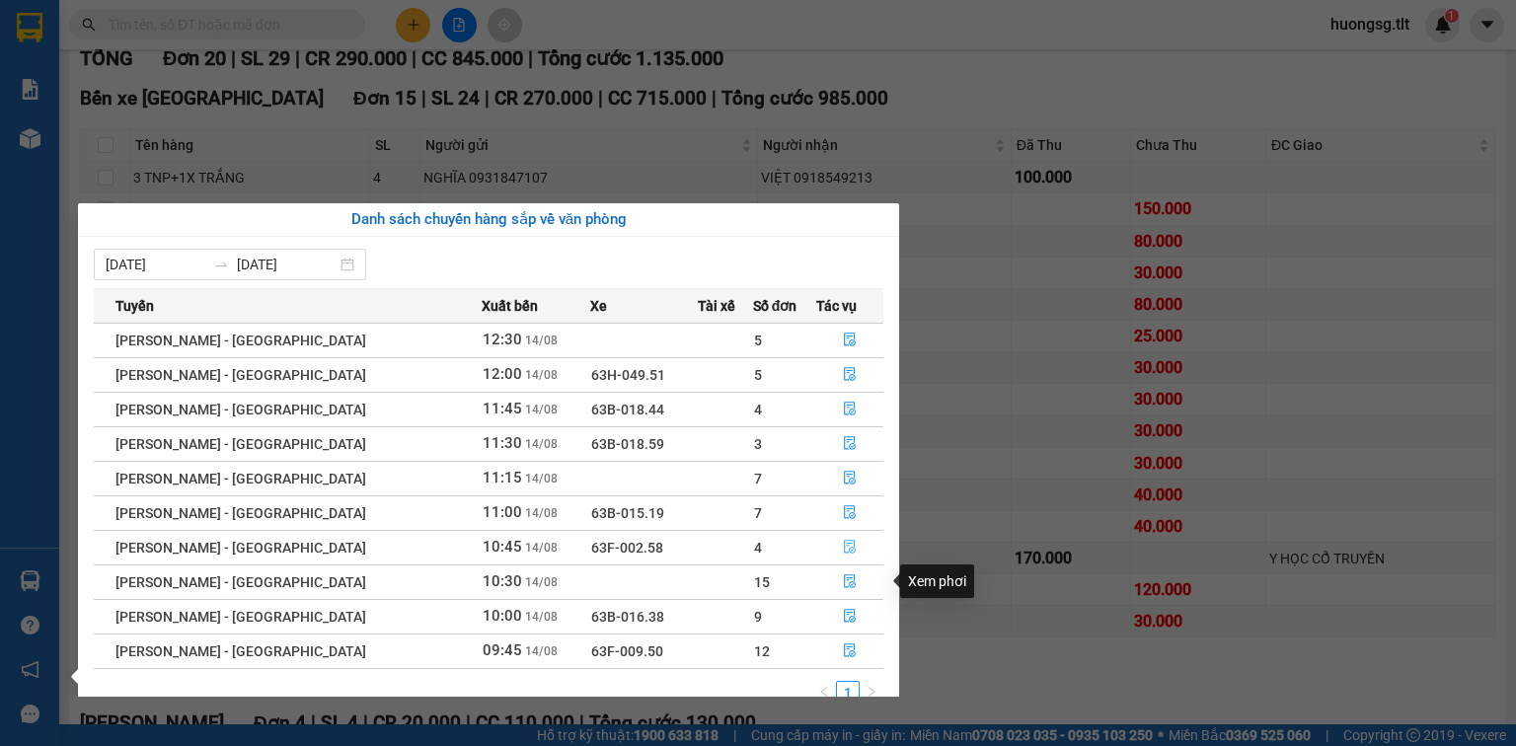
click at [843, 542] on icon "file-done" at bounding box center [850, 547] width 14 height 14
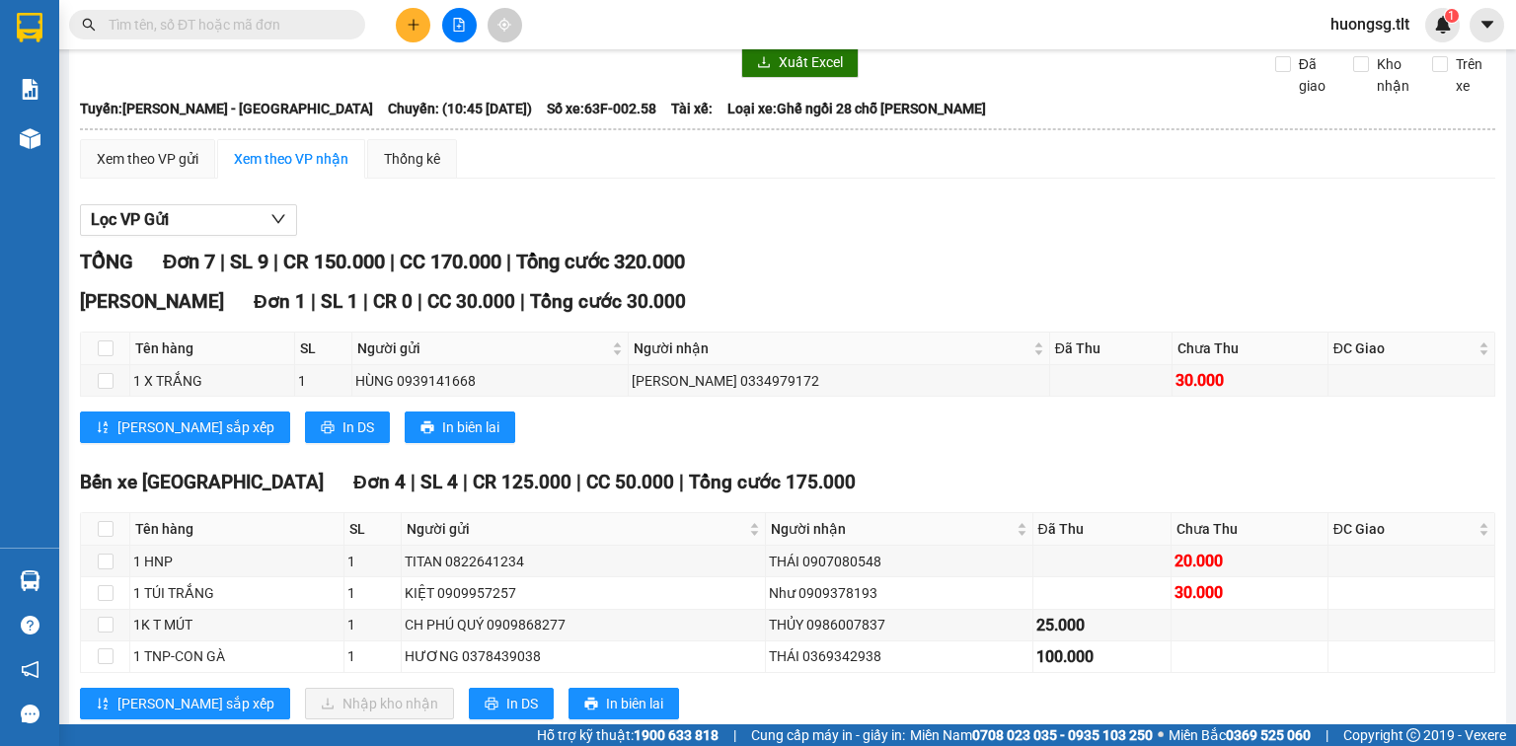
scroll to position [158, 0]
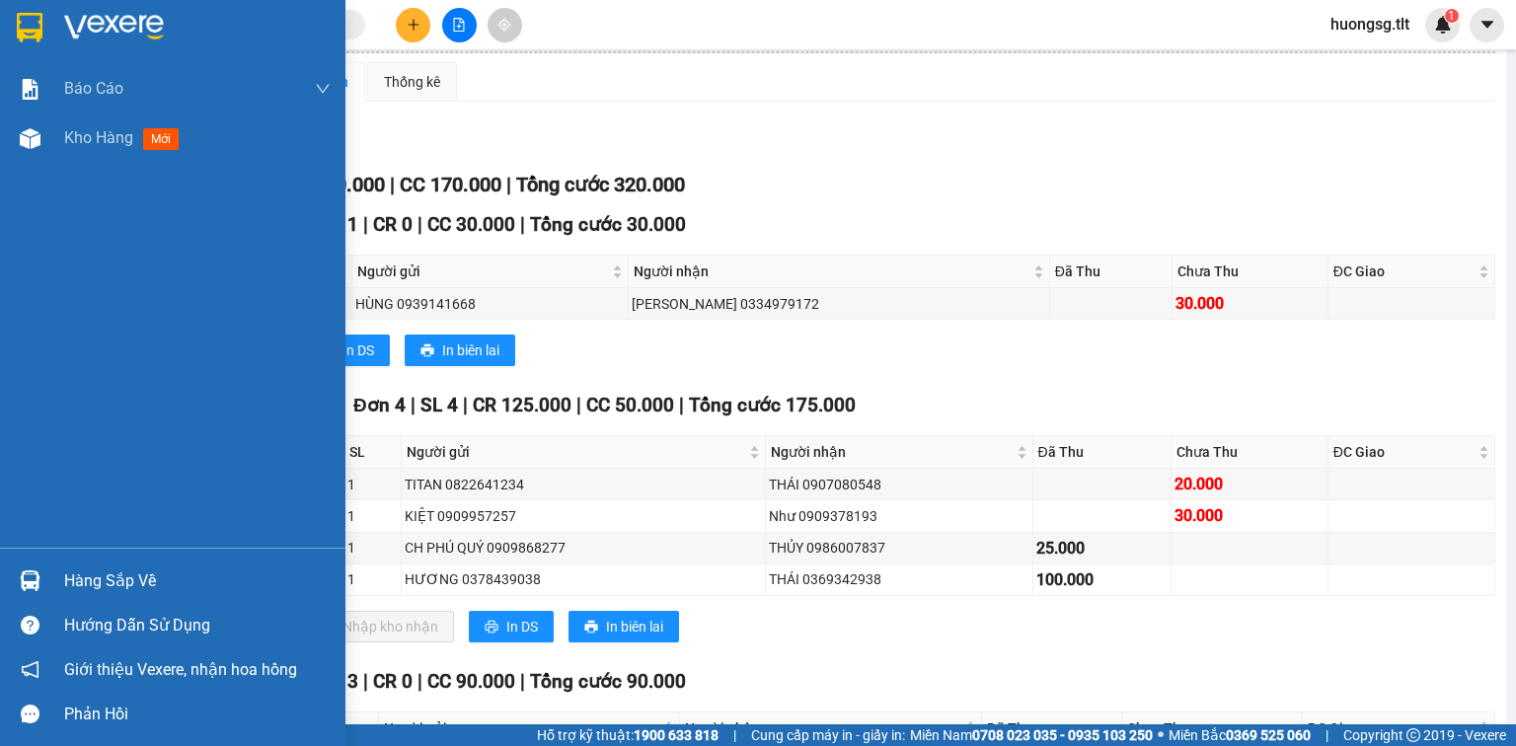
click at [83, 578] on div "Hàng sắp về" at bounding box center [197, 582] width 266 height 30
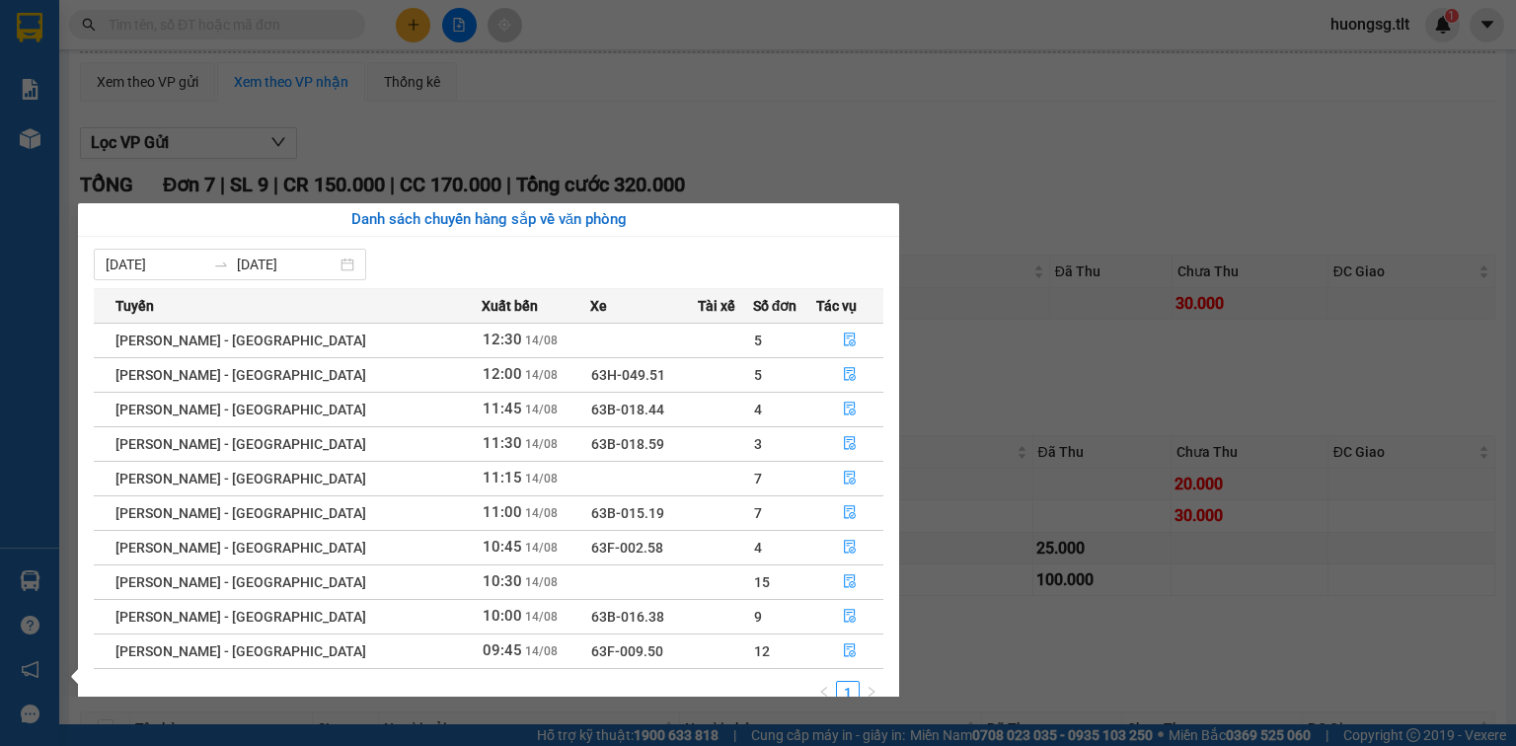
click at [1059, 515] on section "Kết quả tìm kiếm ( 0 ) Bộ lọc Ngày tạo đơn gần nhất No Data huongsg.tlt 1 Báo c…" at bounding box center [758, 373] width 1516 height 746
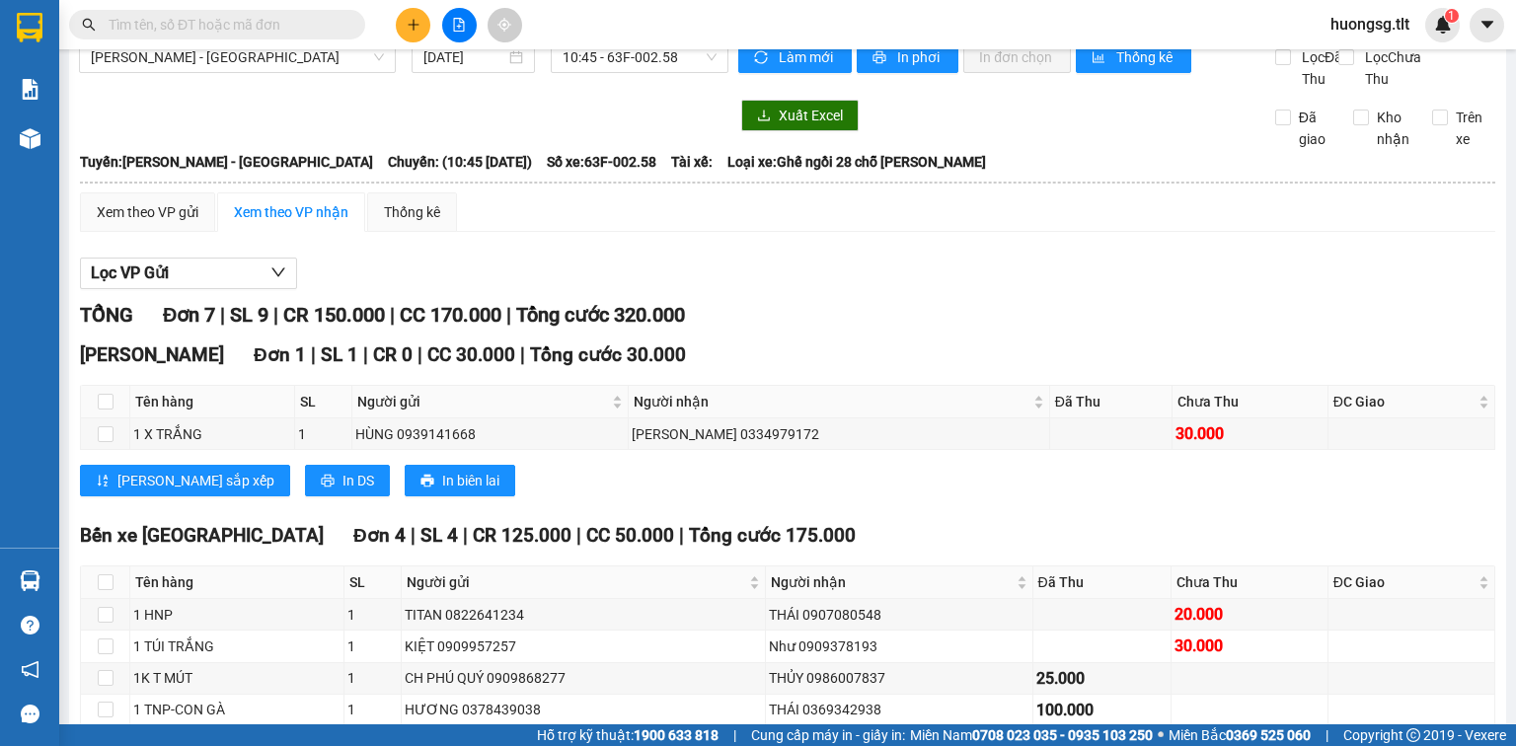
scroll to position [0, 0]
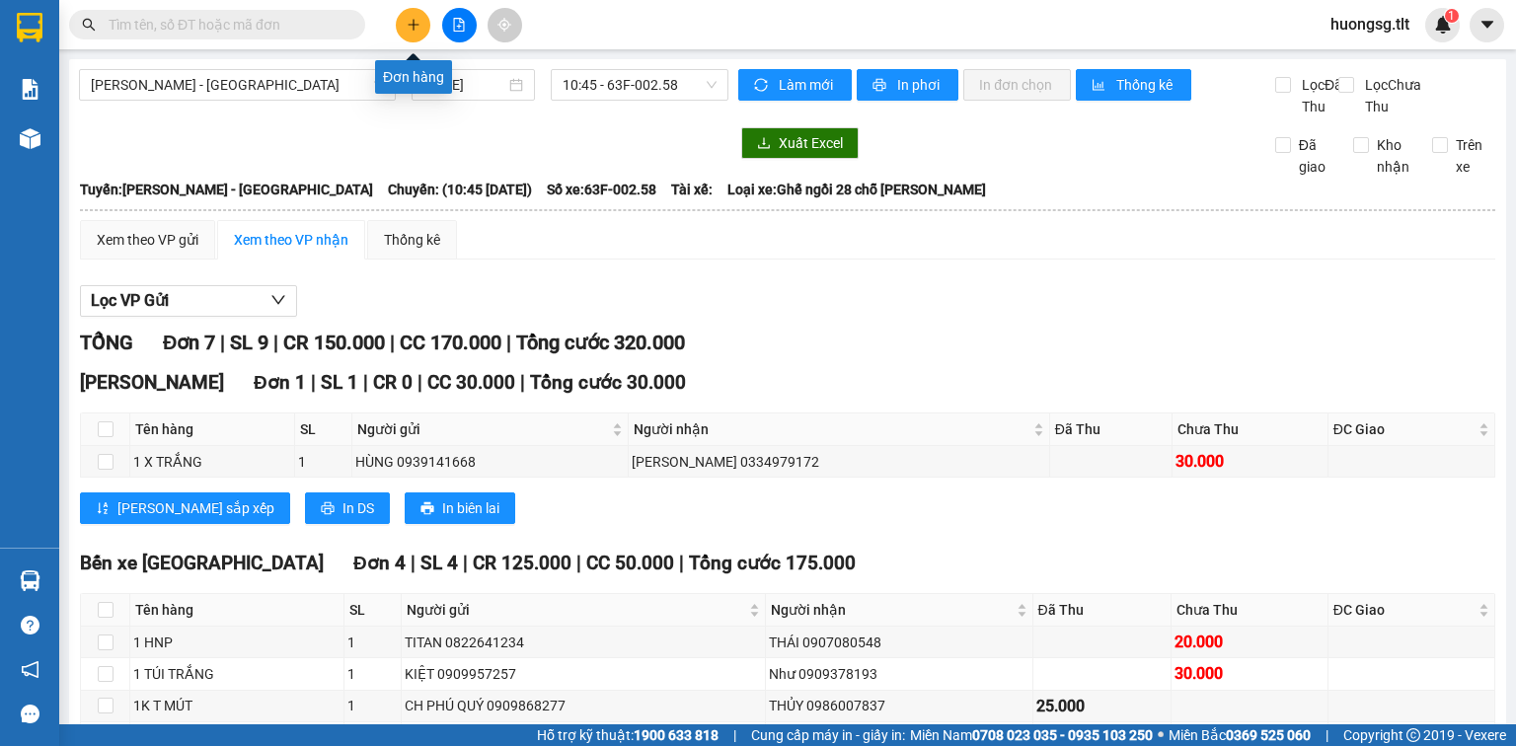
click at [416, 26] on icon "plus" at bounding box center [414, 25] width 14 height 14
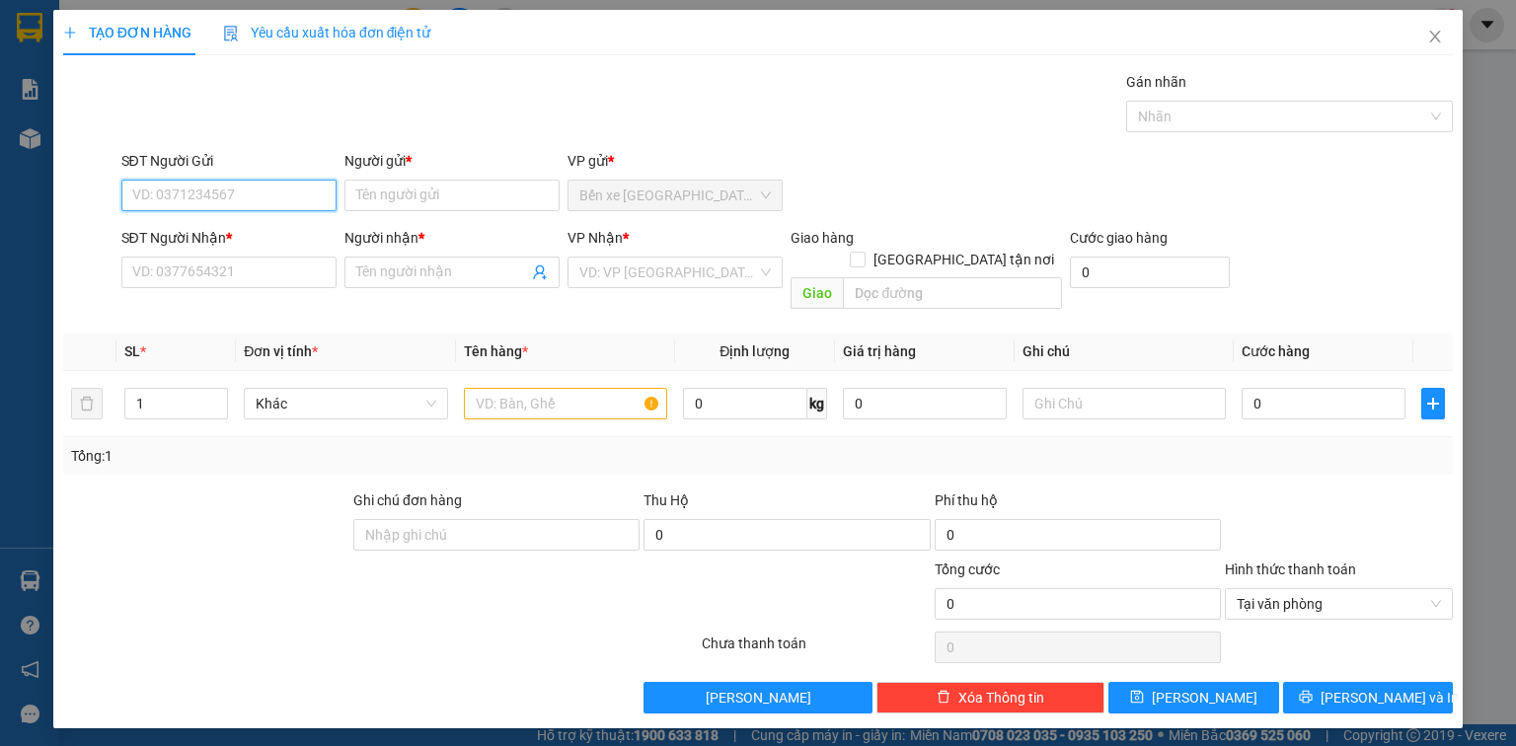
click at [298, 189] on input "SĐT Người Gửi" at bounding box center [228, 196] width 215 height 32
drag, startPoint x: 65, startPoint y: 603, endPoint x: 1515, endPoint y: 213, distance: 1501.4
click at [66, 603] on div at bounding box center [264, 593] width 407 height 69
drag, startPoint x: 1430, startPoint y: 36, endPoint x: 1437, endPoint y: 50, distance: 16.3
click at [1430, 36] on icon "close" at bounding box center [1435, 37] width 16 height 16
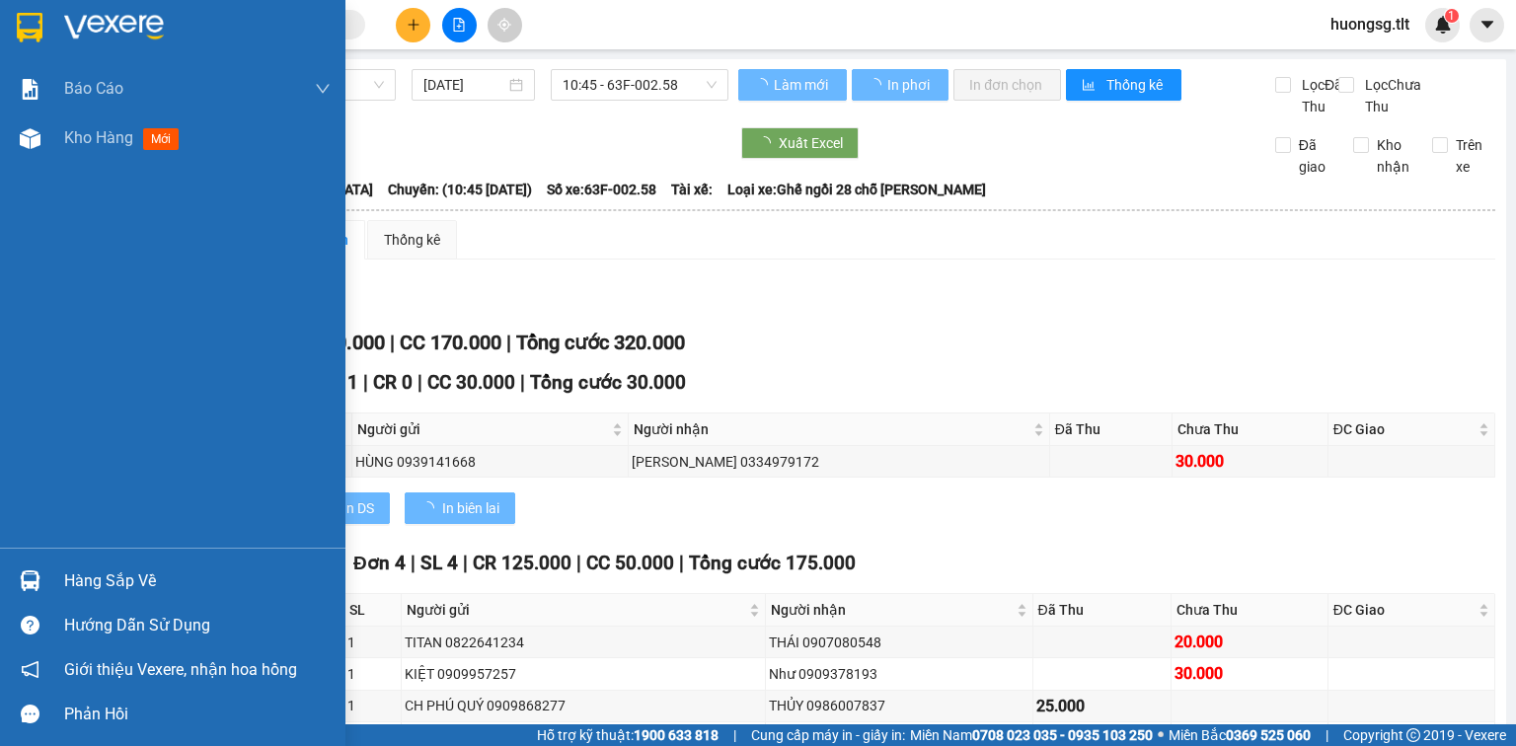
click at [106, 567] on div "Hàng sắp về" at bounding box center [197, 582] width 266 height 30
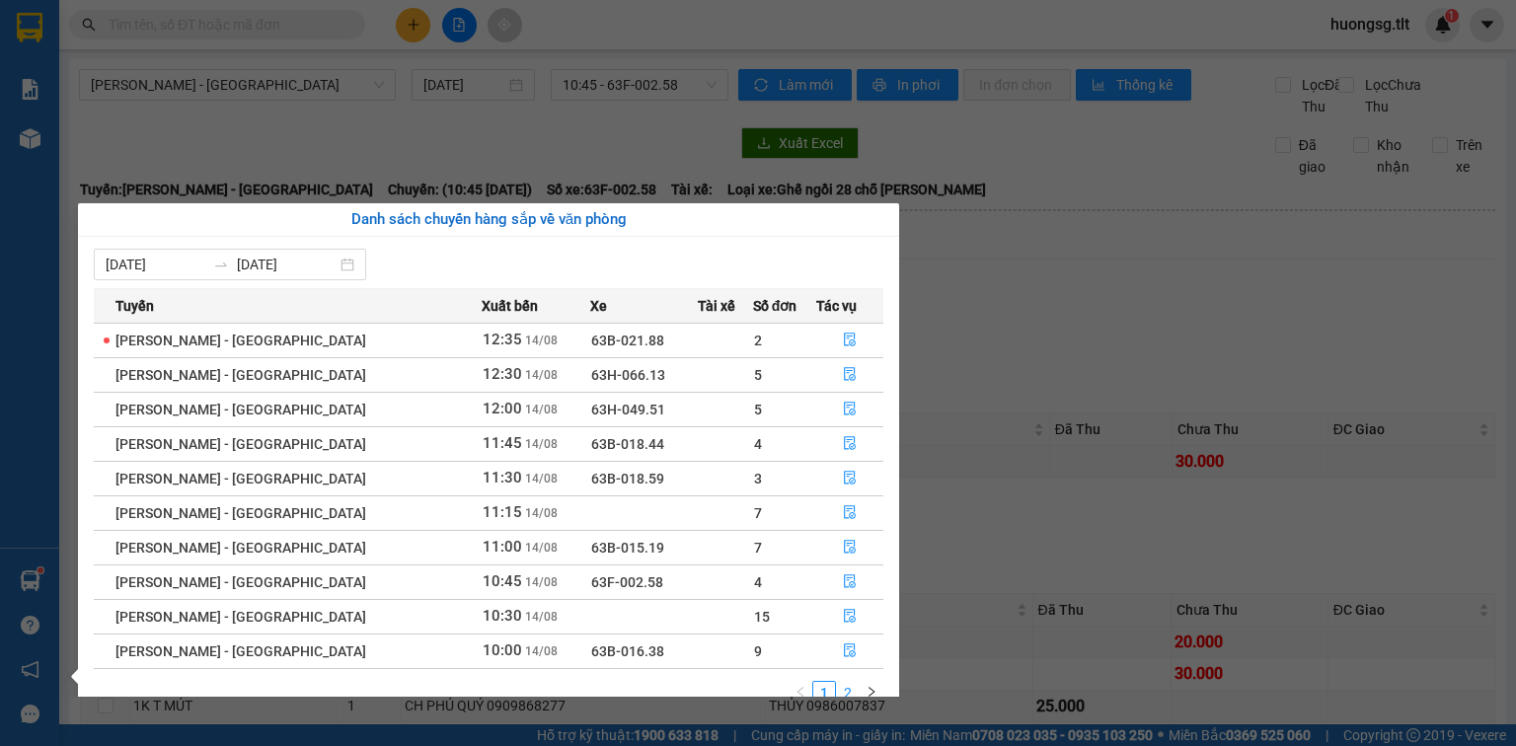
click at [856, 687] on link "2" at bounding box center [848, 693] width 22 height 22
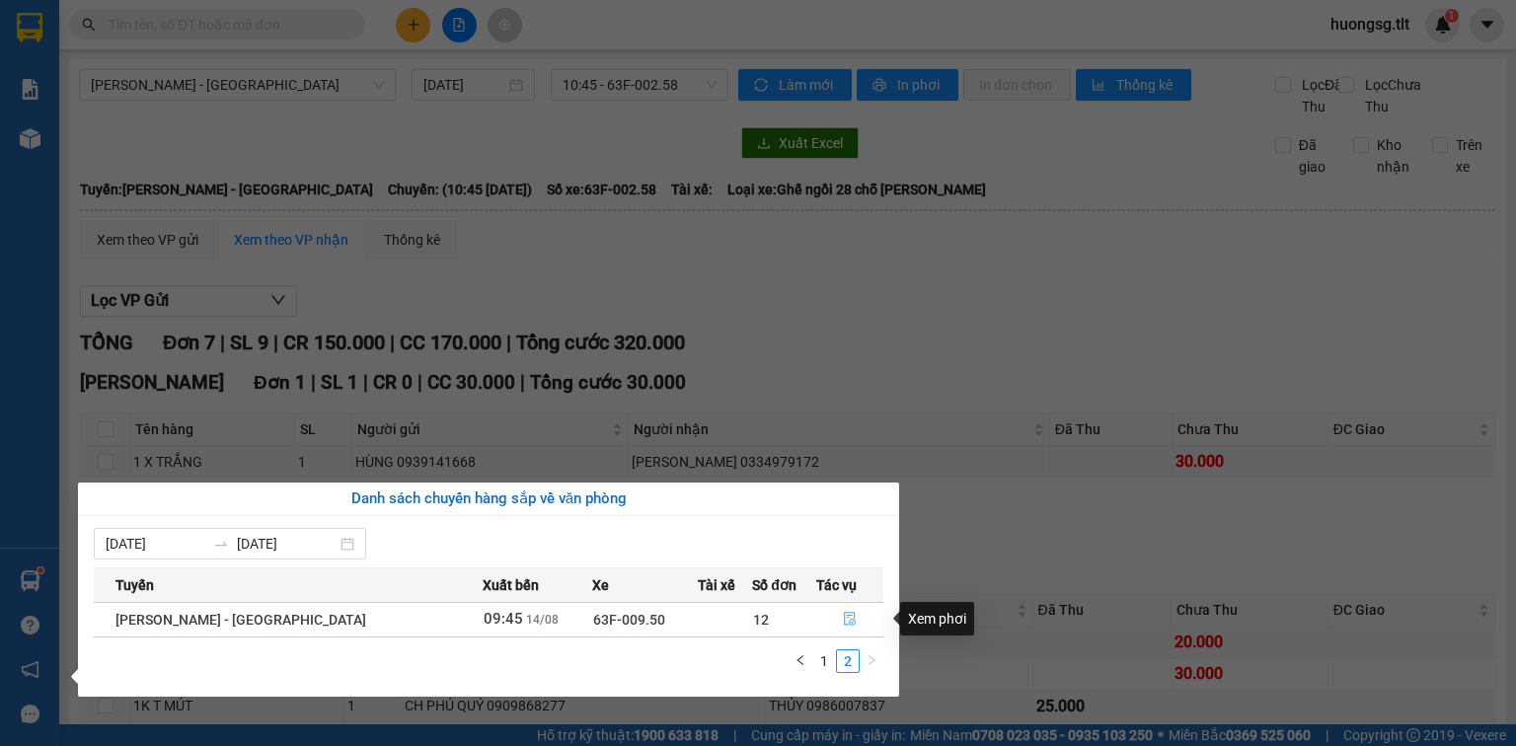
click at [844, 625] on icon "file-done" at bounding box center [850, 620] width 12 height 14
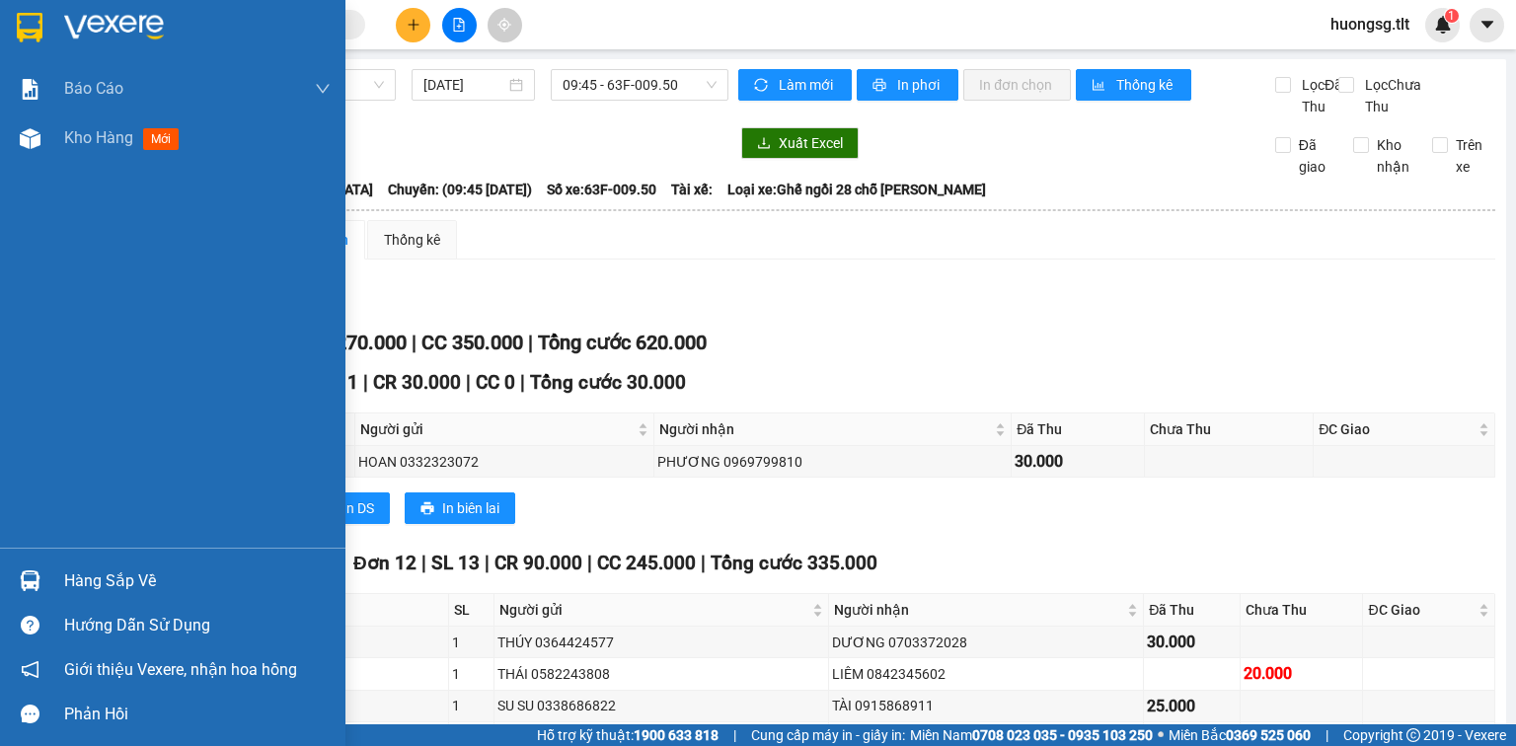
click at [136, 589] on div "Hàng sắp về" at bounding box center [197, 582] width 266 height 30
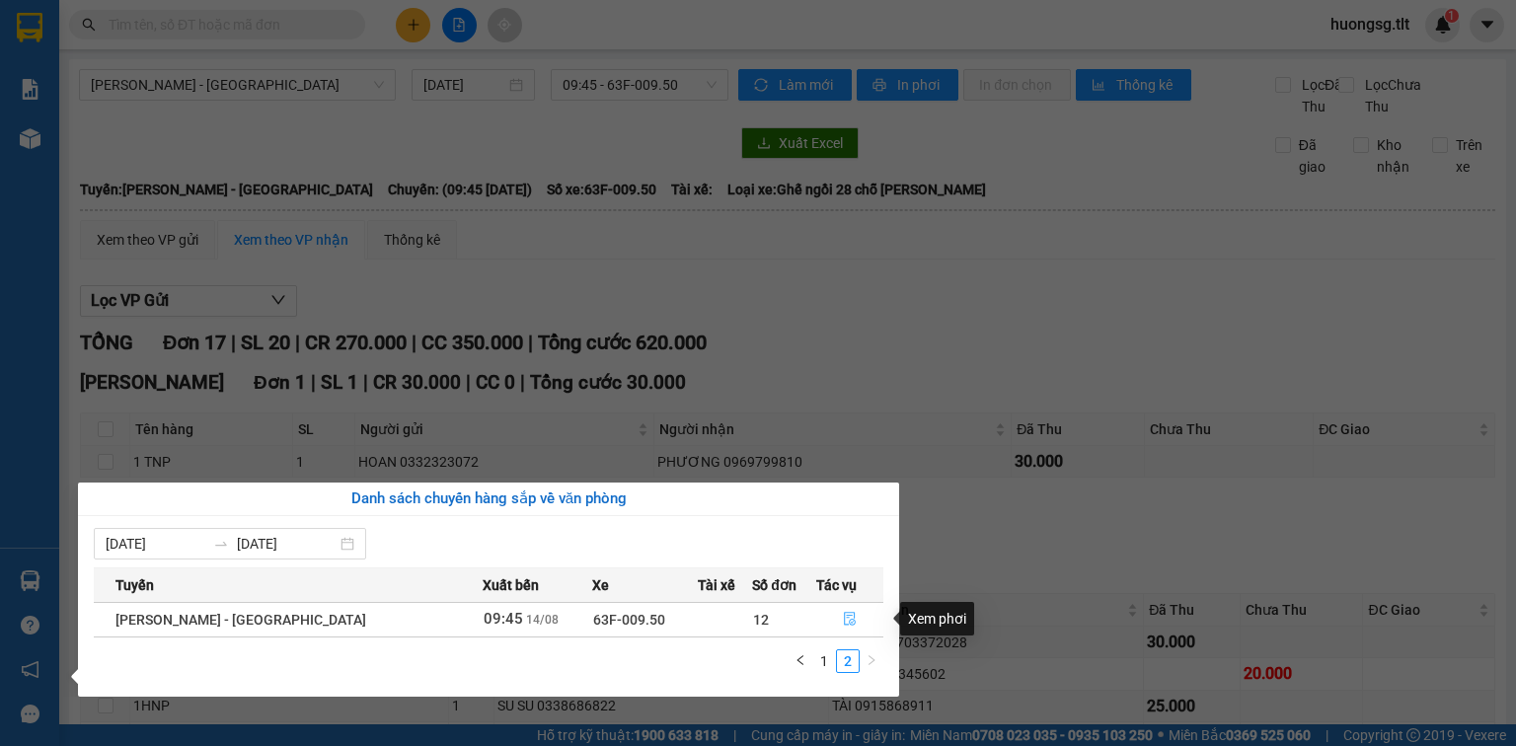
click at [853, 612] on button "button" at bounding box center [849, 620] width 65 height 32
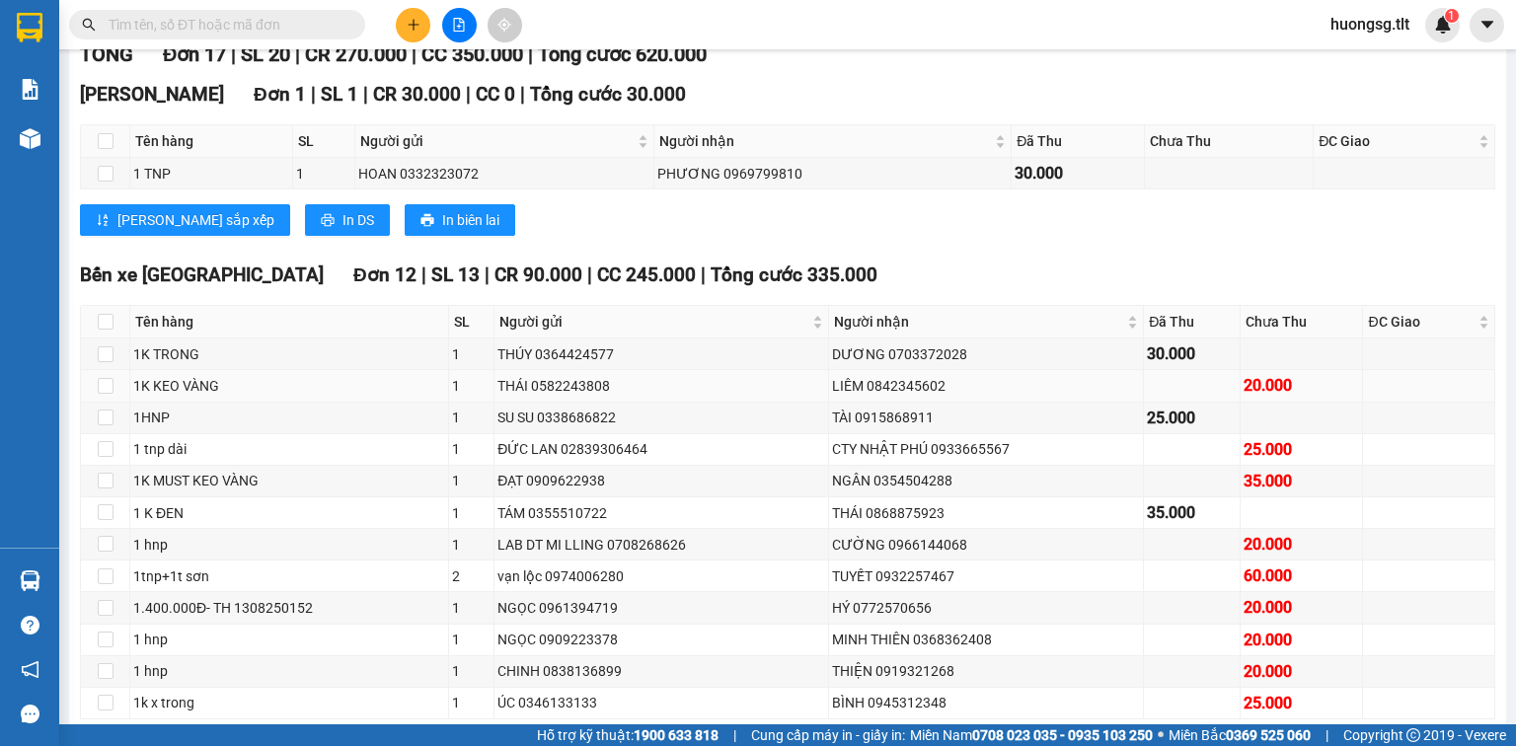
scroll to position [316, 0]
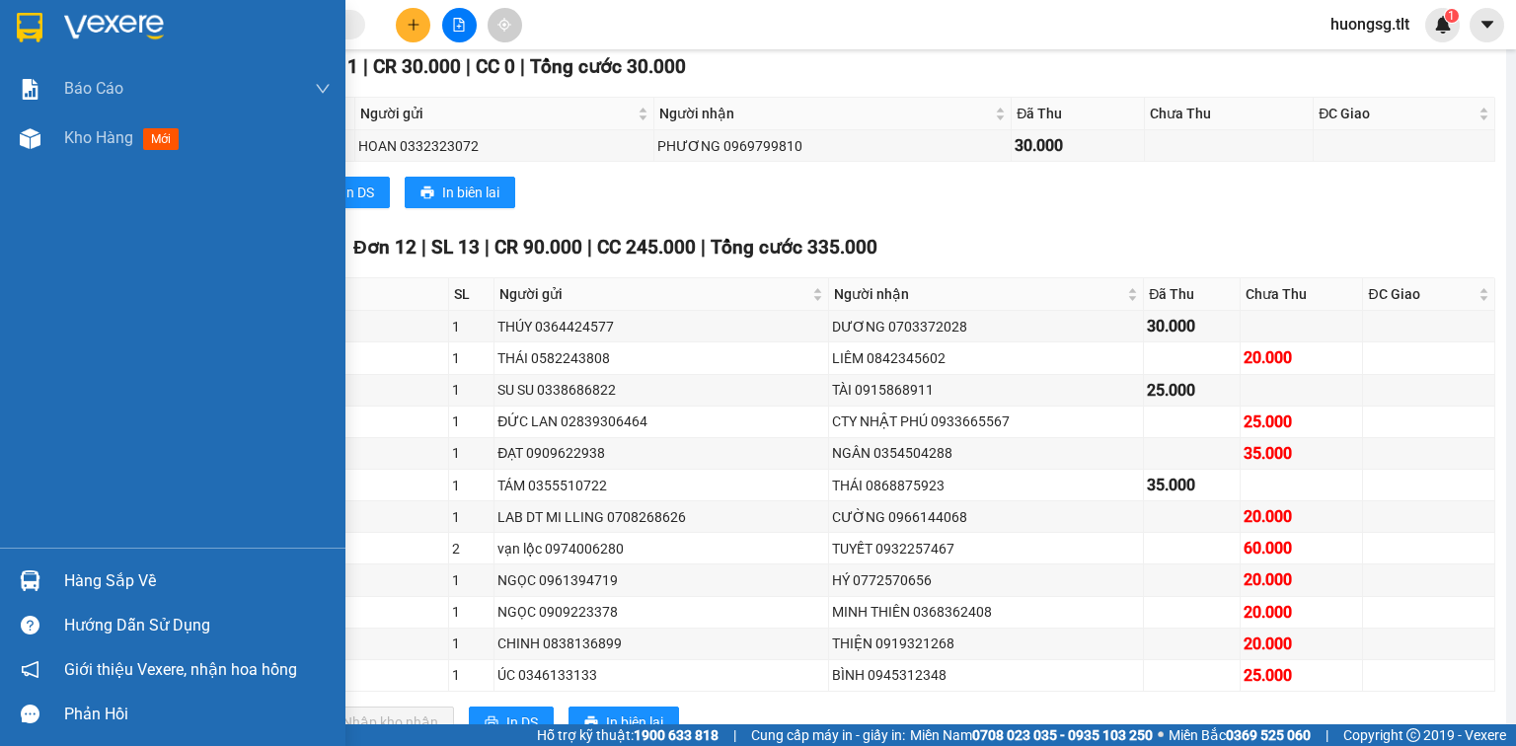
click at [59, 584] on div "Hàng sắp về" at bounding box center [172, 581] width 345 height 44
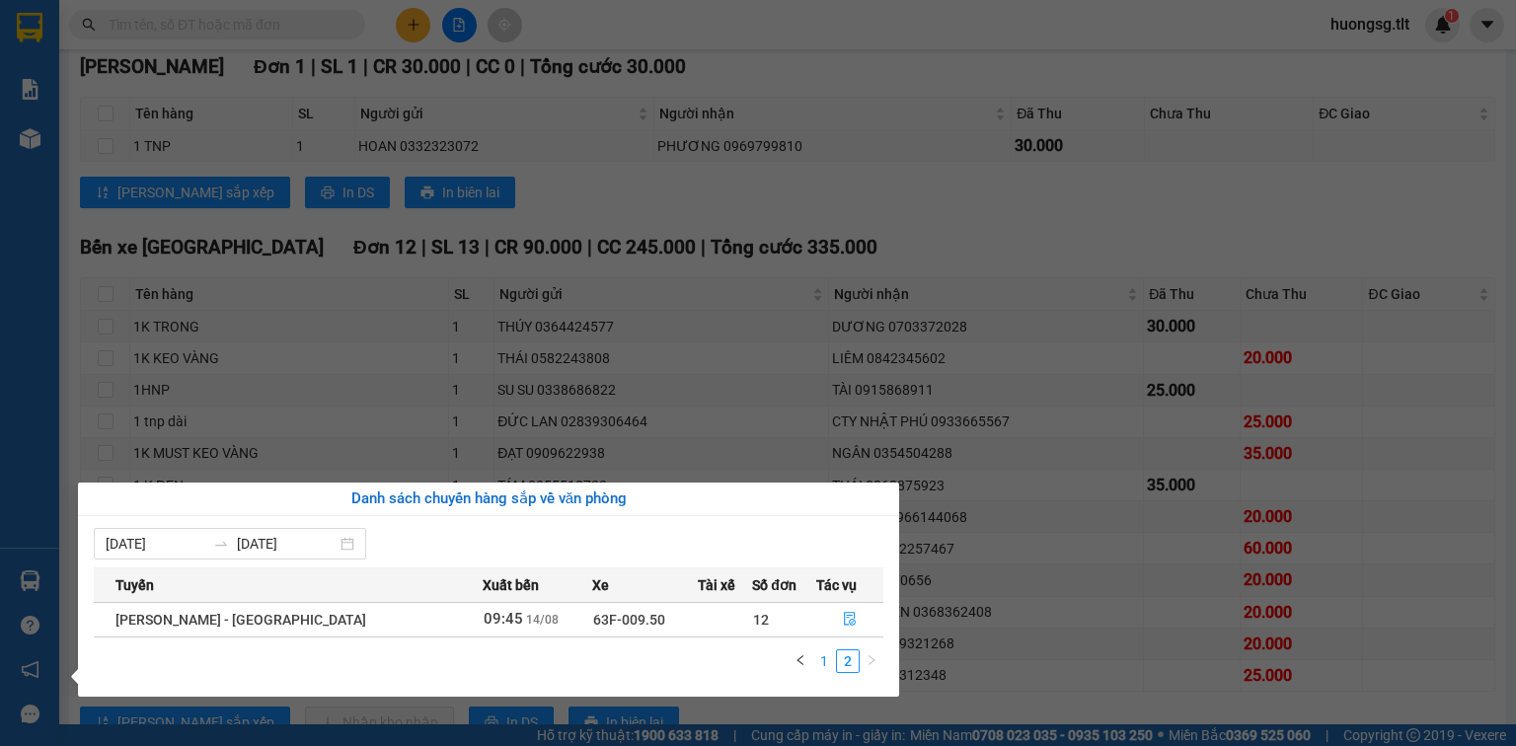
click at [821, 663] on link "1" at bounding box center [824, 661] width 22 height 22
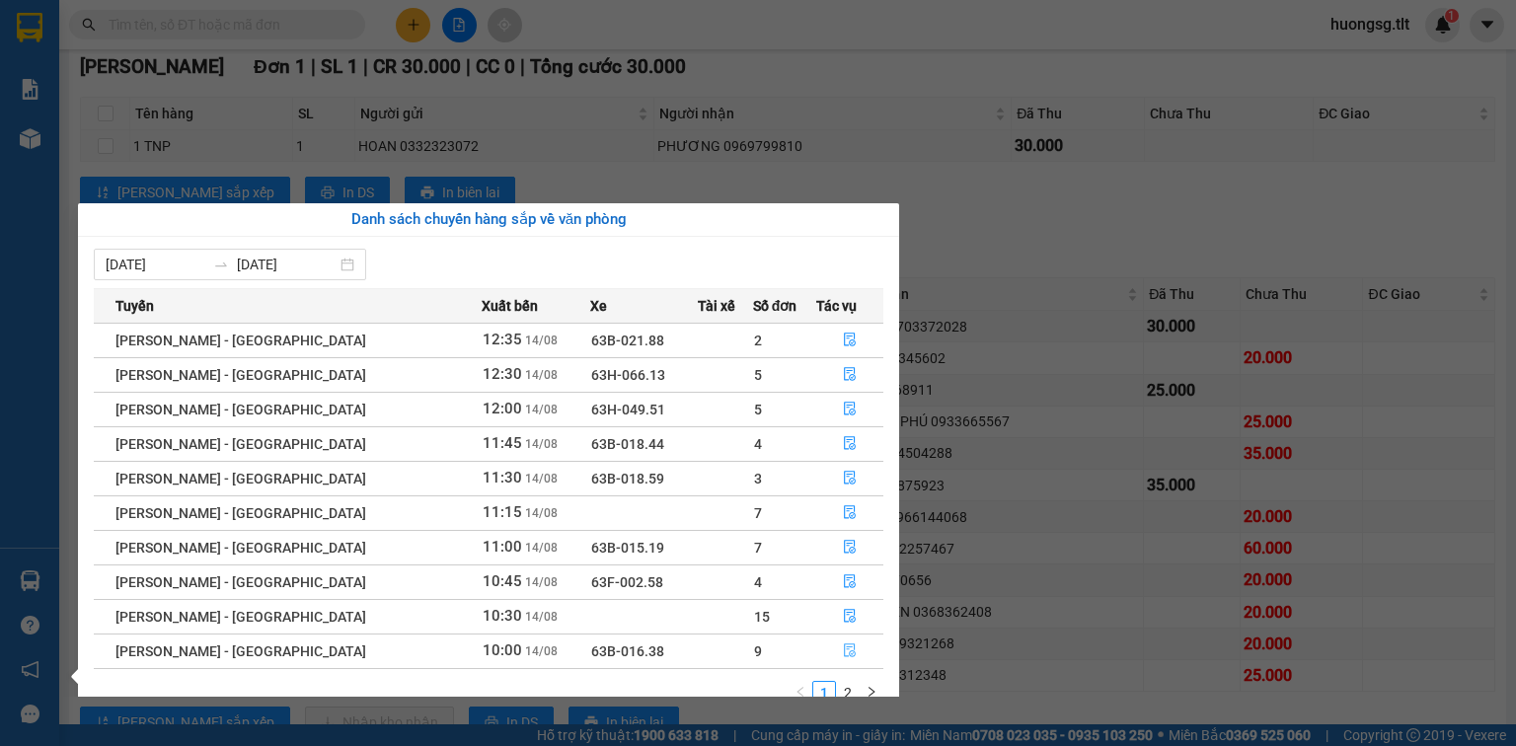
click at [843, 649] on icon "file-done" at bounding box center [850, 651] width 14 height 14
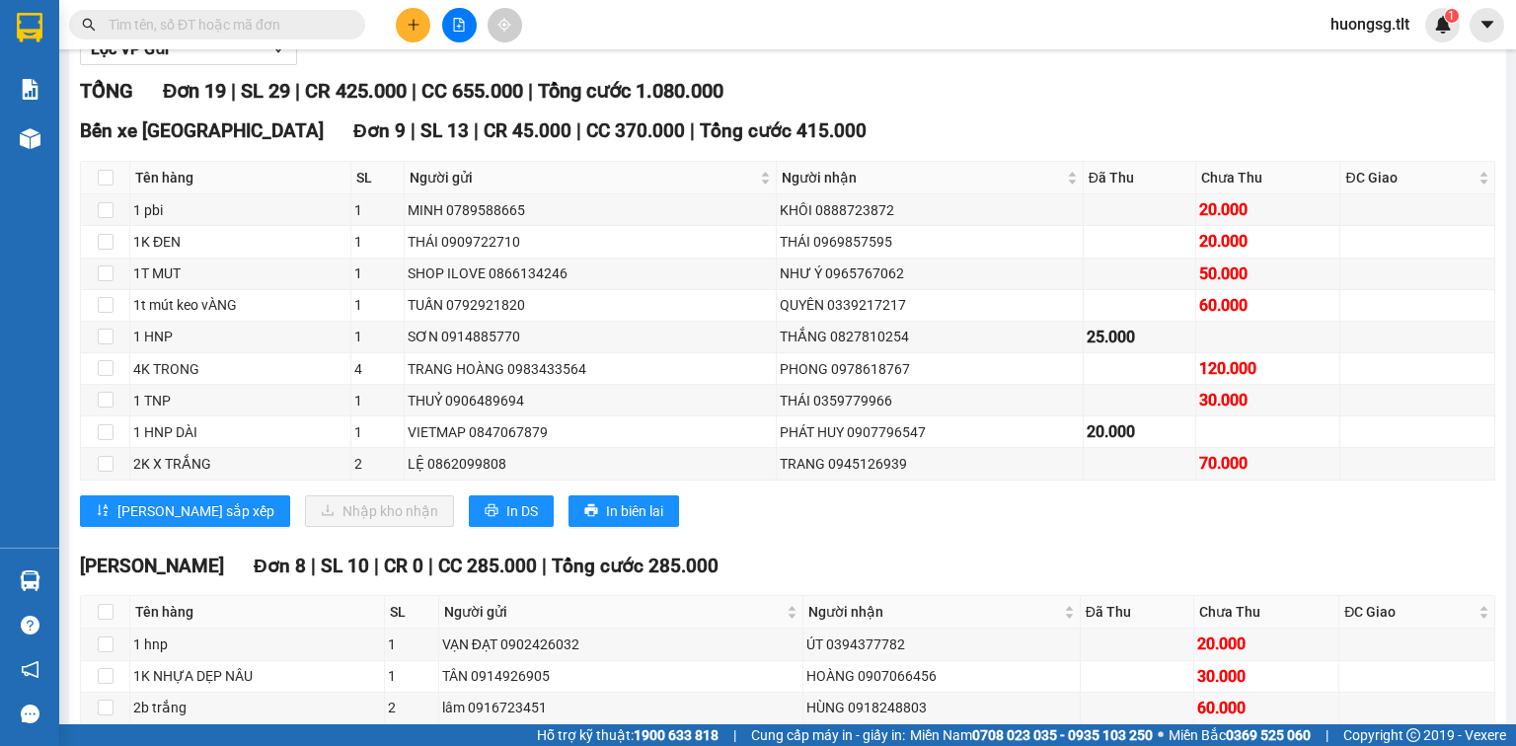
scroll to position [158, 0]
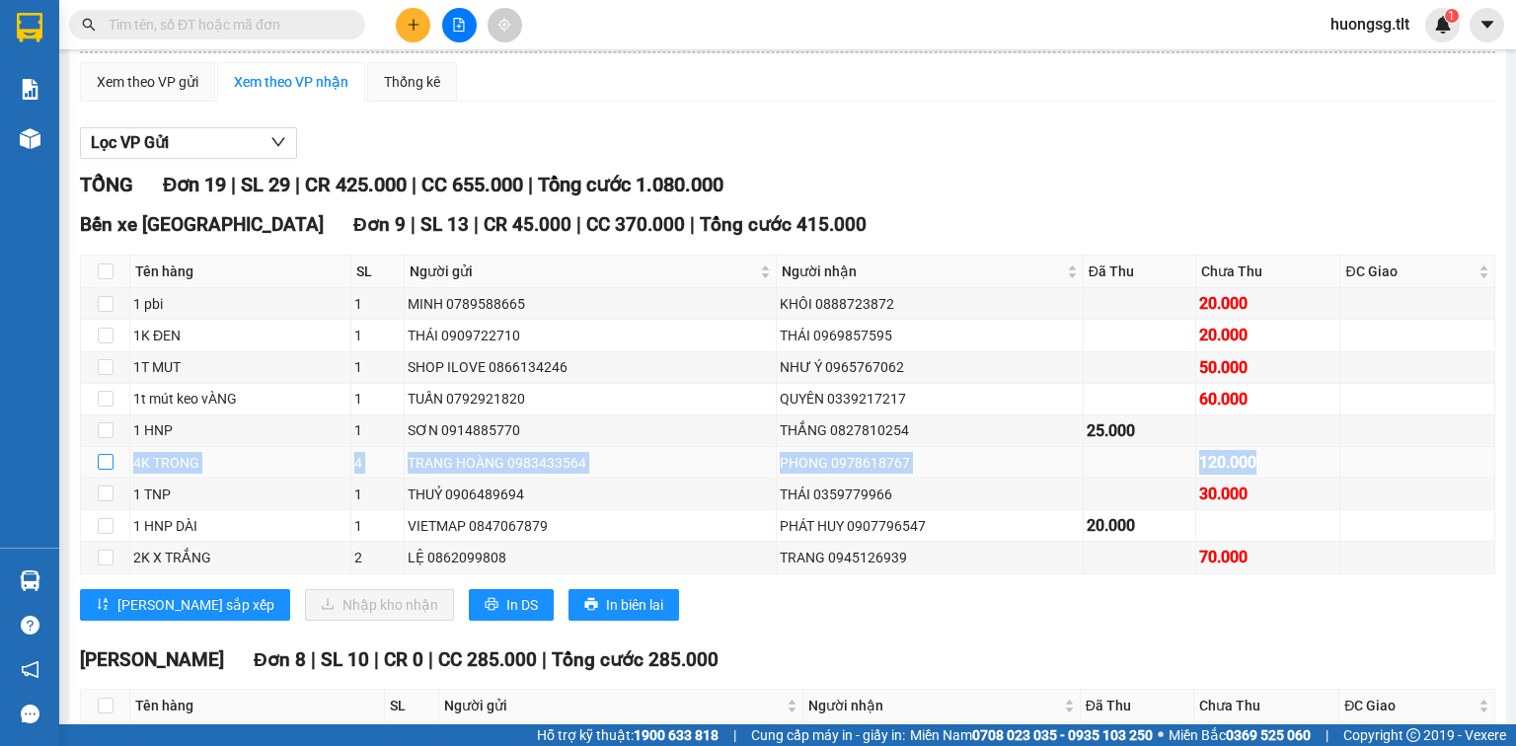
drag, startPoint x: 1262, startPoint y: 478, endPoint x: 99, endPoint y: 471, distance: 1163.7
click at [99, 471] on tr "4K TRONG 4 TRANG HOÀNG 0983433564 PHONG 0978618767 120.000" at bounding box center [788, 463] width 1414 height 32
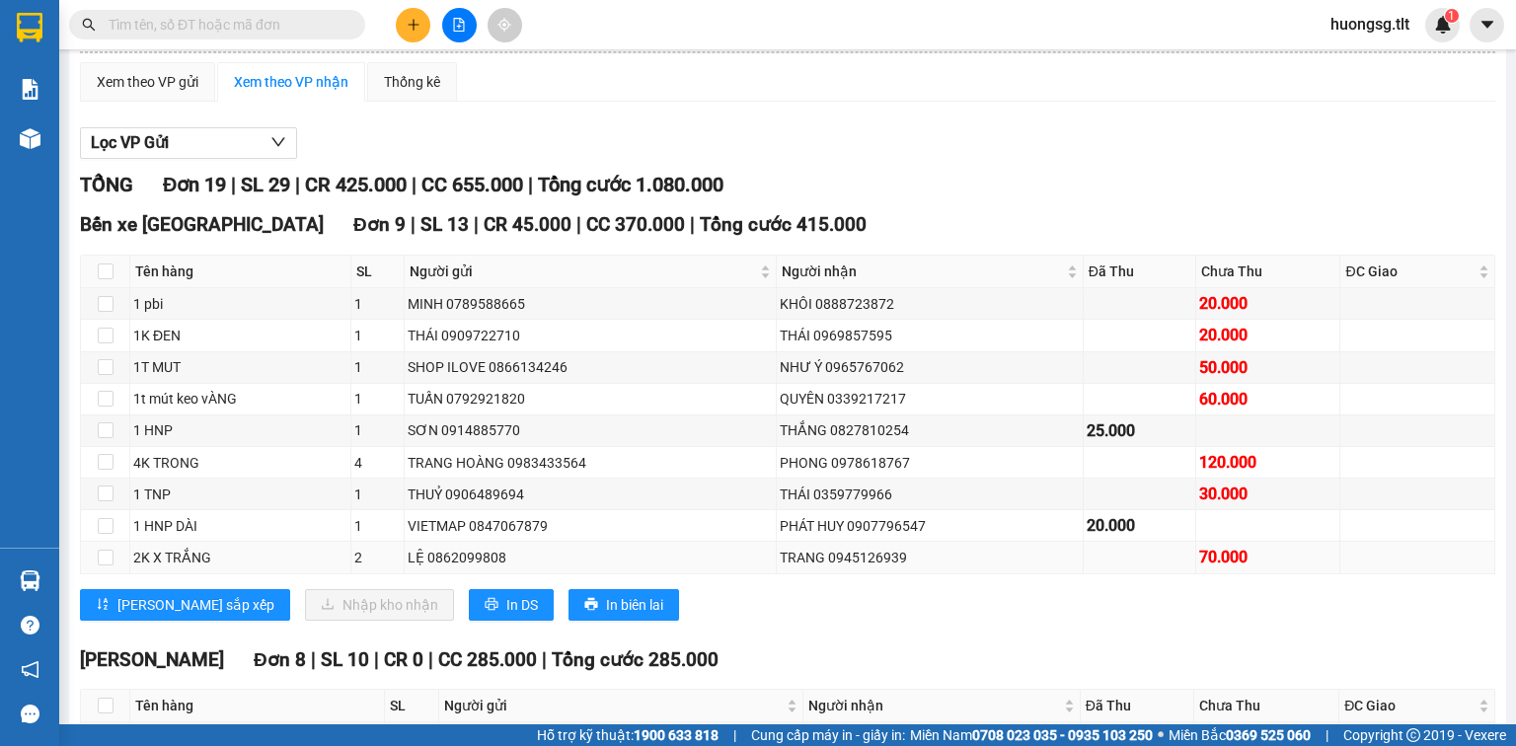
click at [1199, 569] on div "70.000" at bounding box center [1267, 557] width 137 height 25
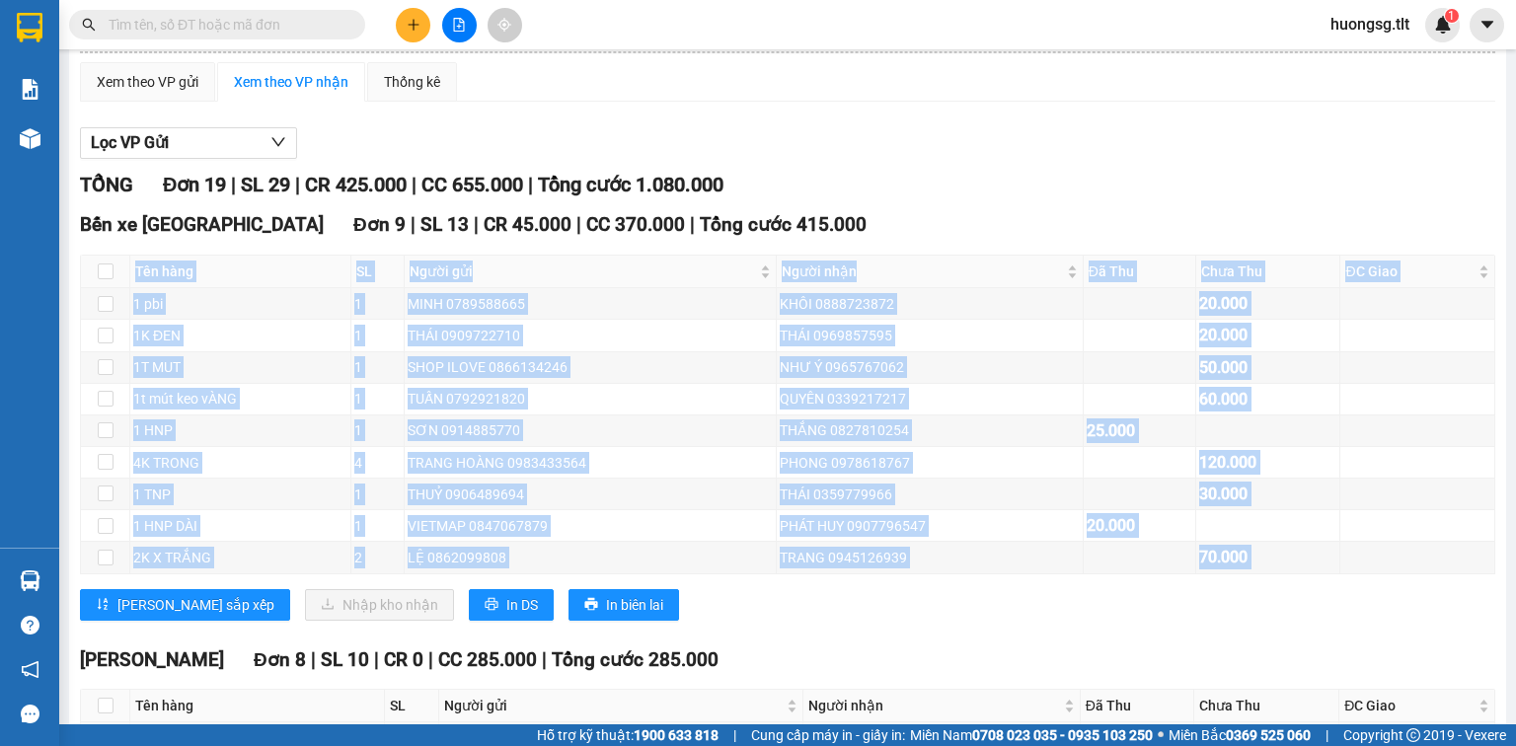
drag, startPoint x: 1363, startPoint y: 593, endPoint x: 687, endPoint y: 596, distance: 676.1
click at [687, 596] on div "Bến xe Tiền Giang Đơn 9 | SL 13 | CR 45.000 | CC 370.000 | Tổng cước 415.000 Tê…" at bounding box center [787, 422] width 1415 height 424
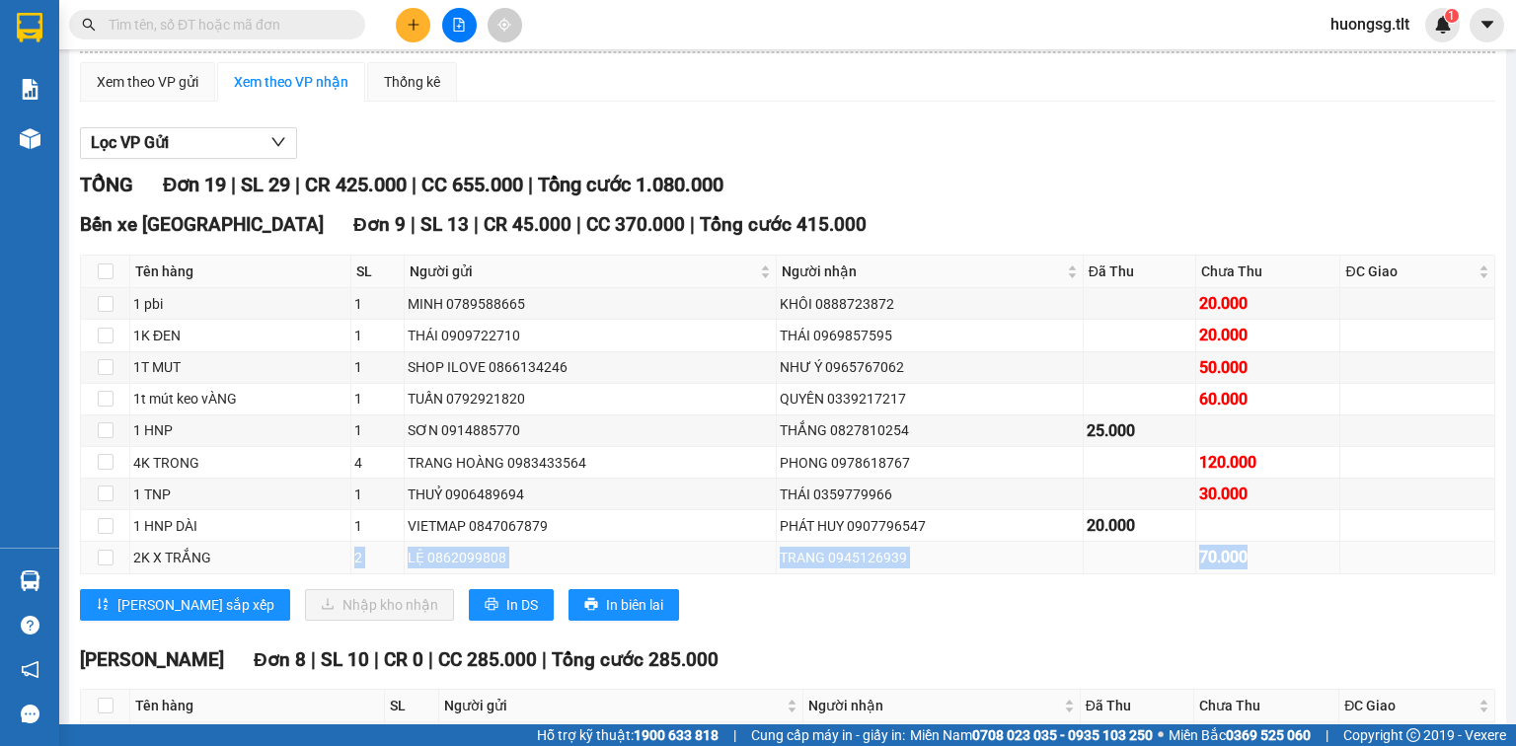
drag, startPoint x: 1113, startPoint y: 582, endPoint x: 320, endPoint y: 569, distance: 793.7
click at [320, 569] on tr "2K X TRẮNG 2 LỆ 0862099808 TRANG 0945126939 70.000" at bounding box center [788, 558] width 1414 height 32
click at [1235, 347] on div "20.000" at bounding box center [1267, 335] width 137 height 25
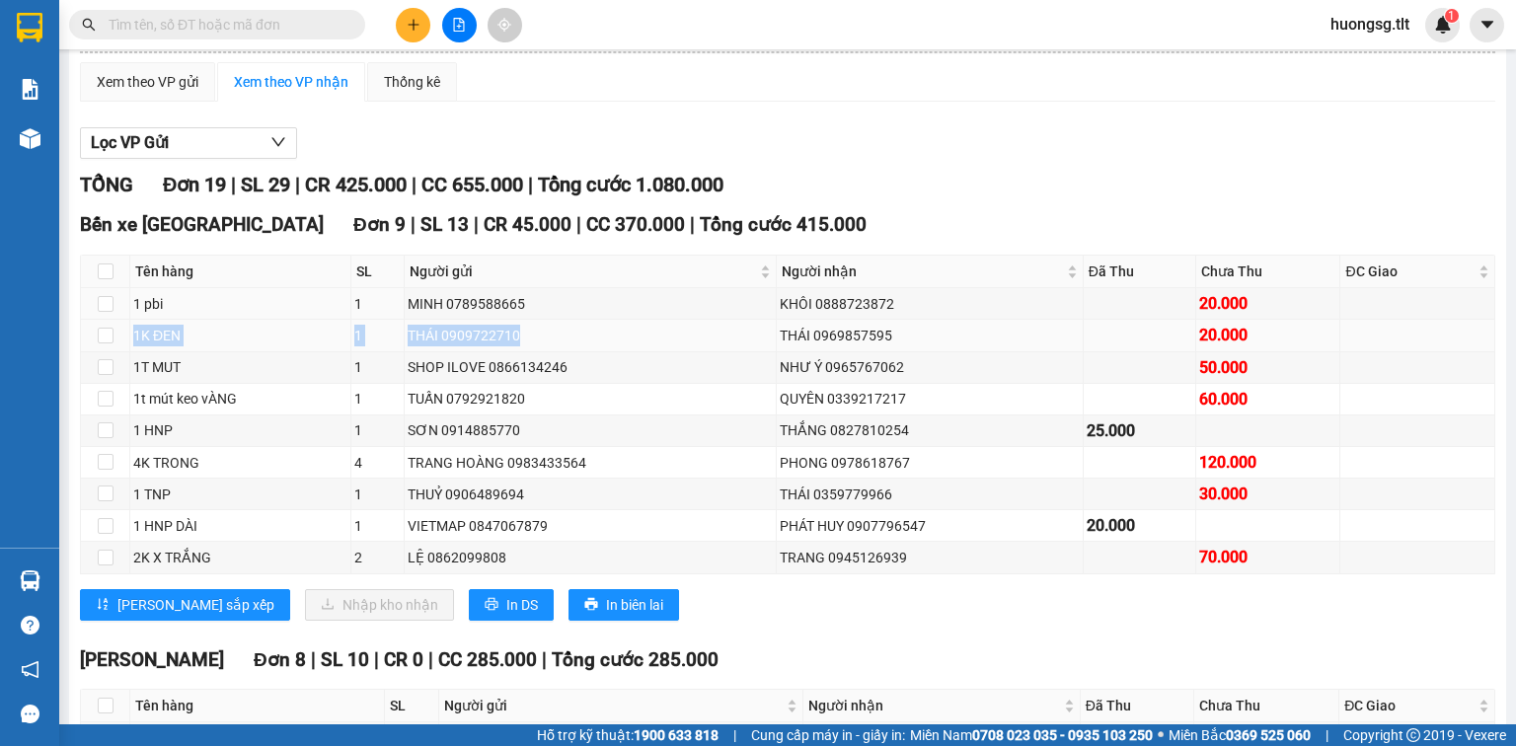
drag, startPoint x: 1241, startPoint y: 316, endPoint x: 589, endPoint y: 368, distance: 653.5
click at [589, 368] on tbody "1 pbi 1 MINH 0789588665 KHÔI 0888723872 20.000 1K ĐEN 1 THÁI 0909722710 THÁI 09…" at bounding box center [788, 430] width 1414 height 285
click at [841, 282] on span "Người nhận" at bounding box center [922, 272] width 281 height 22
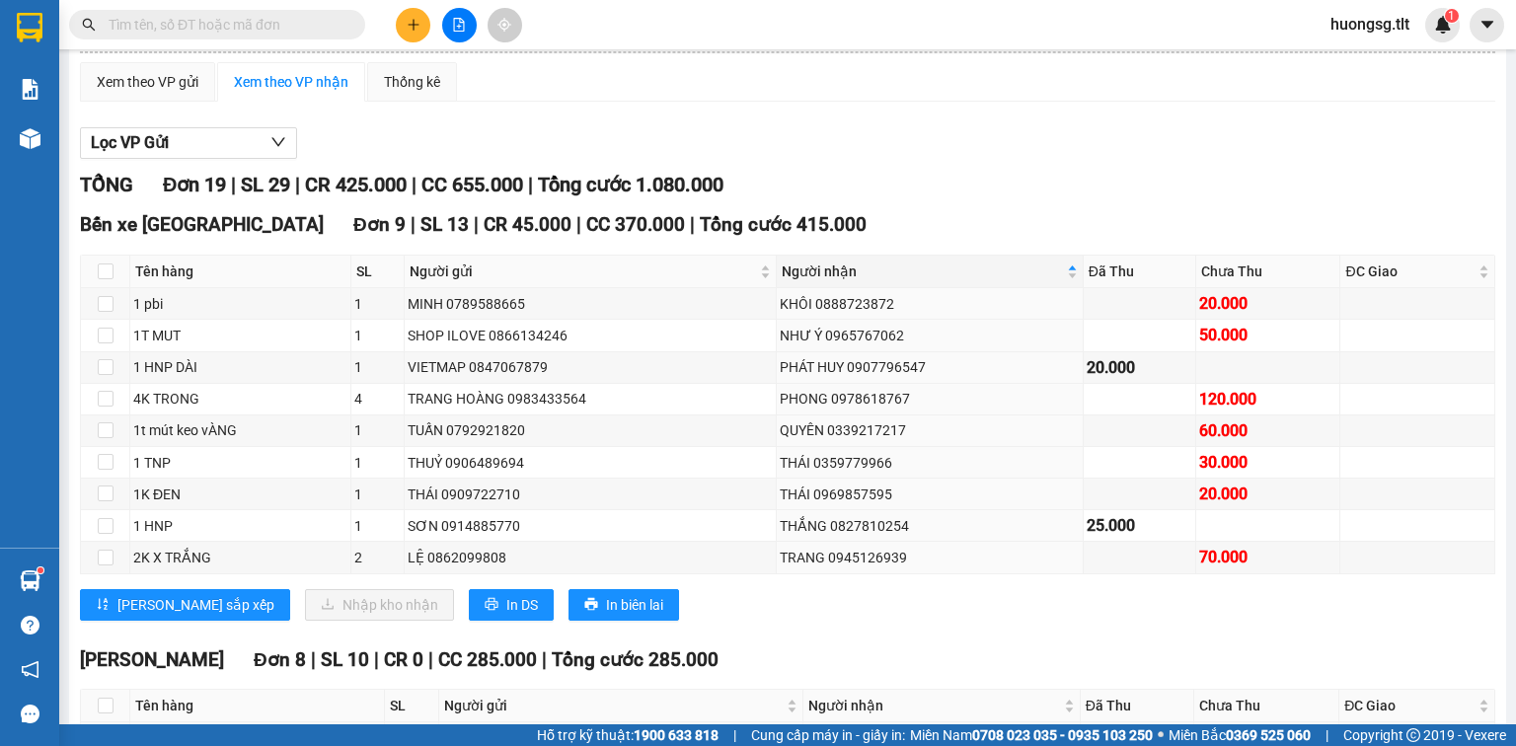
click at [165, 20] on input "text" at bounding box center [225, 25] width 233 height 22
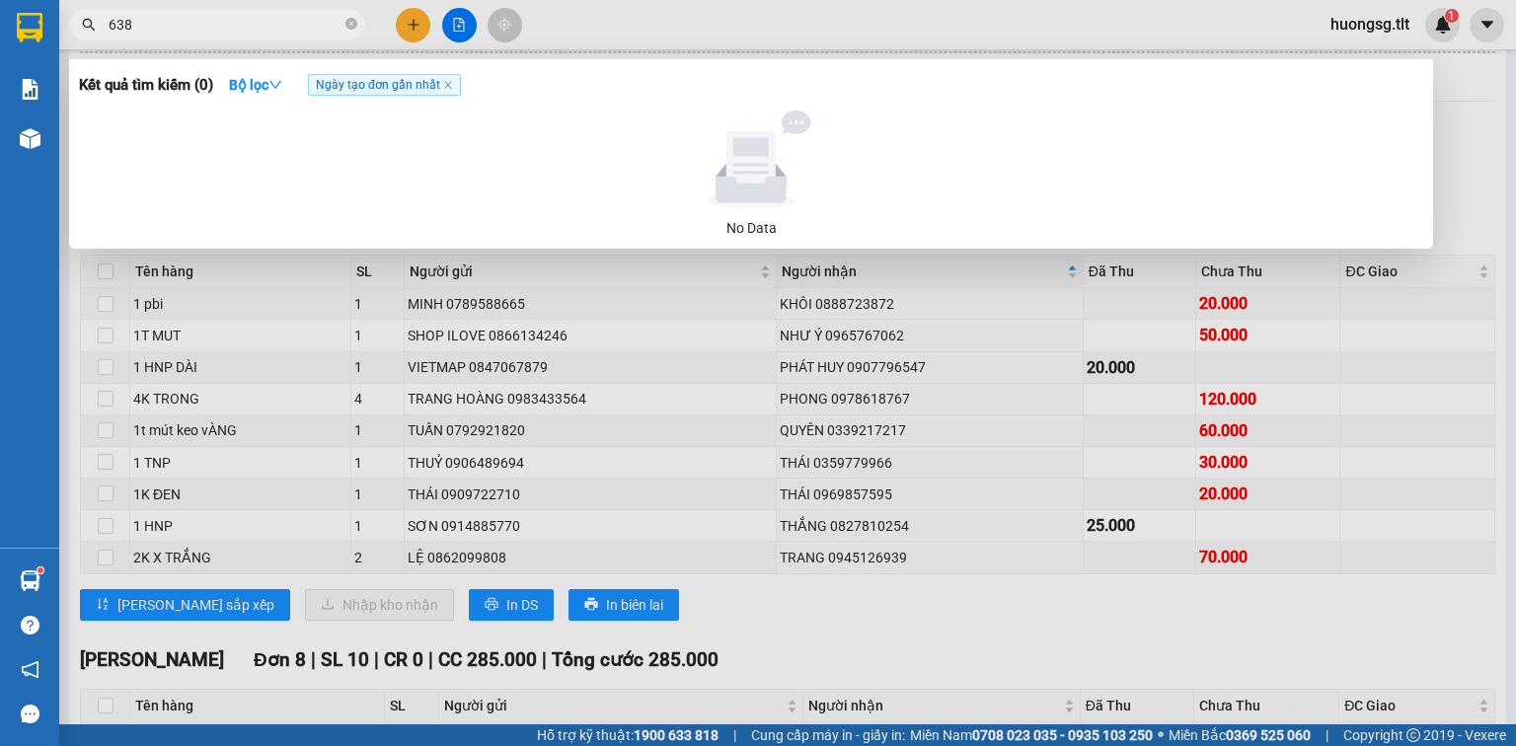
type input "638"
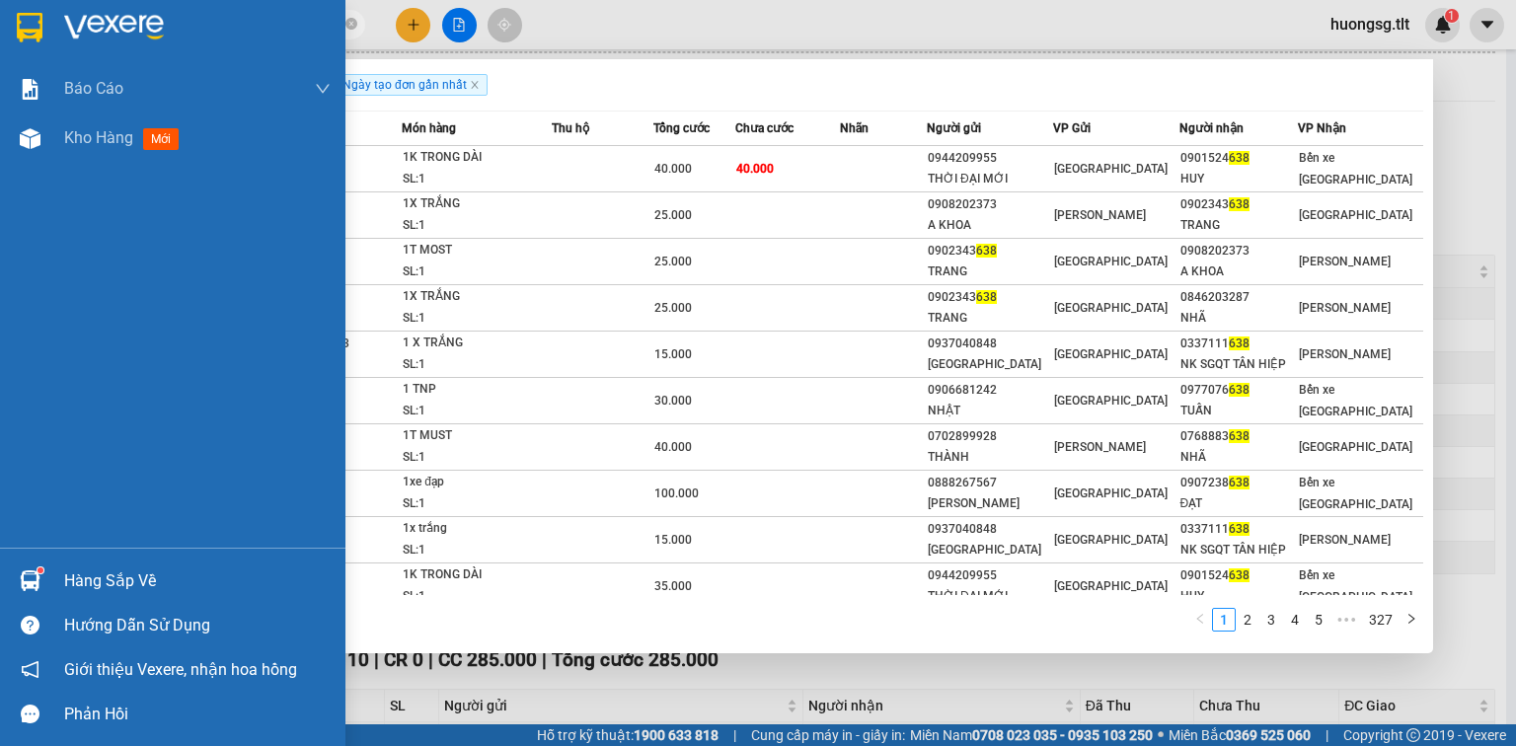
click at [111, 549] on div "Hàng sắp về Hướng dẫn sử dụng Giới thiệu Vexere, nhận hoa hồng Phản hồi" at bounding box center [172, 642] width 345 height 189
click at [119, 578] on div "Hàng sắp về" at bounding box center [197, 582] width 266 height 30
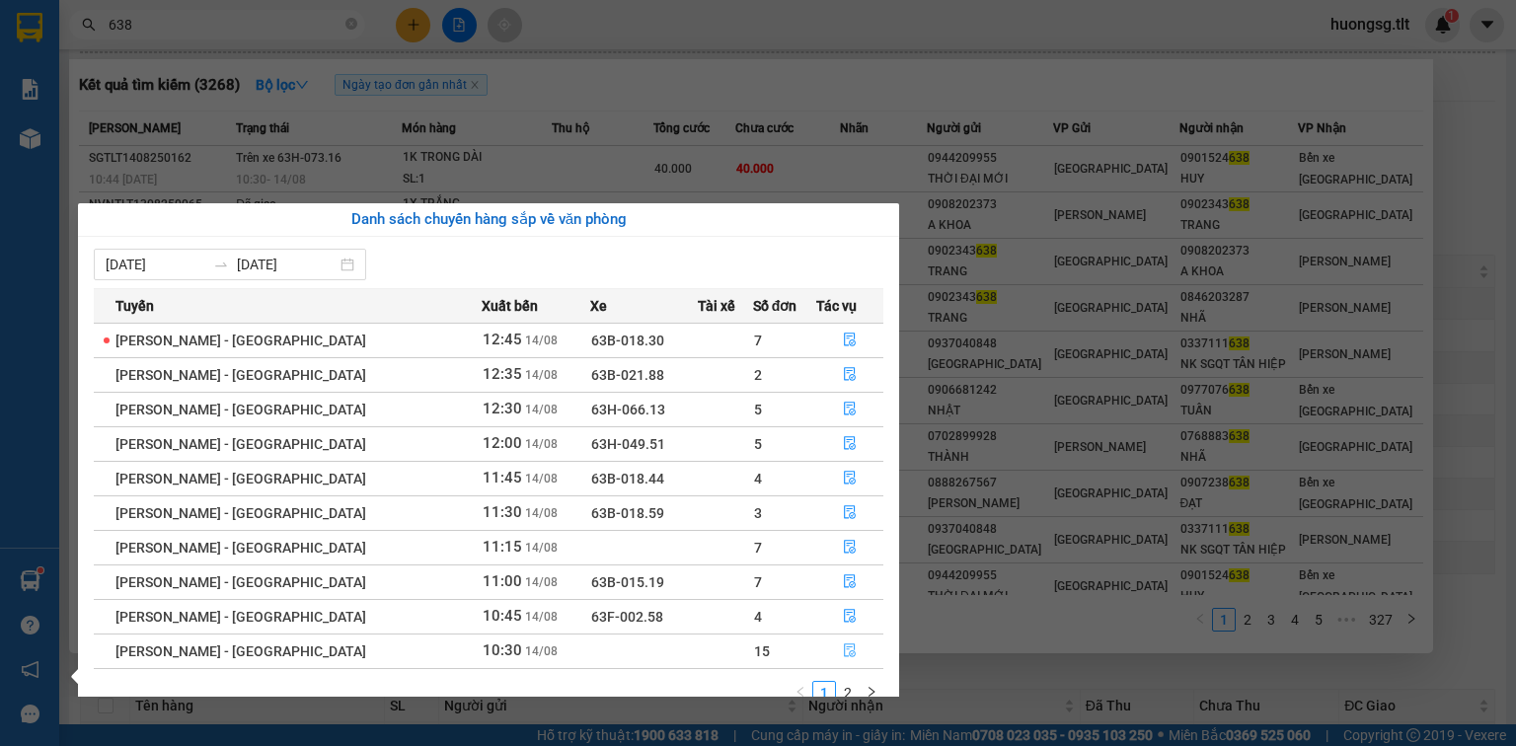
click at [850, 663] on button "button" at bounding box center [849, 652] width 65 height 32
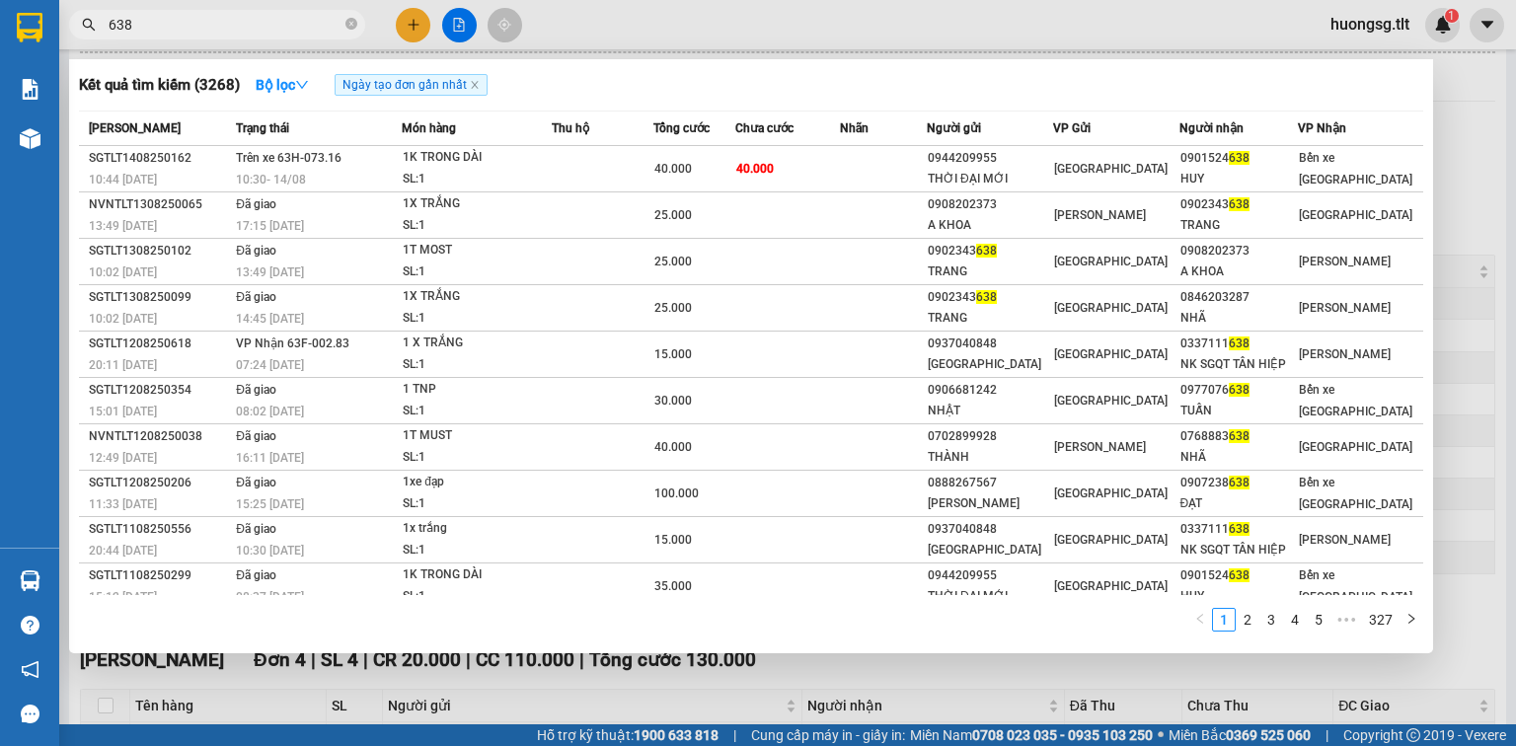
click at [805, 700] on div at bounding box center [758, 373] width 1516 height 746
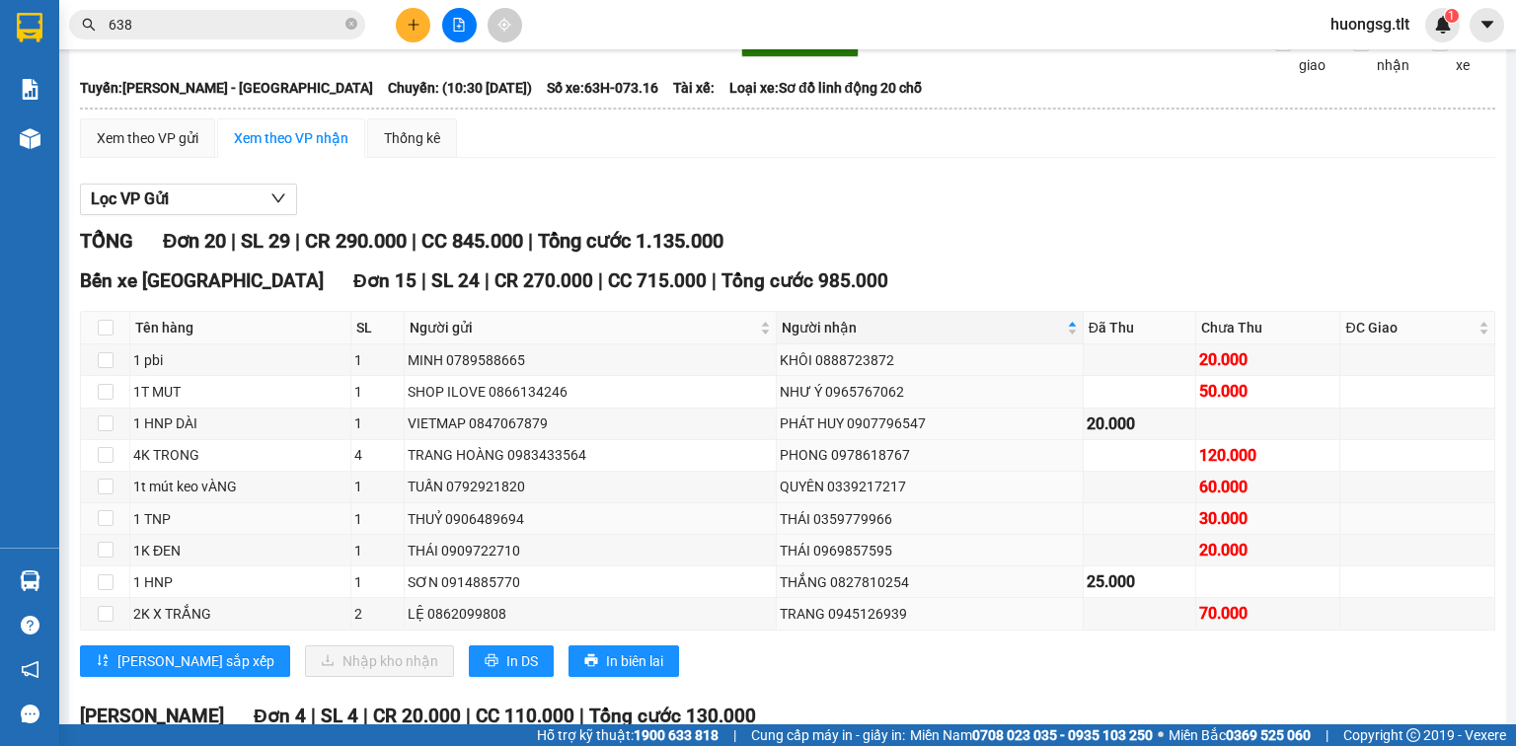
scroll to position [79, 0]
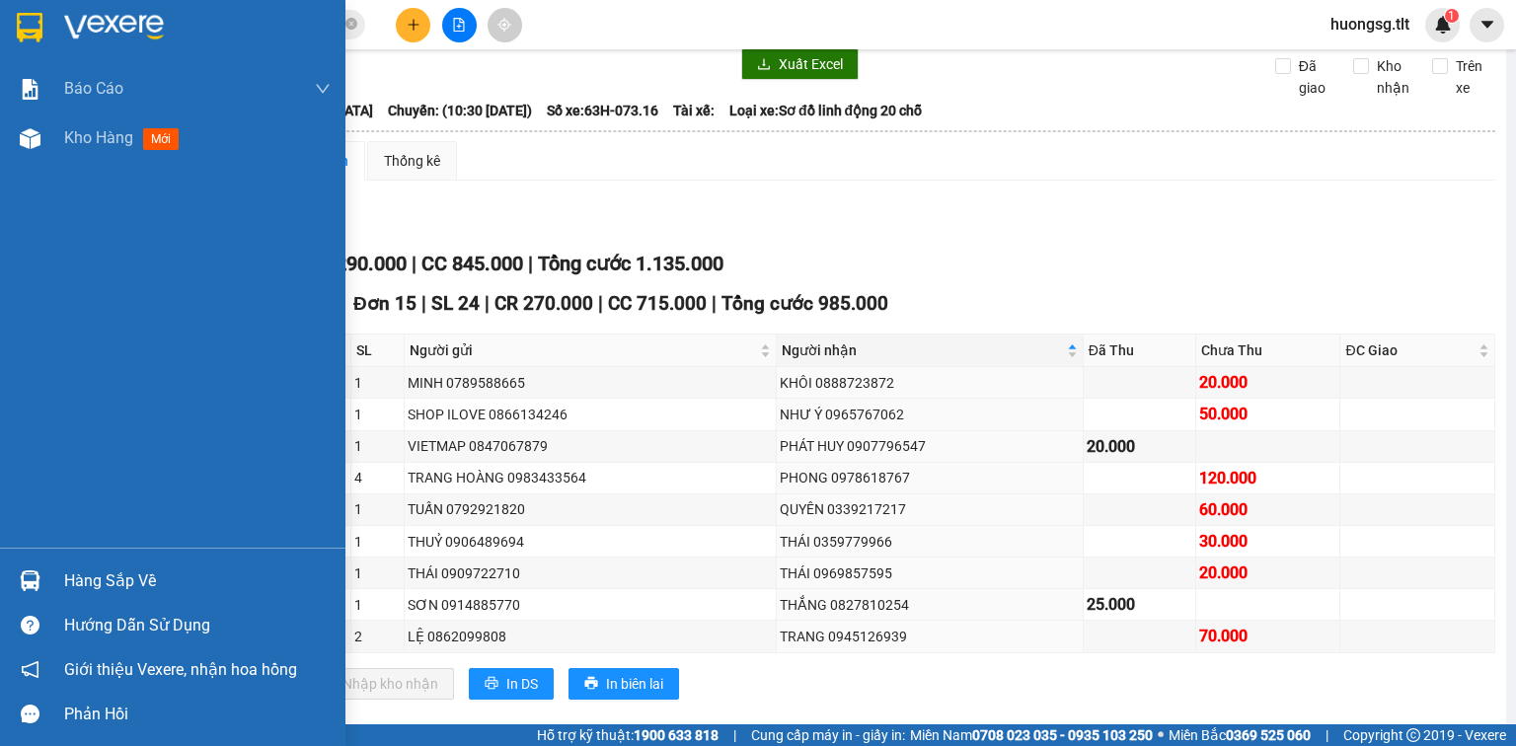
drag, startPoint x: 133, startPoint y: 575, endPoint x: 221, endPoint y: 576, distance: 87.8
click at [132, 575] on div "Hàng sắp về" at bounding box center [197, 582] width 266 height 30
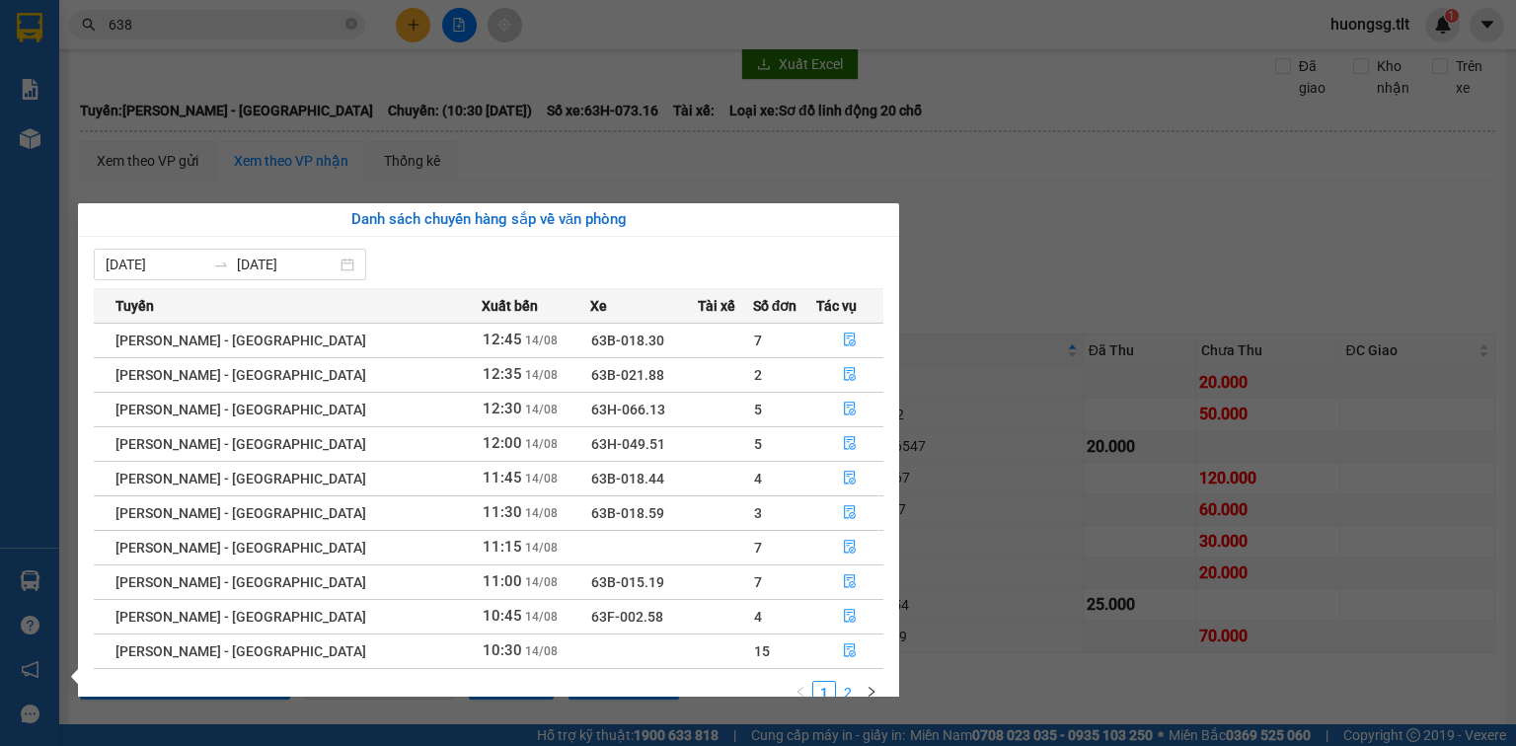
click at [852, 694] on link "2" at bounding box center [848, 693] width 22 height 22
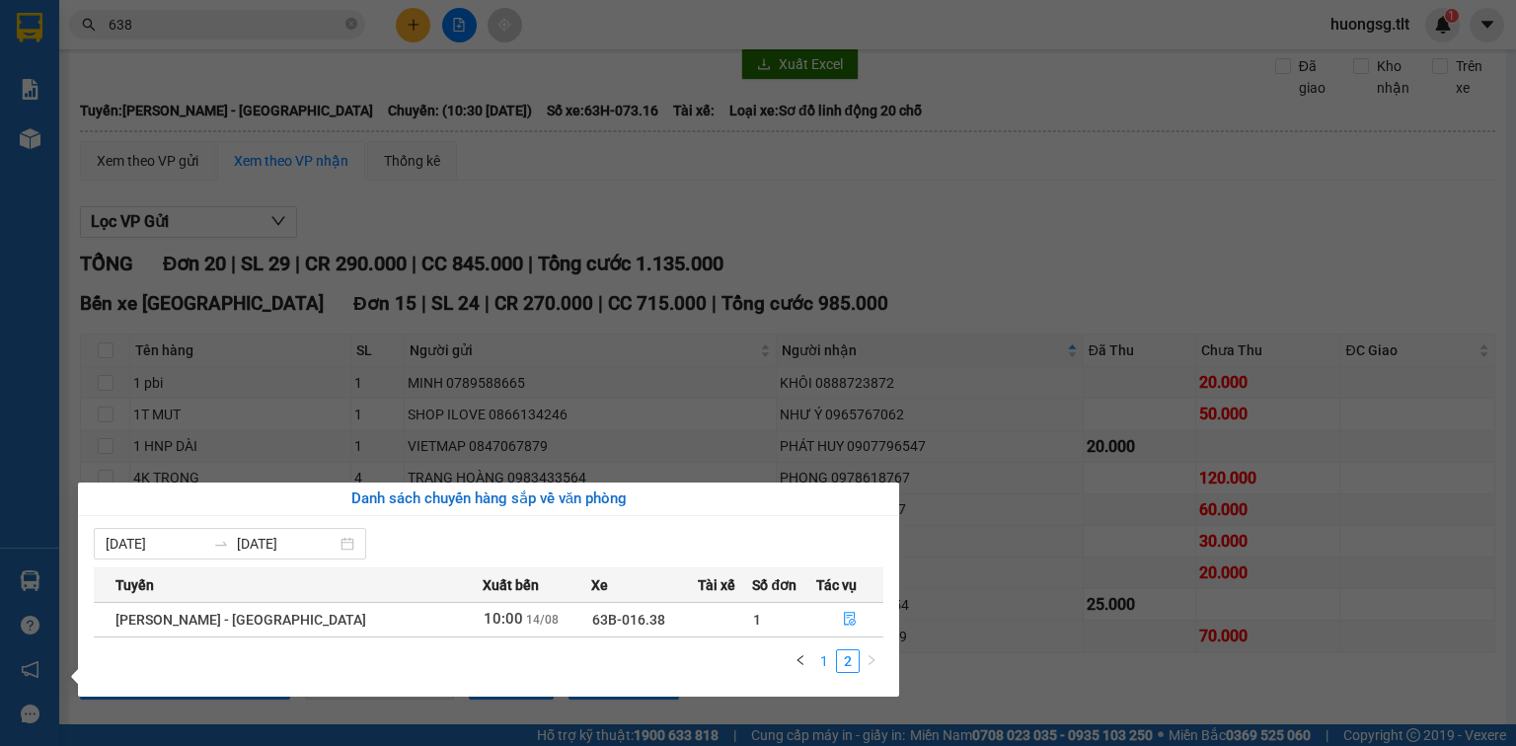
click at [826, 662] on link "1" at bounding box center [824, 661] width 22 height 22
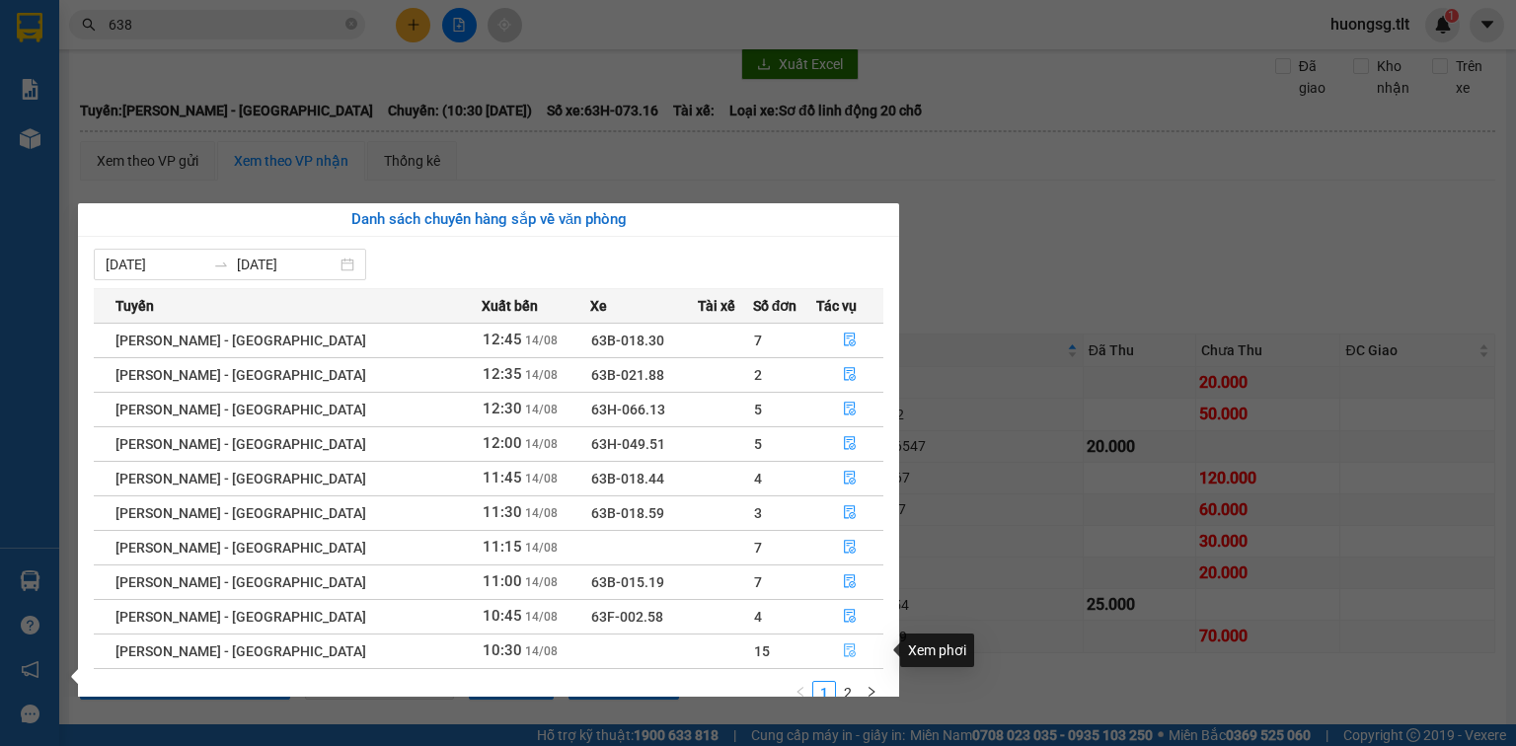
click at [843, 649] on icon "file-done" at bounding box center [850, 651] width 14 height 14
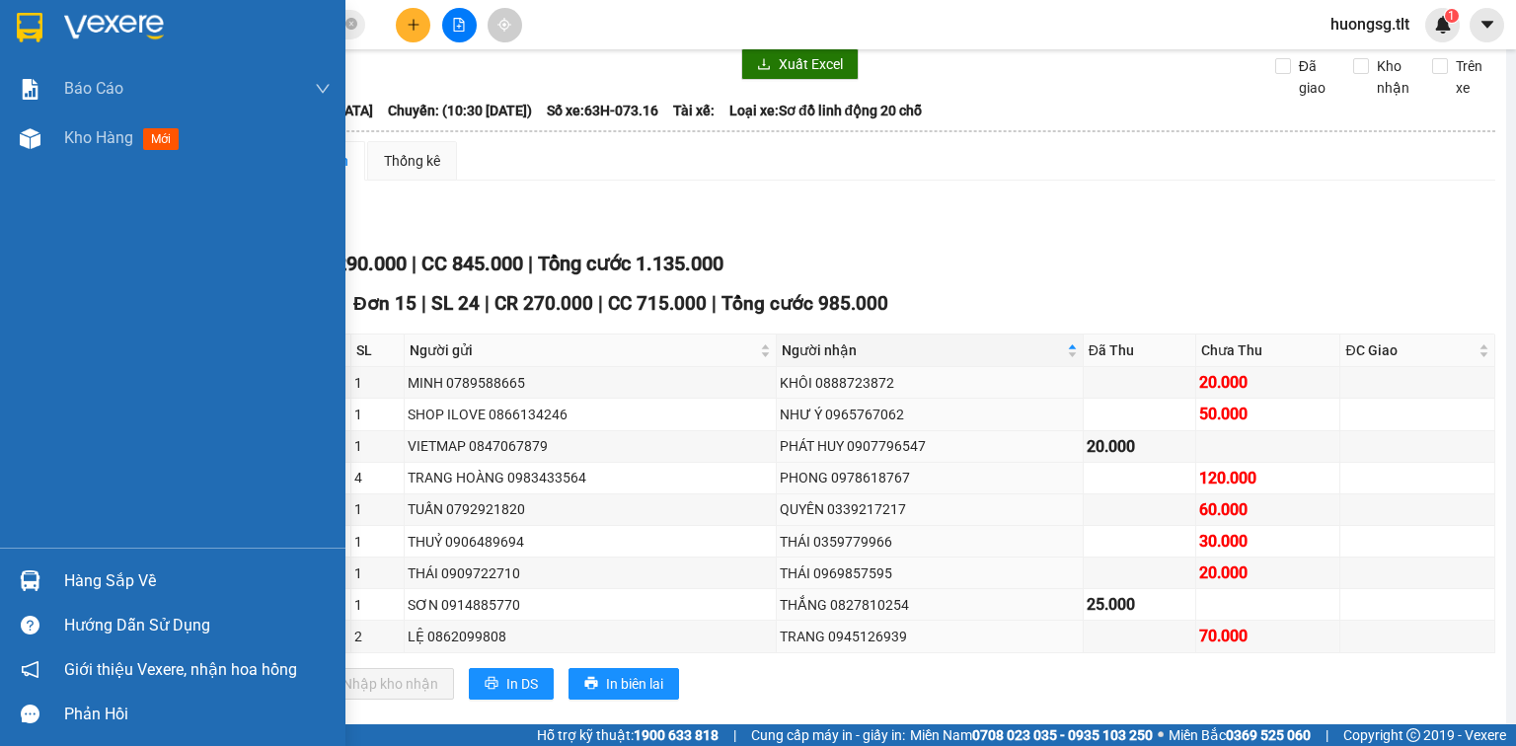
click at [145, 578] on div "Hàng sắp về" at bounding box center [197, 582] width 266 height 30
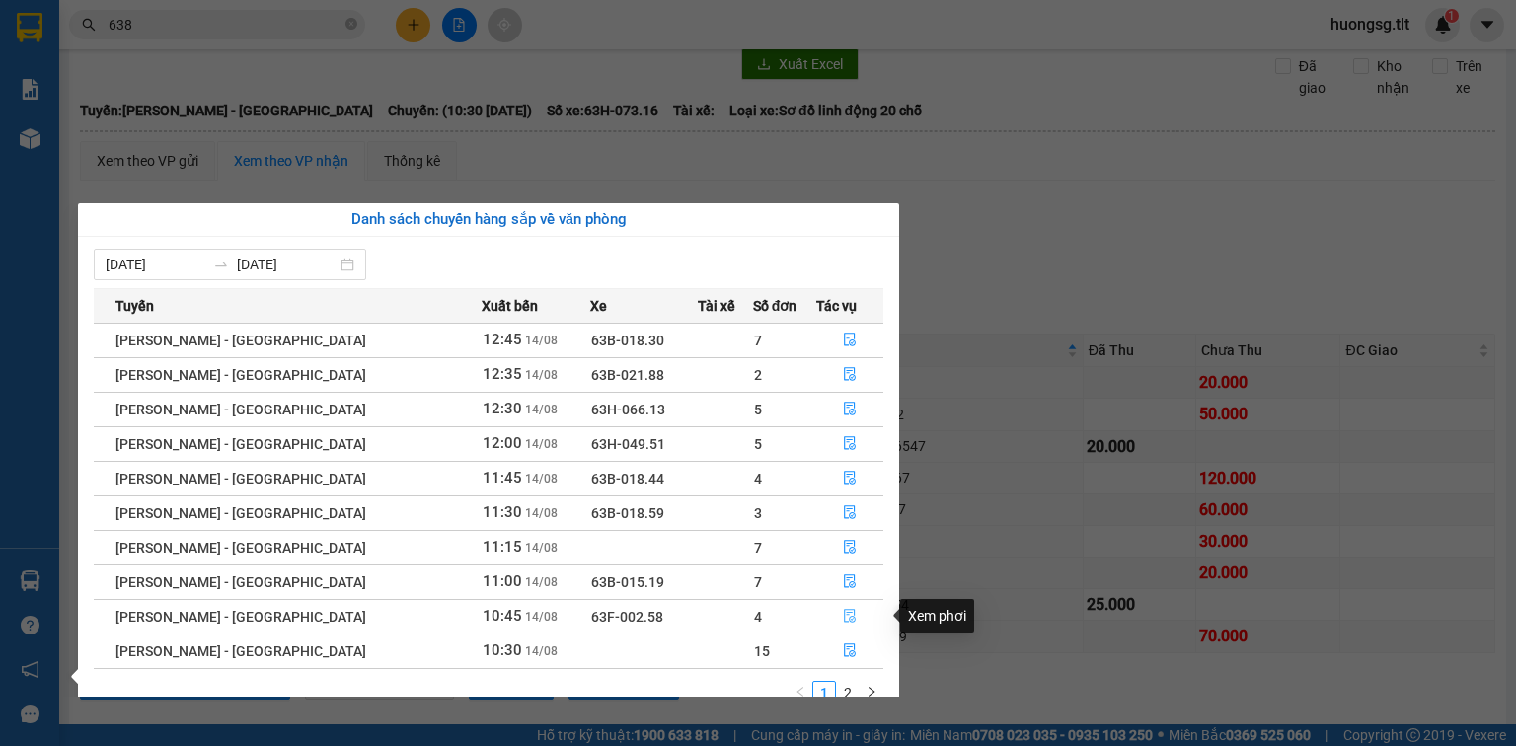
click at [831, 618] on button "button" at bounding box center [849, 617] width 65 height 32
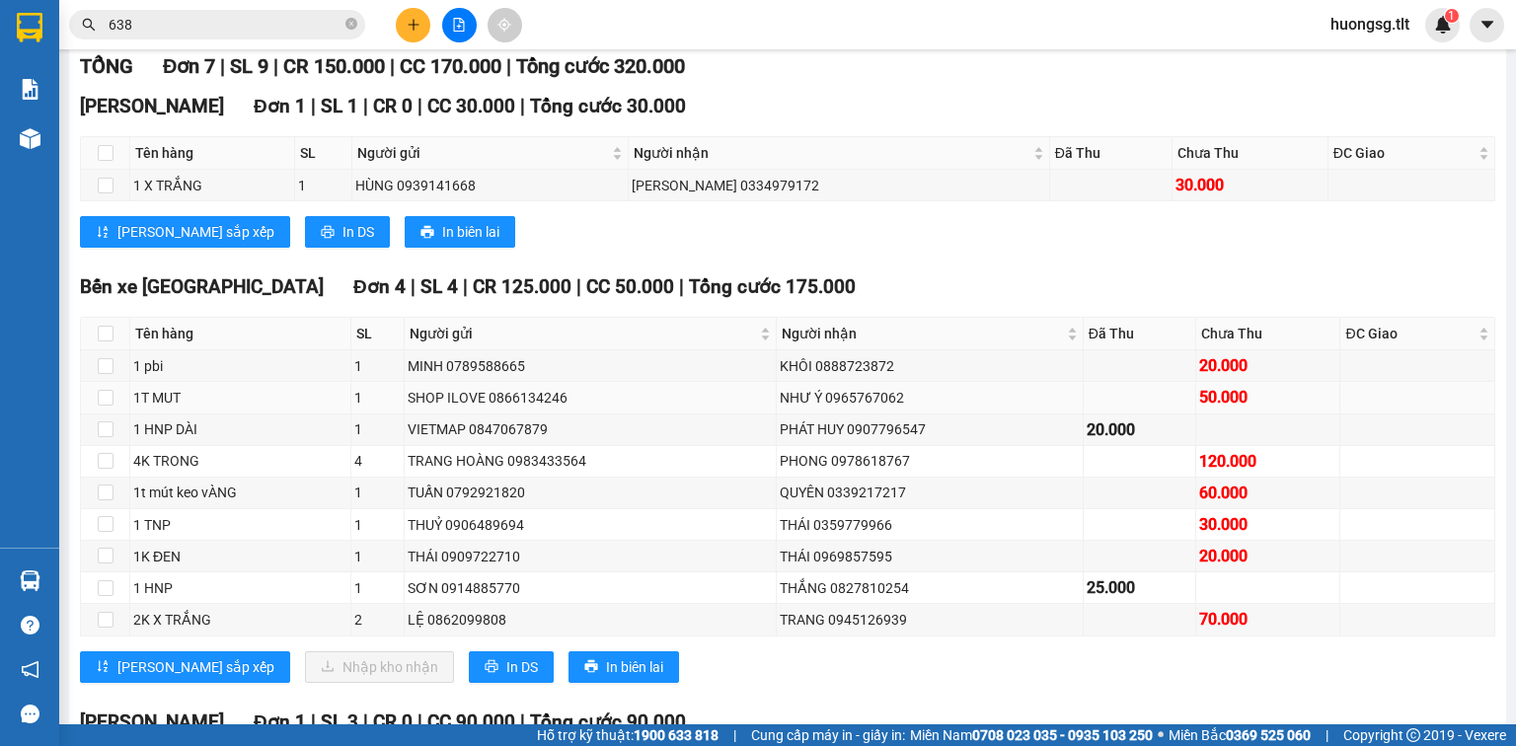
scroll to position [316, 0]
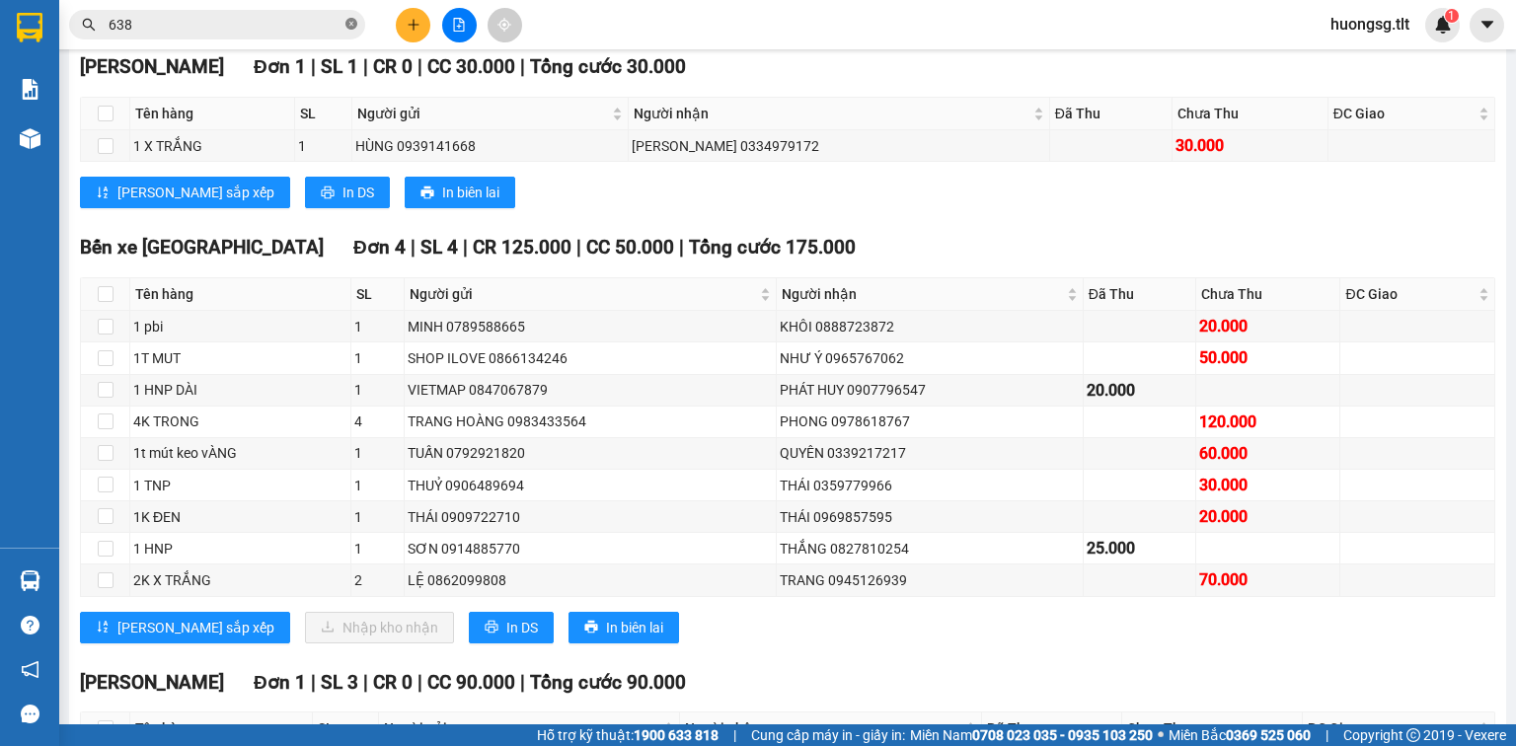
click at [354, 23] on icon "close-circle" at bounding box center [351, 24] width 12 height 12
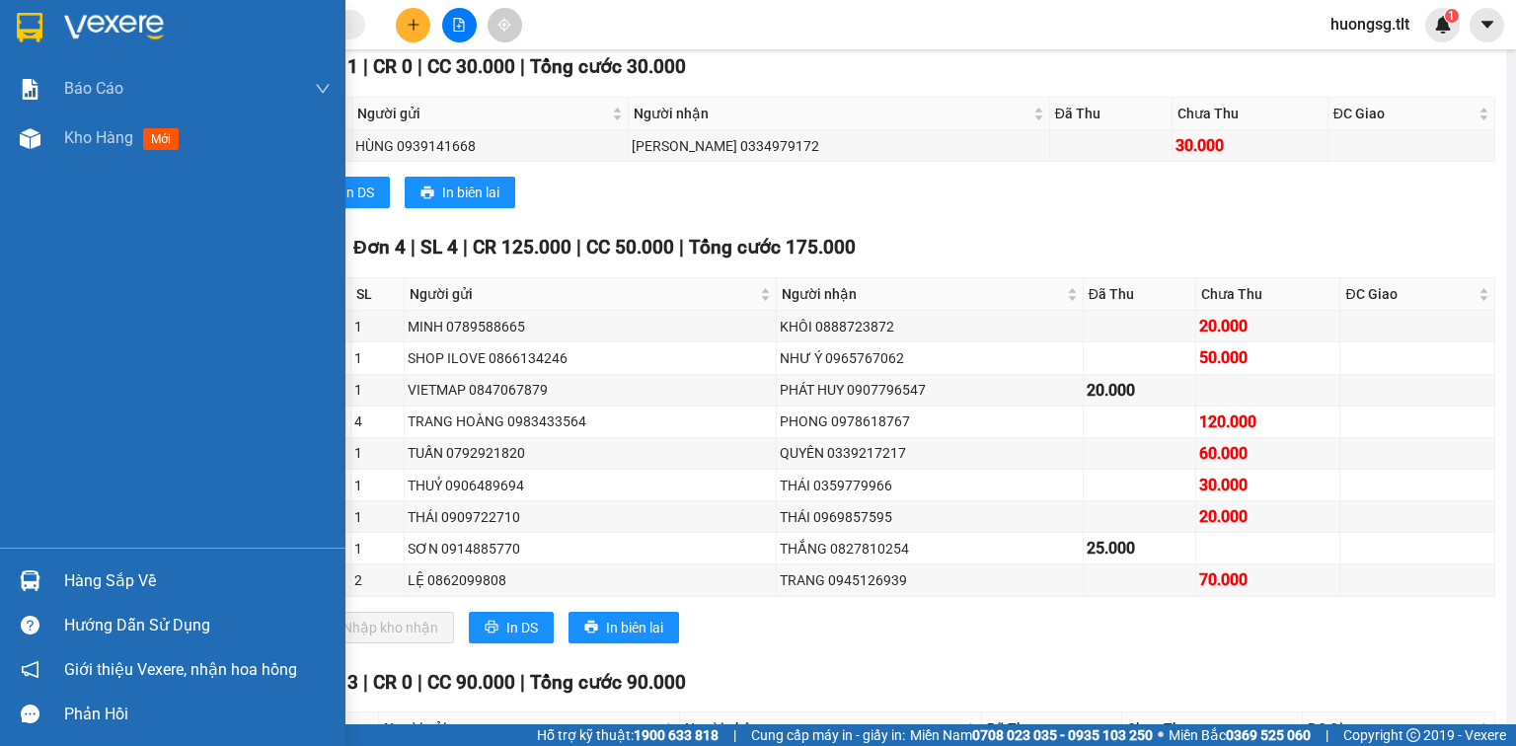
click at [101, 576] on div "Hàng sắp về" at bounding box center [197, 582] width 266 height 30
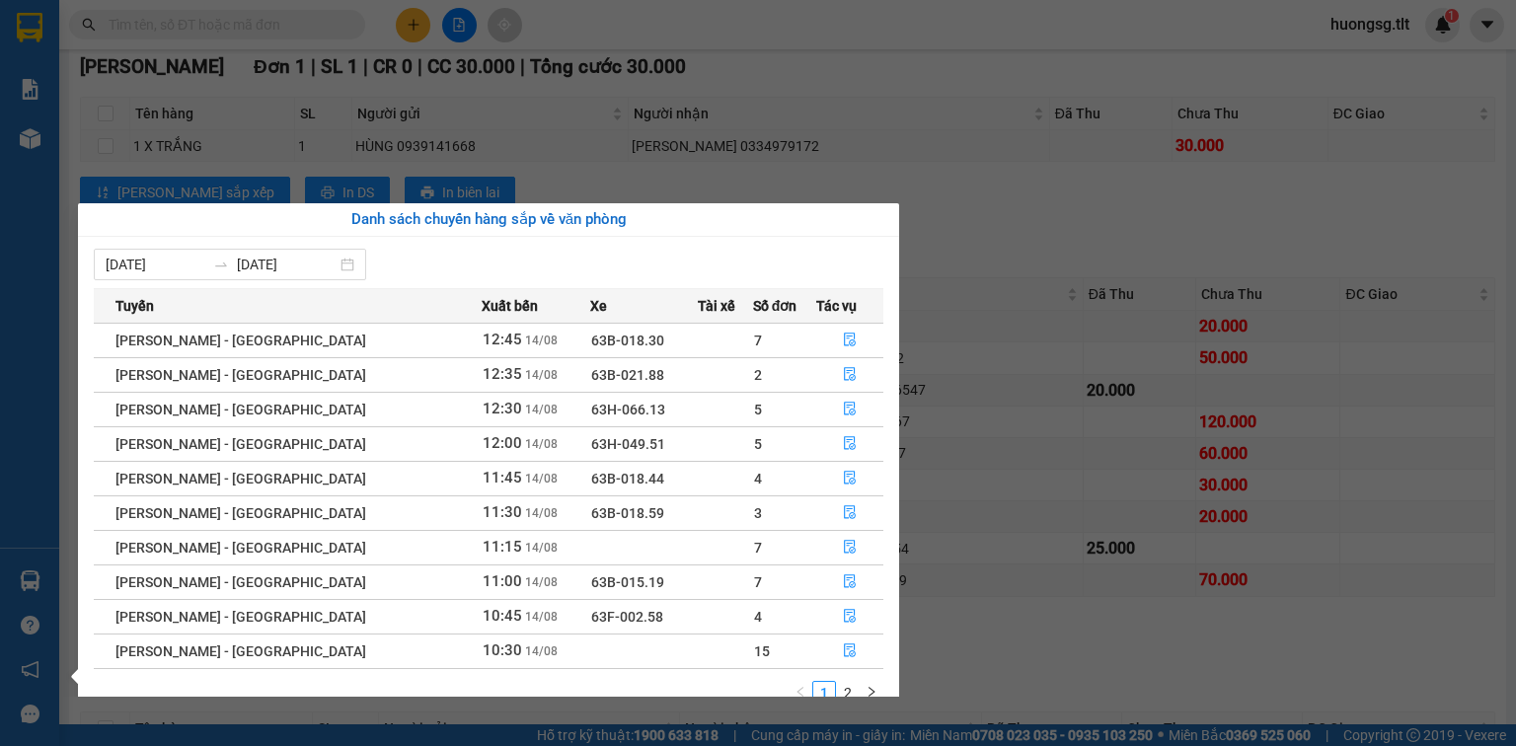
click at [60, 541] on section "Kết quả tìm kiếm ( 3268 ) Bộ lọc Ngày tạo đơn gần nhất Mã ĐH Trạng thái Món hàn…" at bounding box center [758, 373] width 1516 height 746
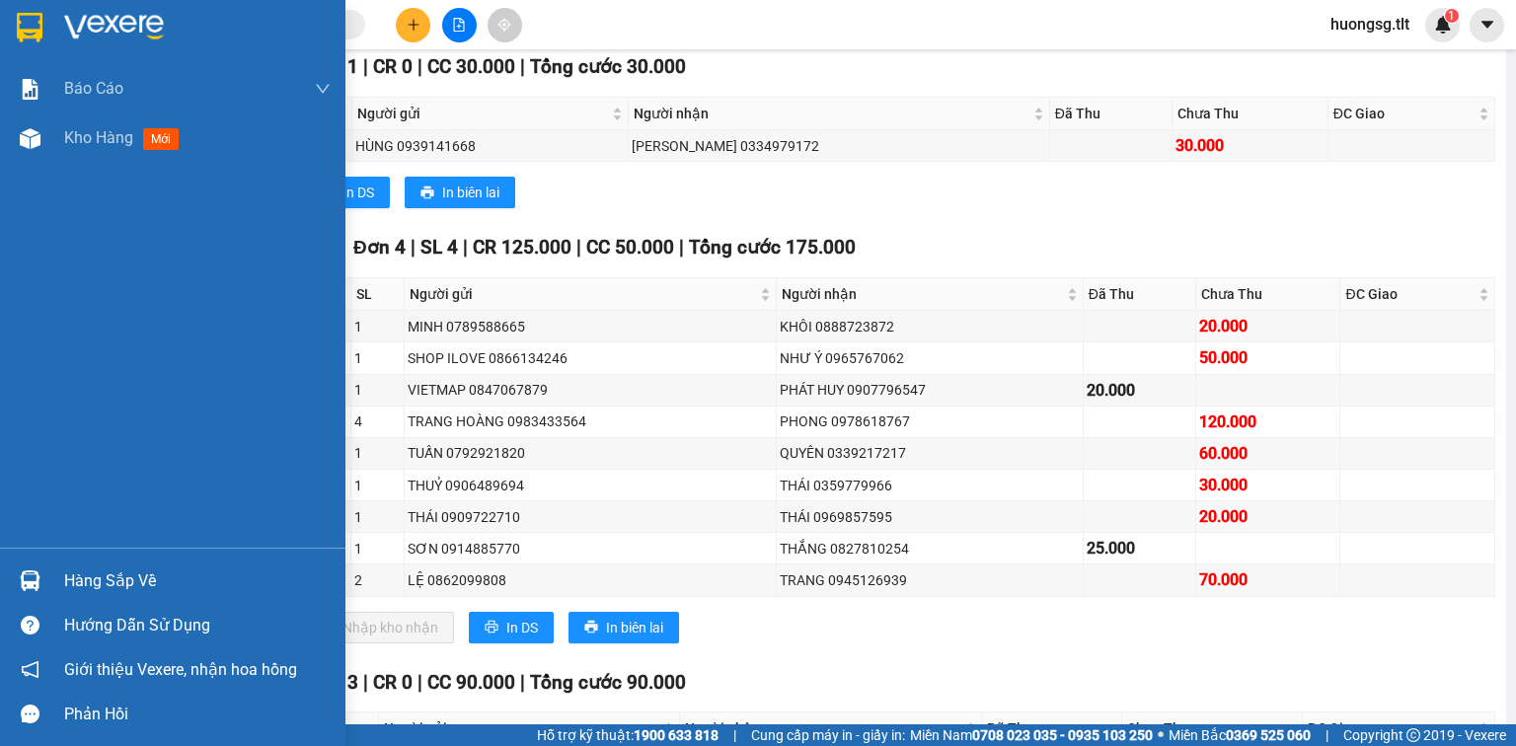
click at [158, 580] on div "Hàng sắp về" at bounding box center [197, 582] width 266 height 30
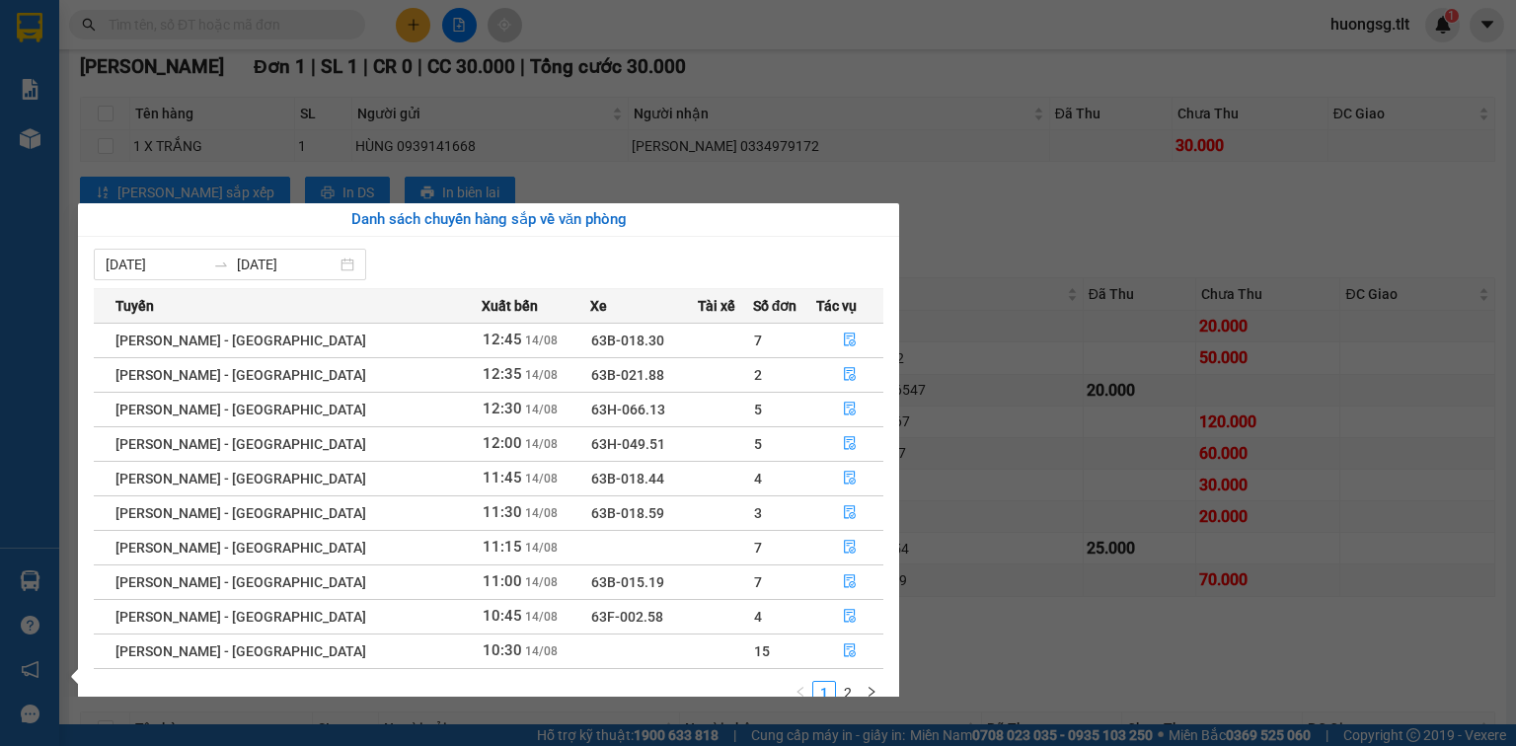
click at [1140, 534] on section "Kết quả tìm kiếm ( 3268 ) Bộ lọc Ngày tạo đơn gần nhất Mã ĐH Trạng thái Món hàn…" at bounding box center [758, 373] width 1516 height 746
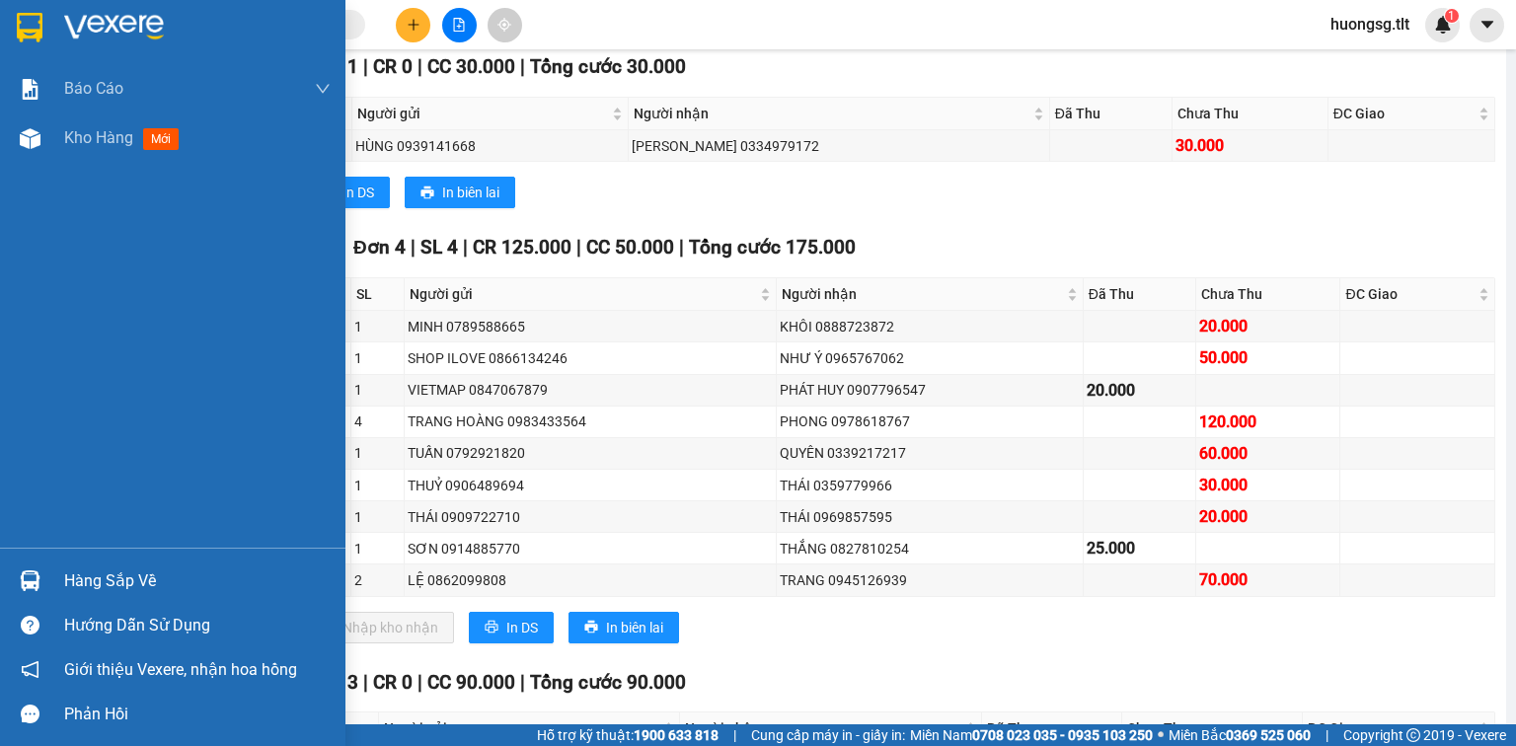
click at [99, 583] on div "Hàng sắp về" at bounding box center [197, 582] width 266 height 30
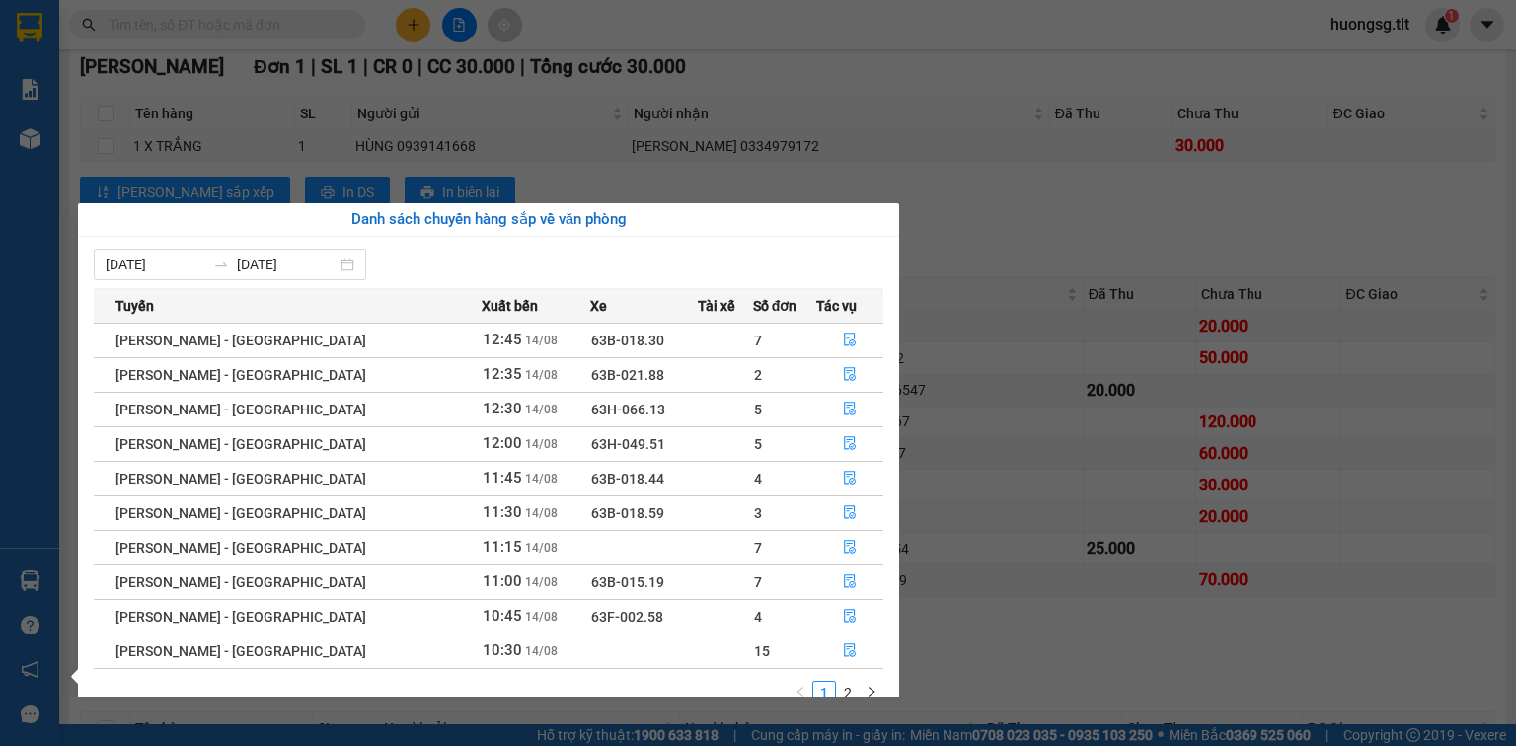
drag, startPoint x: 1086, startPoint y: 552, endPoint x: 216, endPoint y: 546, distance: 869.6
click at [1085, 553] on section "Kết quả tìm kiếm ( 3268 ) Bộ lọc Ngày tạo đơn gần nhất Mã ĐH Trạng thái Món hàn…" at bounding box center [758, 373] width 1516 height 746
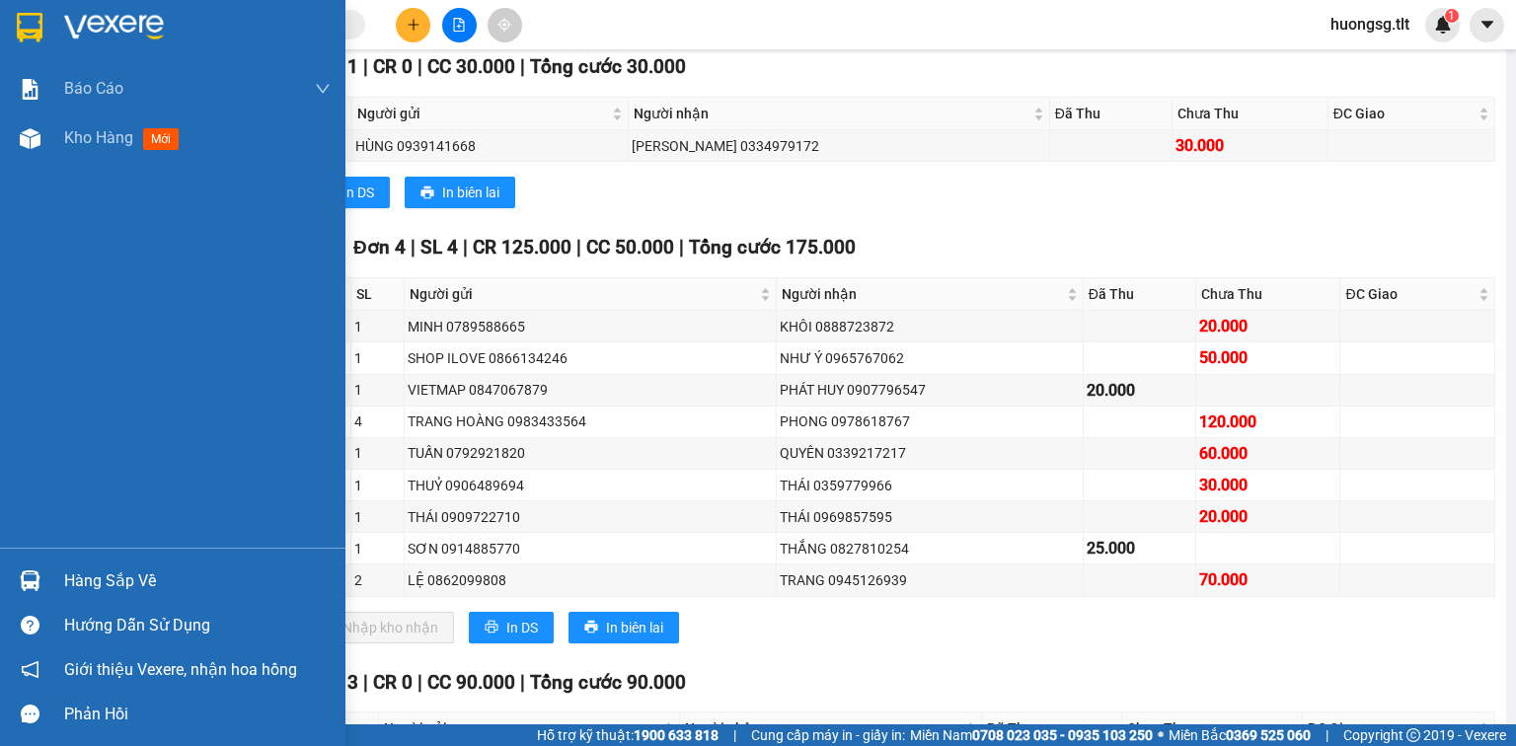
click at [120, 592] on div "Hàng sắp về" at bounding box center [197, 582] width 266 height 30
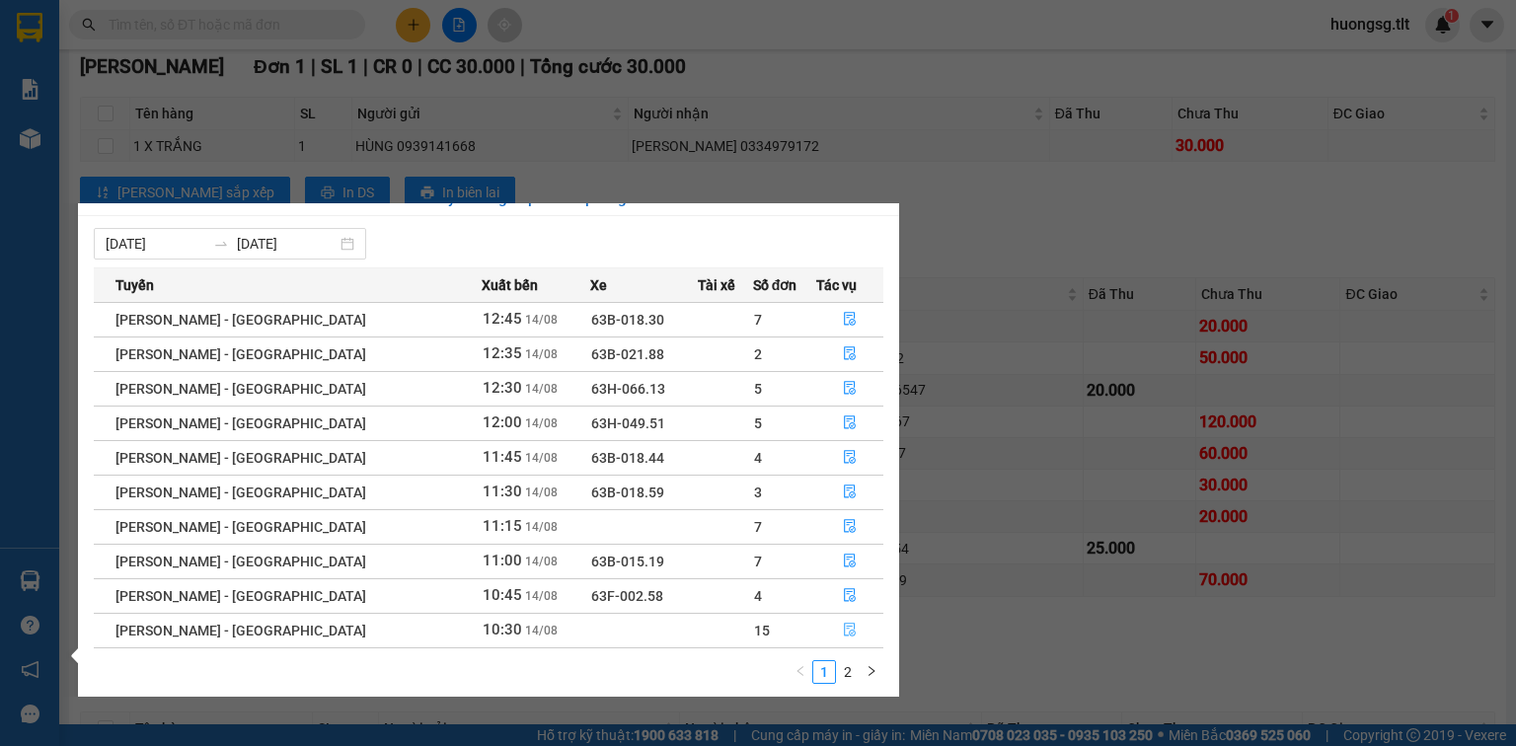
scroll to position [32, 0]
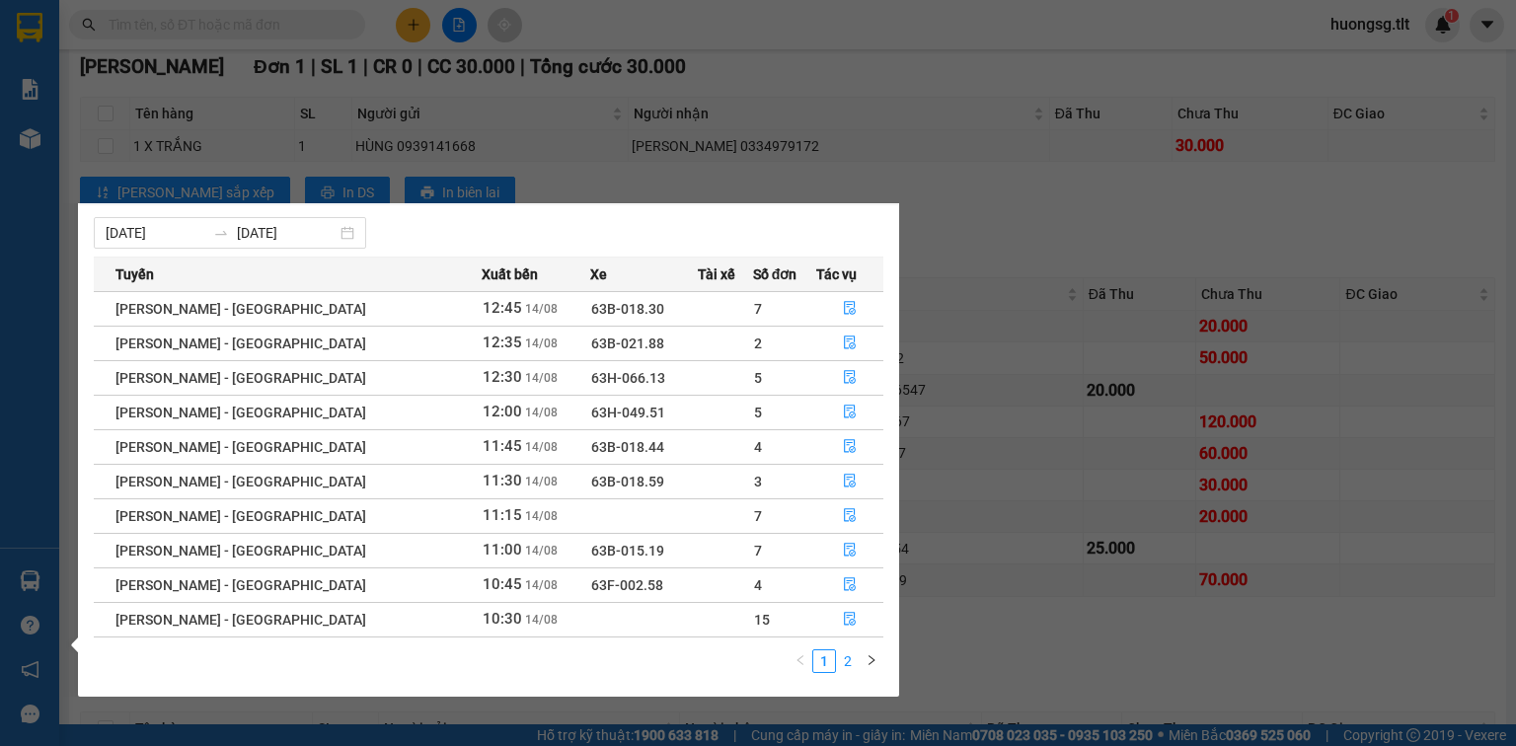
click at [838, 666] on link "2" at bounding box center [848, 661] width 22 height 22
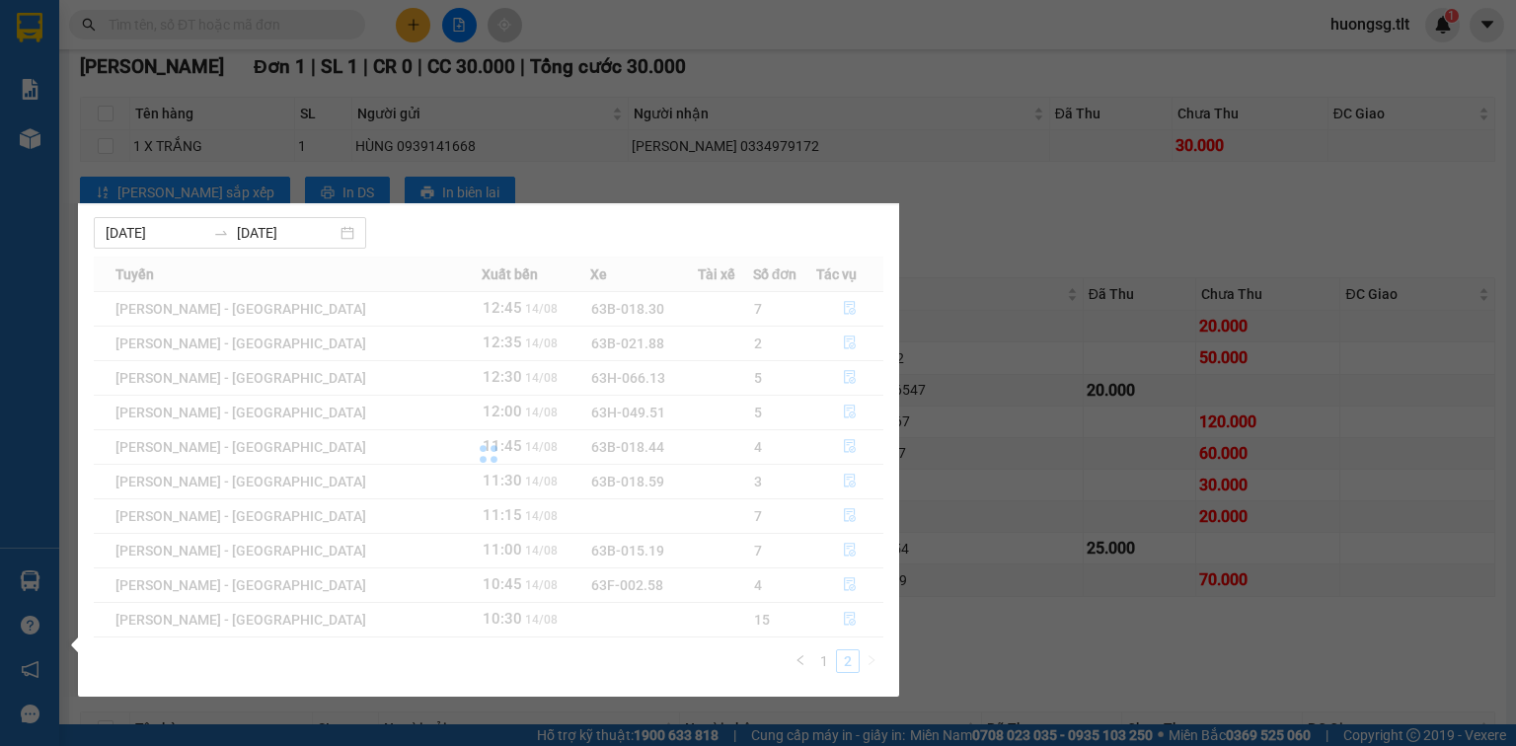
scroll to position [0, 0]
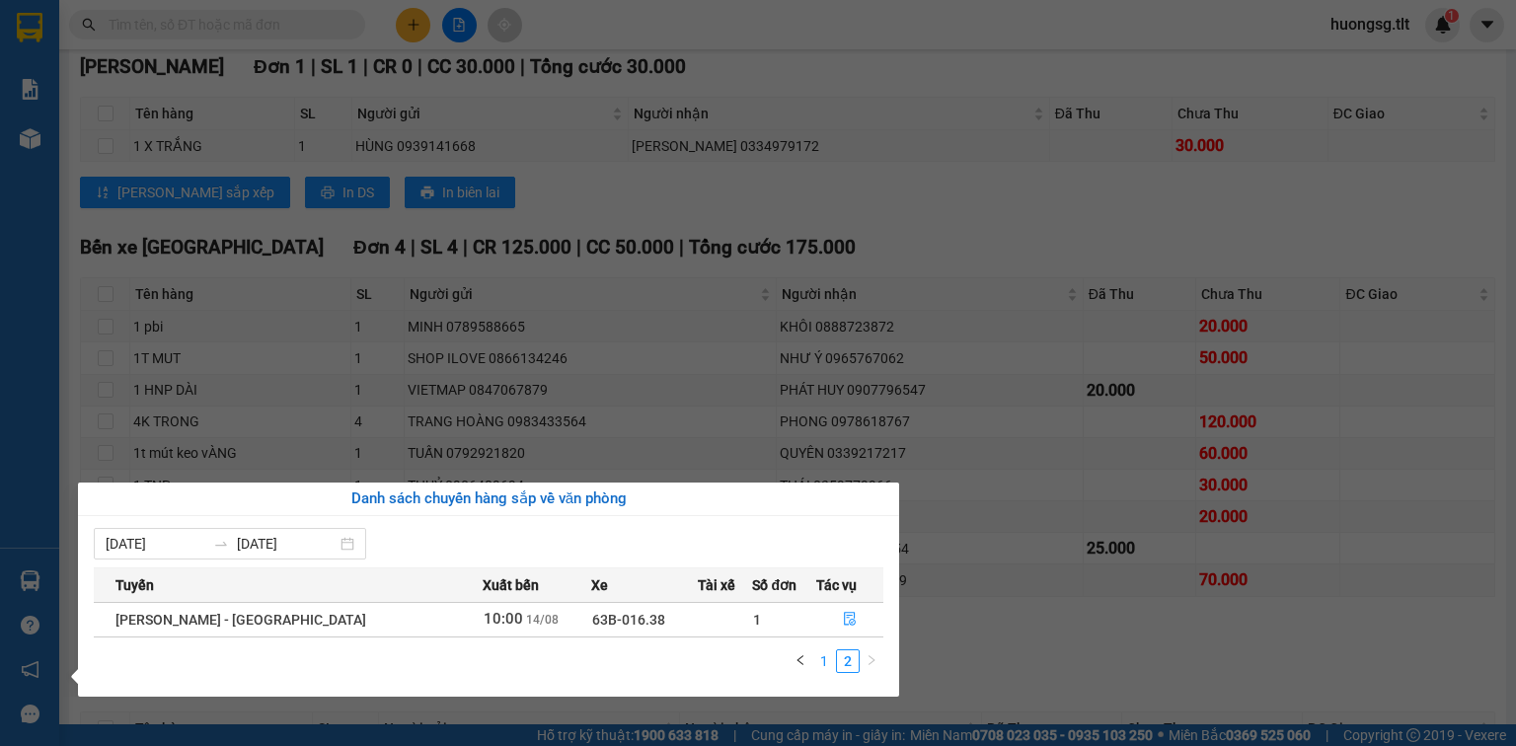
click at [825, 663] on link "1" at bounding box center [824, 661] width 22 height 22
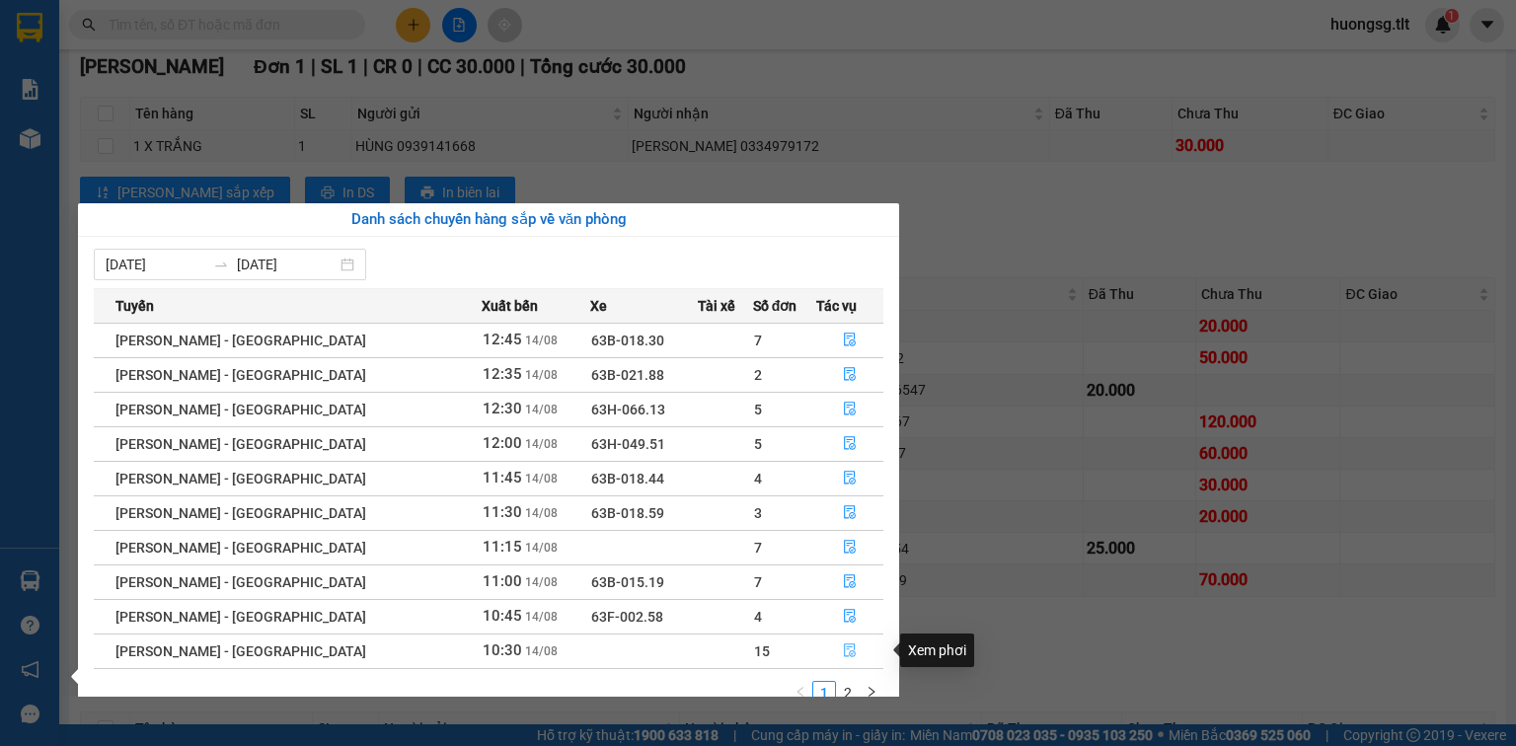
click at [843, 656] on icon "file-done" at bounding box center [850, 651] width 14 height 14
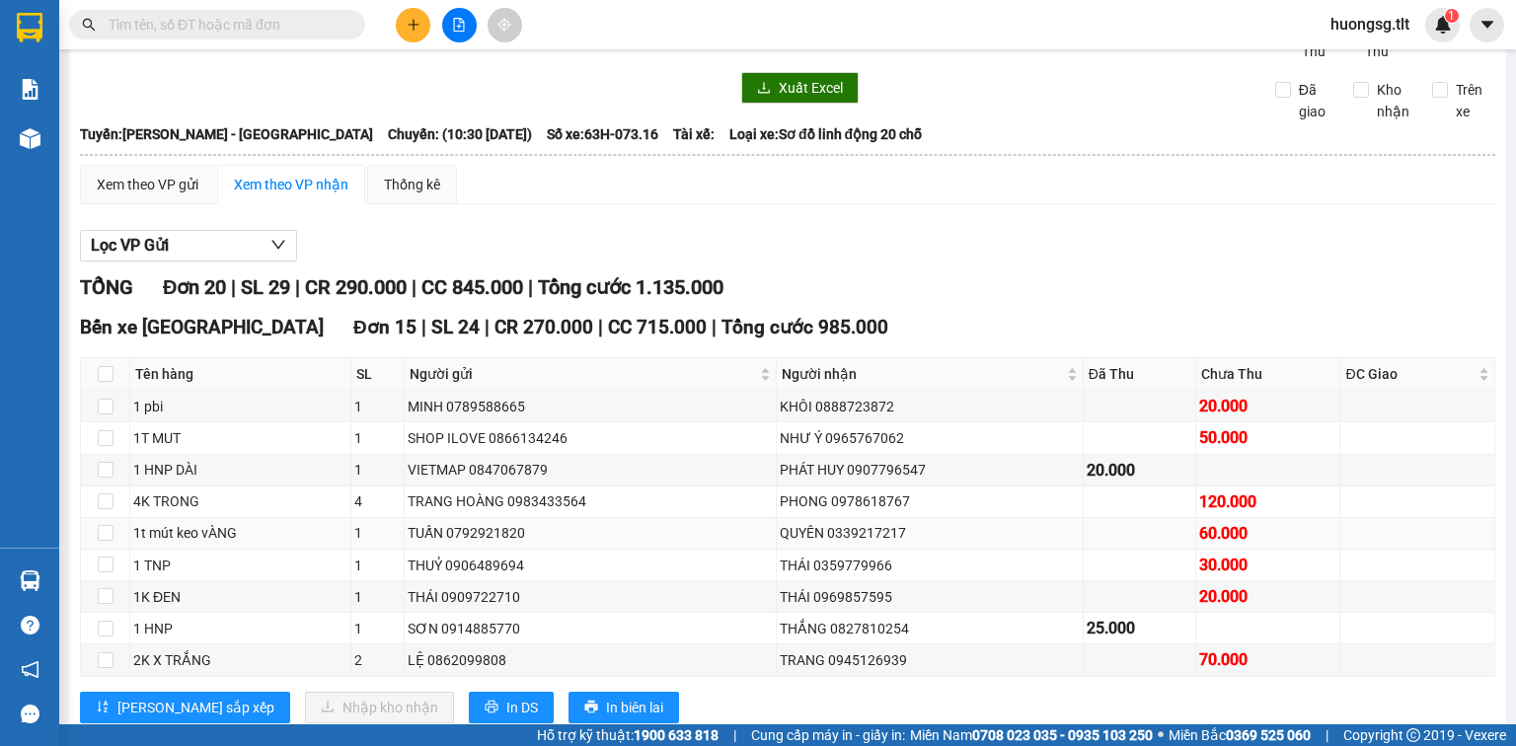
scroll to position [79, 0]
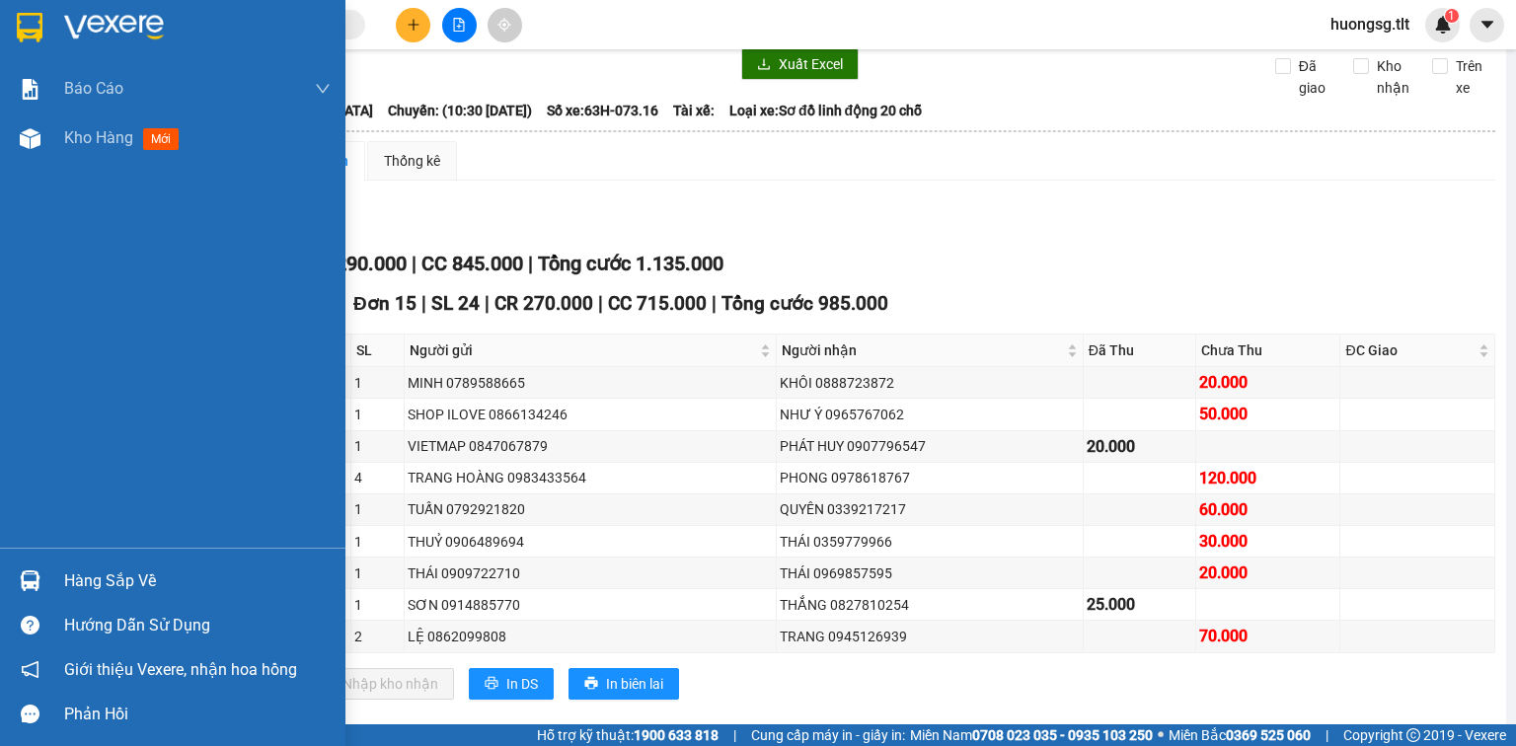
drag, startPoint x: 113, startPoint y: 570, endPoint x: 128, endPoint y: 576, distance: 16.9
click at [113, 572] on div "Hàng sắp về" at bounding box center [197, 582] width 266 height 30
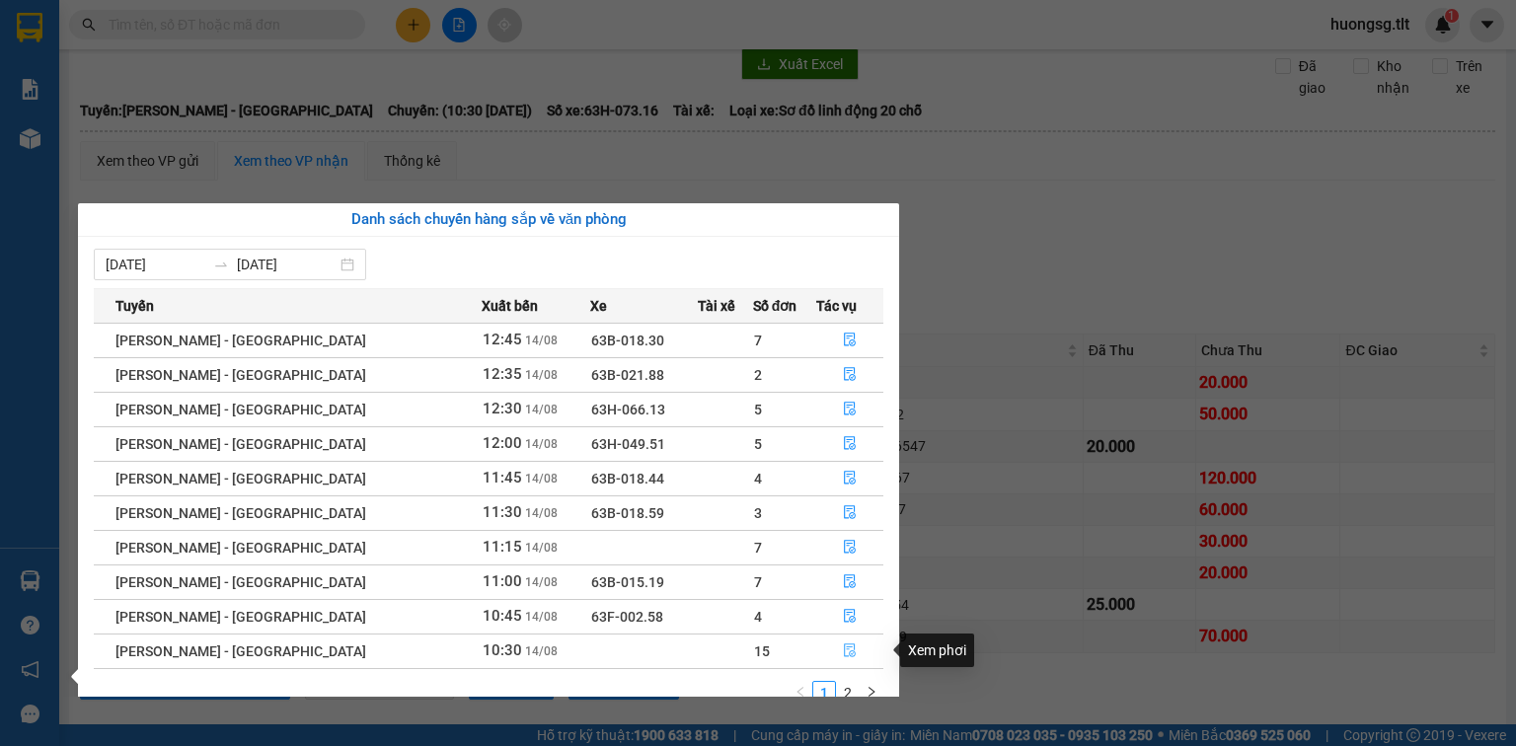
click at [849, 645] on button "button" at bounding box center [849, 652] width 65 height 32
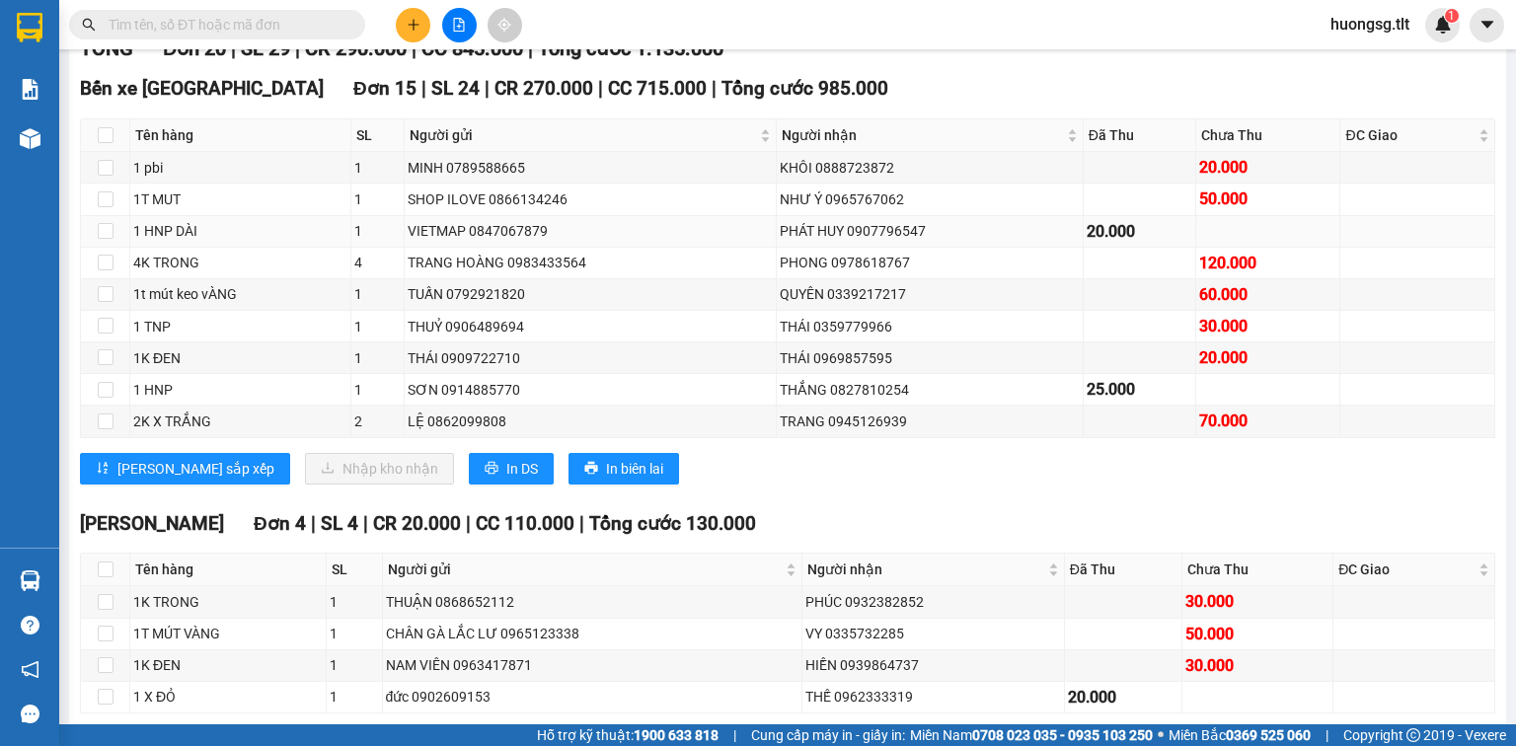
scroll to position [266, 0]
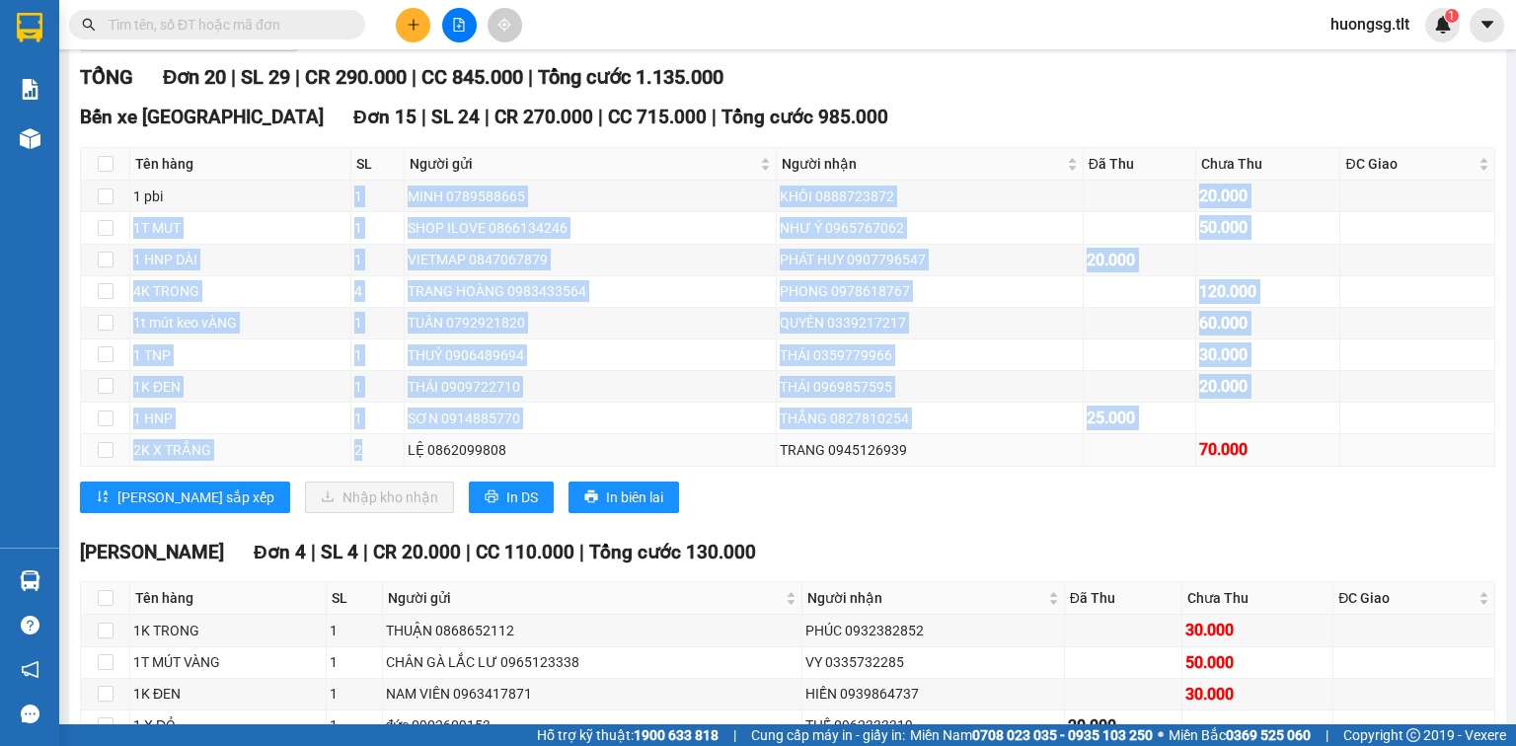
drag, startPoint x: 358, startPoint y: 212, endPoint x: 384, endPoint y: 458, distance: 247.1
click at [384, 458] on tbody "1 pbi 1 MINH 0789588665 KHÔI 0888723872 20.000 1T MUT 1 SHOP ILOVE 0866134246 N…" at bounding box center [788, 323] width 1414 height 285
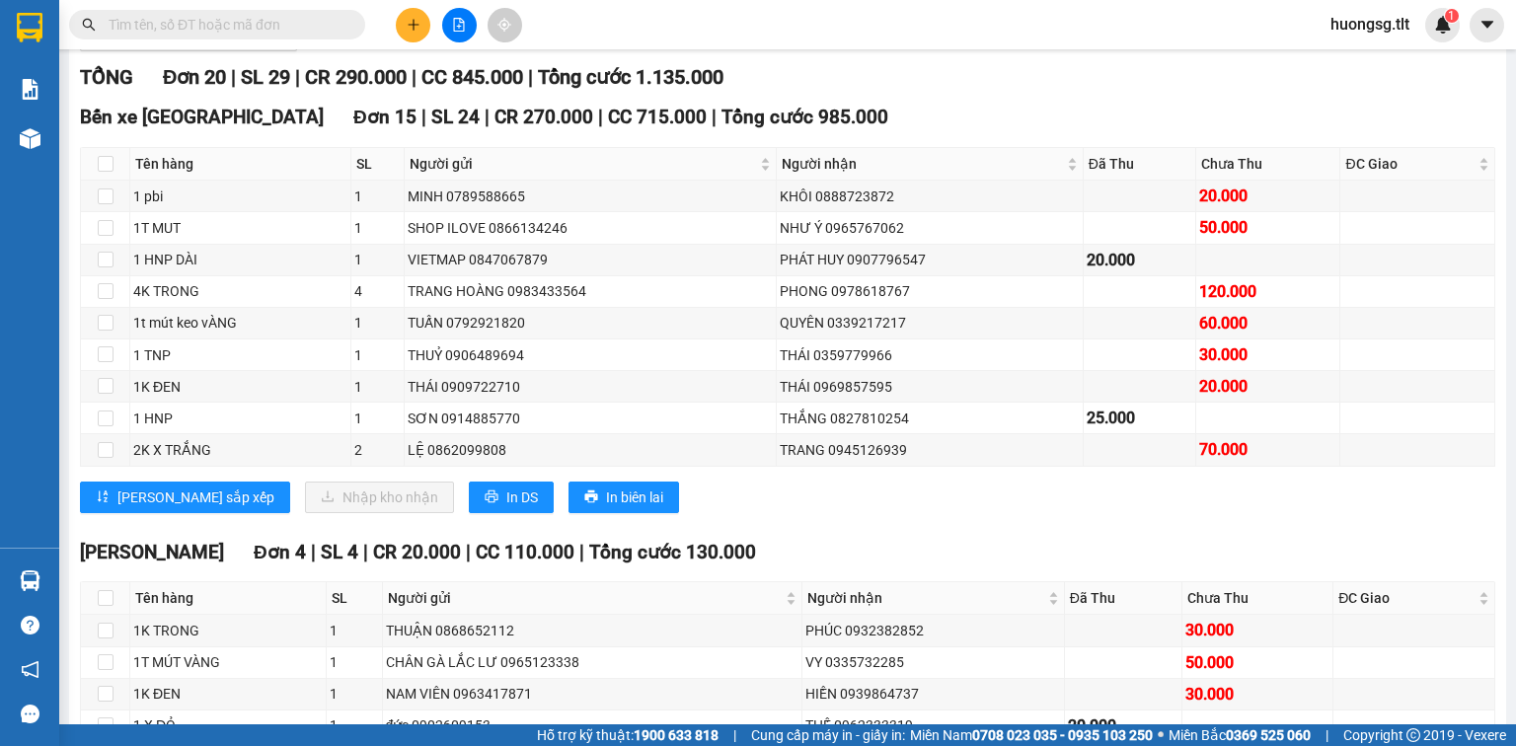
click at [839, 513] on div "Lưu sắp xếp Nhập kho nhận In DS In biên lai" at bounding box center [787, 498] width 1415 height 32
drag, startPoint x: 1246, startPoint y: 466, endPoint x: 1066, endPoint y: 464, distance: 179.6
click at [1066, 464] on tr "2K X TRẮNG 2 LỆ 0862099808 TRANG 0945126939 70.000" at bounding box center [788, 450] width 1414 height 32
click at [1161, 513] on div "Lưu sắp xếp Nhập kho nhận In DS In biên lai" at bounding box center [787, 498] width 1415 height 32
drag, startPoint x: 1257, startPoint y: 459, endPoint x: 1120, endPoint y: 470, distance: 137.6
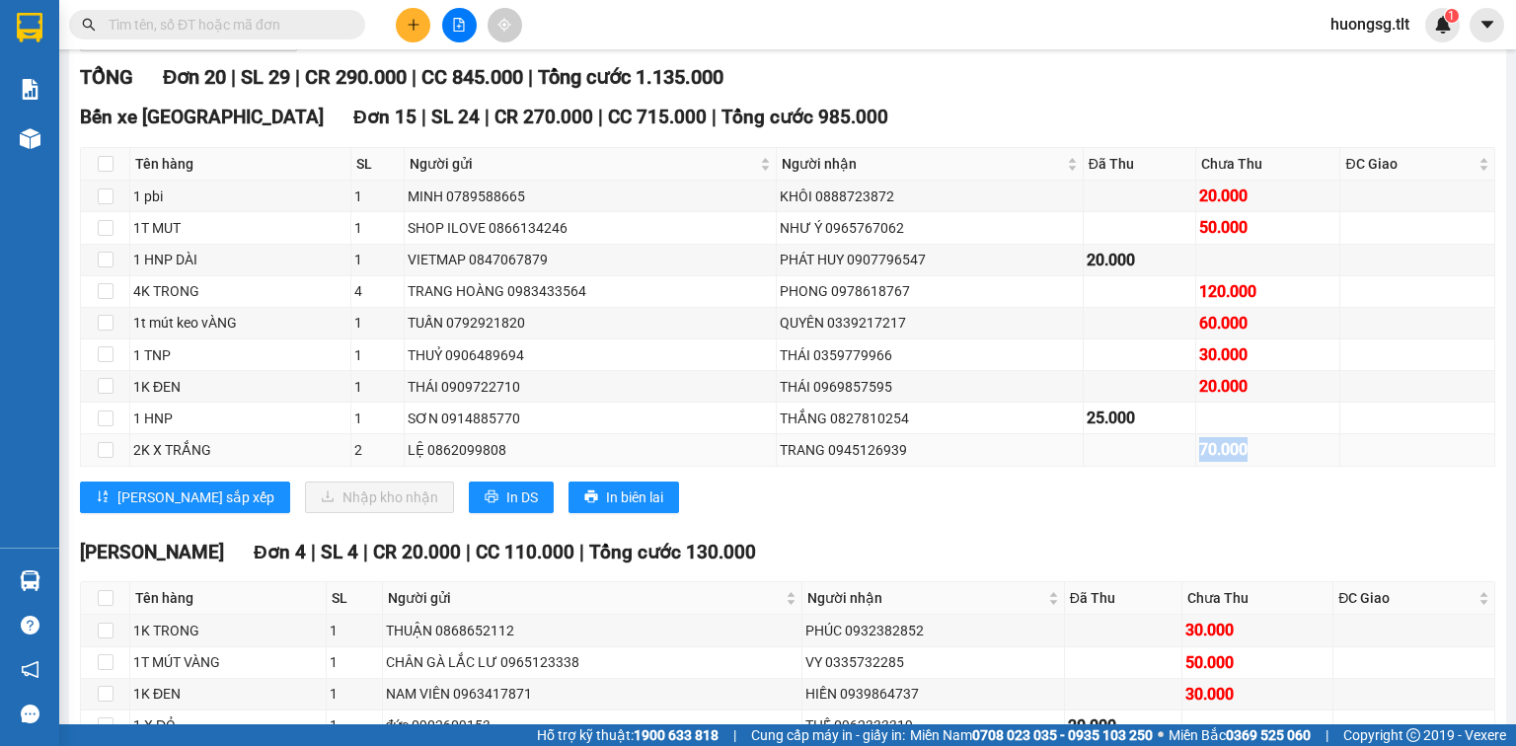
click at [1120, 466] on tr "2K X TRẮNG 2 LỆ 0862099808 TRANG 0945126939 70.000" at bounding box center [788, 450] width 1414 height 32
click at [1129, 566] on div "Nguyễn Văn Nguyễn Đơn 4 | SL 4 | CR 20.000 | CC 110.000 | Tổng cước 130.000" at bounding box center [787, 553] width 1415 height 30
click at [311, 31] on input "text" at bounding box center [225, 25] width 233 height 22
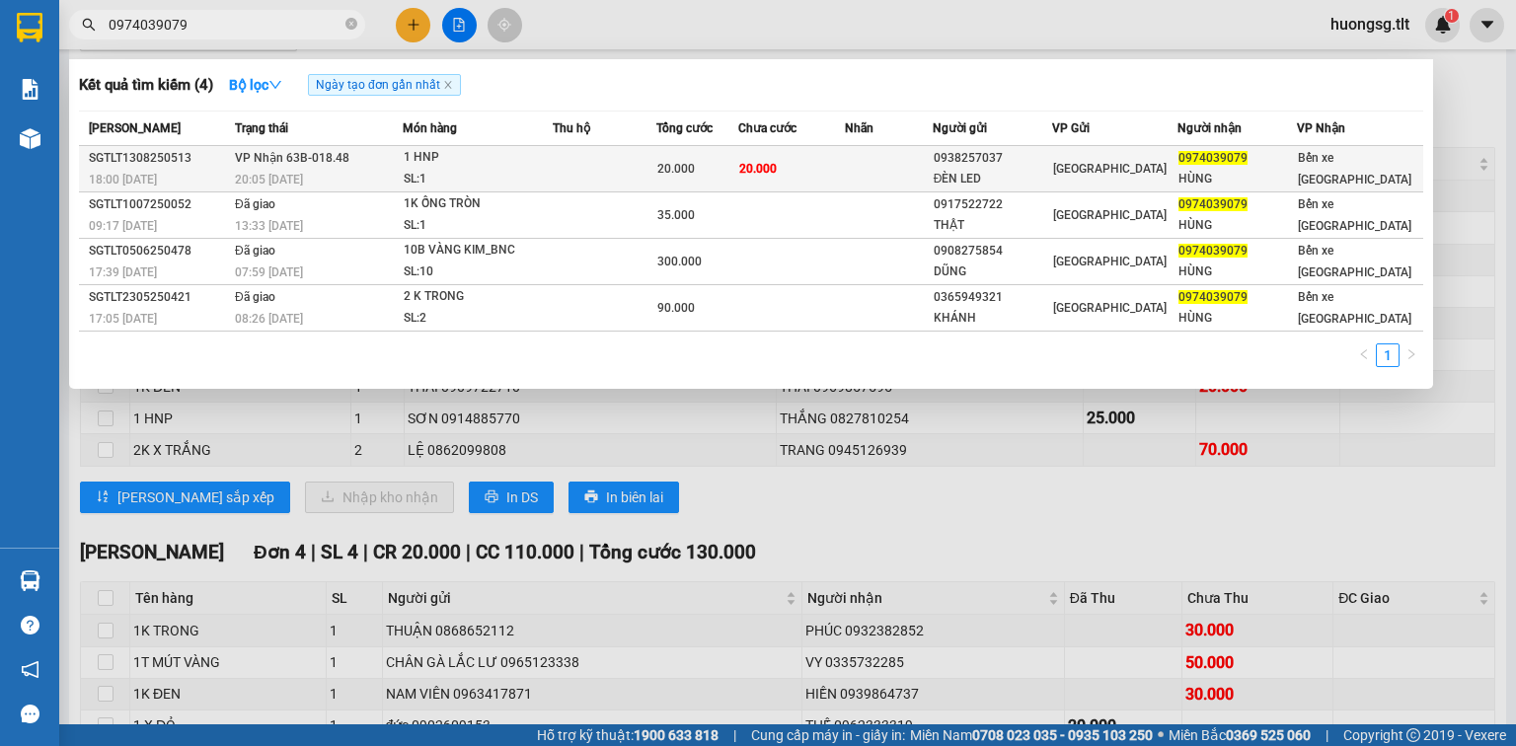
type input "0974039079"
click at [540, 160] on div "1 HNP" at bounding box center [478, 158] width 148 height 22
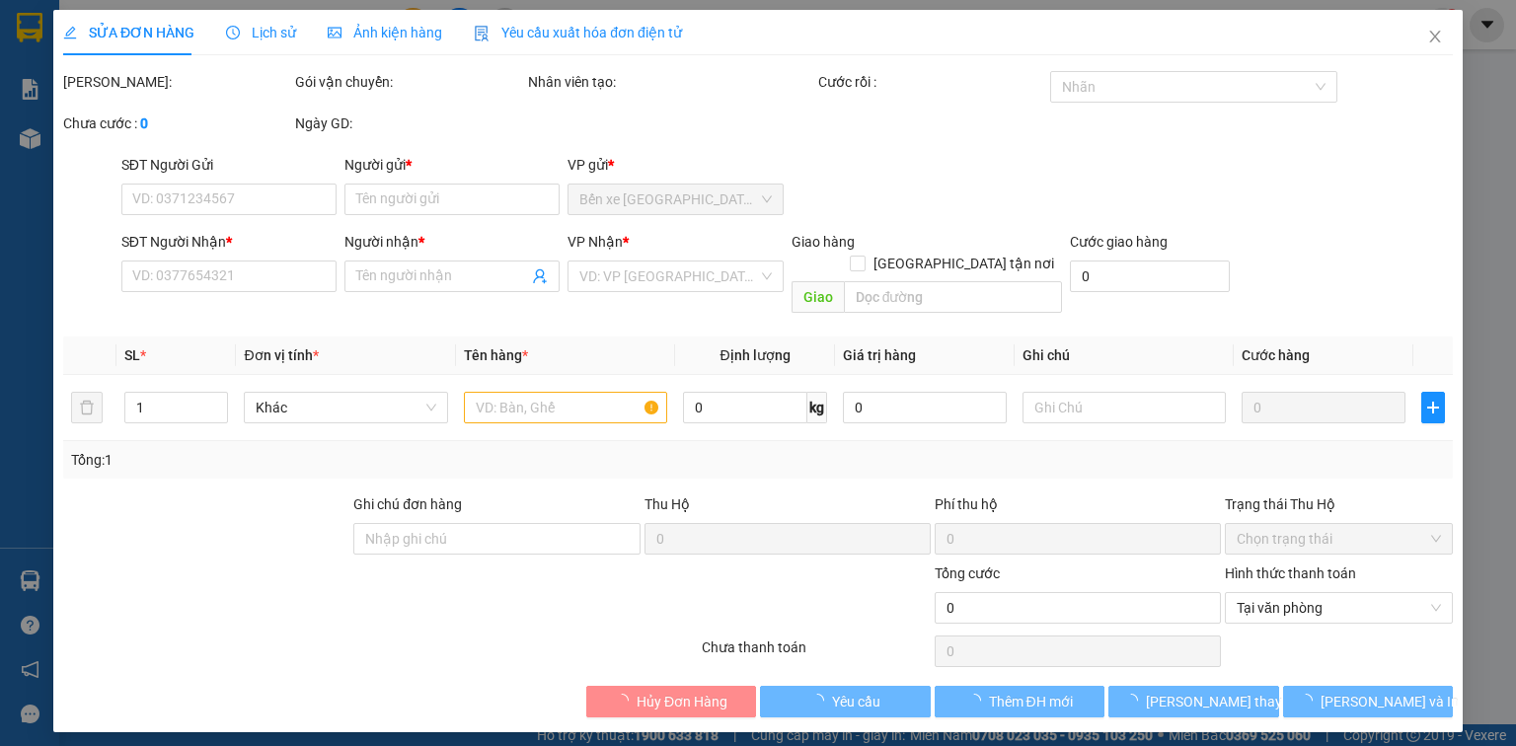
type input "0938257037"
type input "ĐÈN LED"
type input "0974039079"
type input "HÙNG"
type input "20.000"
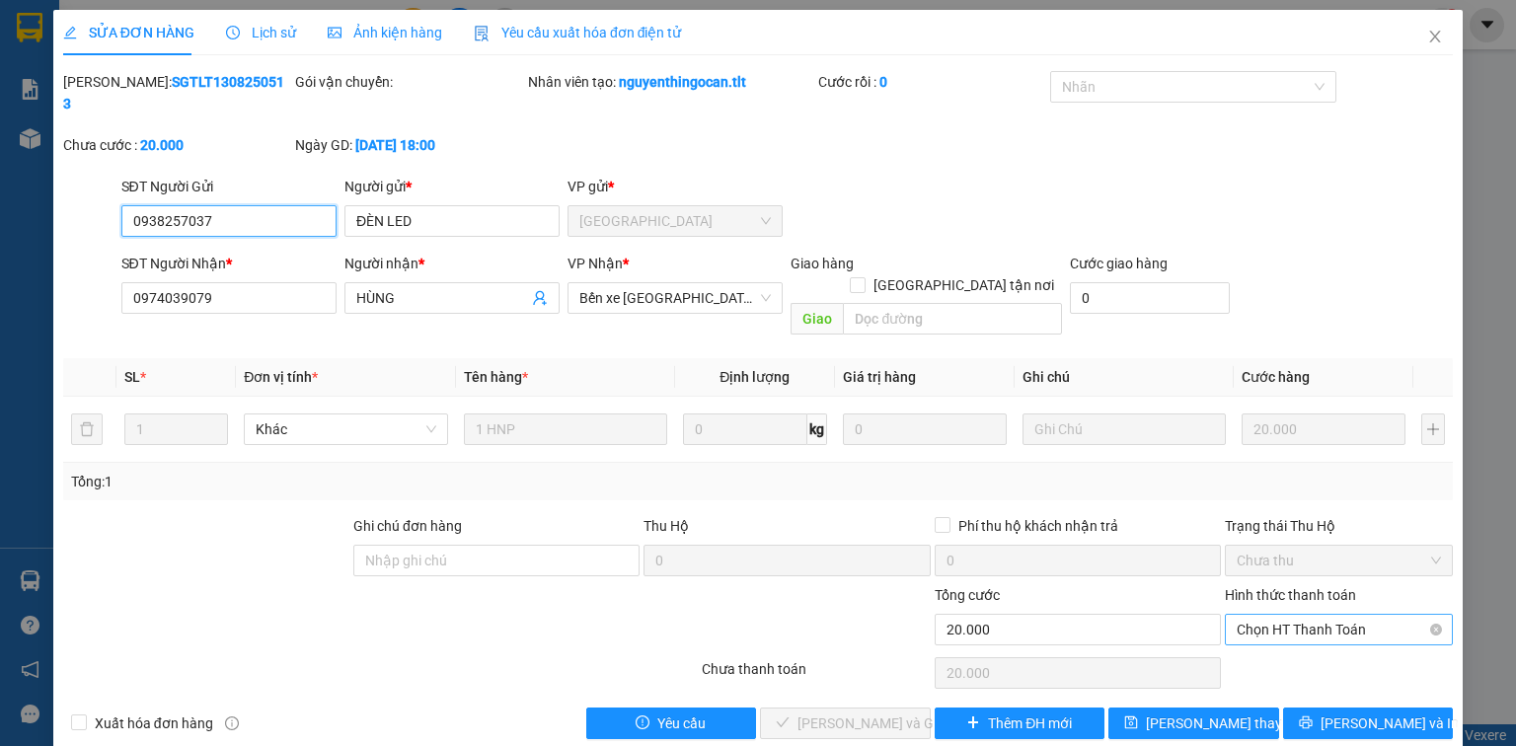
click at [1260, 615] on span "Chọn HT Thanh Toán" at bounding box center [1339, 630] width 204 height 30
click at [1265, 617] on div "Tại văn phòng" at bounding box center [1339, 625] width 204 height 22
type input "0"
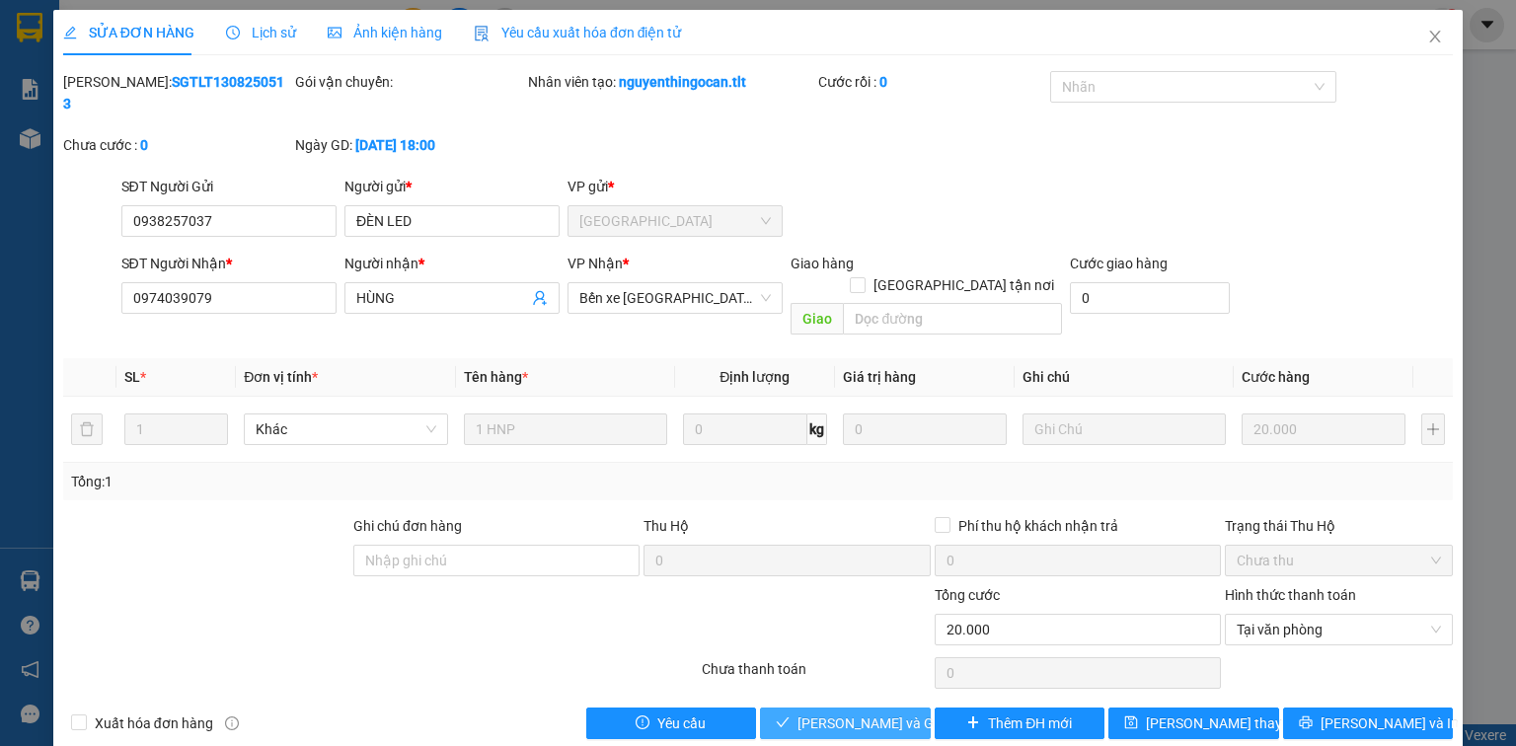
click at [865, 713] on span "Lưu và Giao hàng" at bounding box center [892, 724] width 190 height 22
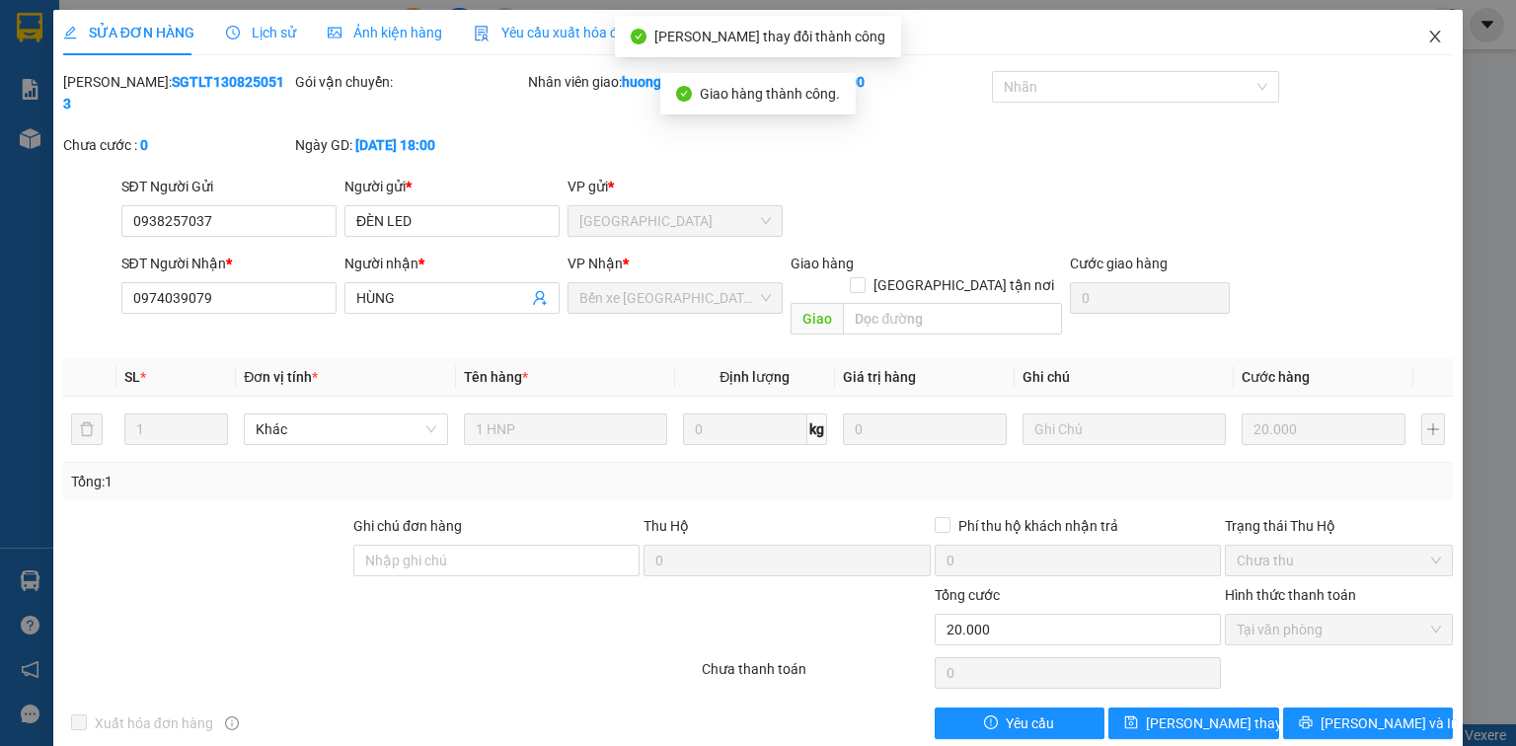
drag, startPoint x: 1437, startPoint y: 33, endPoint x: 1259, endPoint y: 41, distance: 177.9
click at [1437, 33] on icon "close" at bounding box center [1435, 37] width 16 height 16
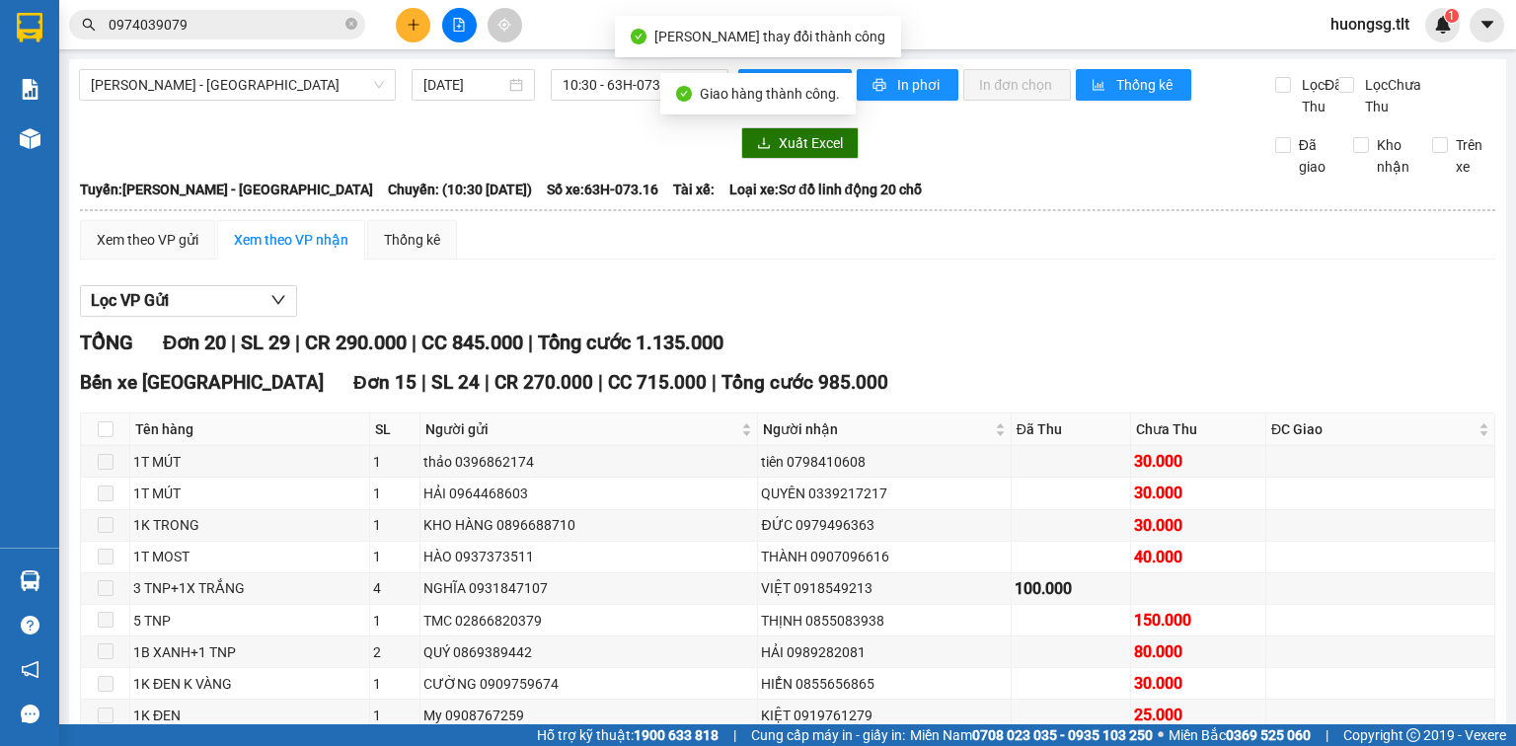
click at [311, 30] on input "0974039079" at bounding box center [225, 25] width 233 height 22
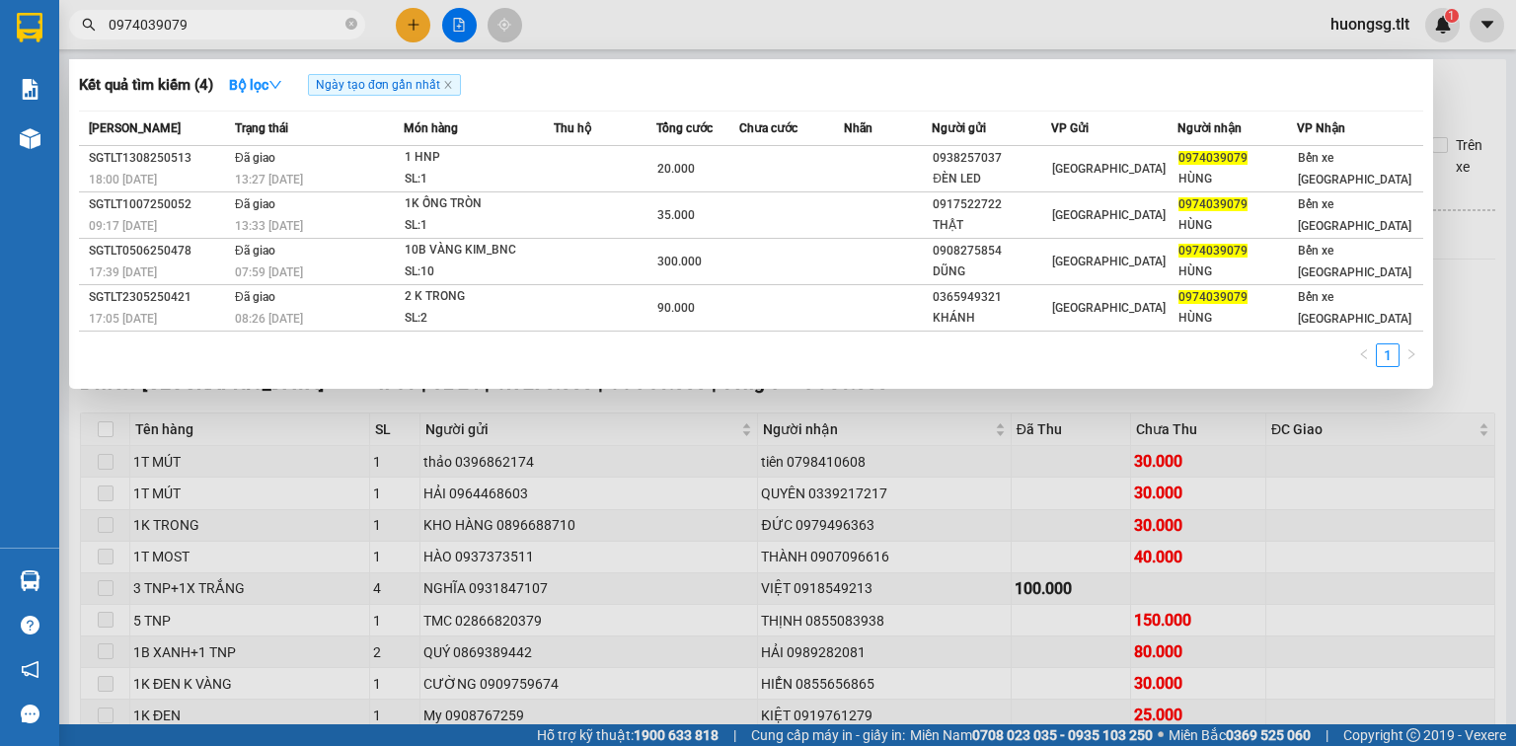
click at [279, 27] on input "0974039079" at bounding box center [225, 25] width 233 height 22
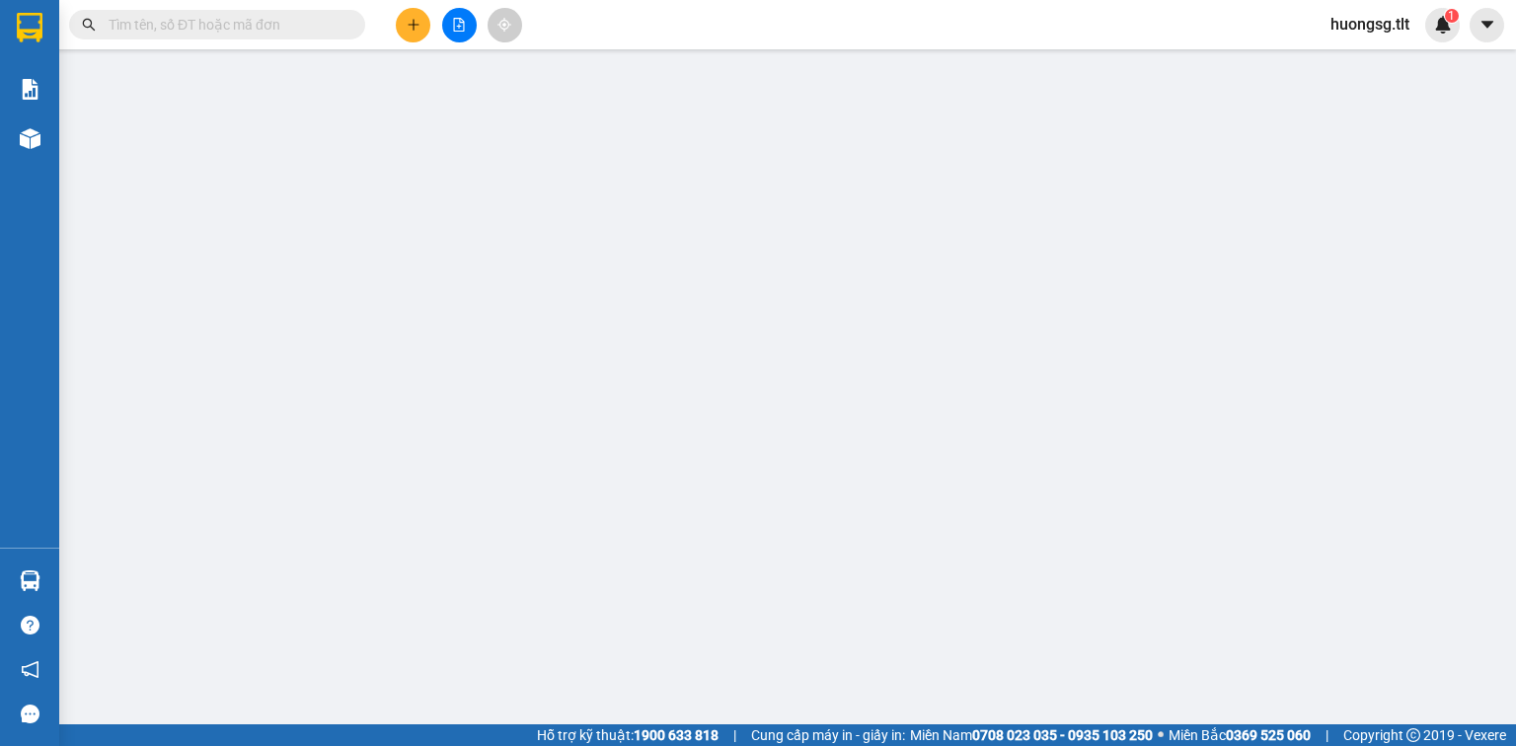
paste input "0913808149"
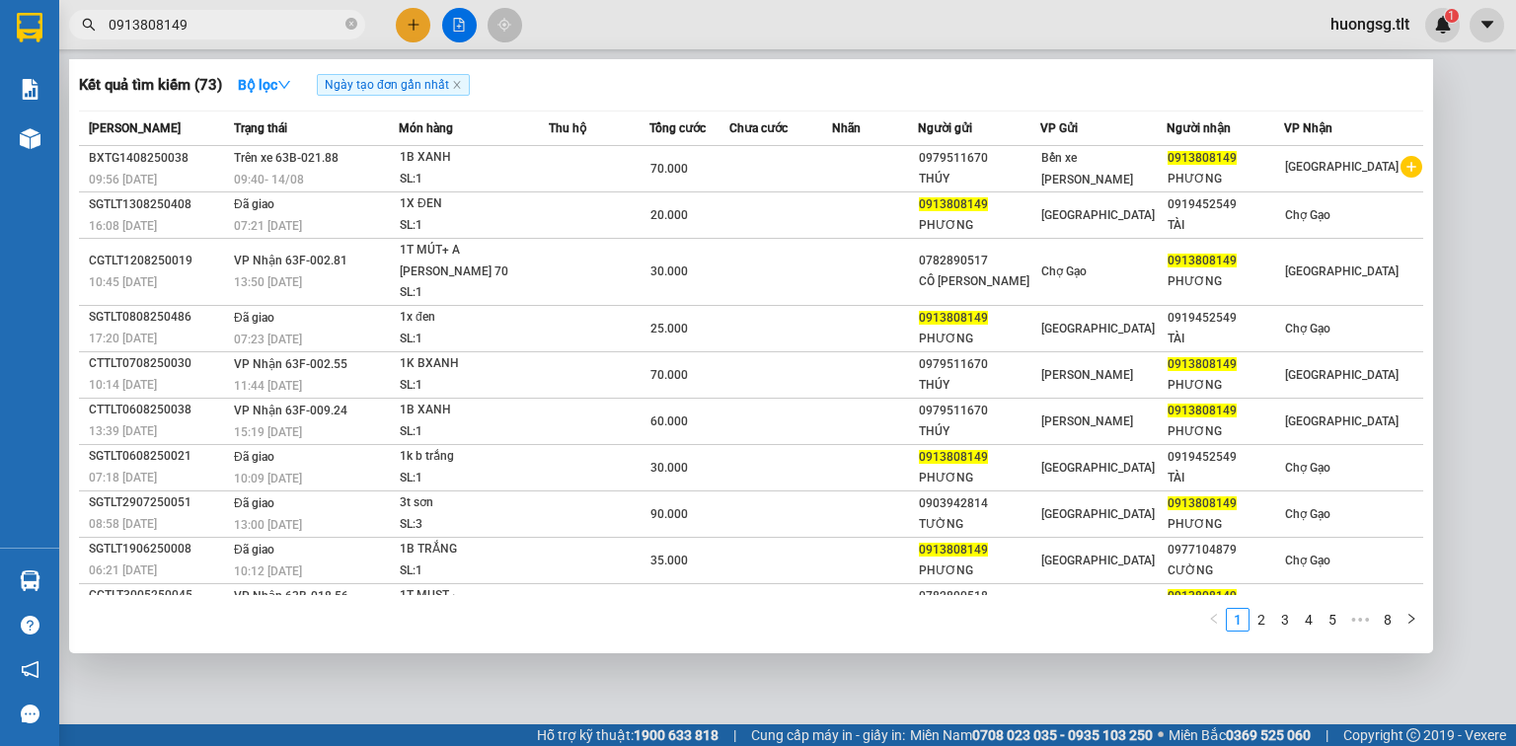
type input "0913808149"
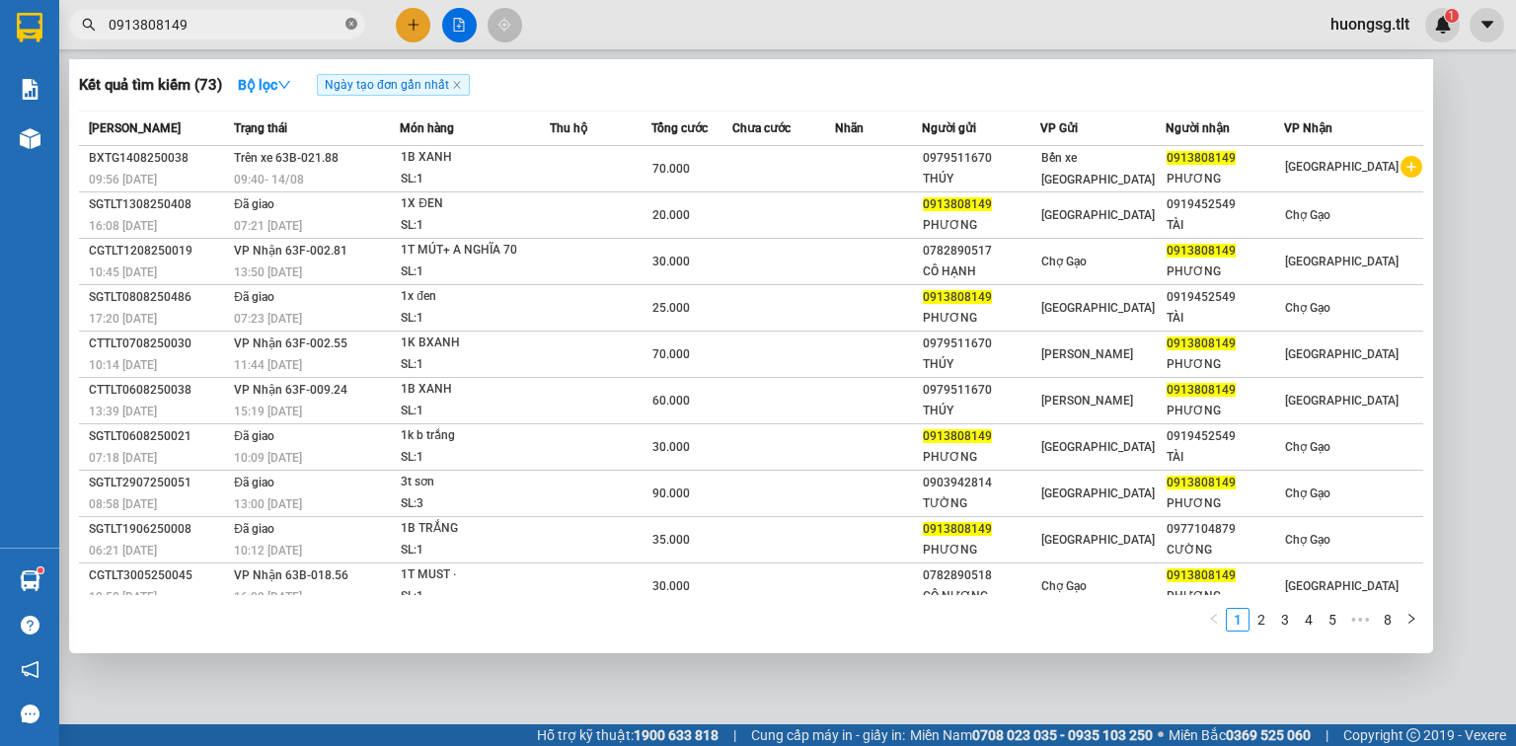
click at [346, 27] on icon "close-circle" at bounding box center [351, 24] width 12 height 12
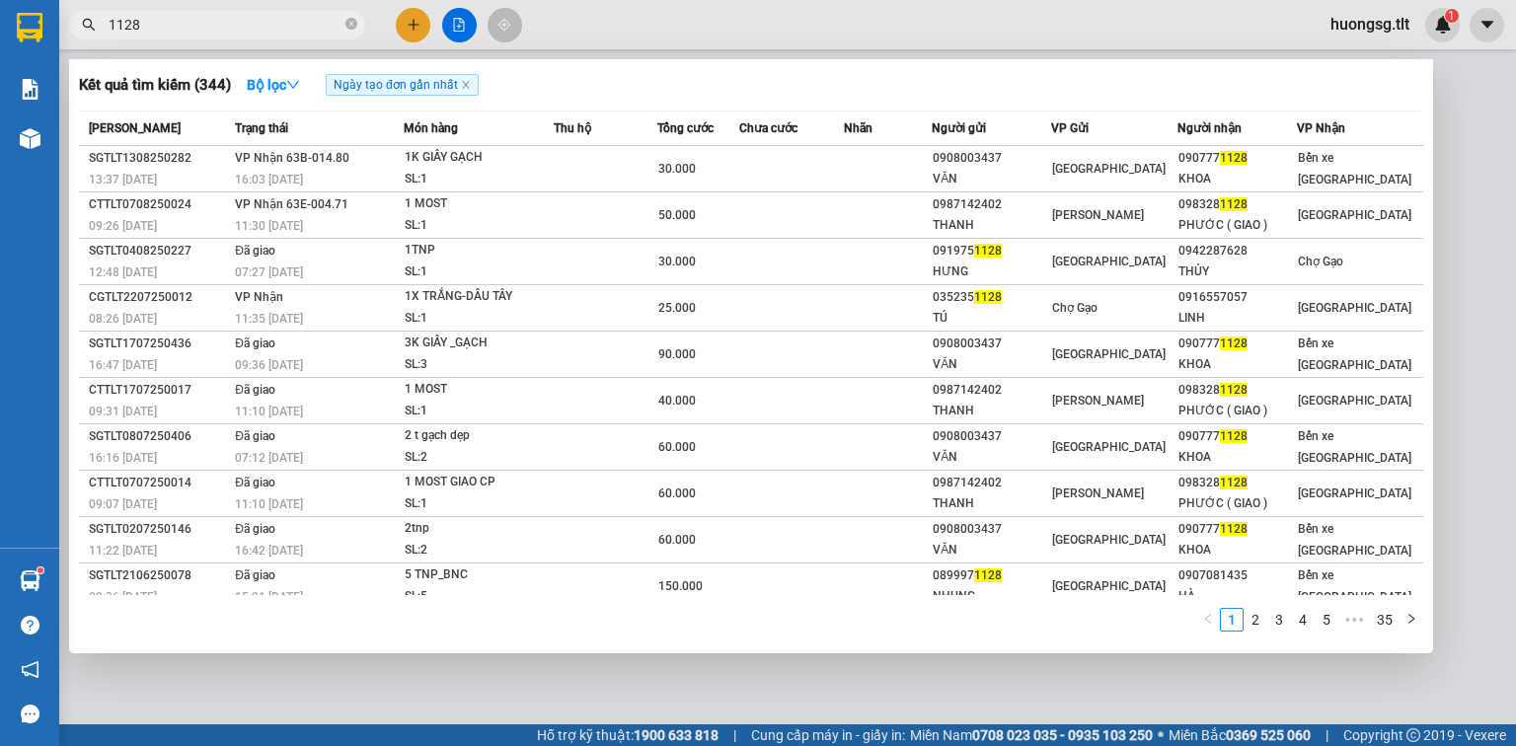
type input "1128"
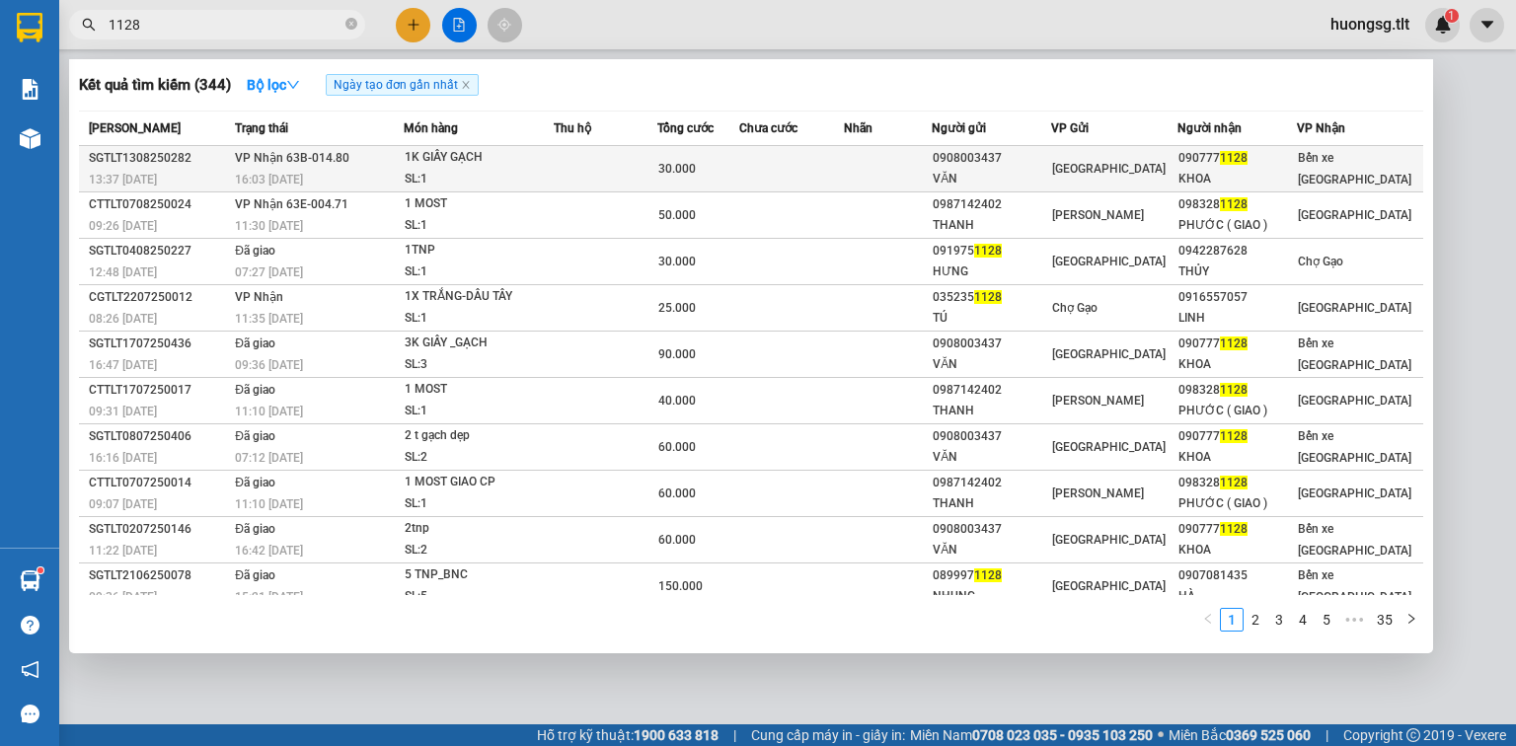
click at [566, 166] on td at bounding box center [606, 169] width 104 height 46
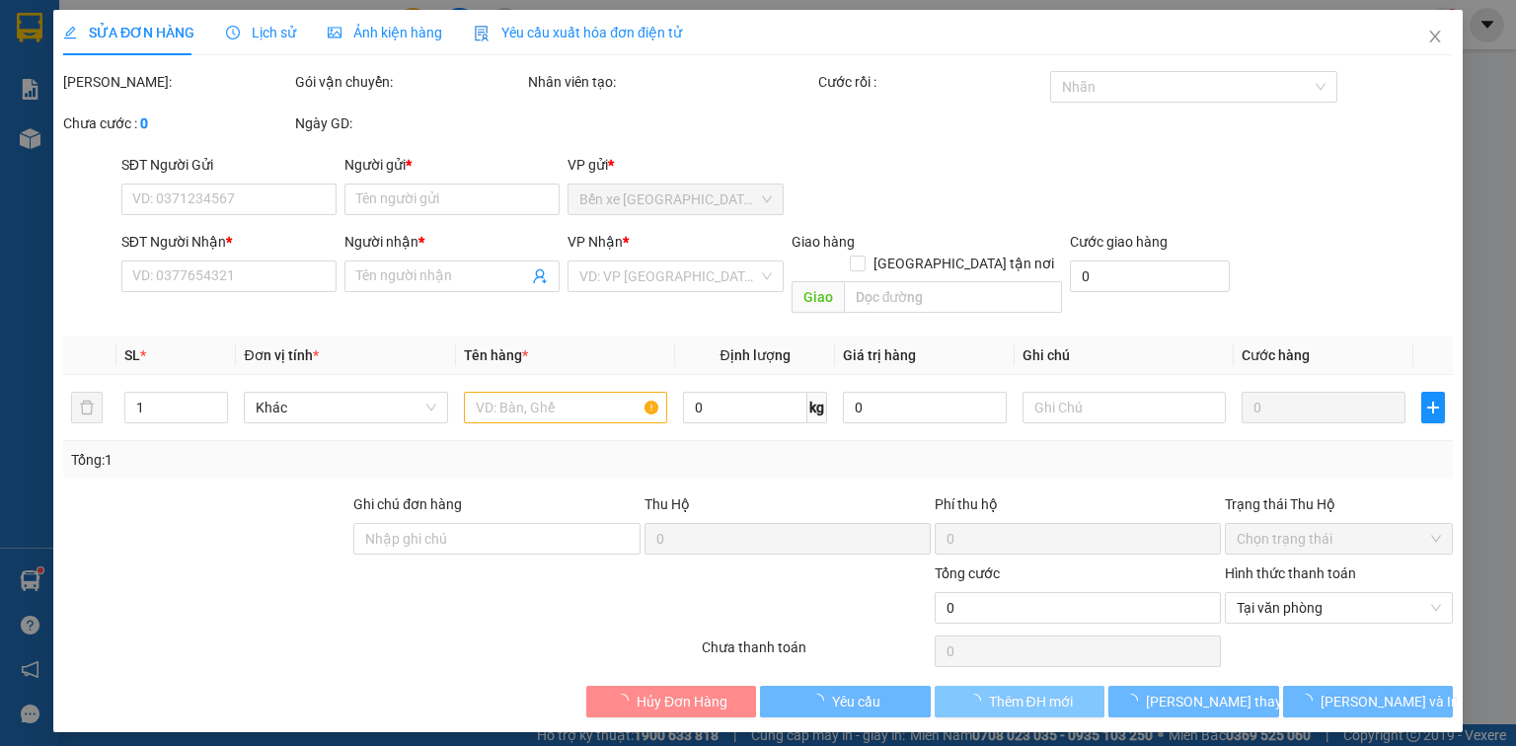
type input "0908003437"
type input "VĂN"
type input "0907771128"
type input "KHOA"
type input "30.000"
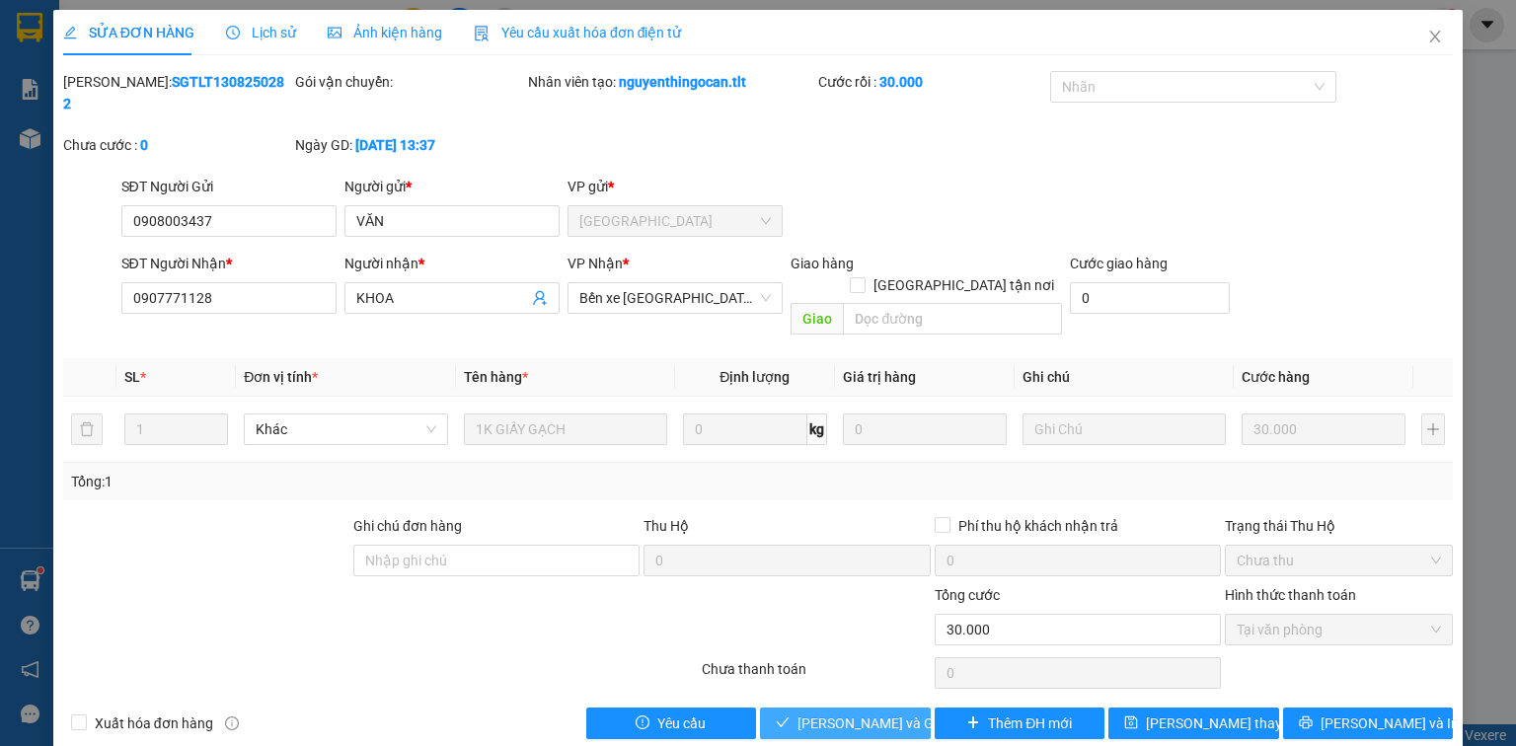
click at [892, 713] on span "Lưu và Giao hàng" at bounding box center [892, 724] width 190 height 22
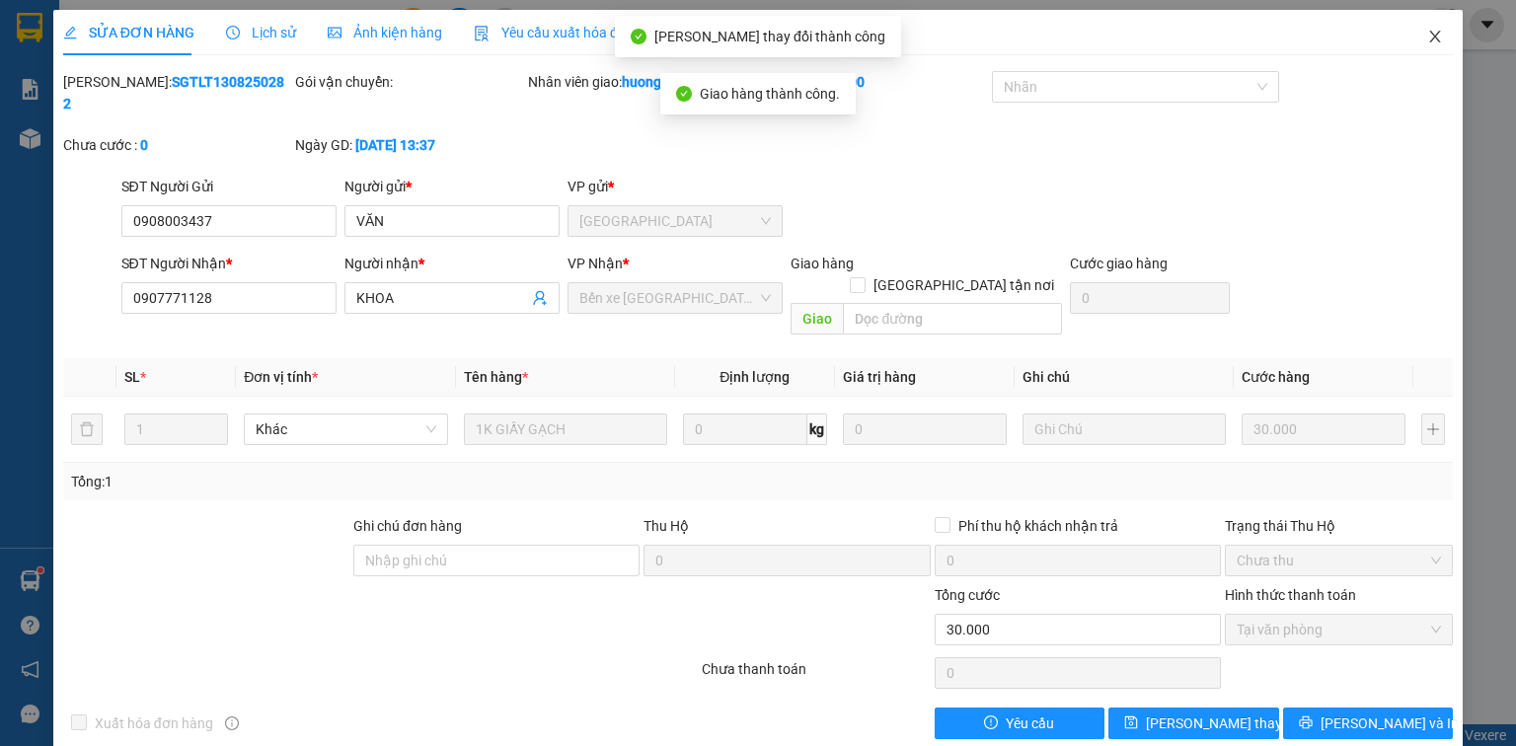
click at [1431, 38] on icon "close" at bounding box center [1435, 37] width 16 height 16
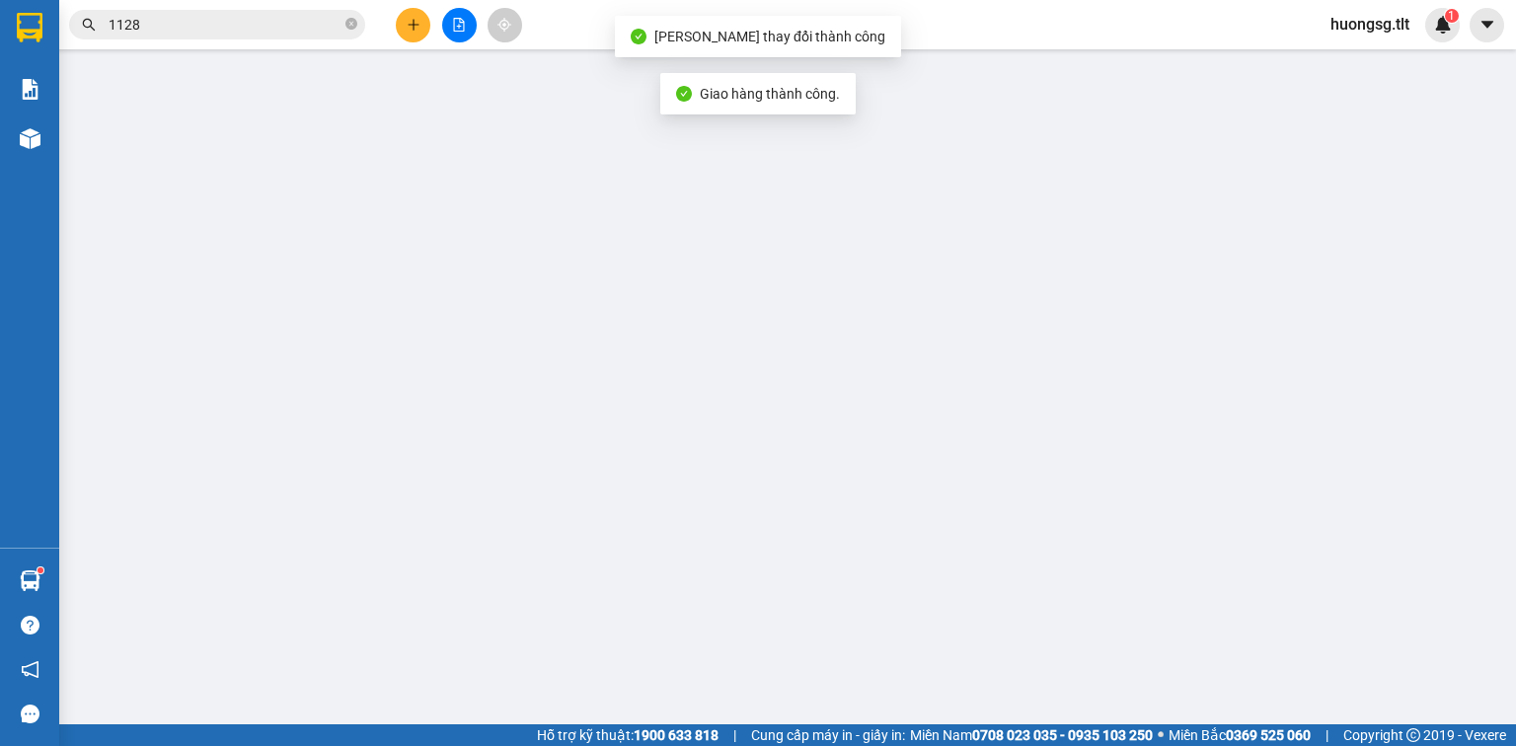
click at [315, 20] on input "1128" at bounding box center [225, 25] width 233 height 22
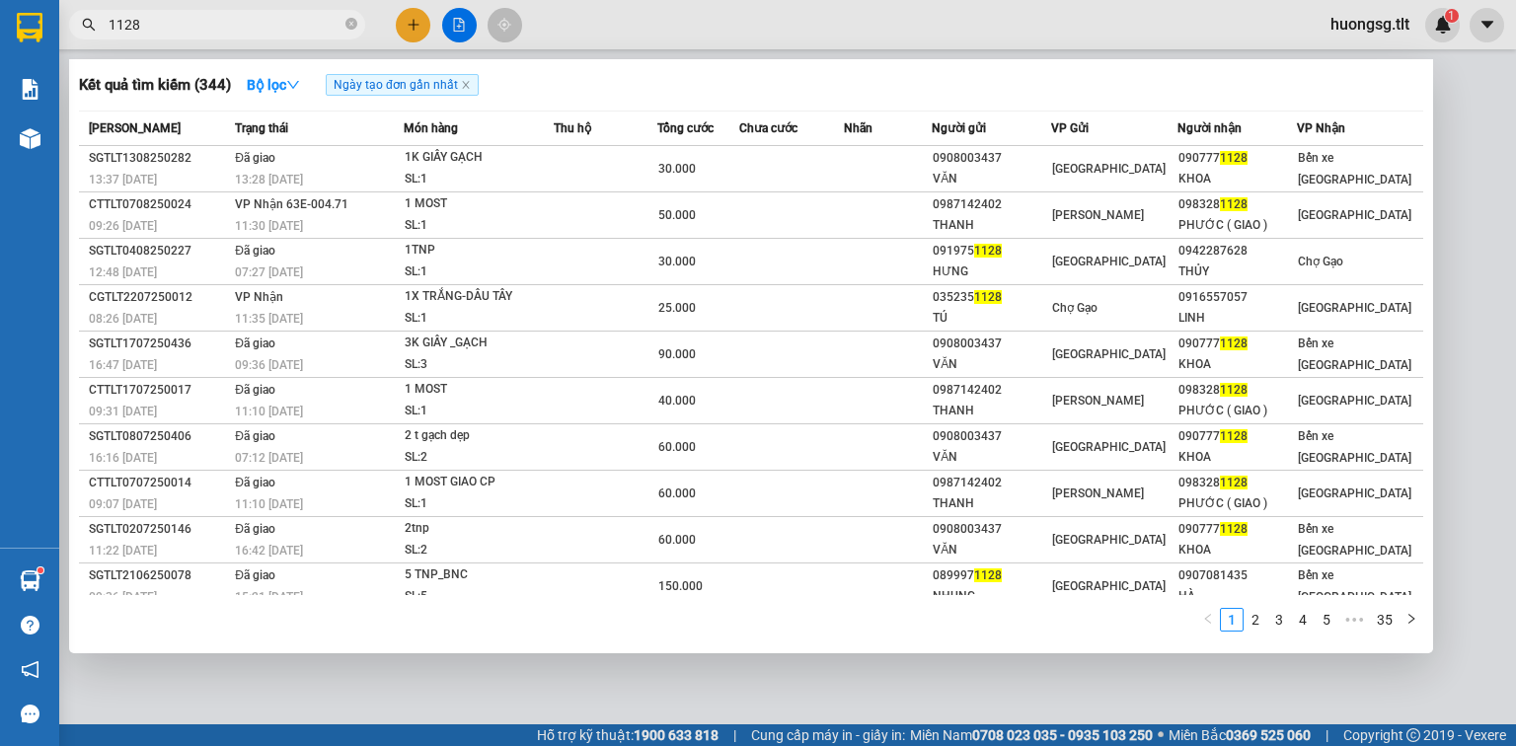
click at [417, 13] on div at bounding box center [758, 373] width 1516 height 746
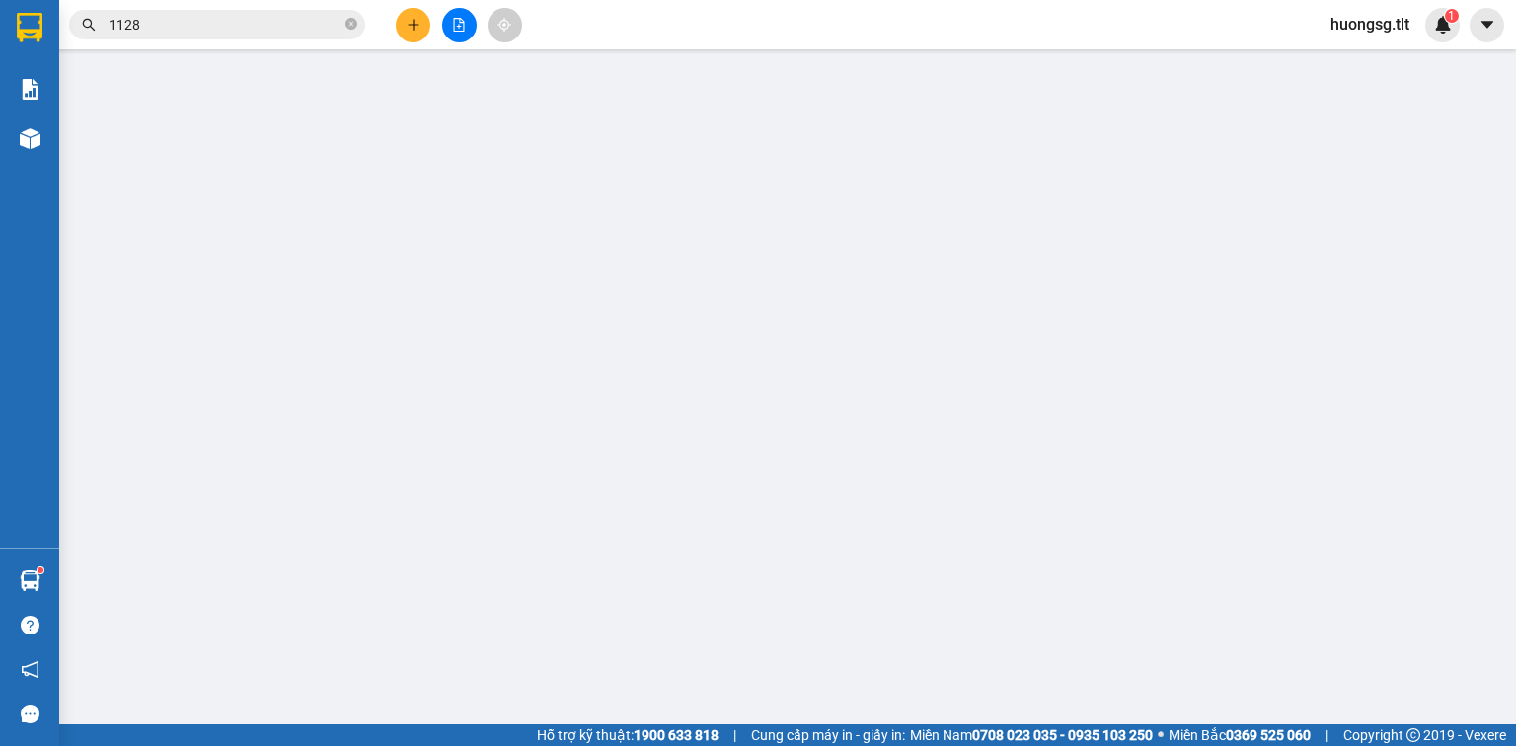
click at [417, 13] on button at bounding box center [413, 25] width 35 height 35
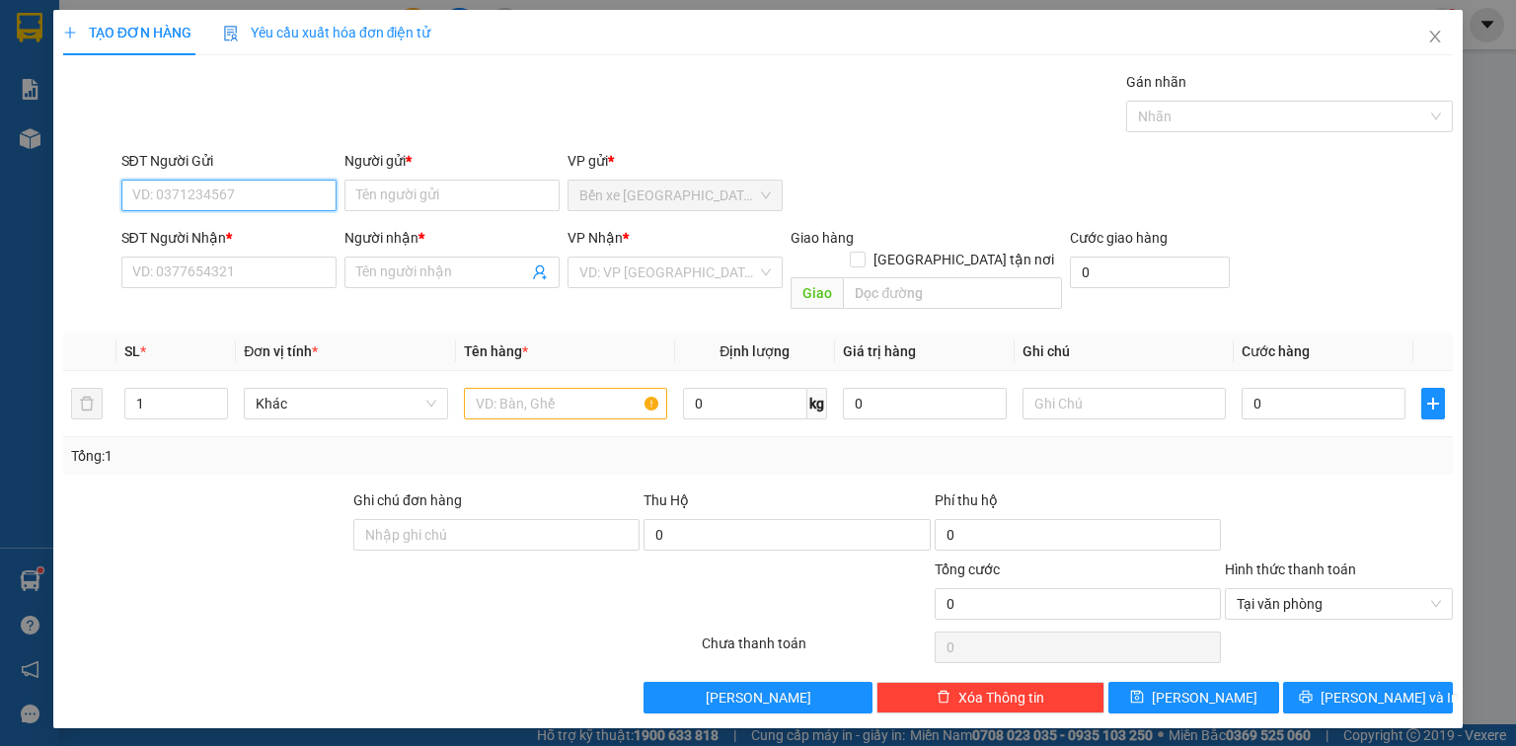
click at [308, 193] on input "SĐT Người Gửi" at bounding box center [228, 196] width 215 height 32
click at [186, 201] on input "039449846" at bounding box center [228, 196] width 215 height 32
type input "0394498946"
click at [177, 235] on div "0394498946 - MINH NGHI" at bounding box center [230, 234] width 194 height 22
type input "MINH NGHI"
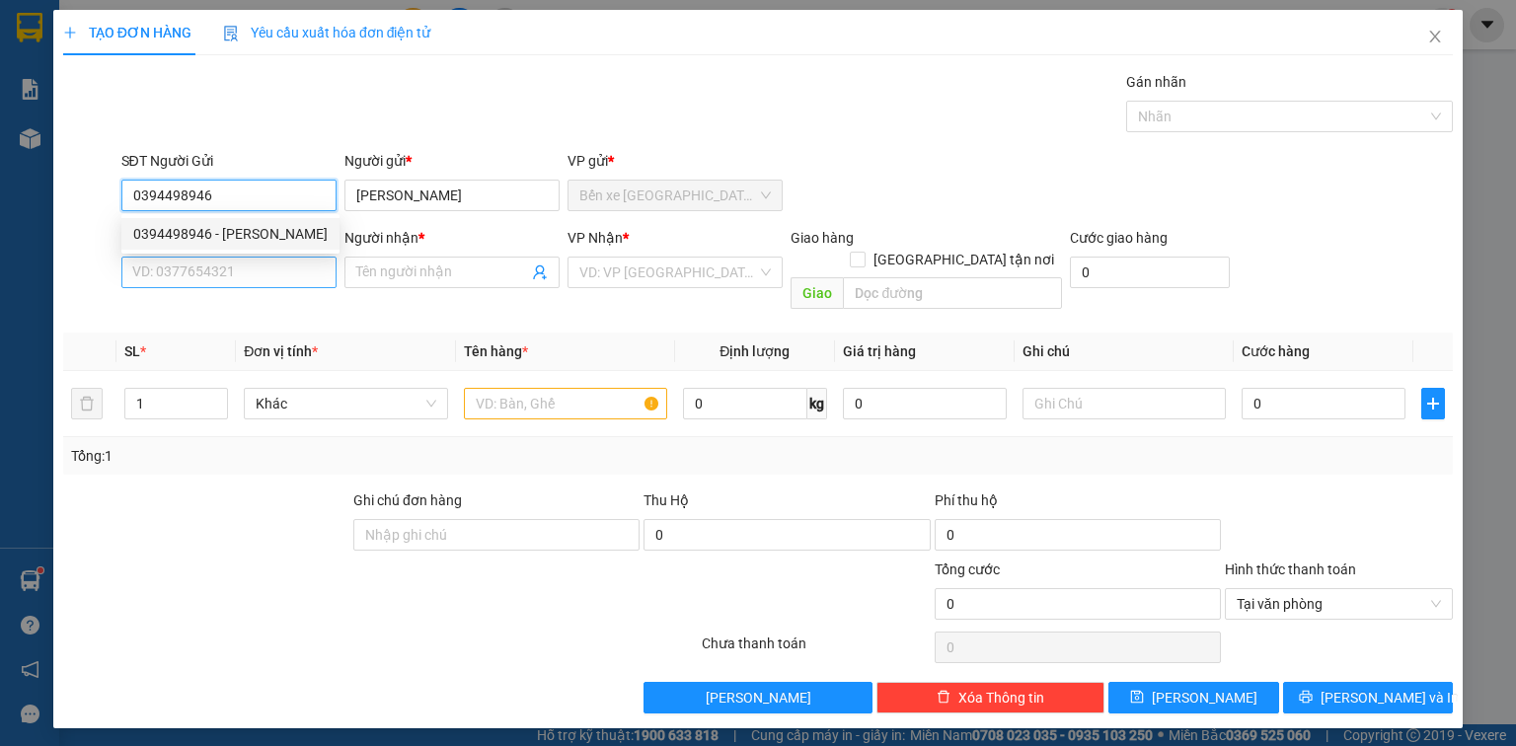
type input "0394498946"
click at [242, 276] on input "SĐT Người Nhận *" at bounding box center [228, 273] width 215 height 32
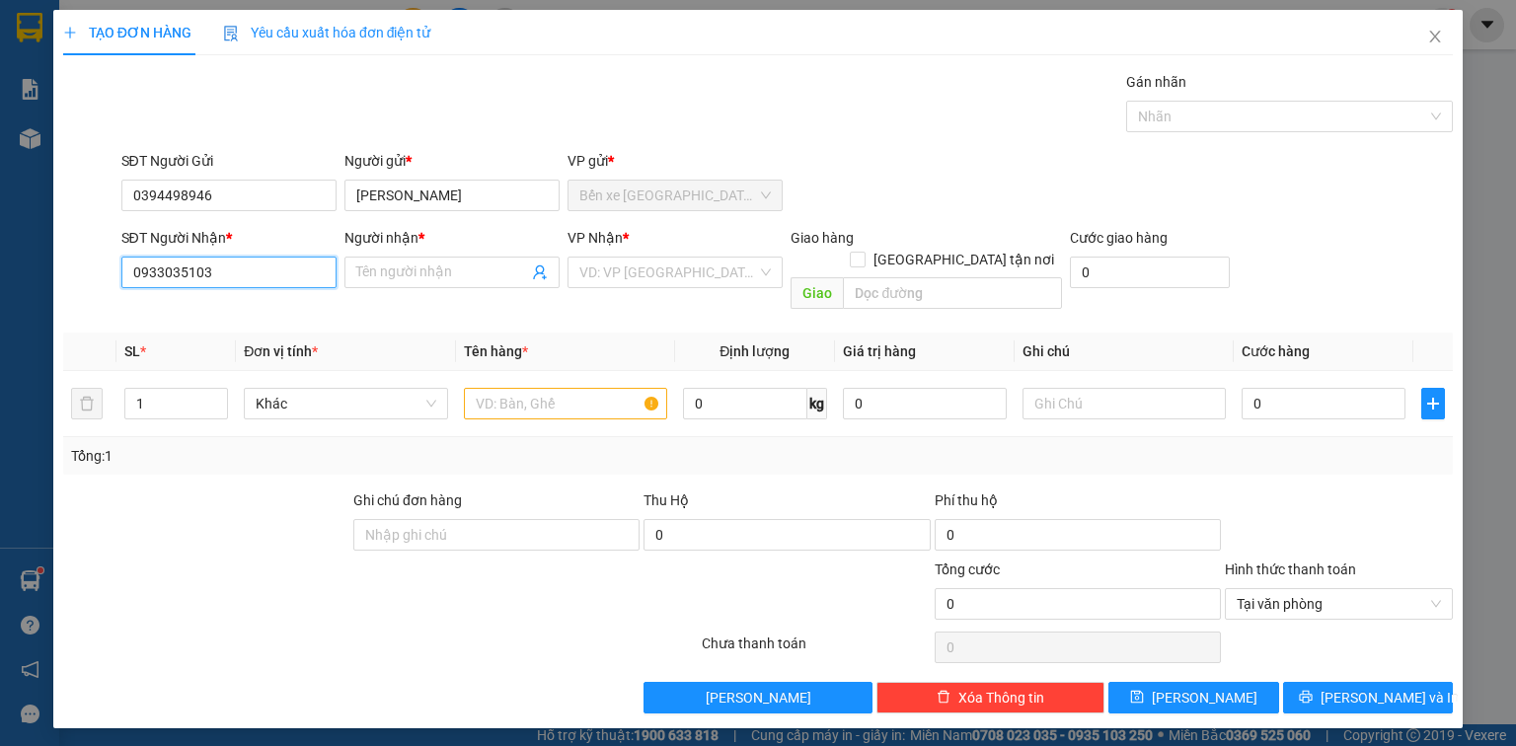
click at [245, 275] on input "0933035103" at bounding box center [228, 273] width 215 height 32
type input "0933035103"
click at [415, 270] on input "Người nhận *" at bounding box center [442, 273] width 172 height 22
type input "D"
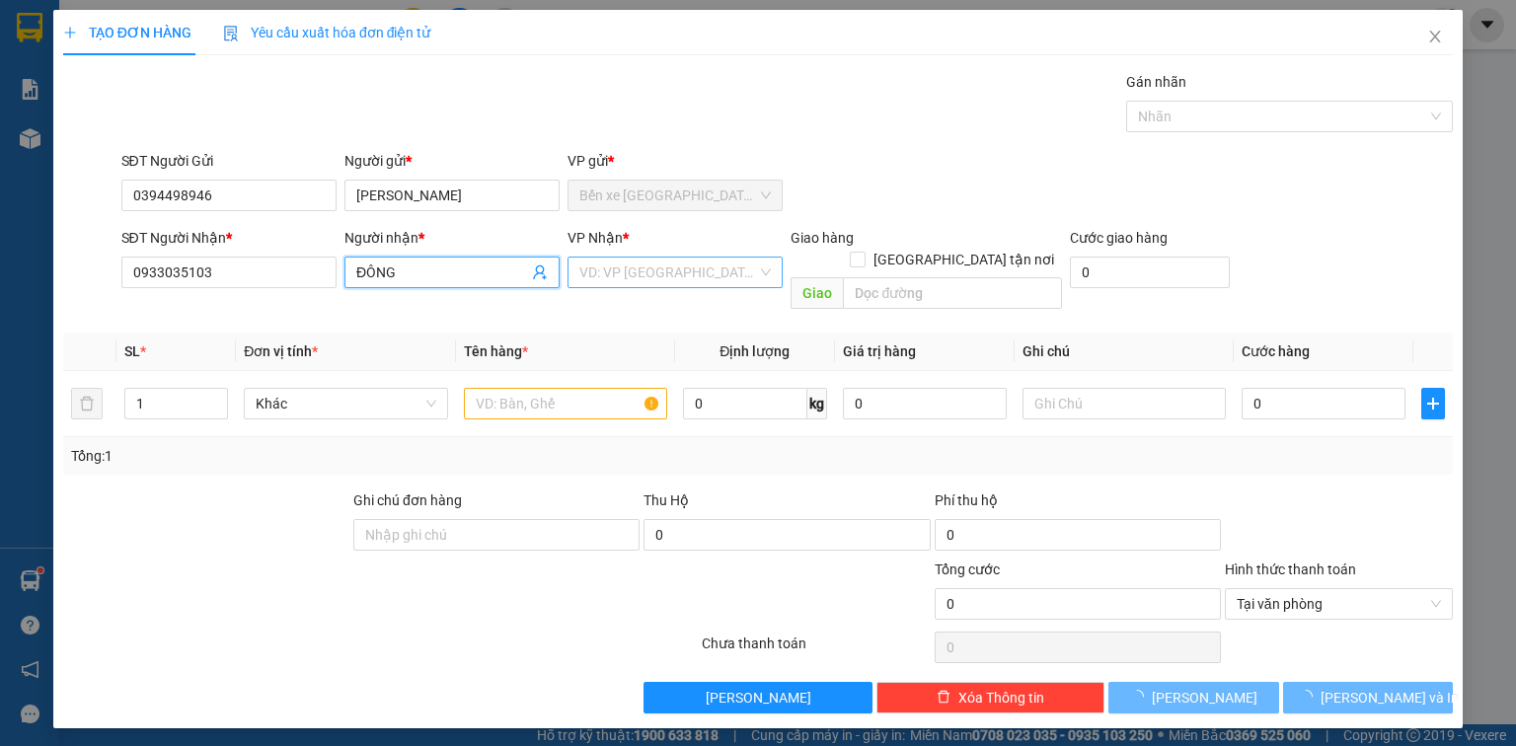
type input "ĐÔNG"
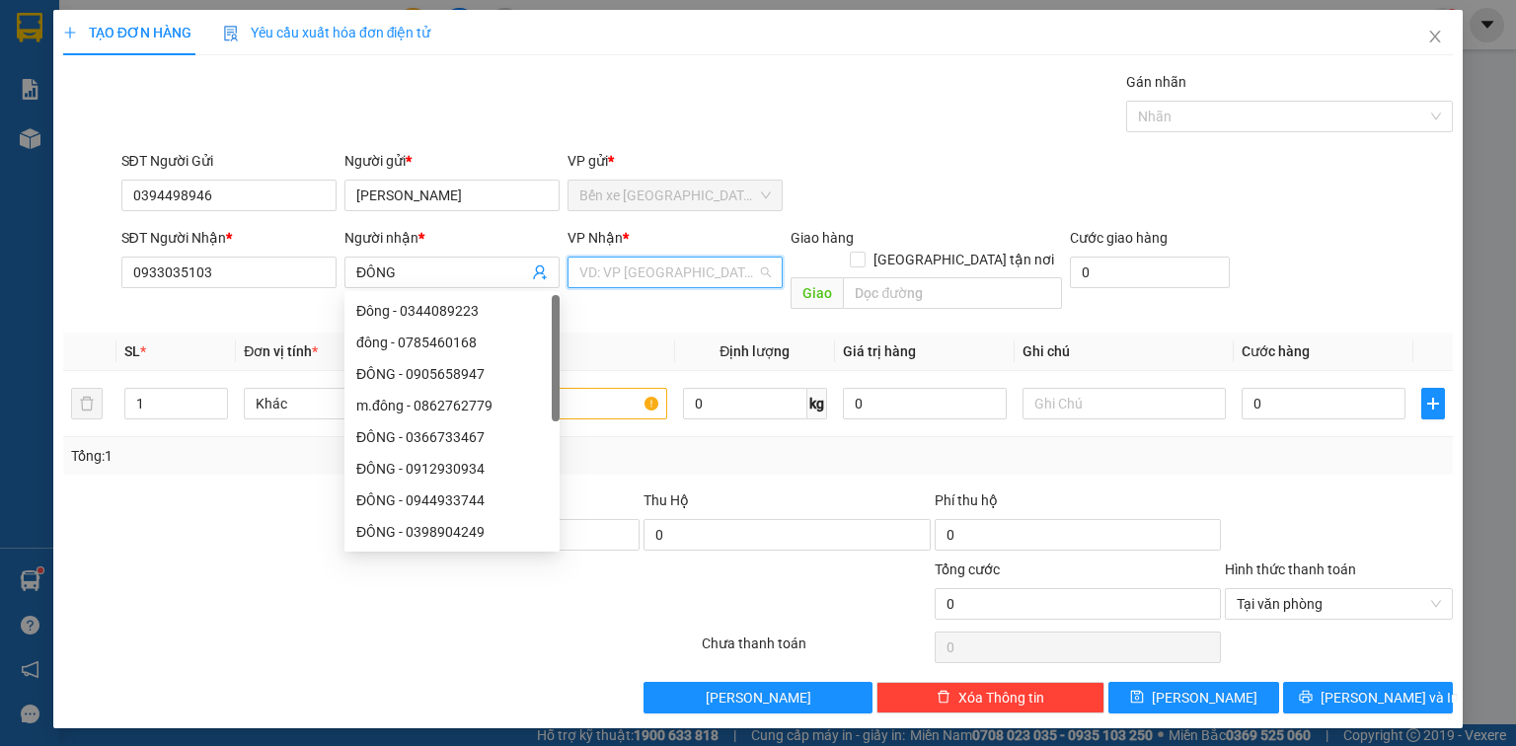
click at [621, 279] on input "search" at bounding box center [668, 273] width 178 height 30
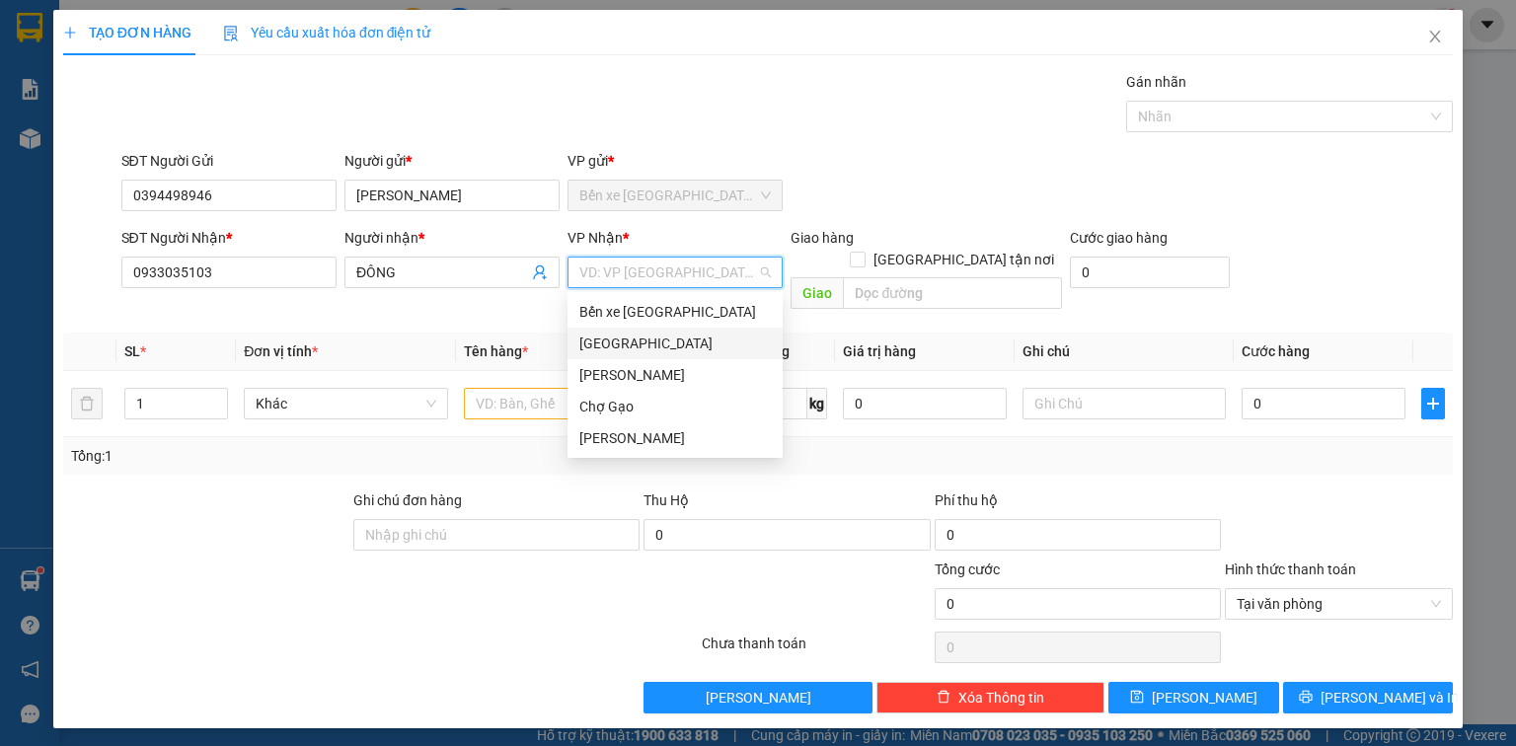
click at [640, 339] on div "[GEOGRAPHIC_DATA]" at bounding box center [674, 344] width 191 height 22
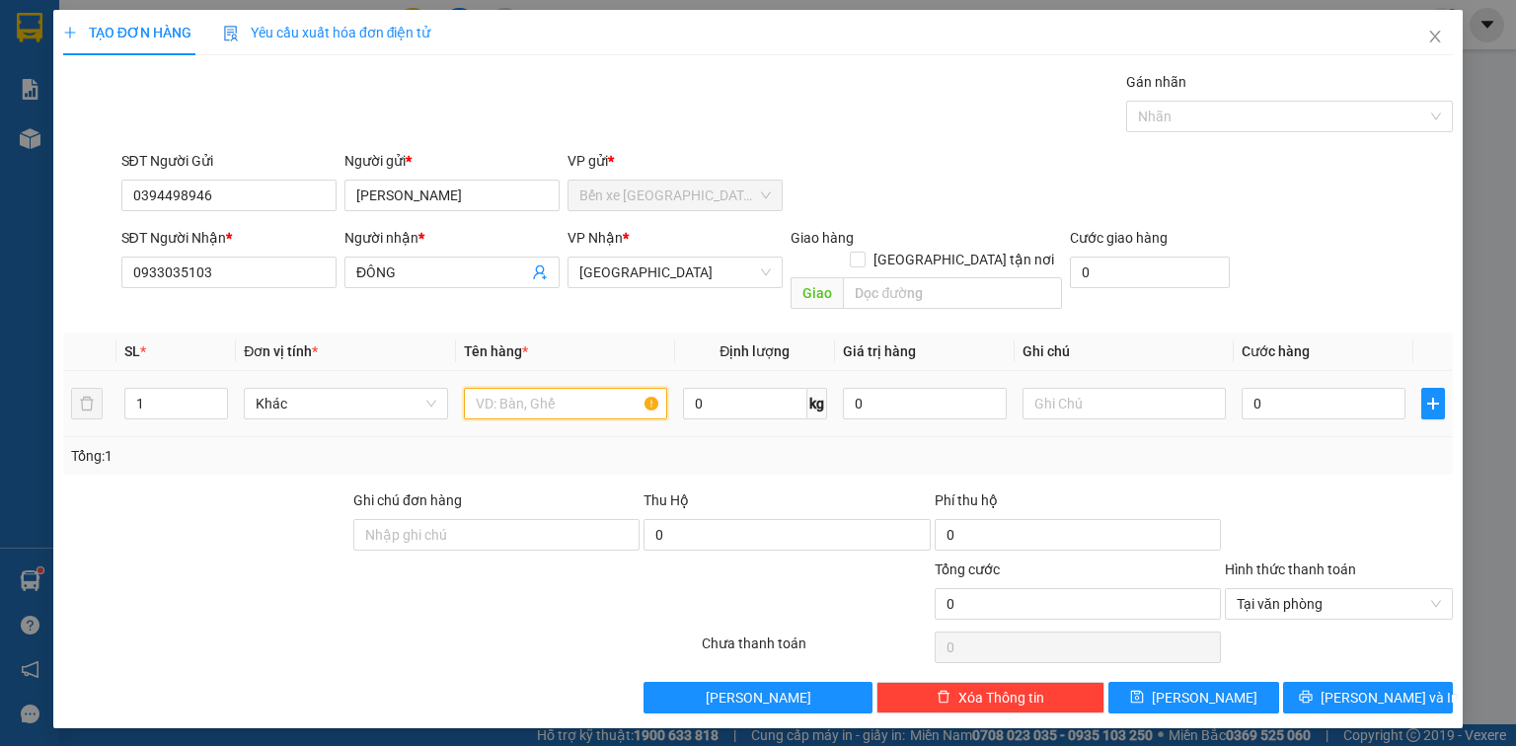
click at [576, 391] on input "text" at bounding box center [565, 404] width 203 height 32
type input "1HNP"
click at [1245, 388] on input "0" at bounding box center [1324, 404] width 164 height 32
type input "2"
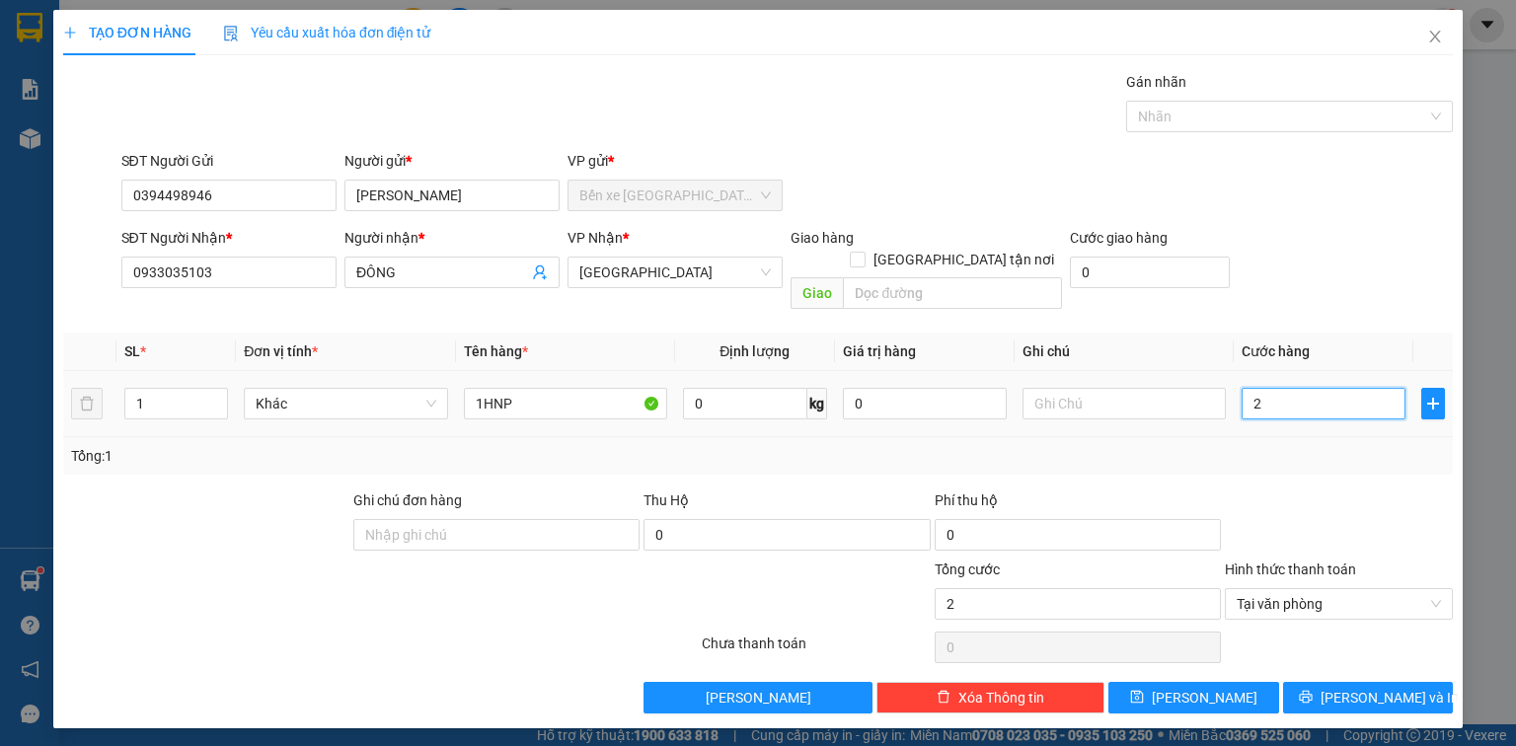
type input "25"
type input "25.000"
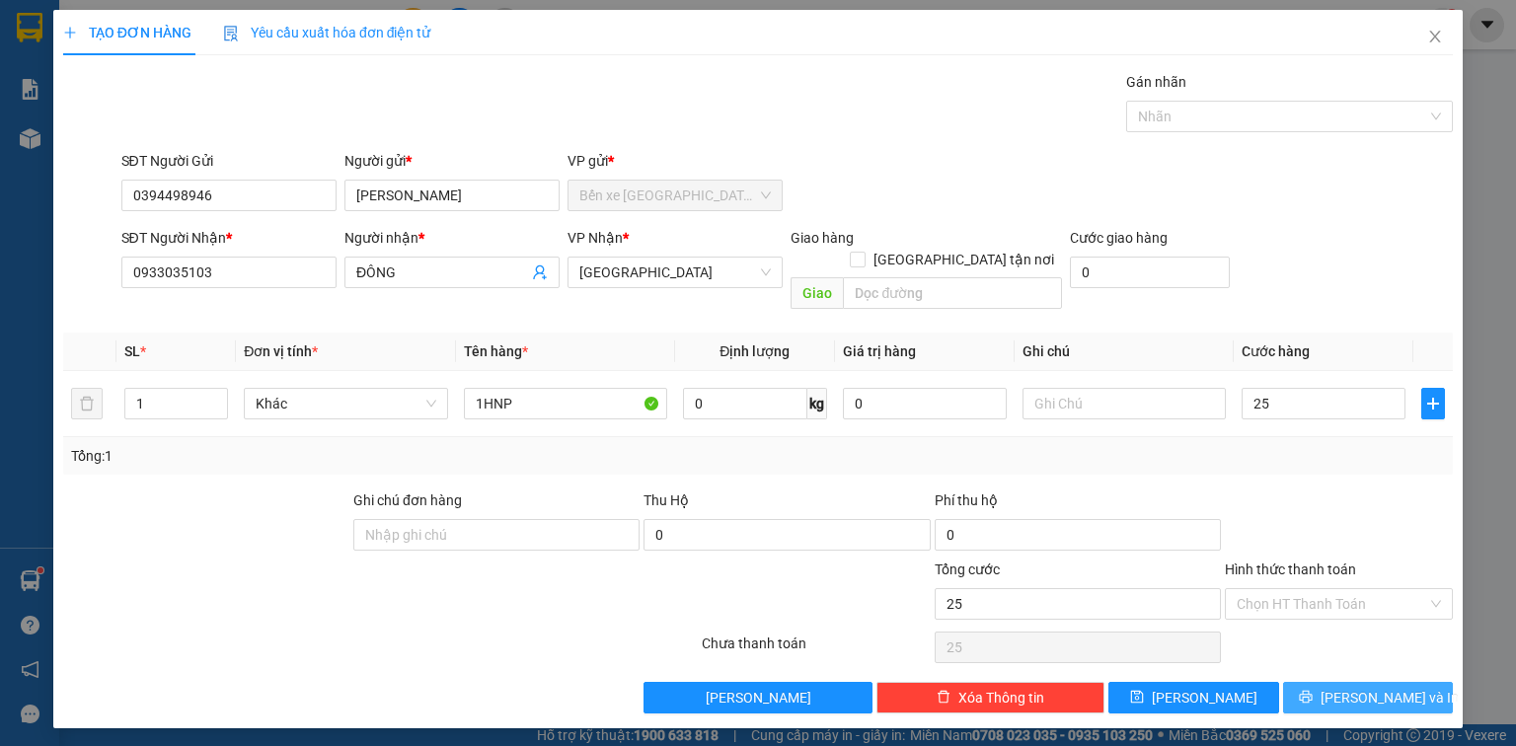
type input "25.000"
click at [1402, 687] on span "Lưu và In" at bounding box center [1390, 698] width 138 height 22
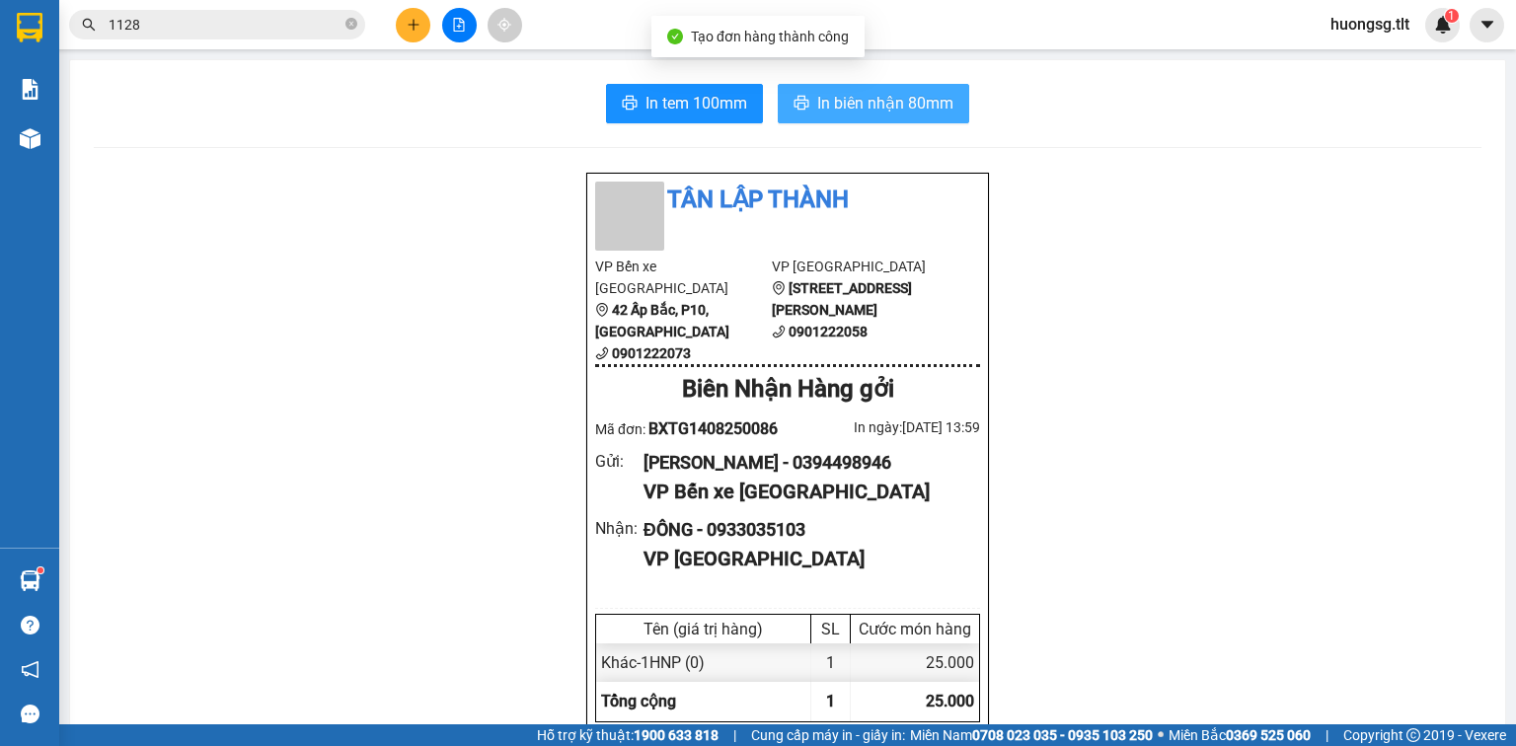
click at [867, 99] on span "In biên nhận 80mm" at bounding box center [885, 103] width 136 height 25
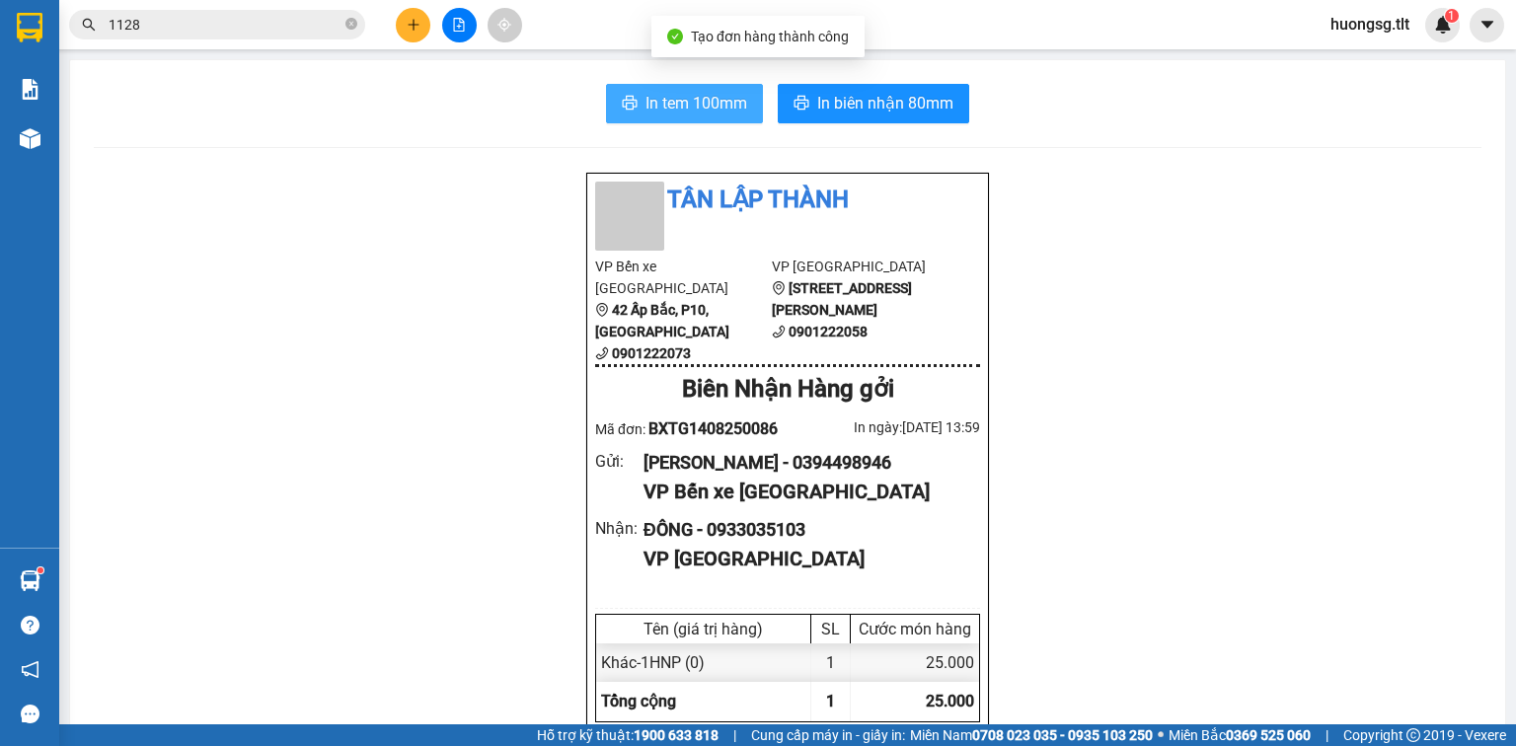
click at [700, 101] on span "In tem 100mm" at bounding box center [696, 103] width 102 height 25
click at [318, 12] on span "1128" at bounding box center [217, 25] width 296 height 30
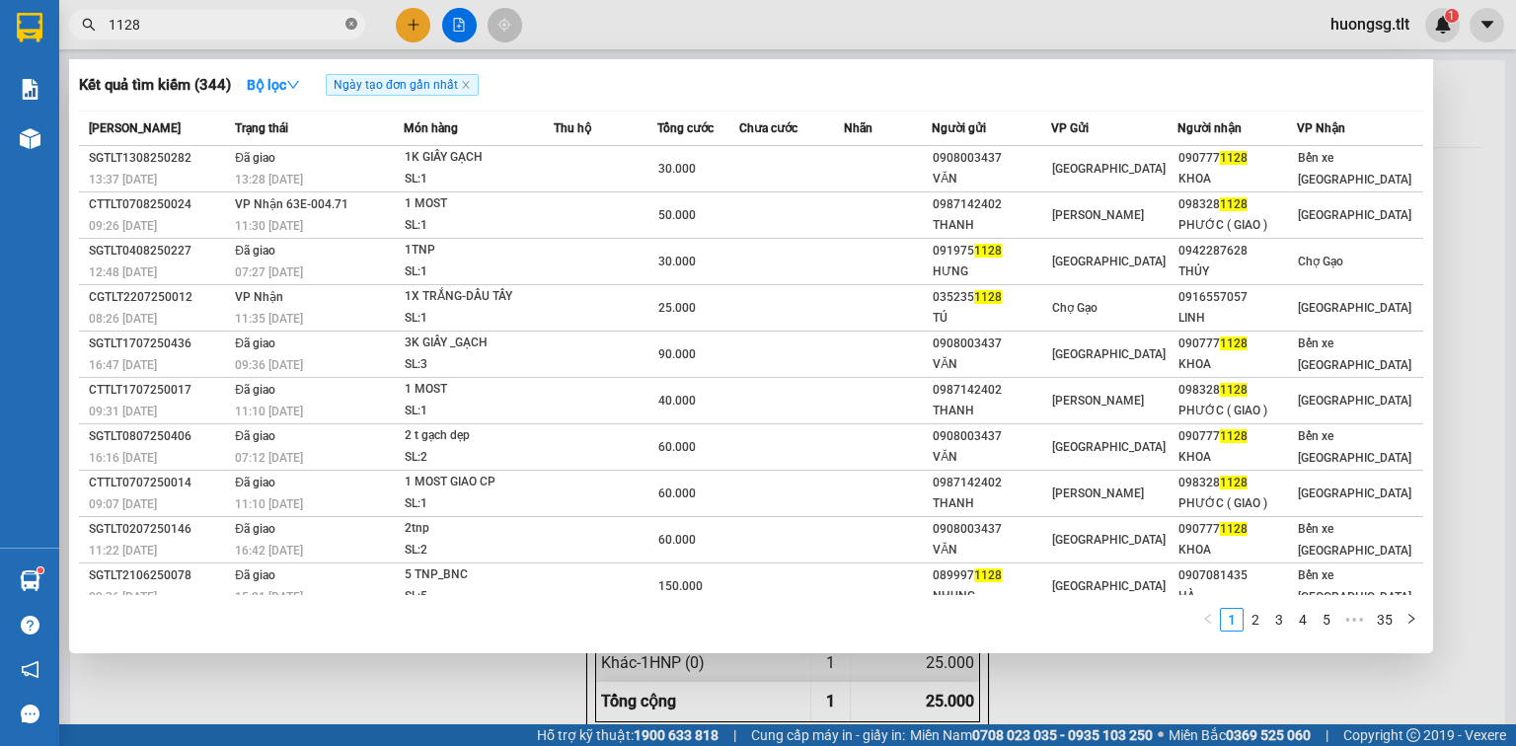
click at [349, 16] on span at bounding box center [351, 25] width 12 height 19
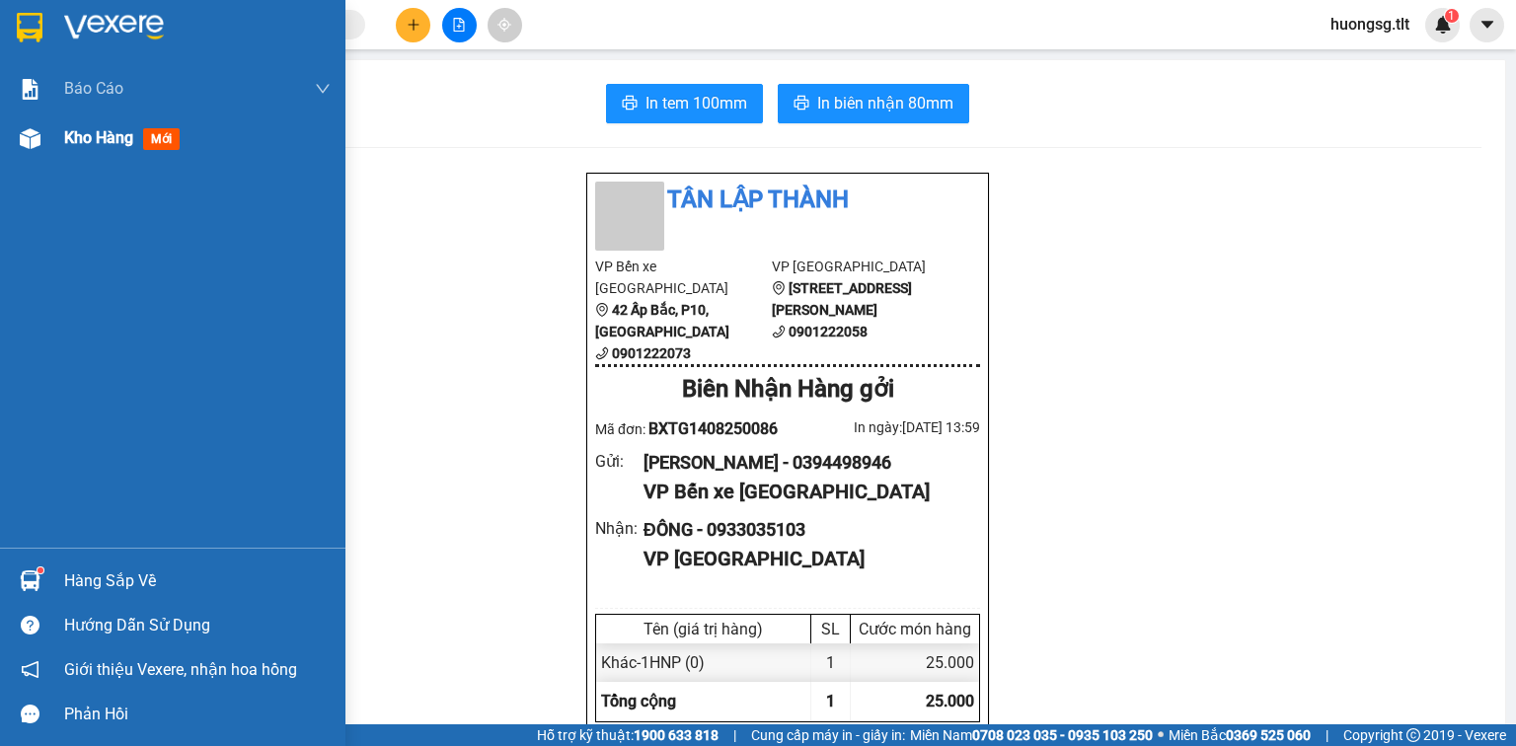
click at [90, 136] on span "Kho hàng" at bounding box center [98, 137] width 69 height 19
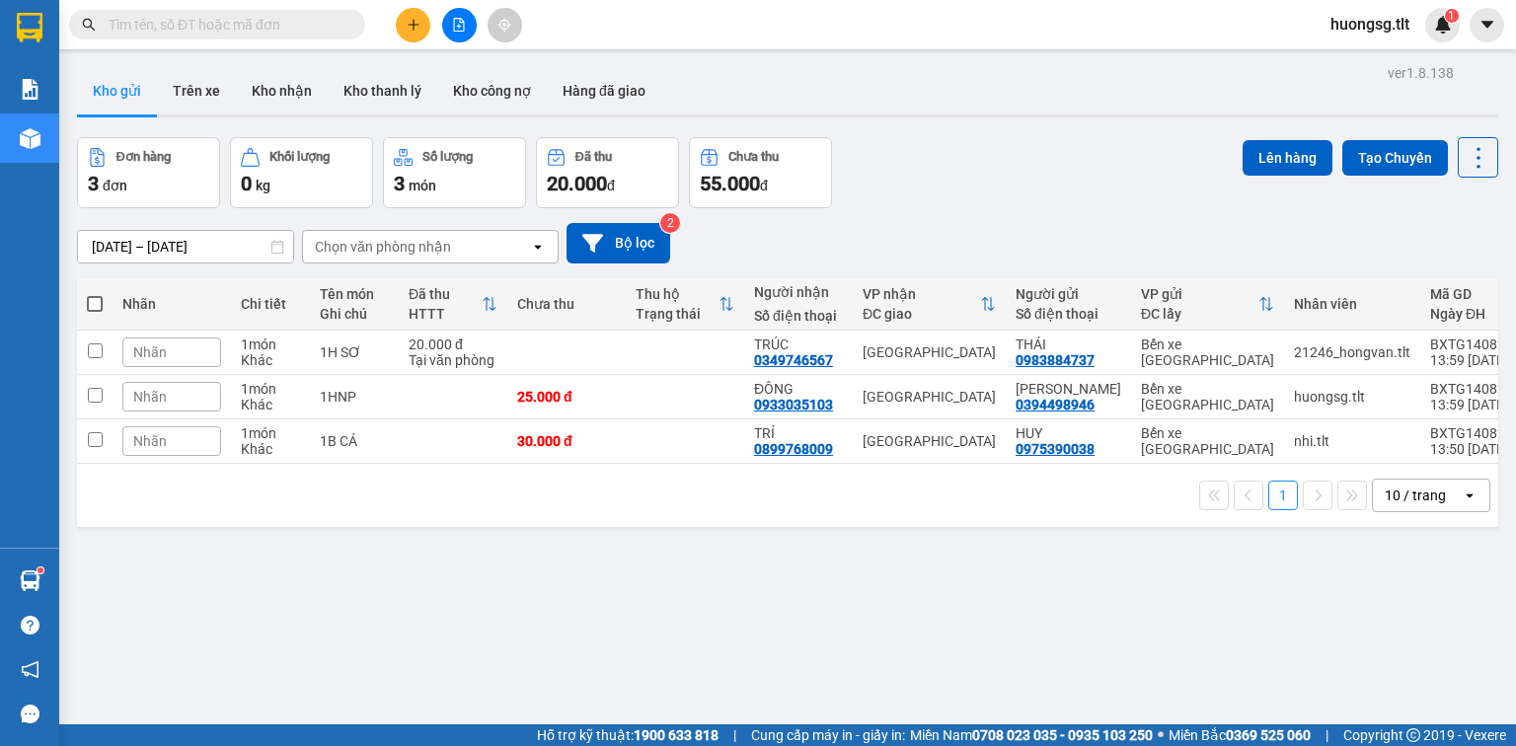
click at [325, 22] on input "text" at bounding box center [225, 25] width 233 height 22
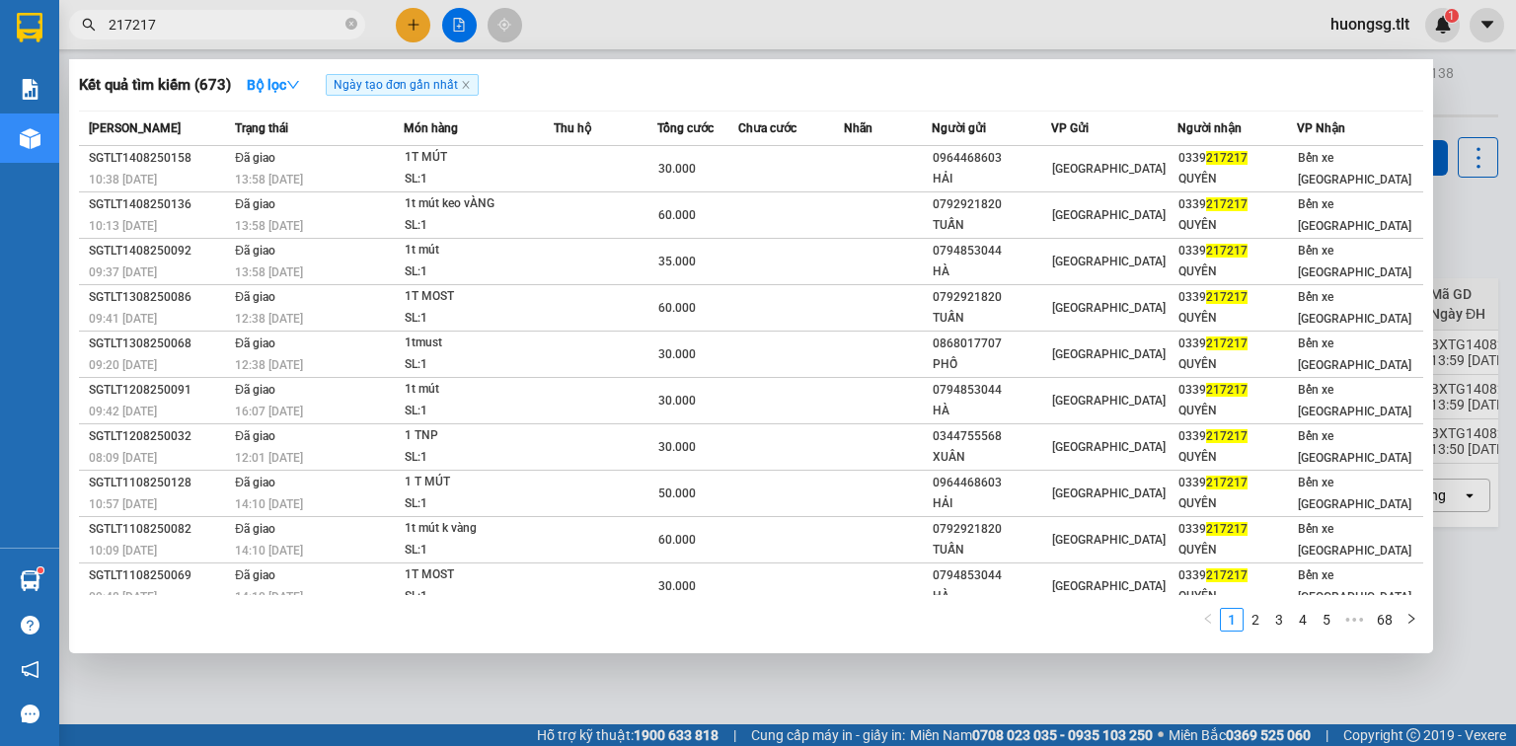
click at [306, 32] on input "217217" at bounding box center [225, 25] width 233 height 22
type input "217217"
click at [353, 24] on icon "close-circle" at bounding box center [351, 24] width 12 height 12
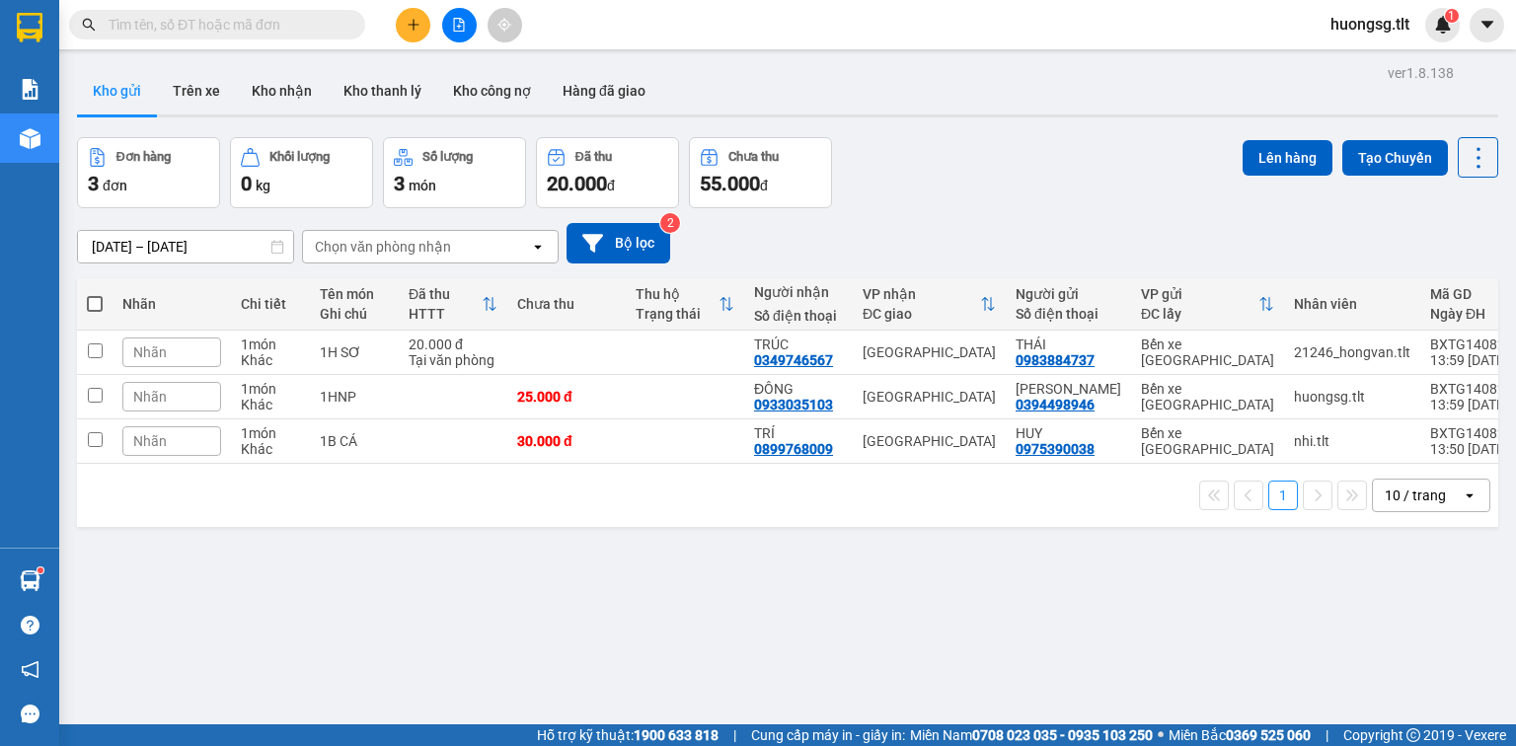
click at [305, 21] on input "text" at bounding box center [225, 25] width 233 height 22
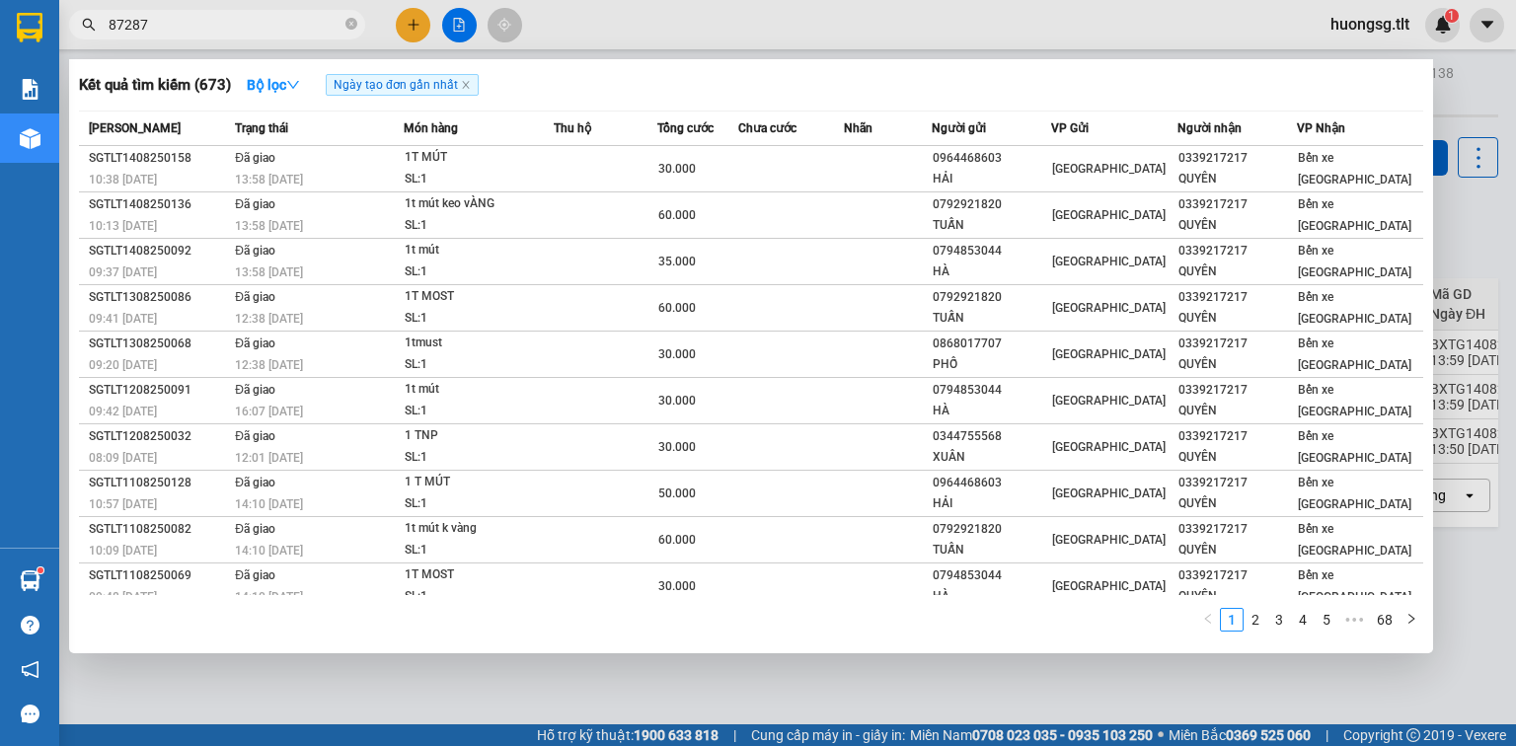
type input "872872"
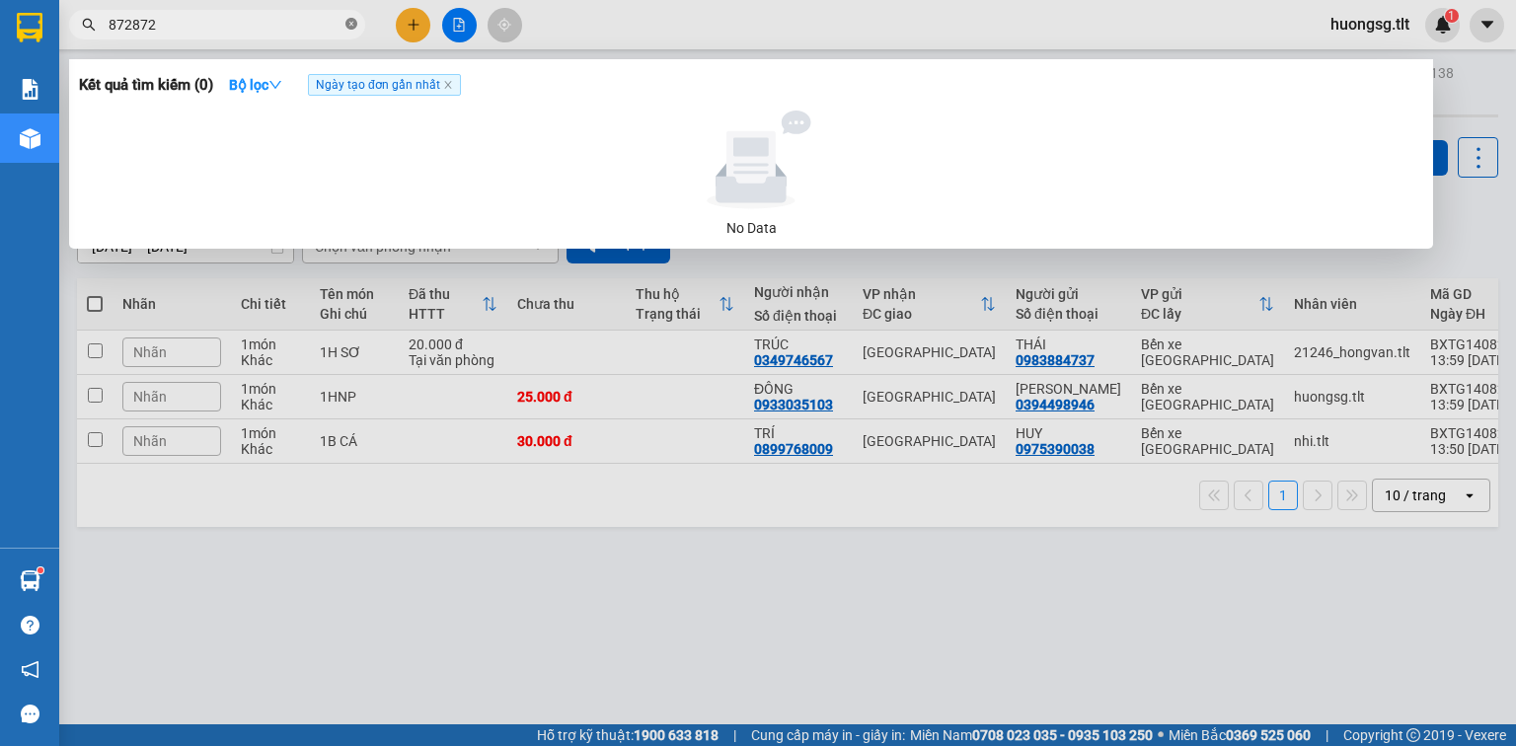
click at [352, 24] on icon "close-circle" at bounding box center [351, 24] width 12 height 12
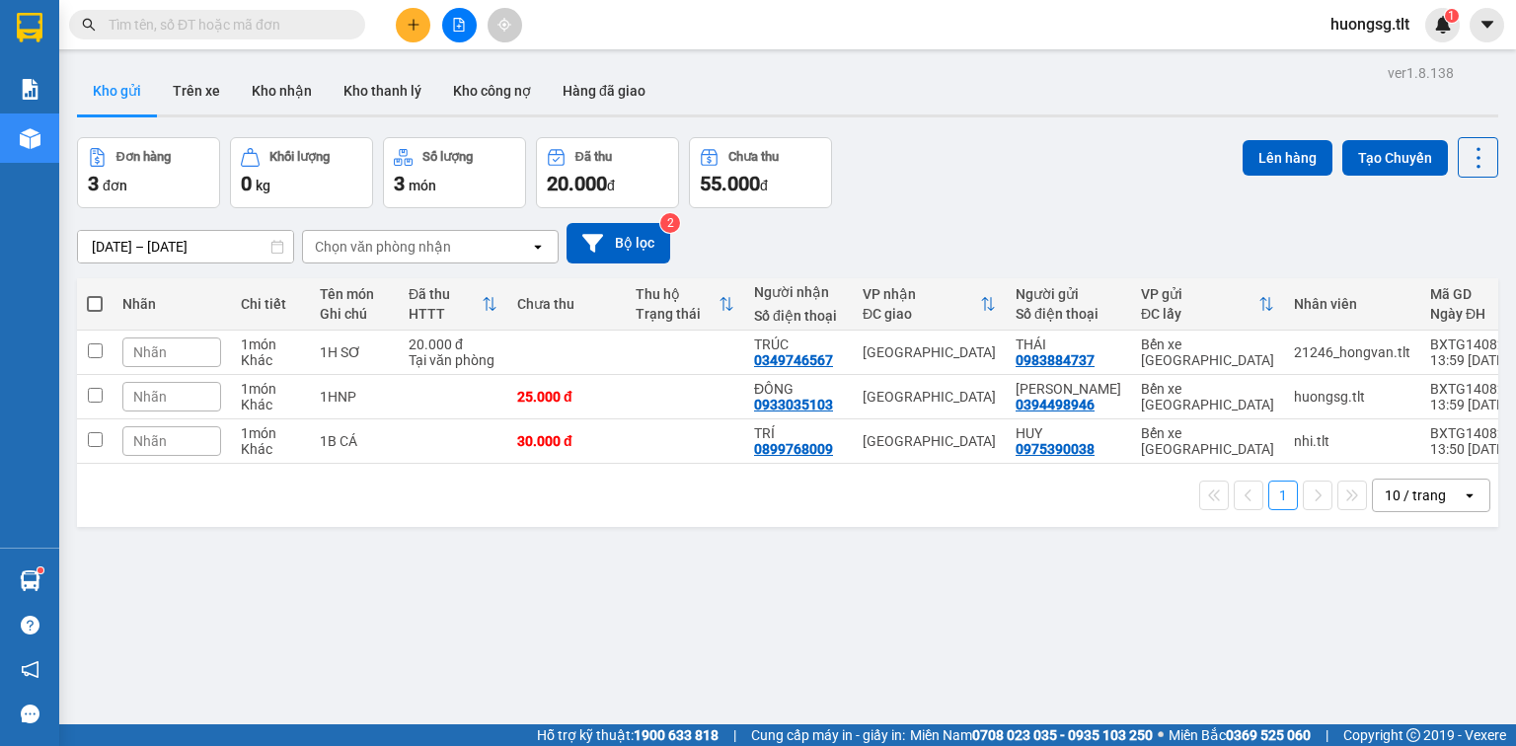
click at [327, 28] on input "text" at bounding box center [225, 25] width 233 height 22
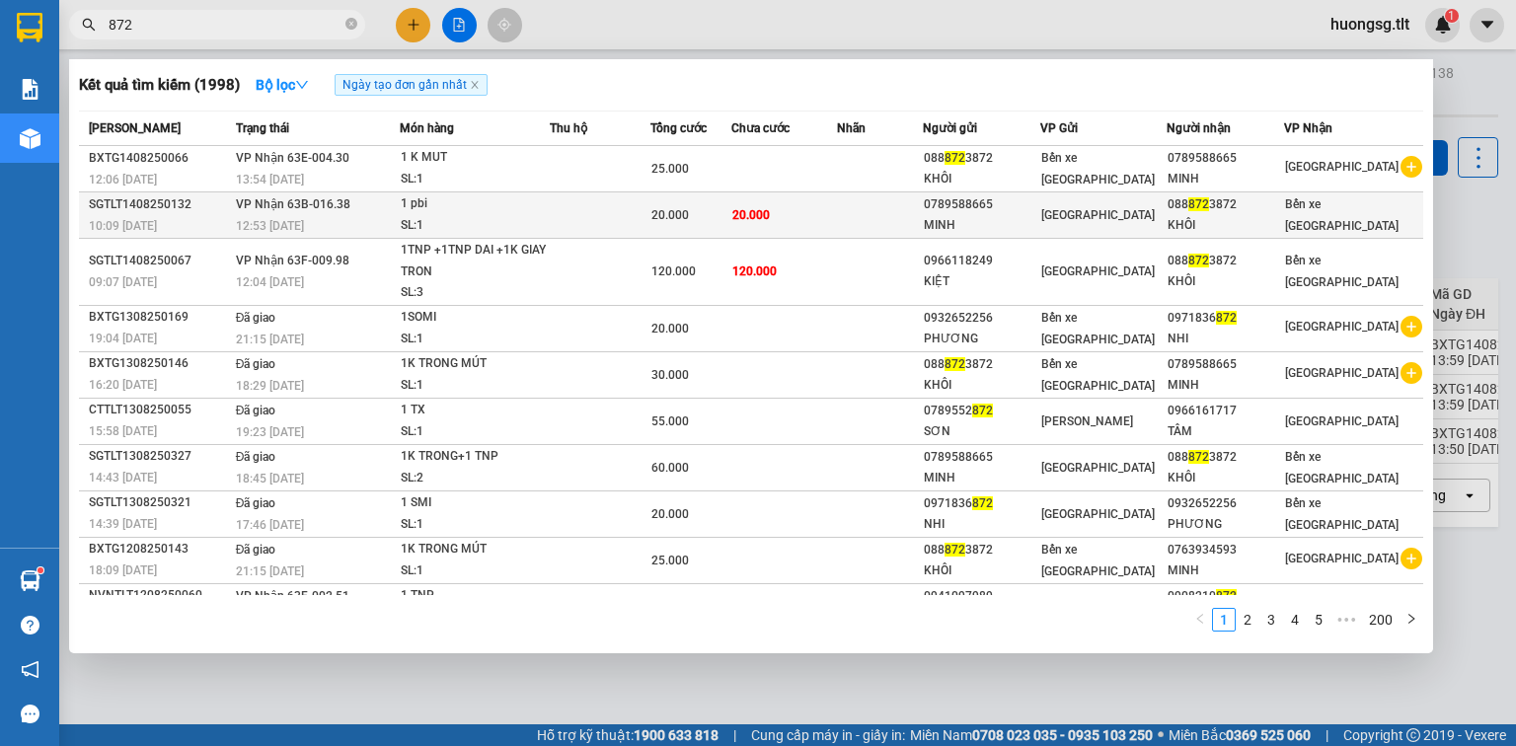
type input "872"
click at [515, 220] on div "SL: 1" at bounding box center [475, 226] width 148 height 22
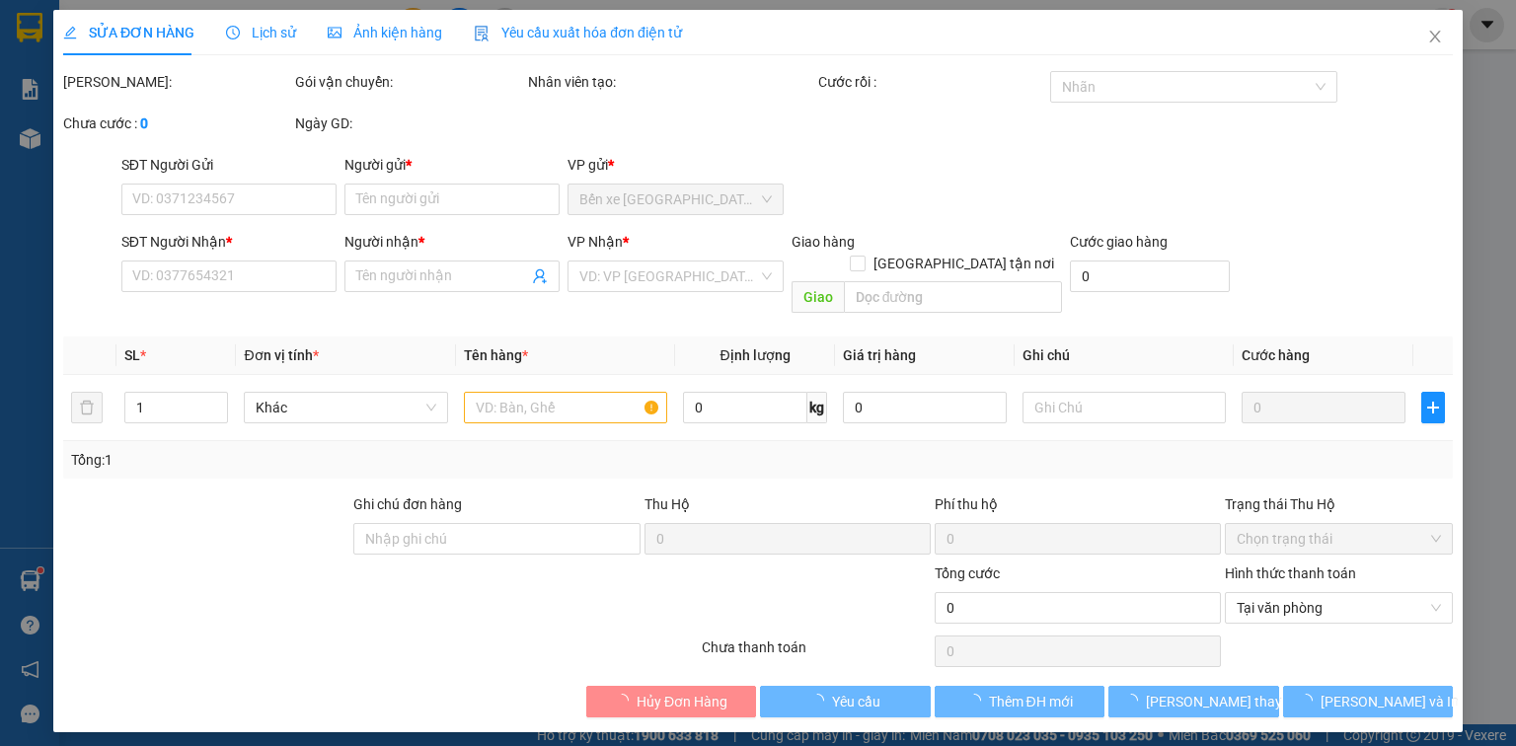
type input "0789588665"
type input "MINH"
type input "0888723872"
type input "KHÔI"
type input "20.000"
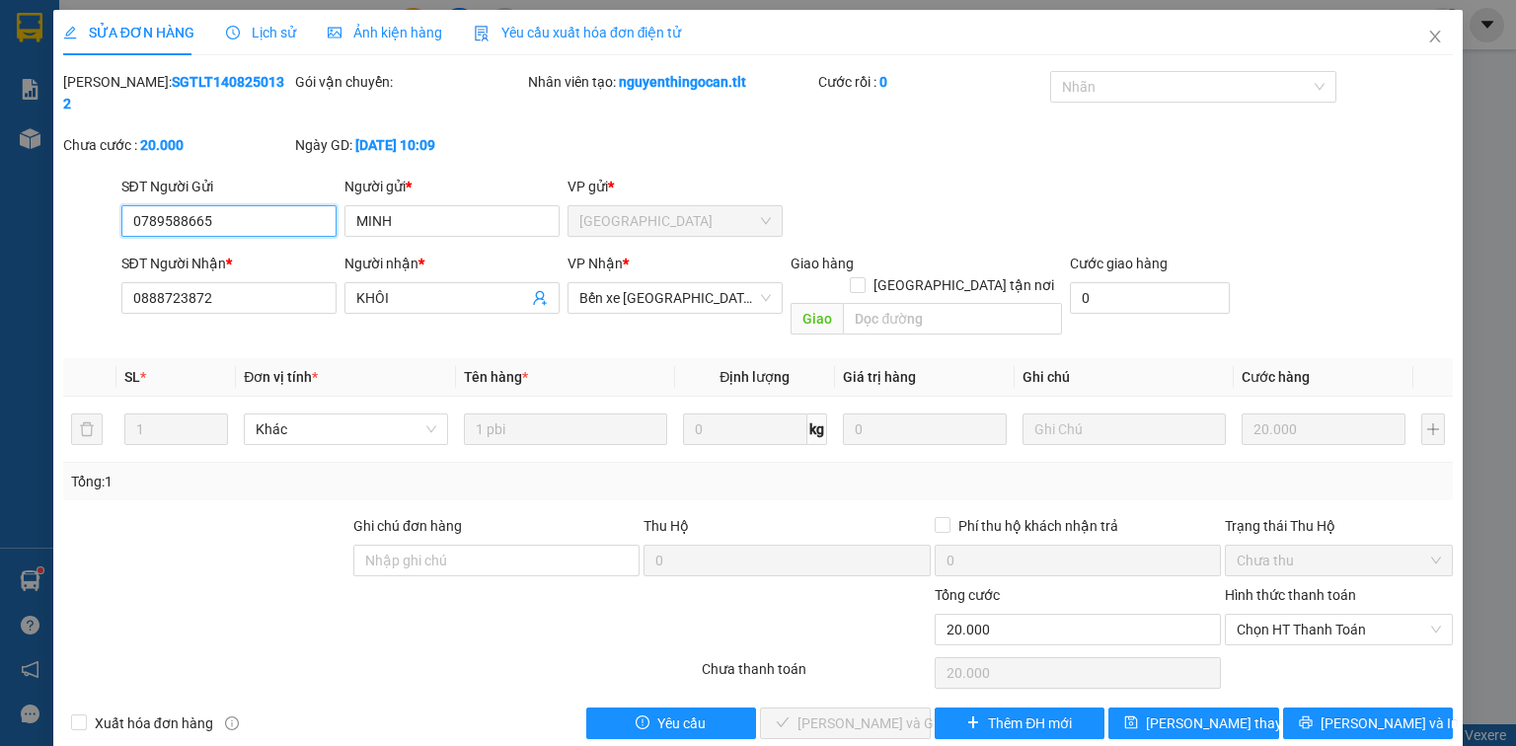
drag, startPoint x: 1261, startPoint y: 577, endPoint x: 1267, endPoint y: 608, distance: 31.2
click at [1263, 615] on span "Chọn HT Thanh Toán" at bounding box center [1339, 630] width 204 height 30
click at [1267, 626] on div "Tại văn phòng" at bounding box center [1339, 625] width 204 height 22
type input "0"
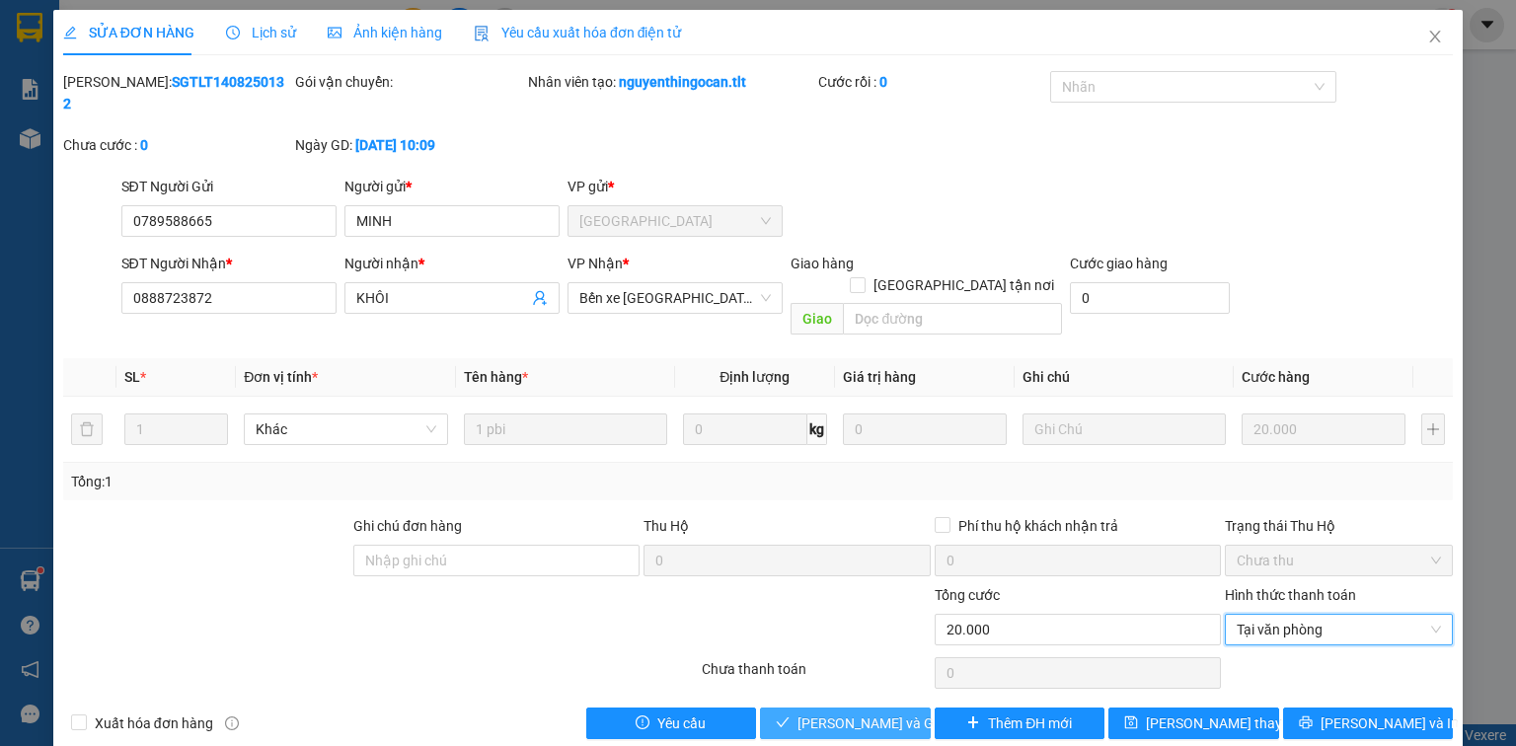
click at [873, 713] on span "Lưu và Giao hàng" at bounding box center [892, 724] width 190 height 22
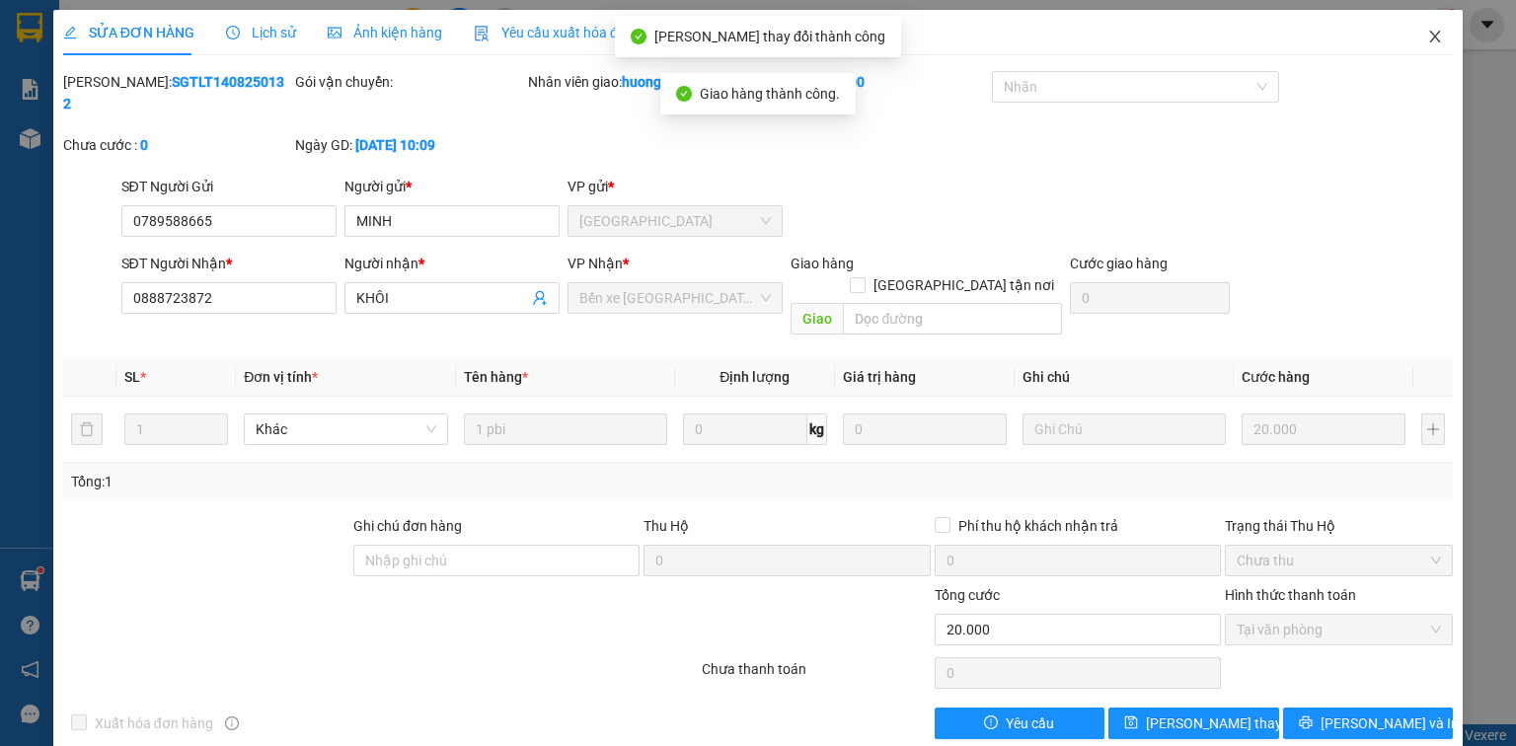
click at [1429, 35] on icon "close" at bounding box center [1435, 37] width 16 height 16
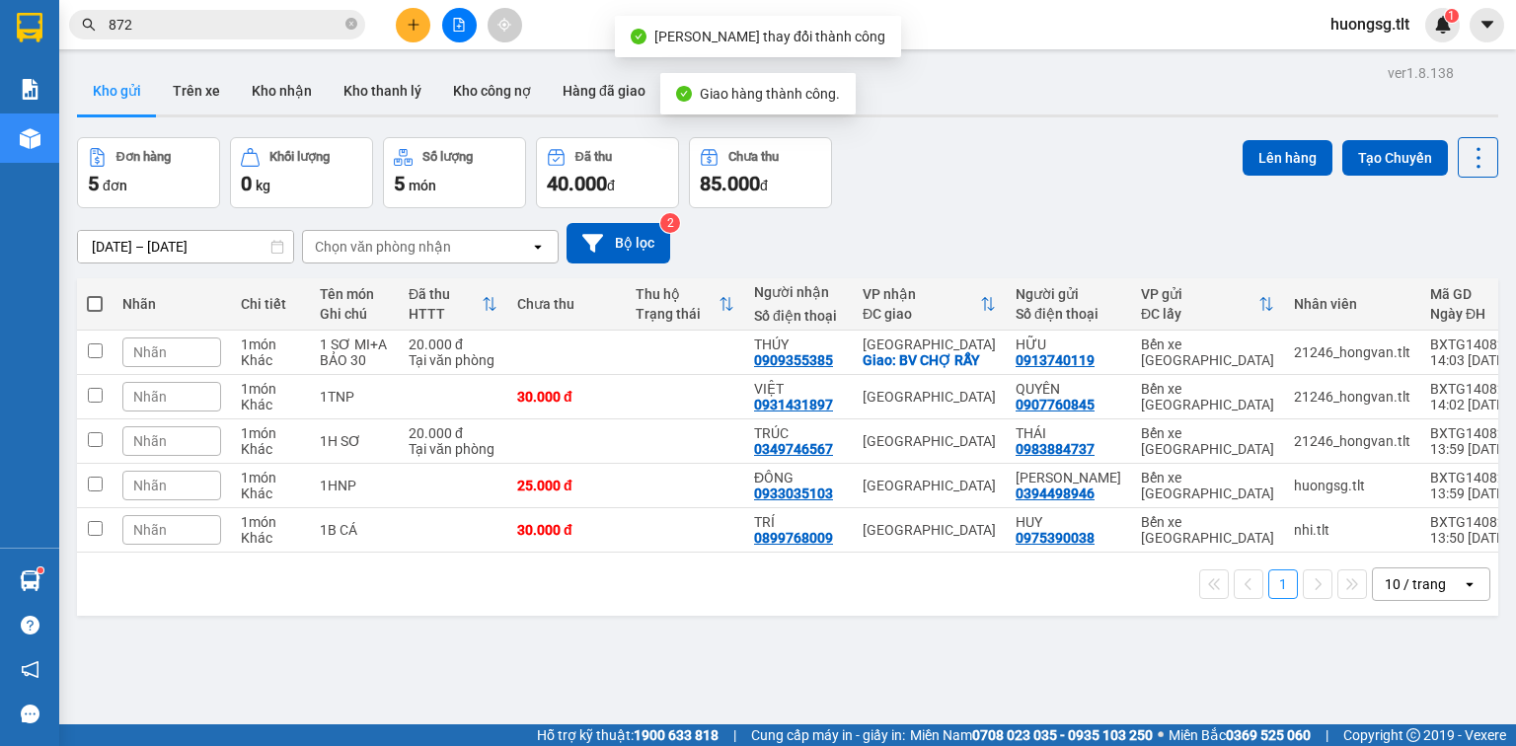
click at [311, 21] on input "872" at bounding box center [225, 25] width 233 height 22
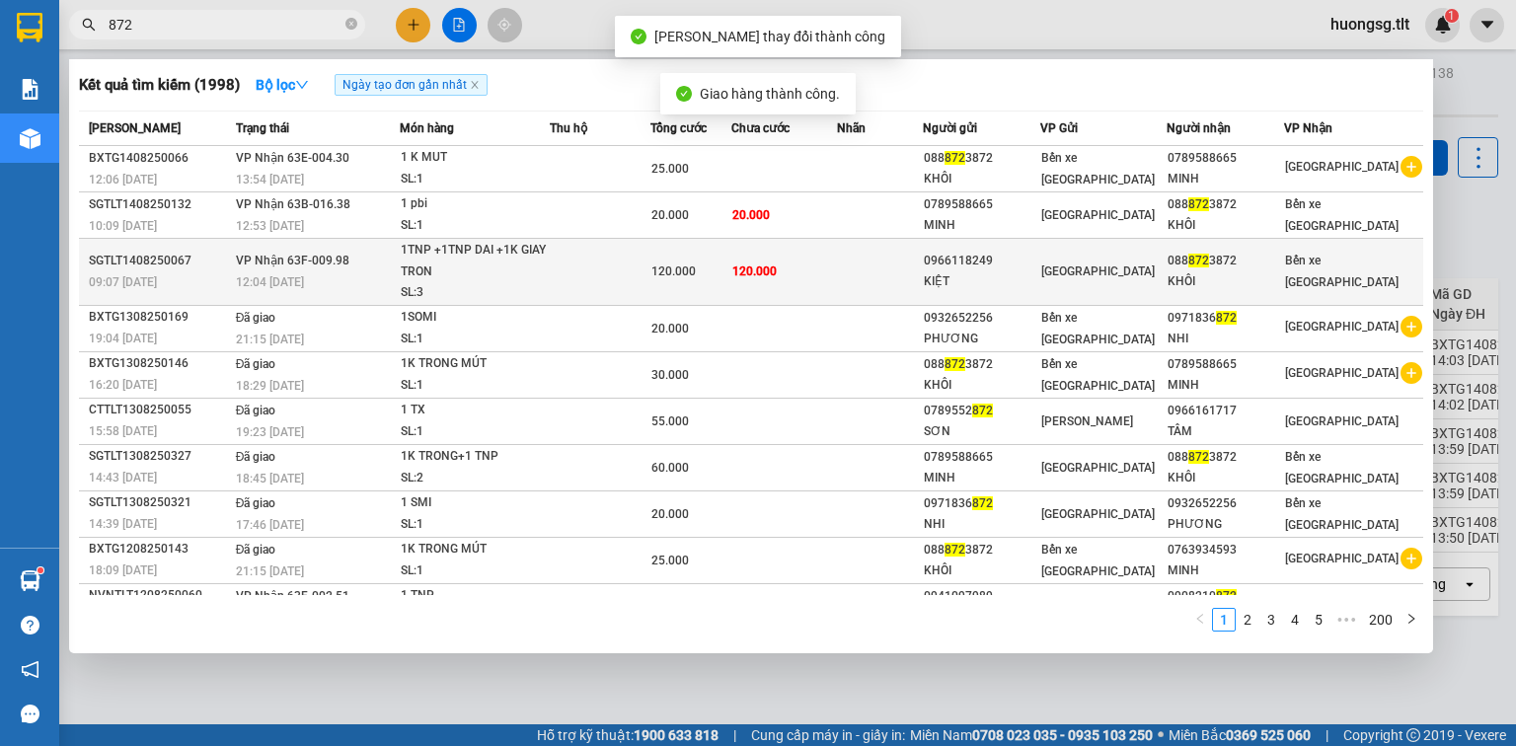
click at [558, 266] on td at bounding box center [600, 272] width 101 height 67
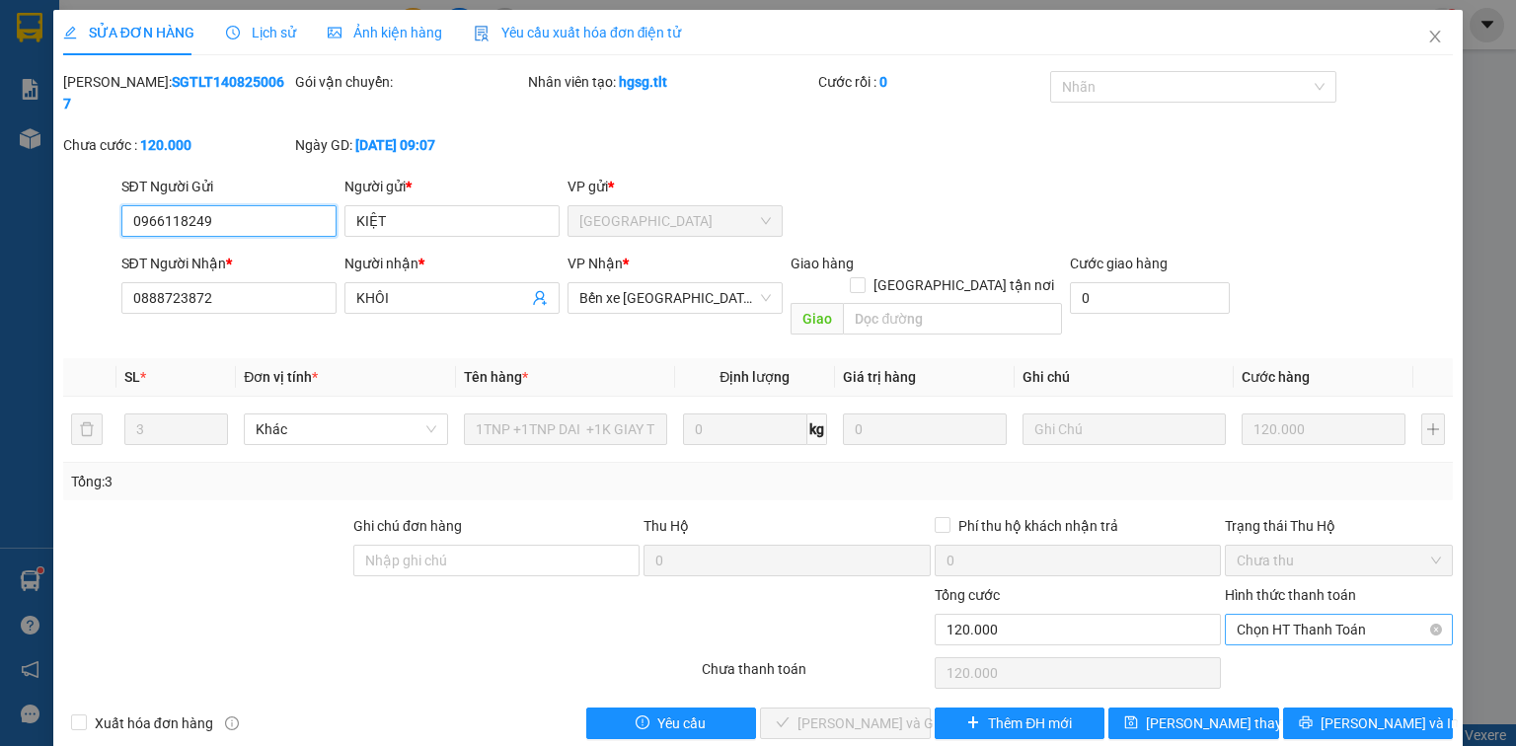
drag, startPoint x: 1287, startPoint y: 574, endPoint x: 1288, endPoint y: 599, distance: 24.7
click at [1288, 615] on span "Chọn HT Thanh Toán" at bounding box center [1339, 630] width 204 height 30
click at [1286, 615] on div "Tại văn phòng" at bounding box center [1339, 625] width 204 height 22
type input "0"
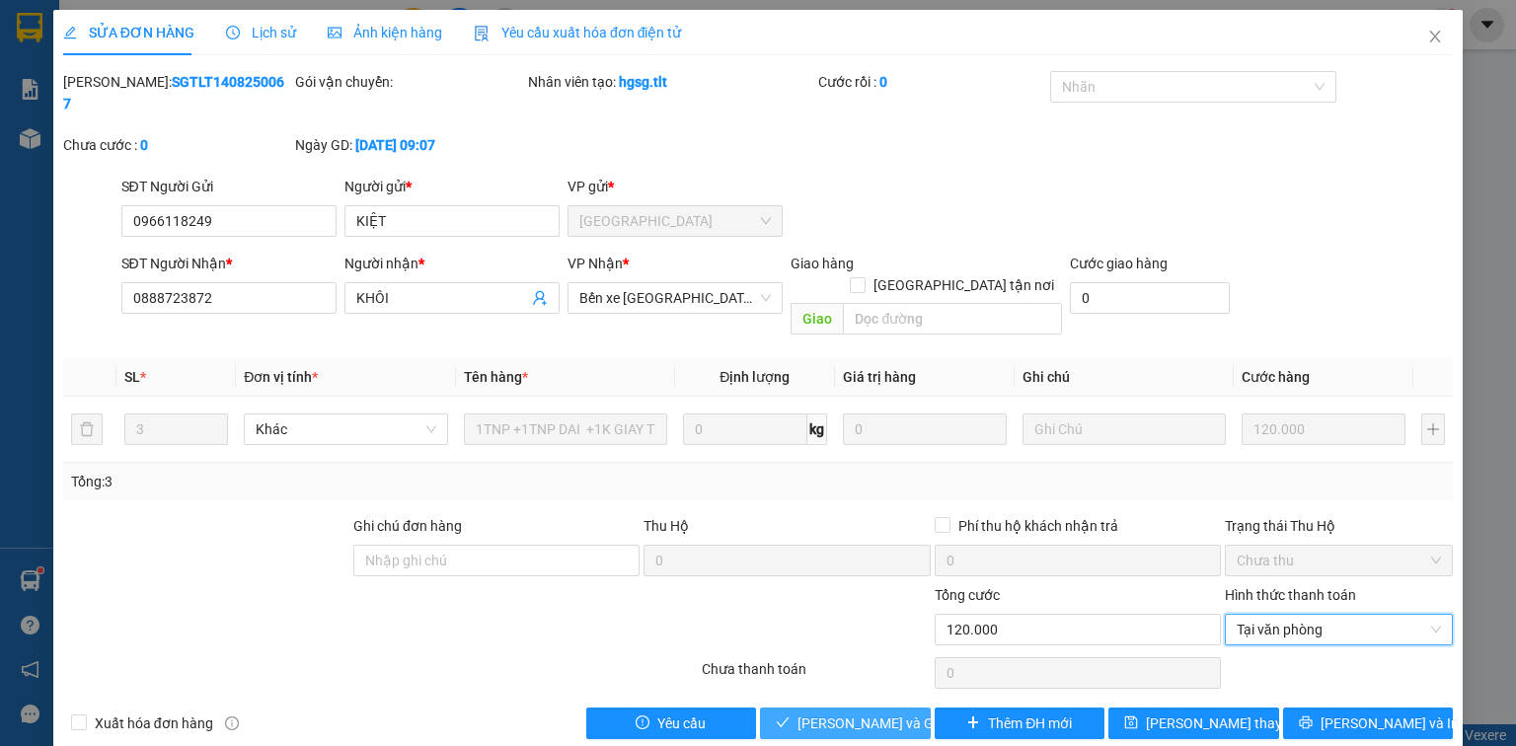
click at [896, 713] on span "Lưu và Giao hàng" at bounding box center [892, 724] width 190 height 22
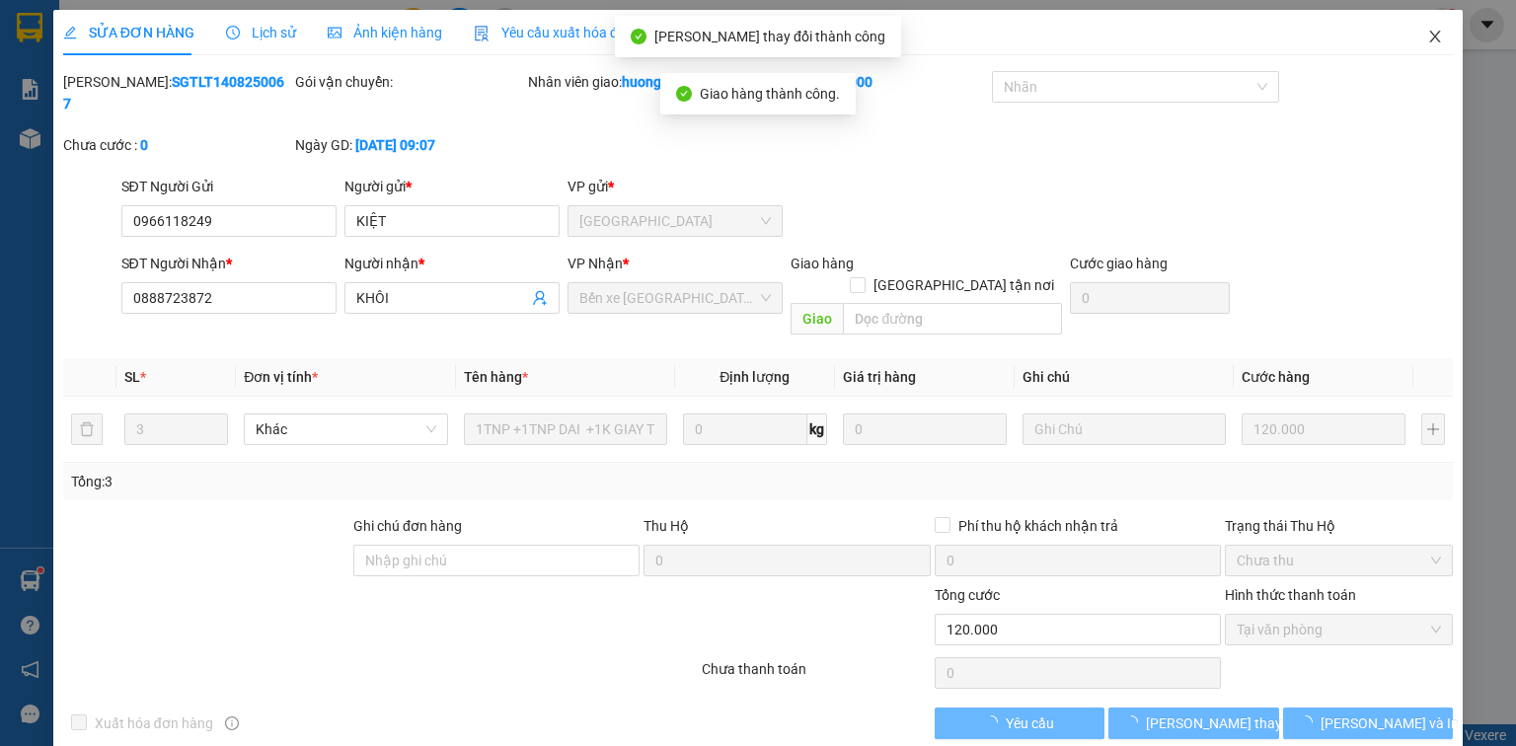
click at [1441, 26] on span "Close" at bounding box center [1434, 37] width 55 height 55
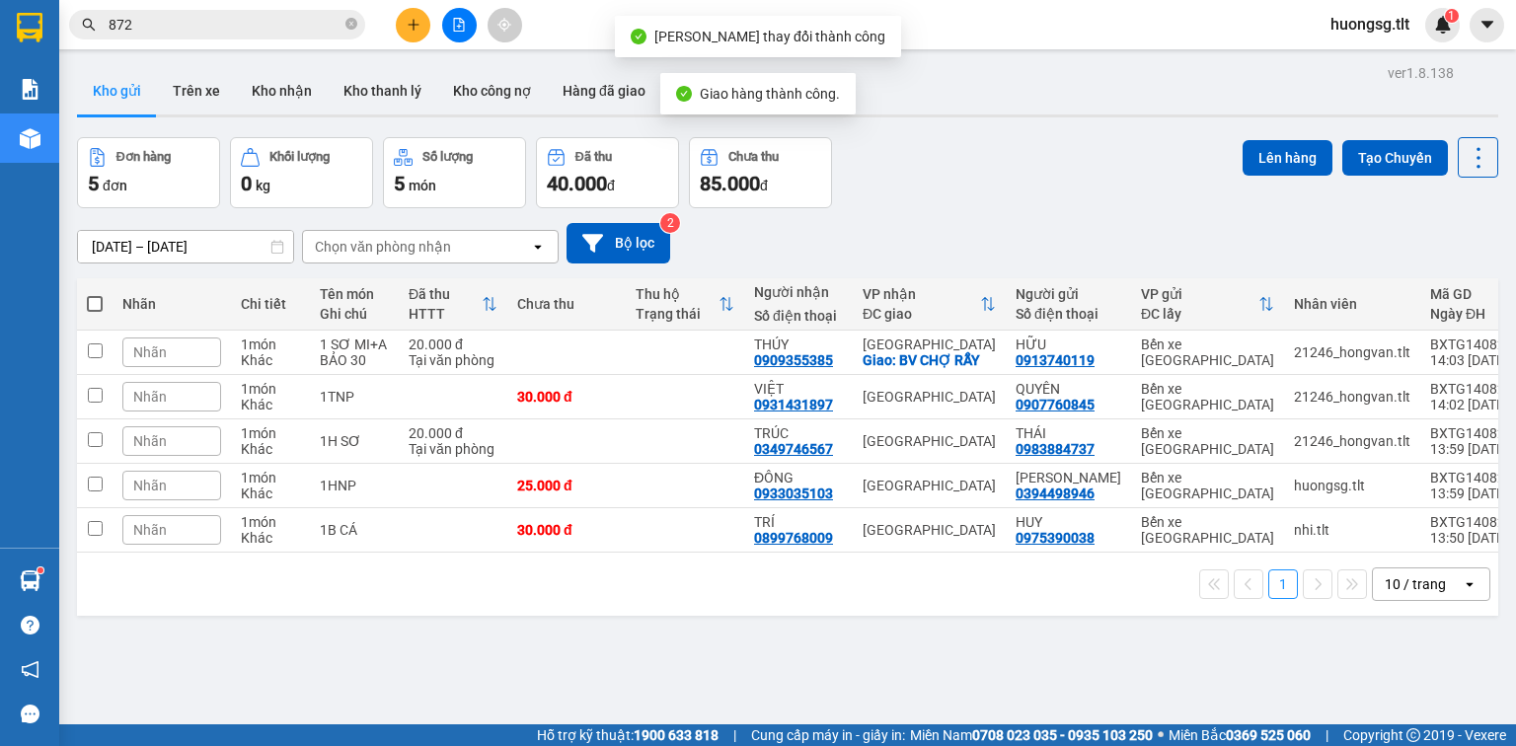
click at [288, 26] on input "872" at bounding box center [225, 25] width 233 height 22
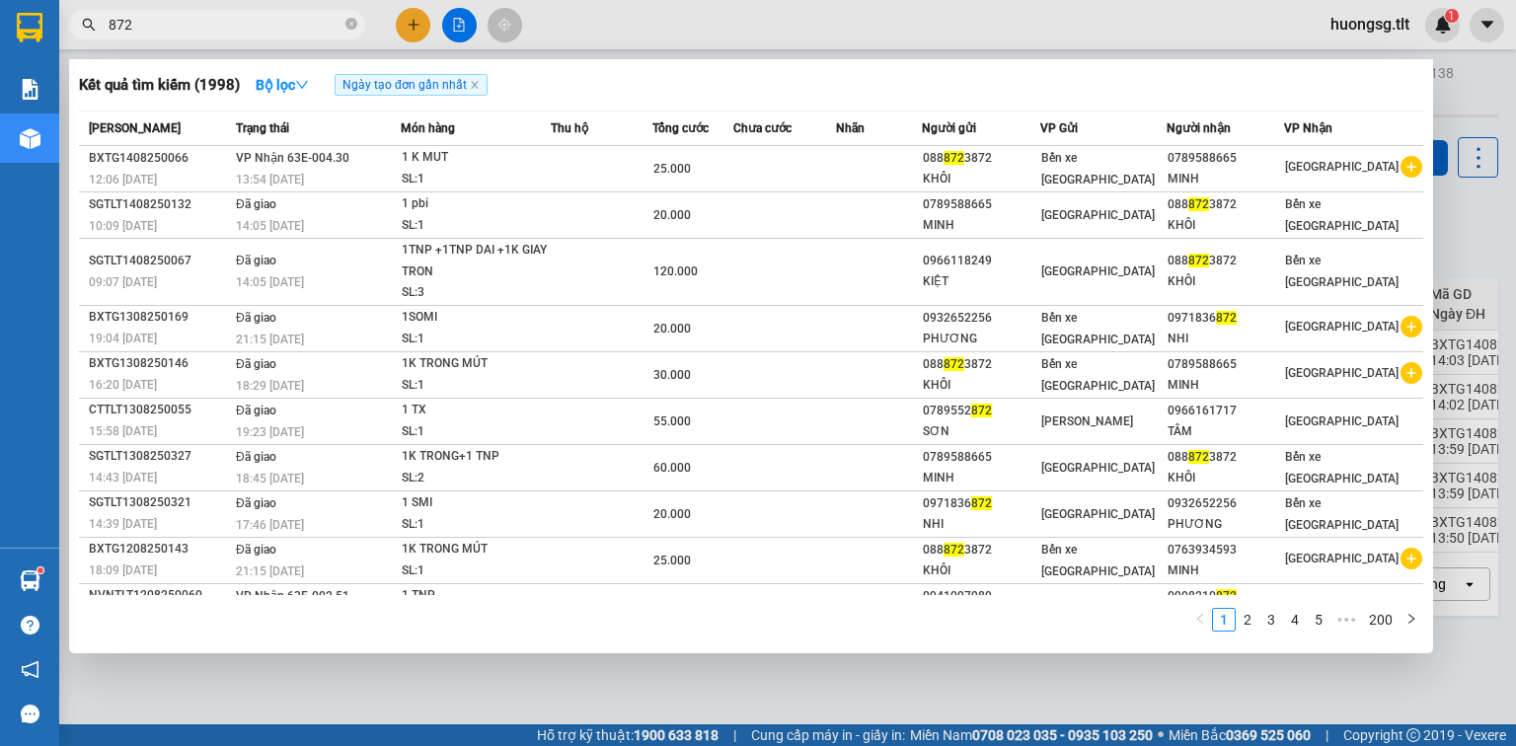
click at [273, 21] on input "872" at bounding box center [225, 25] width 233 height 22
drag, startPoint x: 350, startPoint y: 27, endPoint x: 410, endPoint y: 0, distance: 64.9
click at [351, 27] on icon "close-circle" at bounding box center [351, 24] width 12 height 12
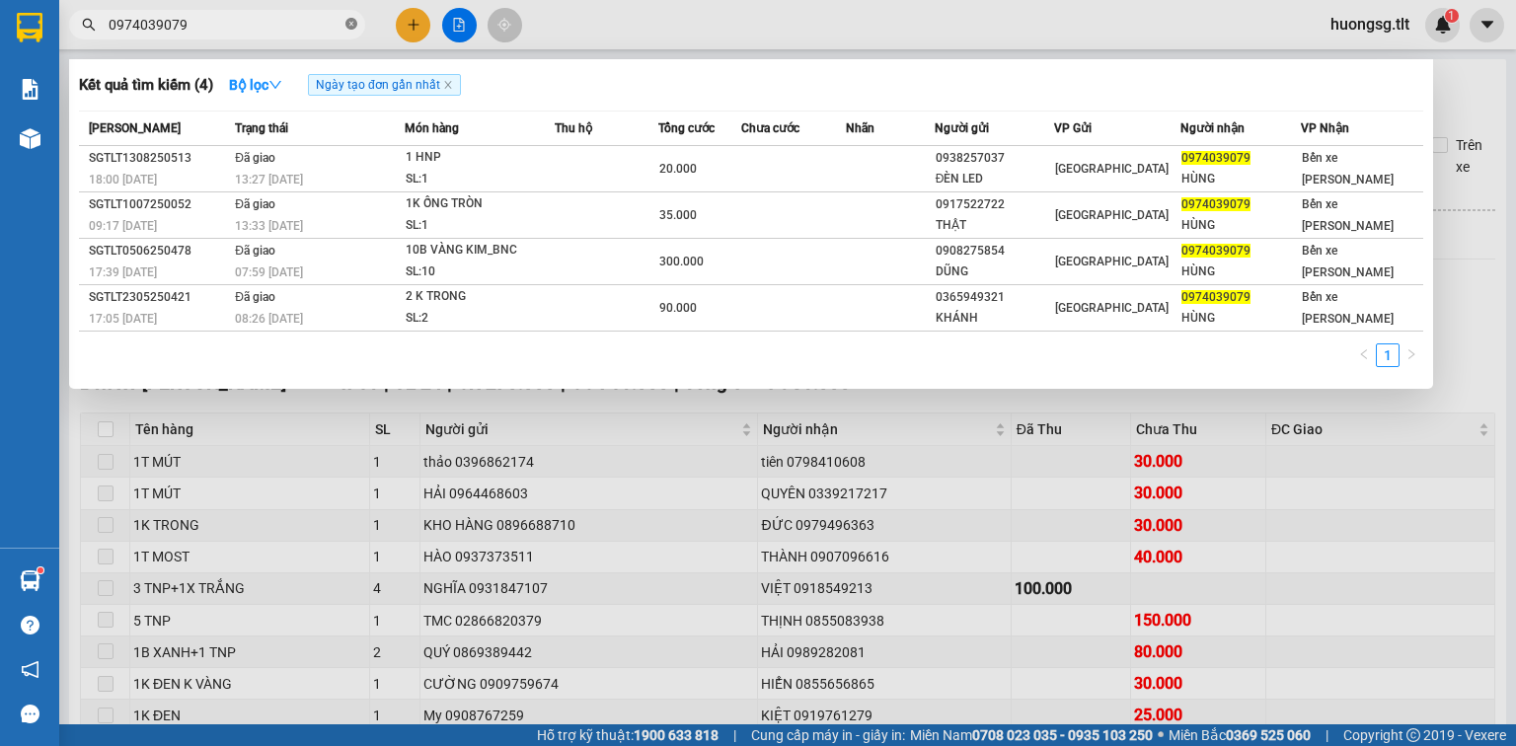
click at [348, 20] on icon "close-circle" at bounding box center [351, 24] width 12 height 12
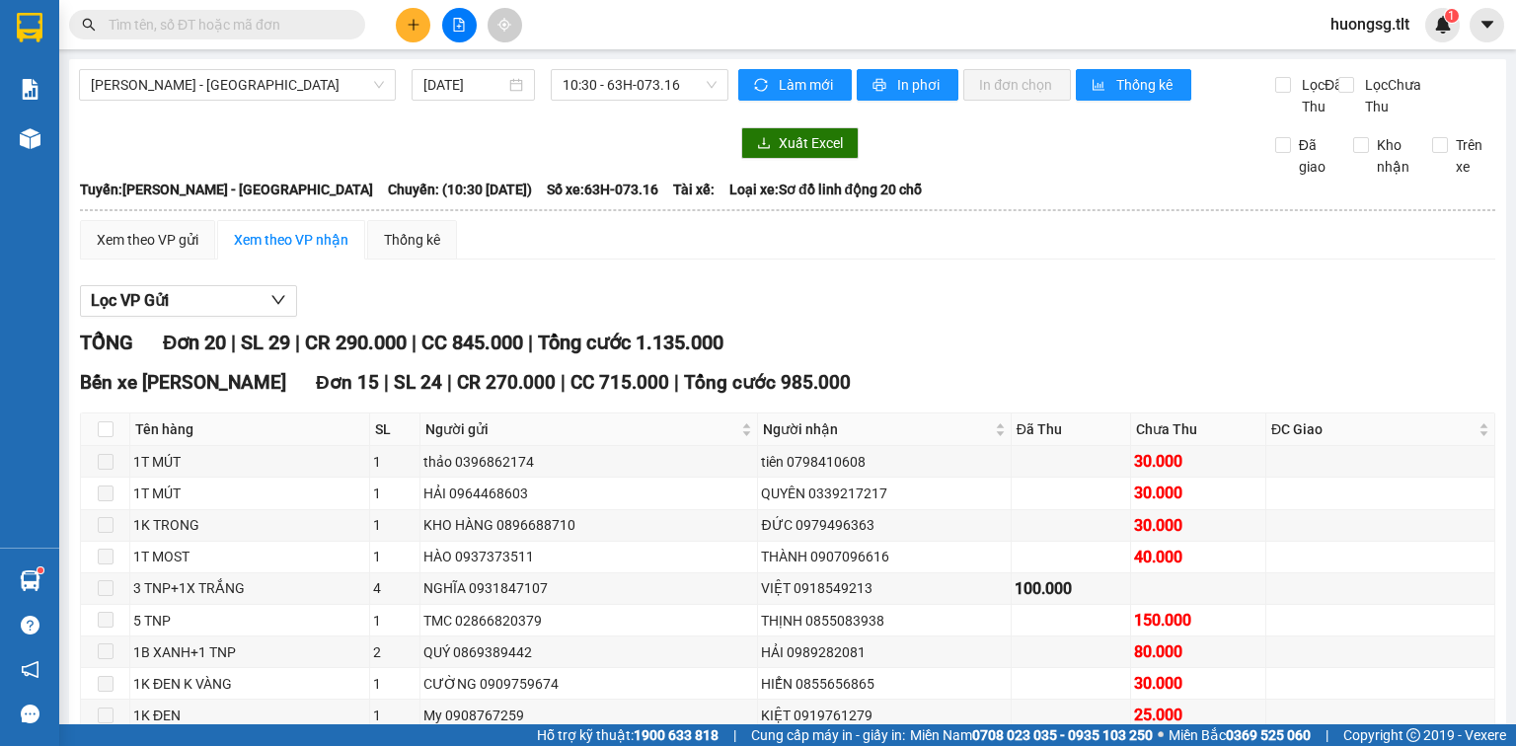
click at [308, 22] on input "text" at bounding box center [225, 25] width 233 height 22
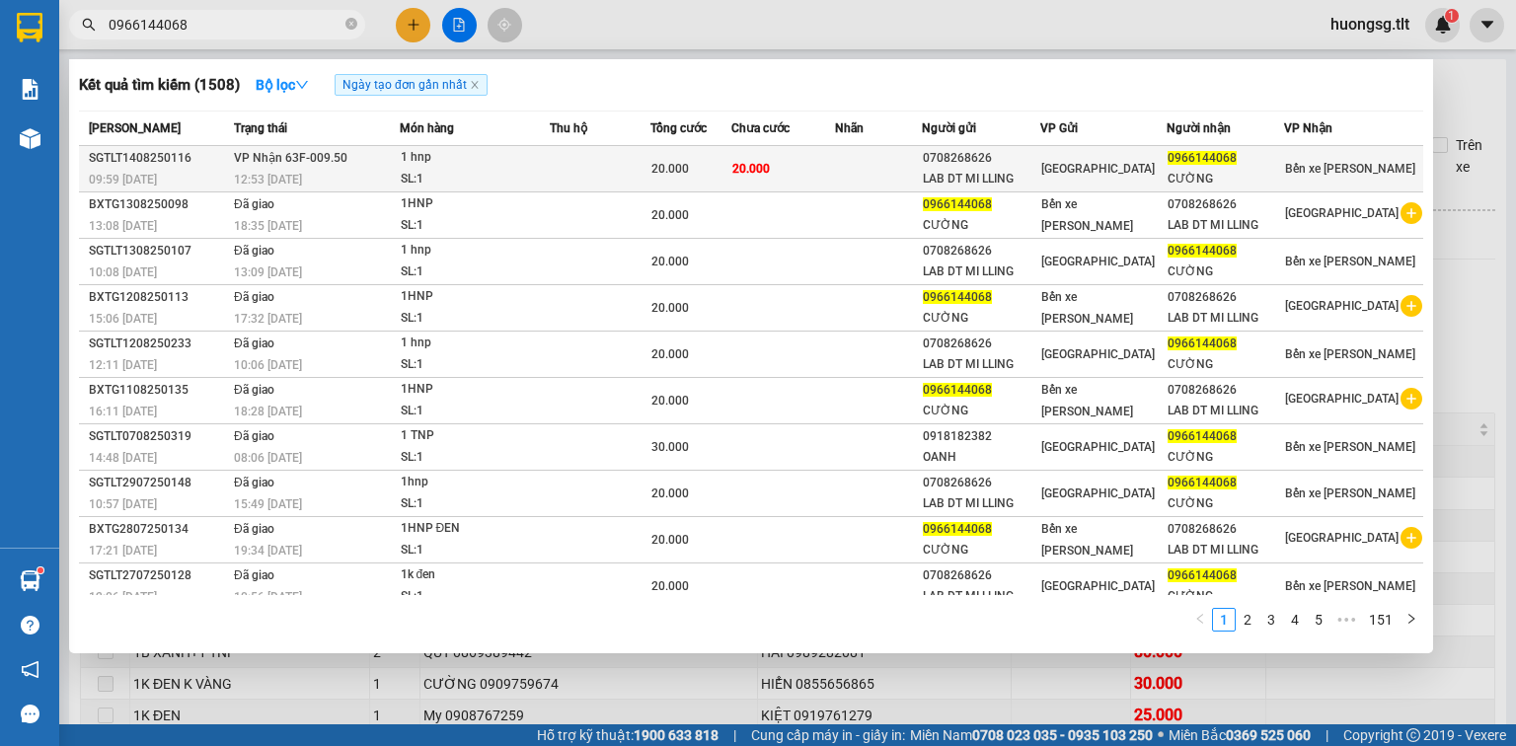
type input "0966144068"
click at [608, 163] on td at bounding box center [601, 169] width 102 height 46
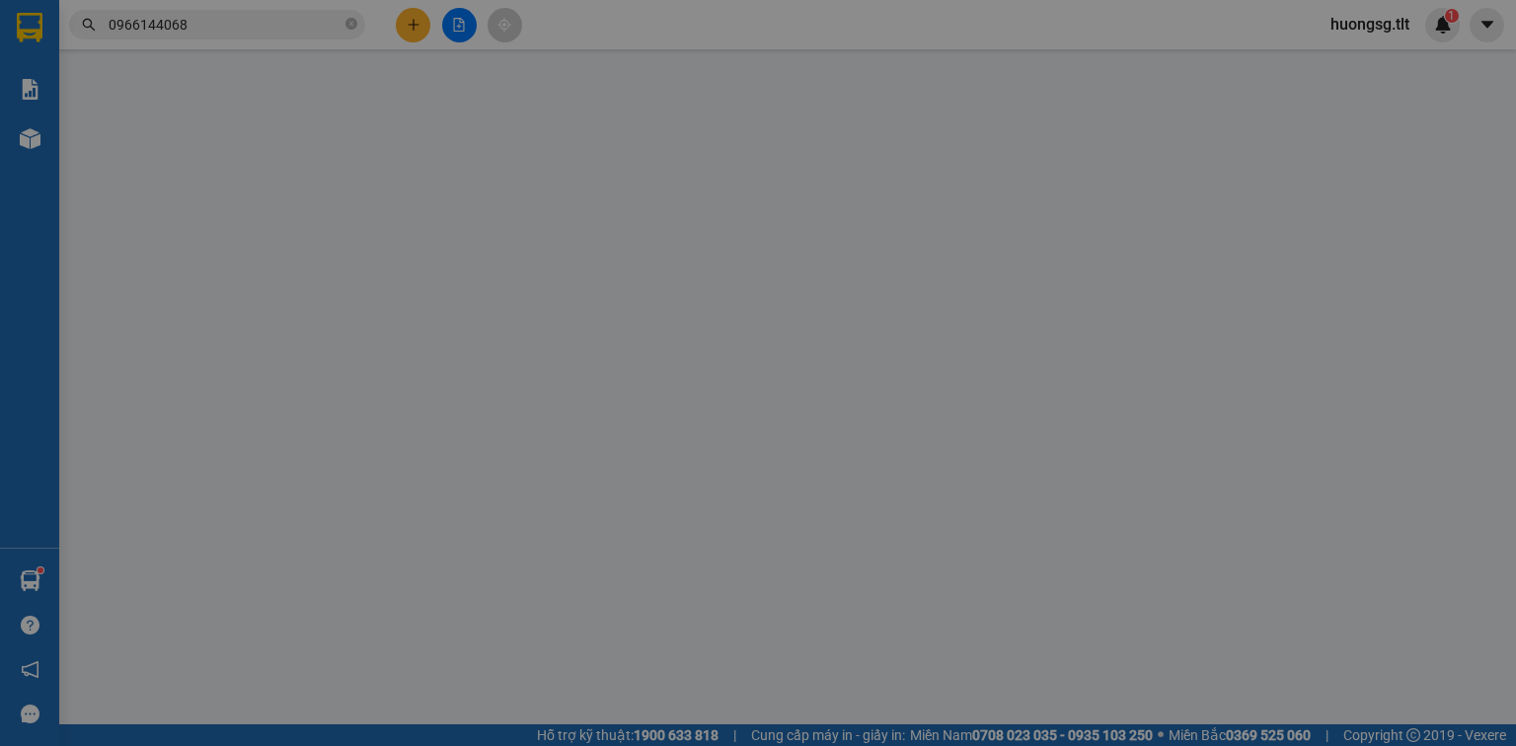
type input "0708268626"
type input "LAB DT MI LLING"
type input "0966144068"
type input "CƯỜNG"
type input "20.000"
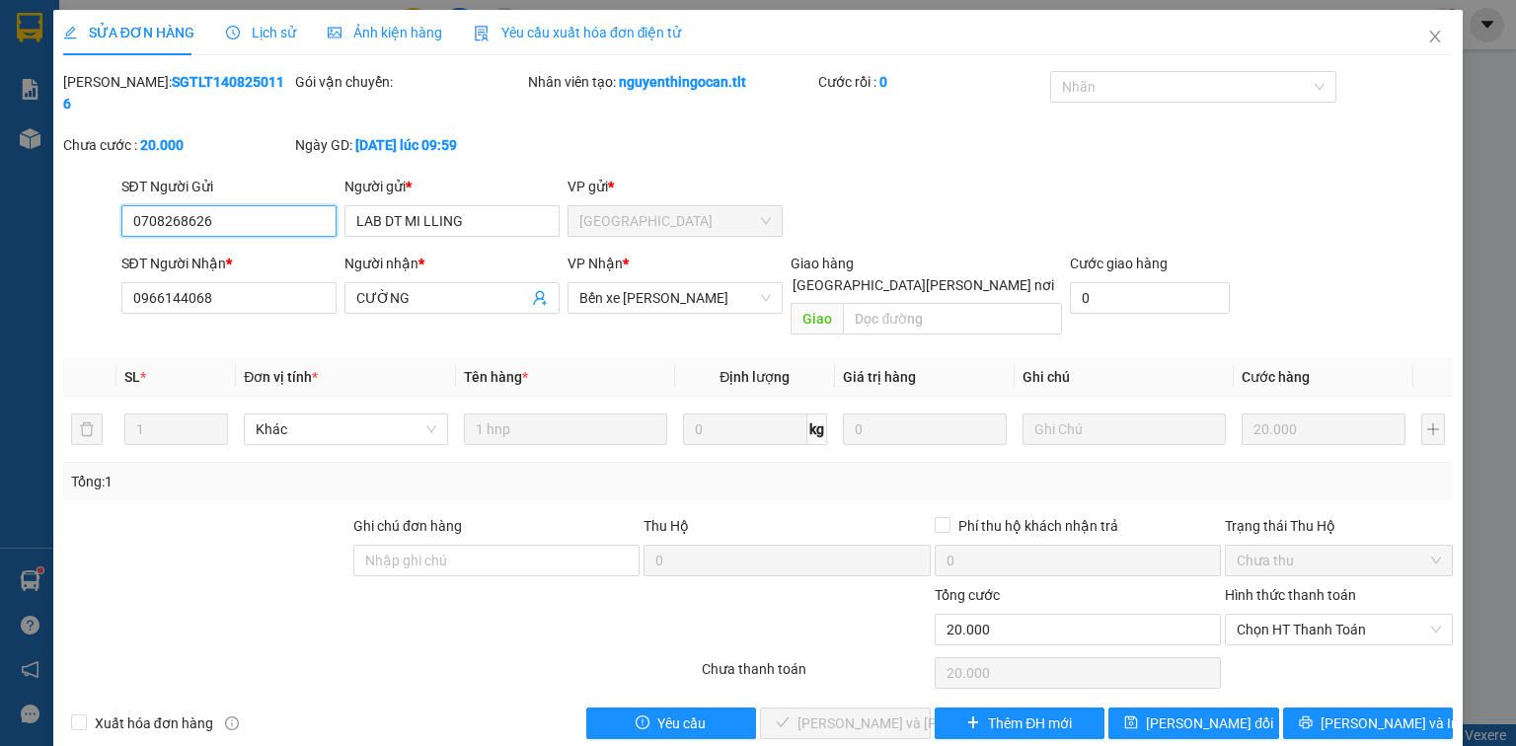
drag, startPoint x: 1252, startPoint y: 578, endPoint x: 1252, endPoint y: 604, distance: 25.7
click at [1253, 615] on span "Chọn HT Thanh Toán" at bounding box center [1339, 630] width 204 height 30
drag, startPoint x: 1252, startPoint y: 633, endPoint x: 903, endPoint y: 657, distance: 349.3
click at [1250, 634] on div "Tại văn phòng" at bounding box center [1339, 625] width 204 height 22
type input "0"
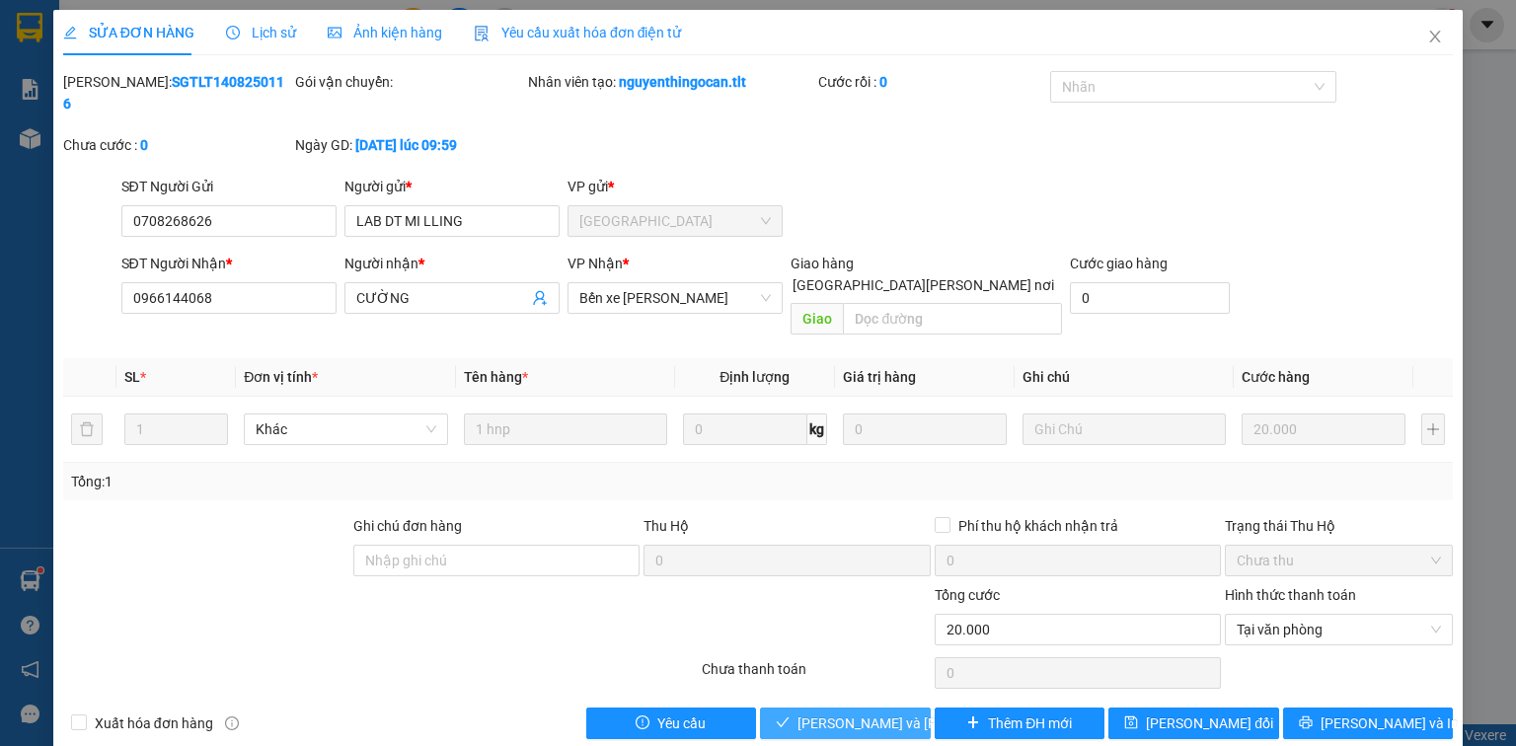
click at [885, 713] on span "Lưu và Giao hàng" at bounding box center [930, 724] width 266 height 22
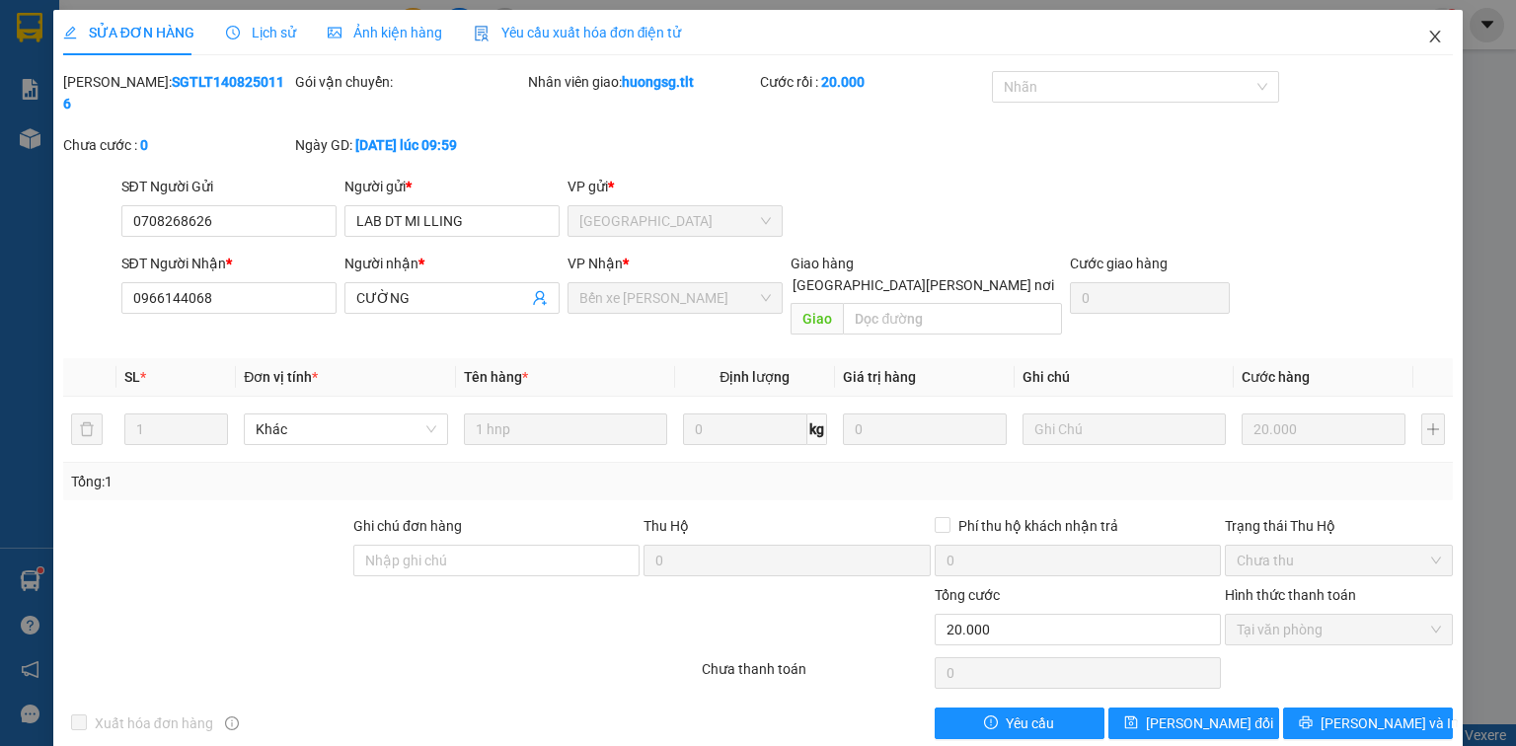
click at [1433, 32] on icon "close" at bounding box center [1435, 37] width 16 height 16
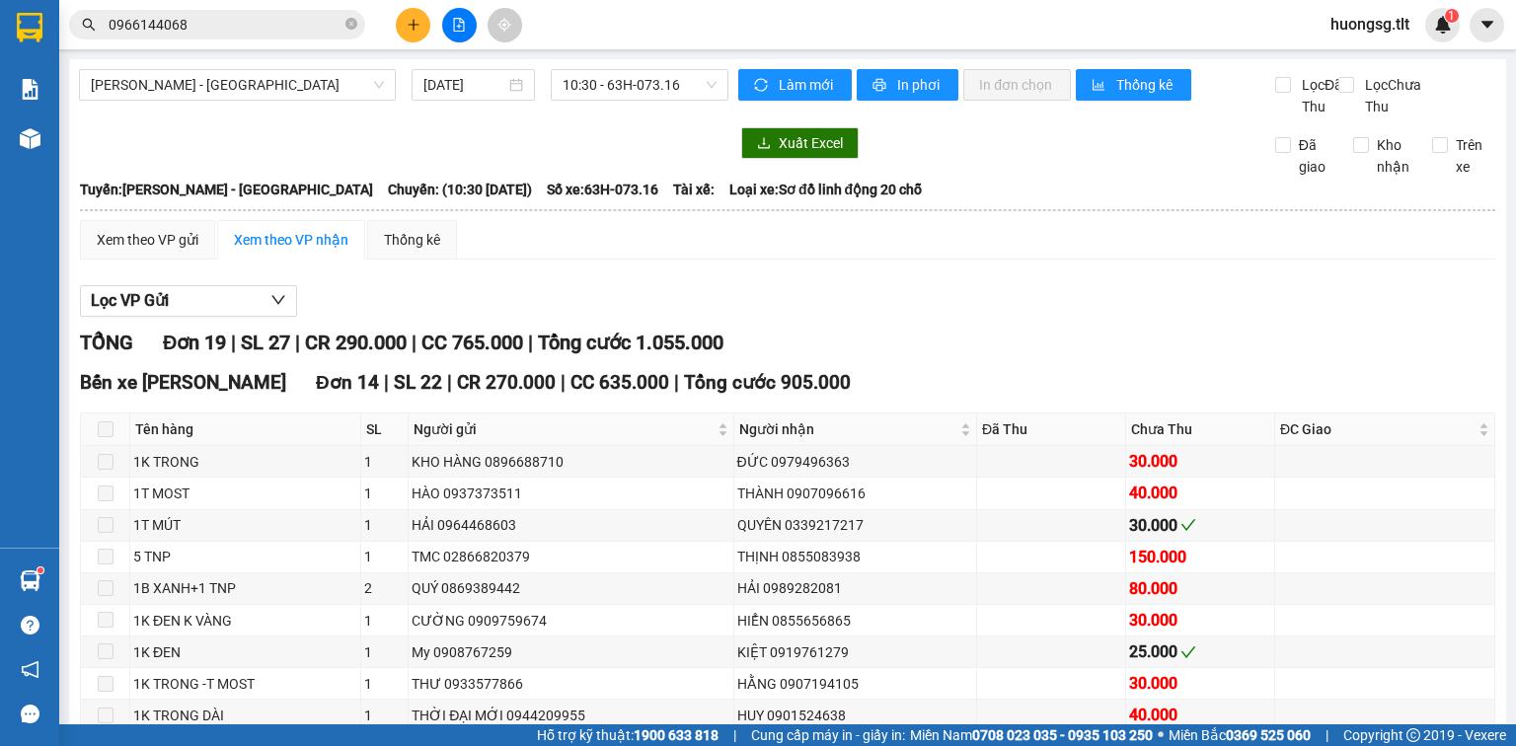
click at [296, 27] on input "0966144068" at bounding box center [225, 25] width 233 height 22
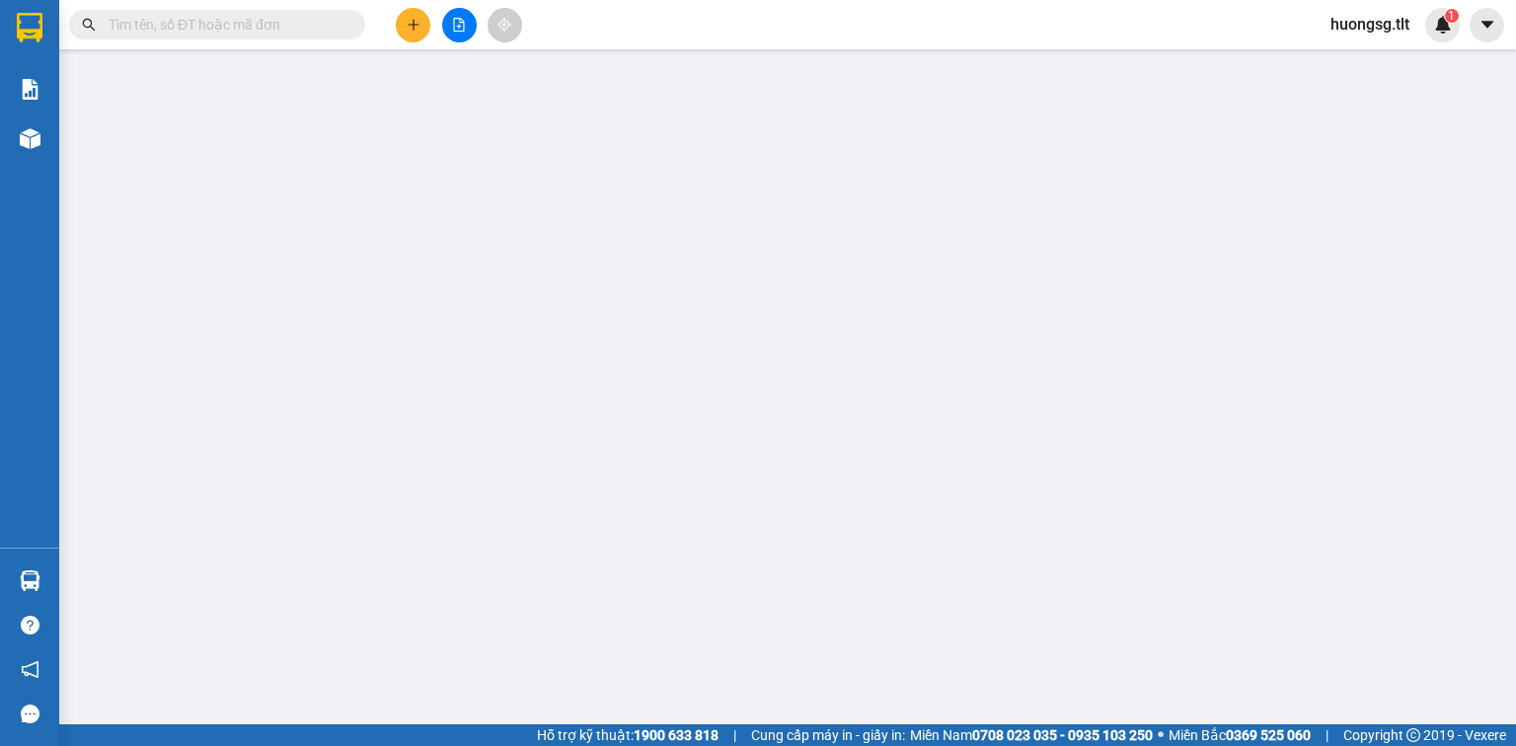
click at [245, 23] on input "text" at bounding box center [225, 25] width 233 height 22
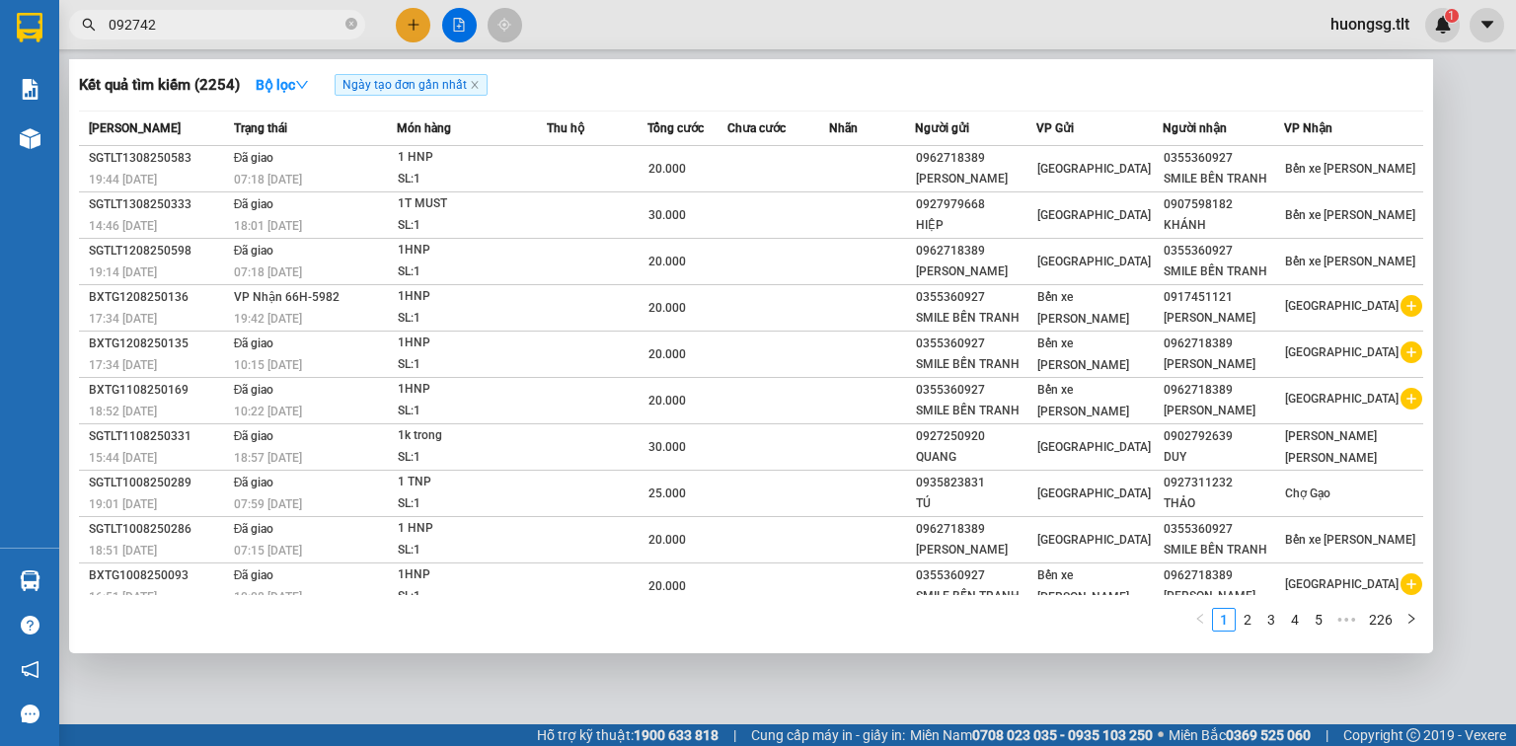
type input "0927423"
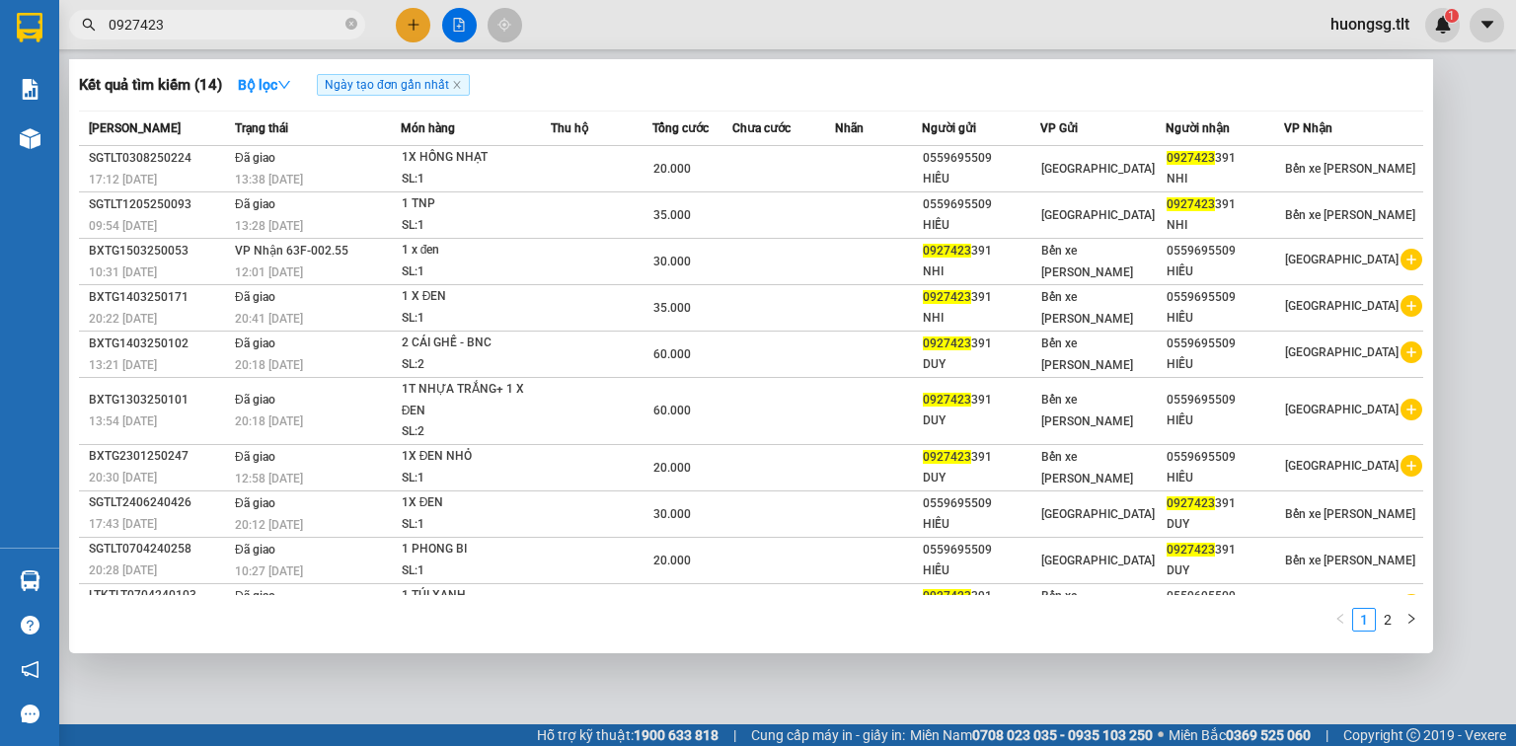
click at [282, 26] on input "0927423" at bounding box center [225, 25] width 233 height 22
click at [351, 18] on icon "close-circle" at bounding box center [351, 24] width 12 height 12
